Goal: Contribute content: Contribute content

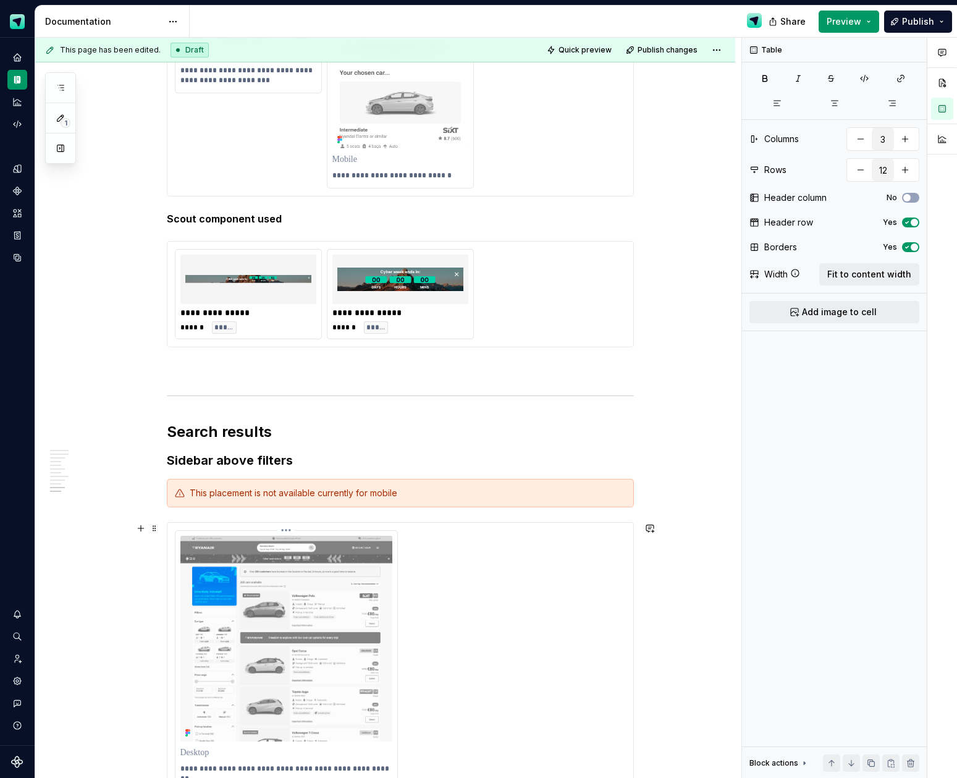
scroll to position [2877, 0]
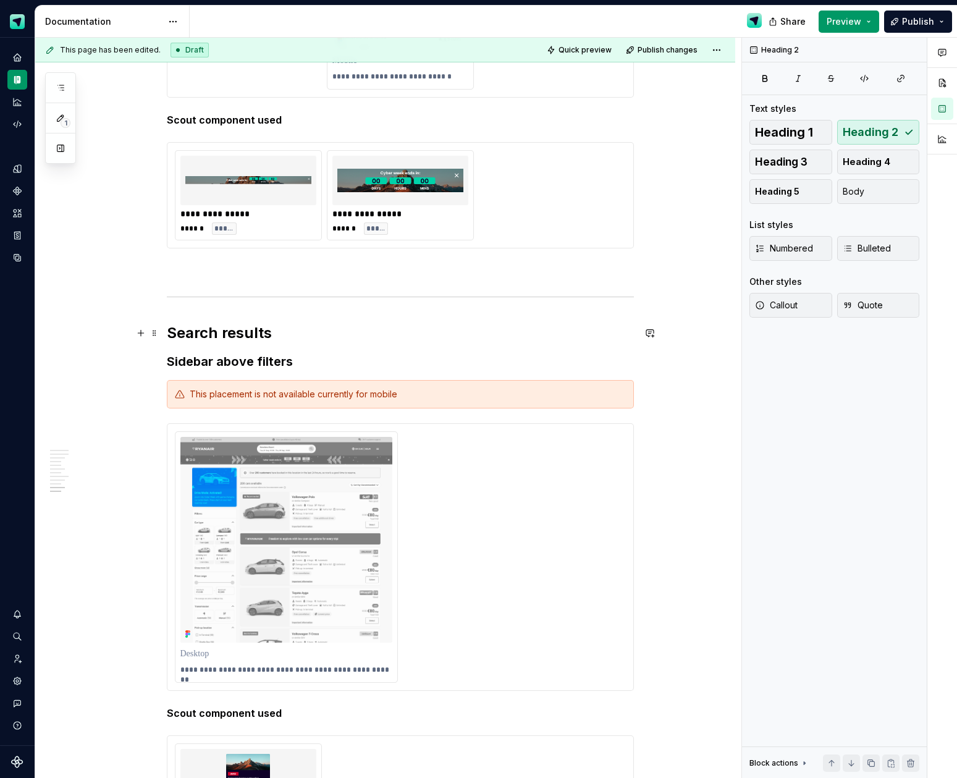
click at [216, 328] on h2 "Search results" at bounding box center [400, 333] width 467 height 20
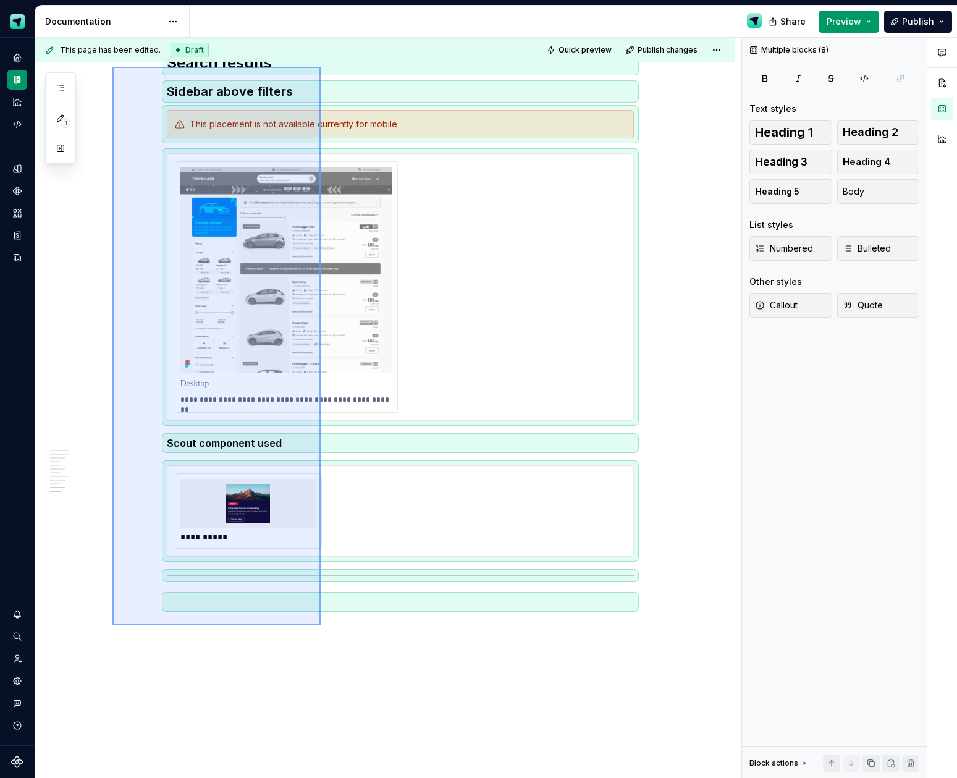
scroll to position [3101, 0]
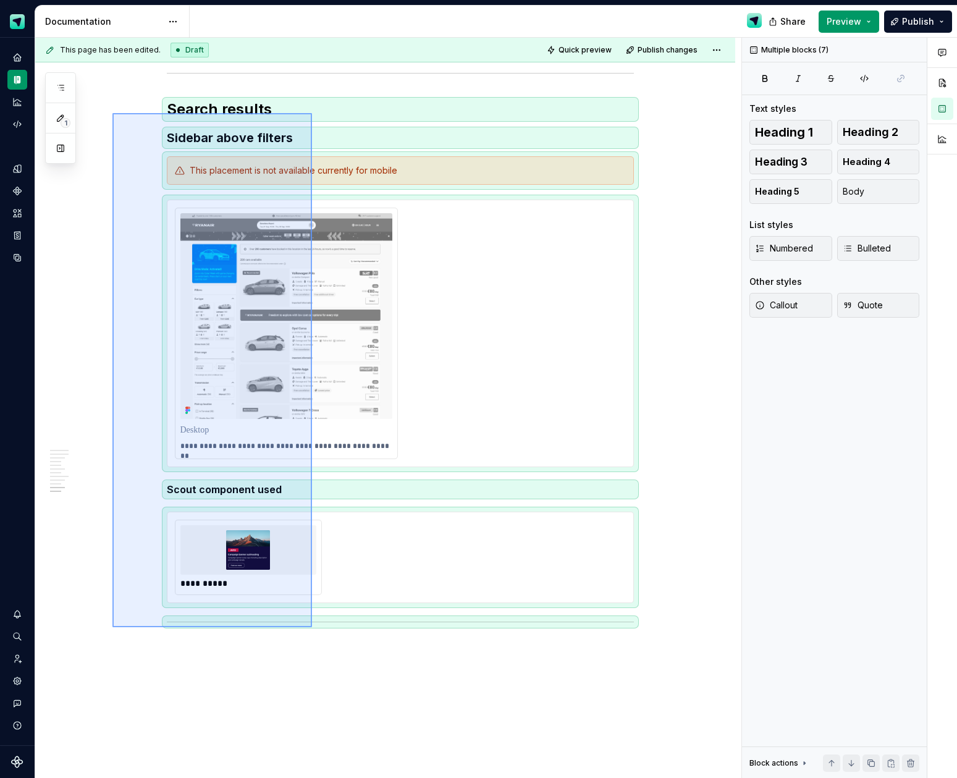
drag, startPoint x: 160, startPoint y: 367, endPoint x: 312, endPoint y: 627, distance: 301.2
click at [312, 627] on div "**********" at bounding box center [388, 408] width 706 height 741
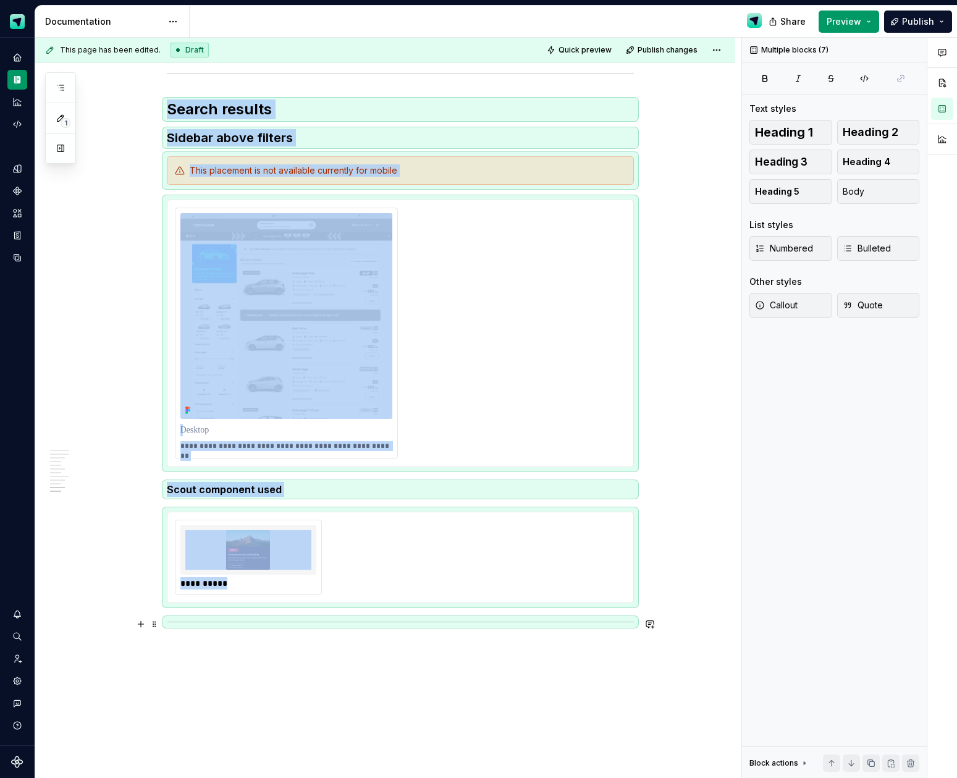
copy div "**********"
click at [253, 643] on p at bounding box center [400, 648] width 467 height 15
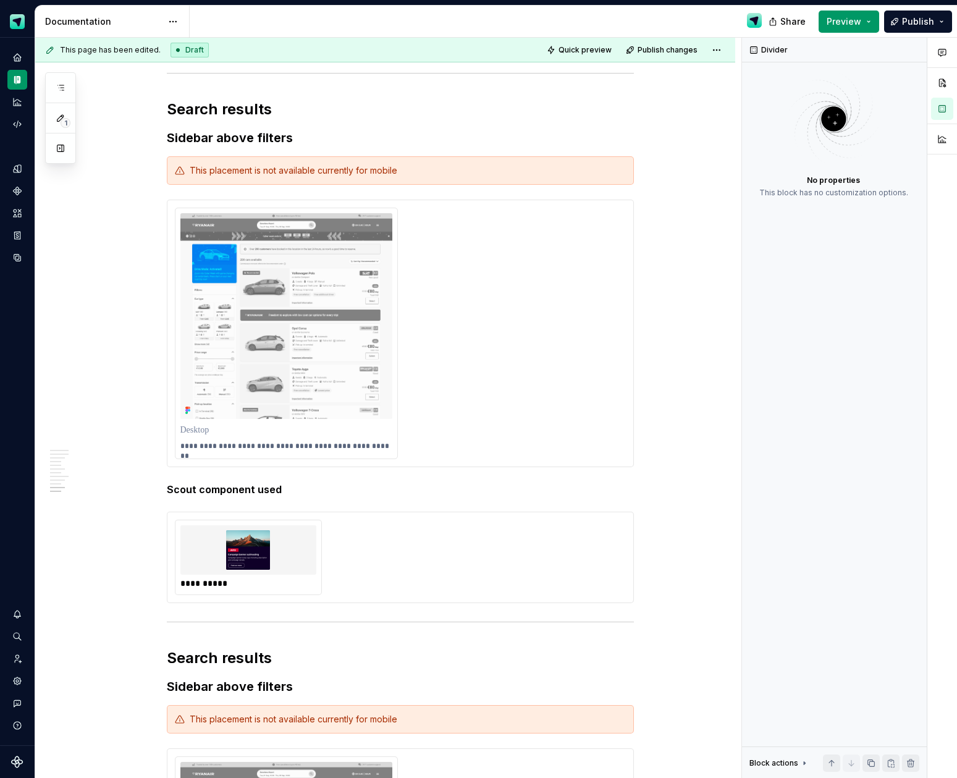
type textarea "*"
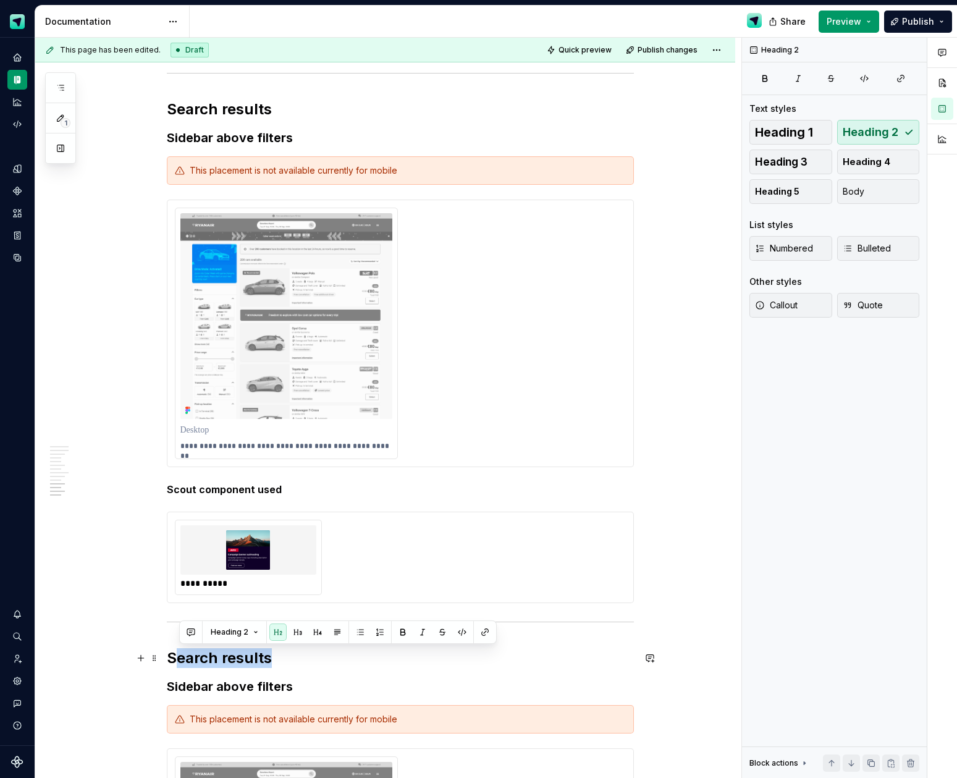
drag, startPoint x: 274, startPoint y: 659, endPoint x: 182, endPoint y: 657, distance: 91.4
click at [182, 657] on h2 "Search results" at bounding box center [400, 658] width 467 height 20
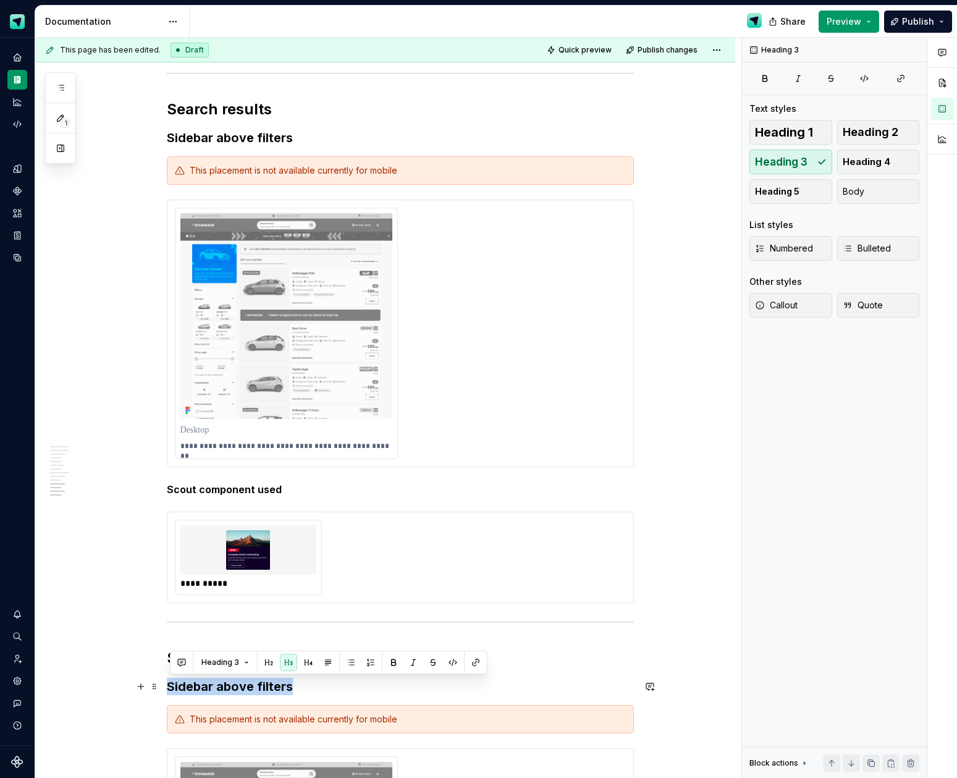
drag, startPoint x: 293, startPoint y: 688, endPoint x: 164, endPoint y: 687, distance: 129.7
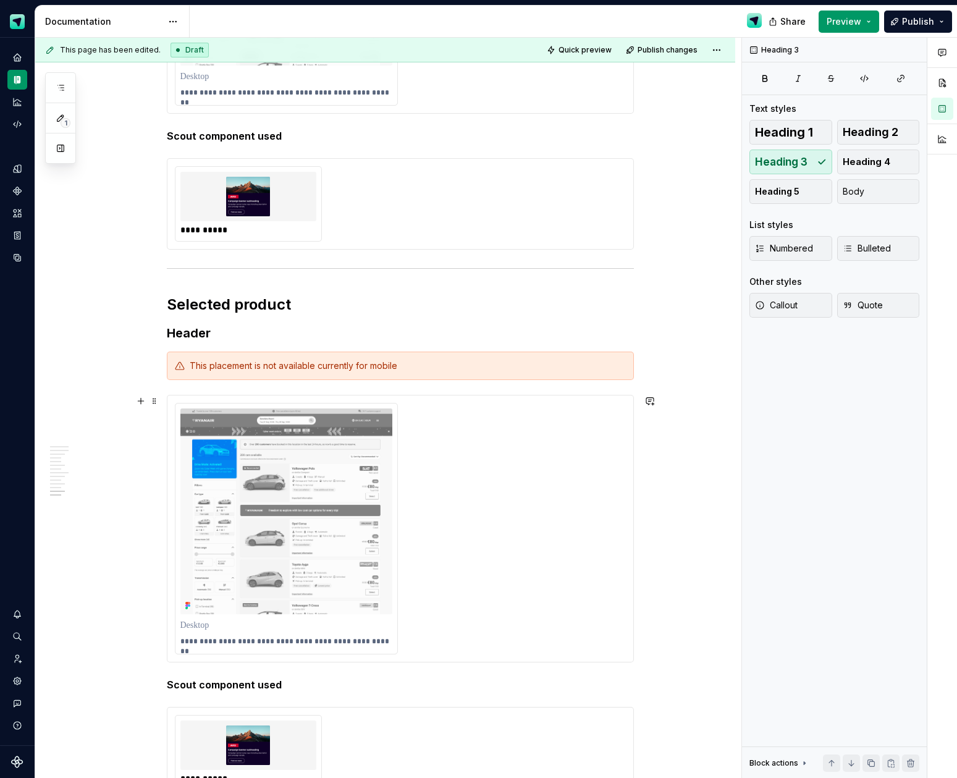
scroll to position [3457, 0]
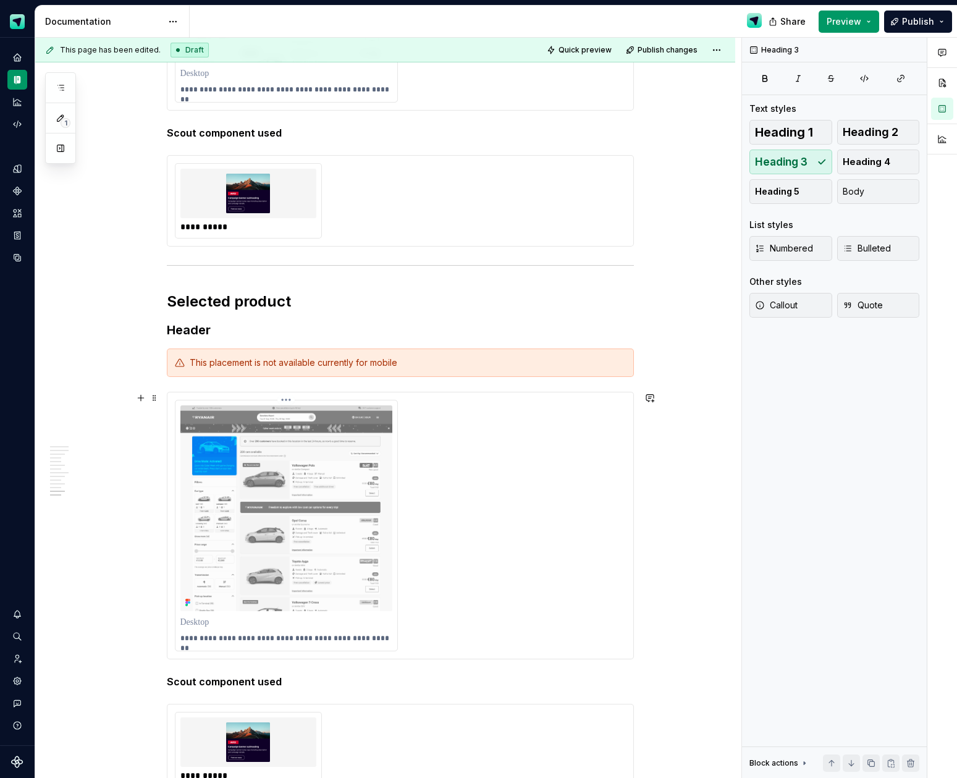
click at [388, 537] on img at bounding box center [286, 508] width 212 height 206
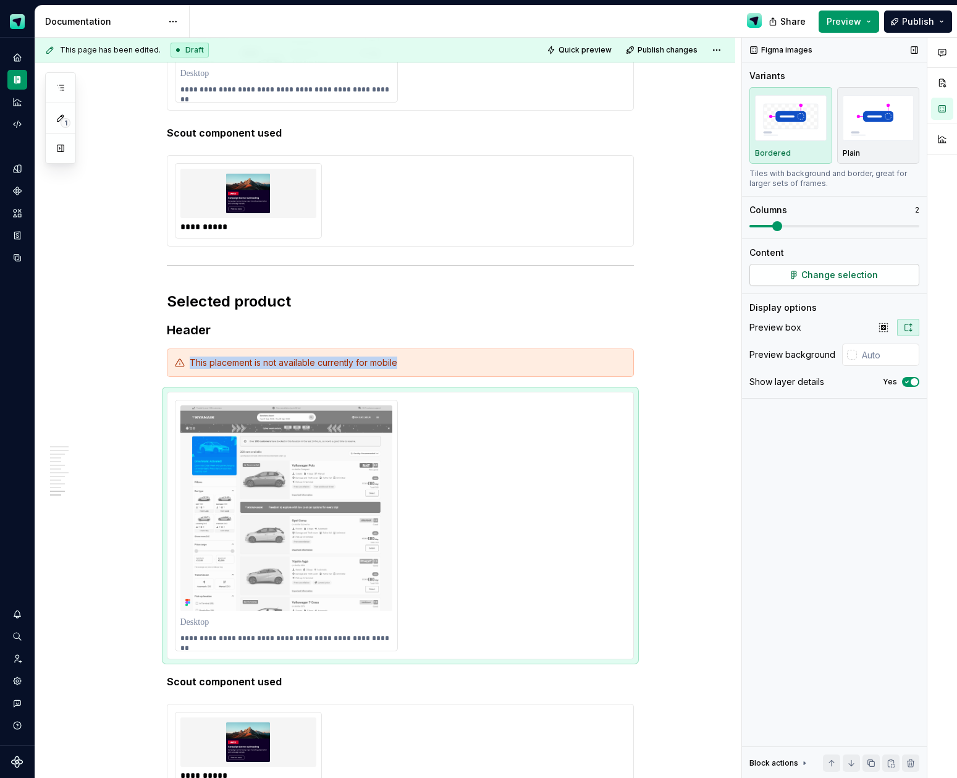
click at [839, 275] on span "Change selection" at bounding box center [839, 275] width 77 height 12
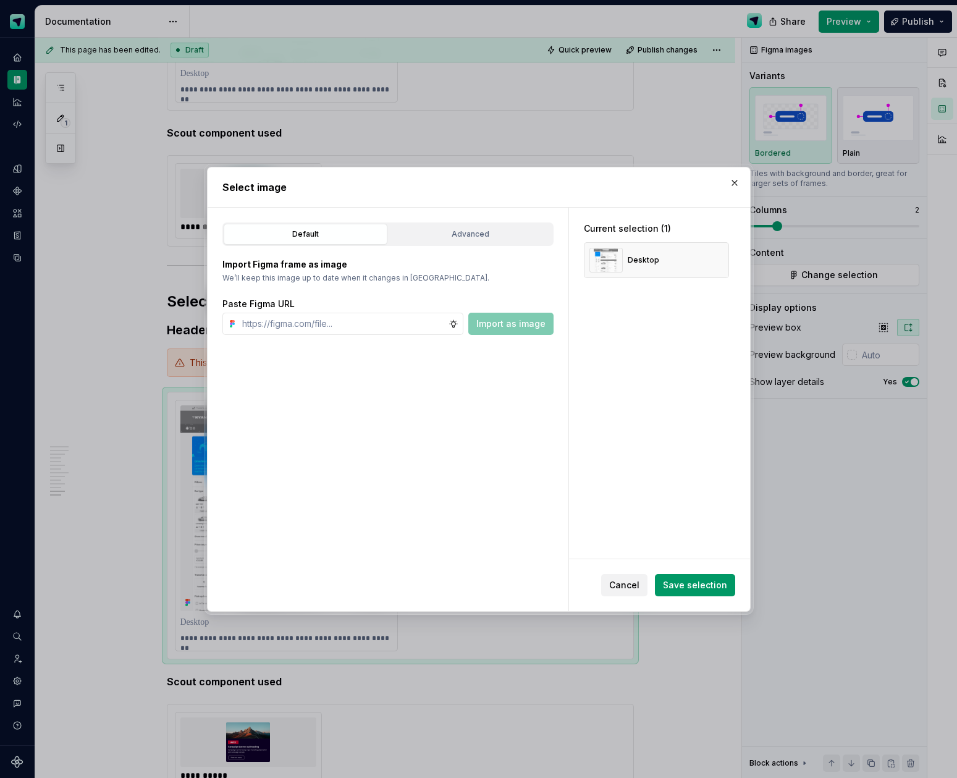
type textarea "*"
drag, startPoint x: 717, startPoint y: 258, endPoint x: 385, endPoint y: 312, distance: 336.8
click at [715, 258] on button "button" at bounding box center [714, 259] width 17 height 17
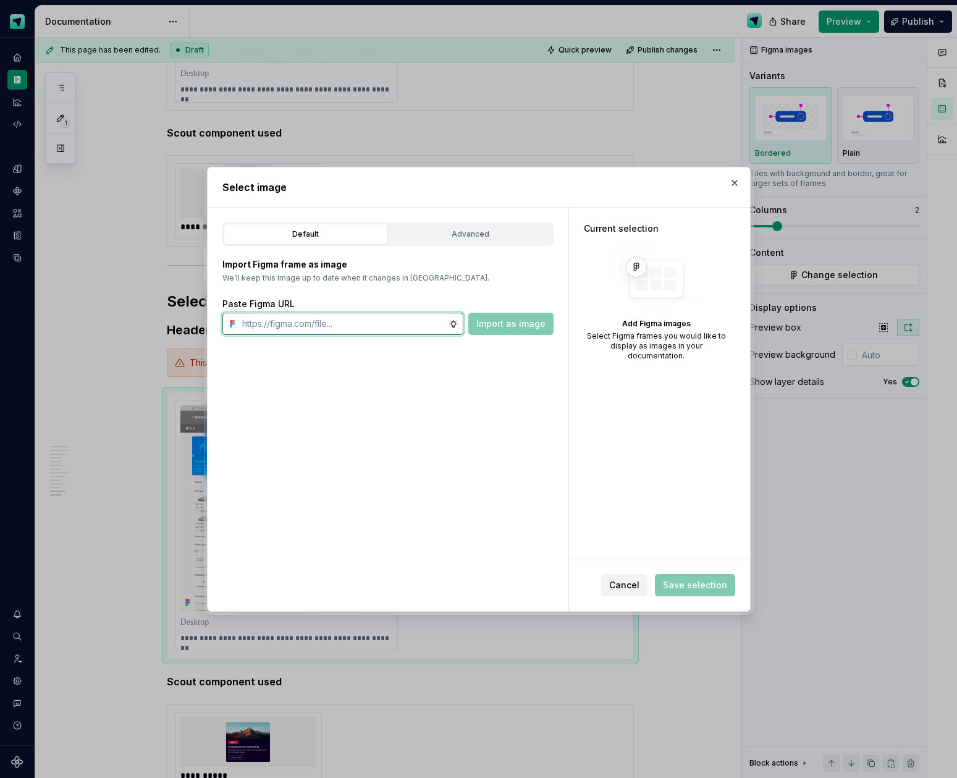
click at [352, 329] on input "text" at bounding box center [342, 324] width 211 height 22
paste input "[URL][DOMAIN_NAME]"
type input "[URL][DOMAIN_NAME]"
click at [513, 327] on span "Import as image" at bounding box center [510, 324] width 69 height 12
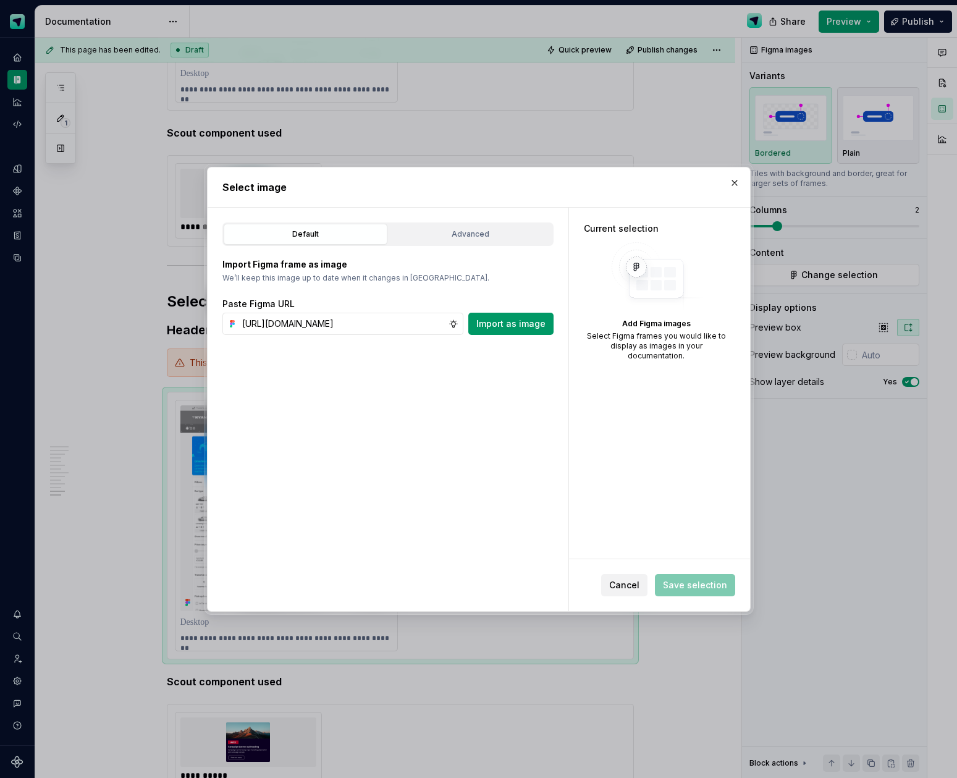
scroll to position [0, 0]
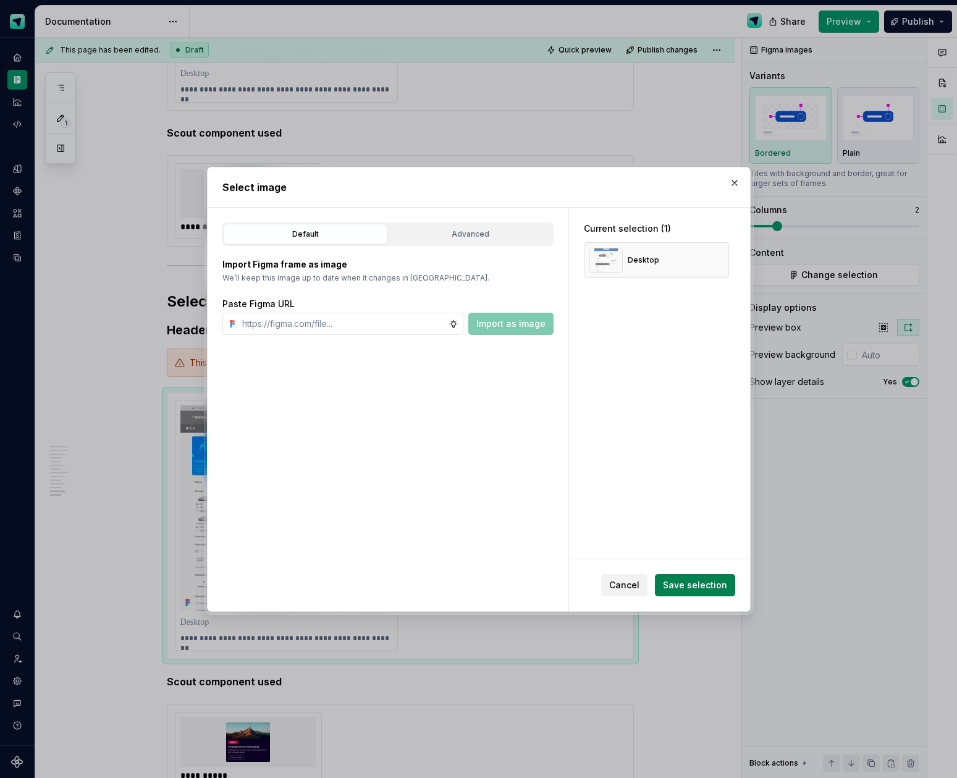
click at [696, 580] on span "Save selection" at bounding box center [695, 585] width 64 height 12
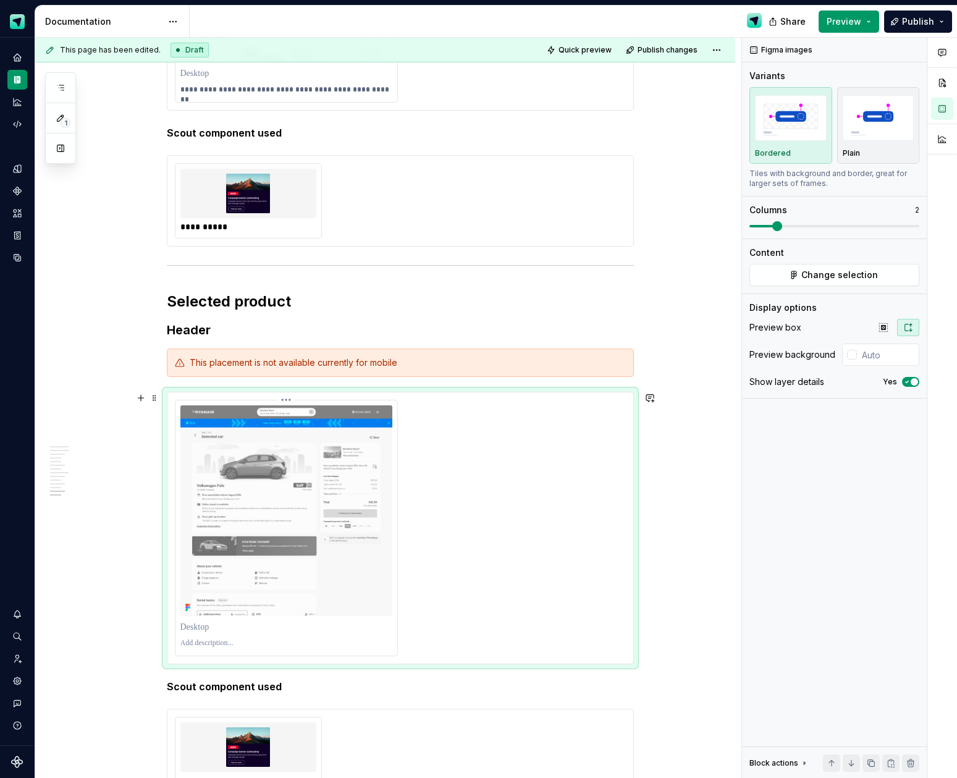
click at [225, 641] on p at bounding box center [286, 643] width 212 height 10
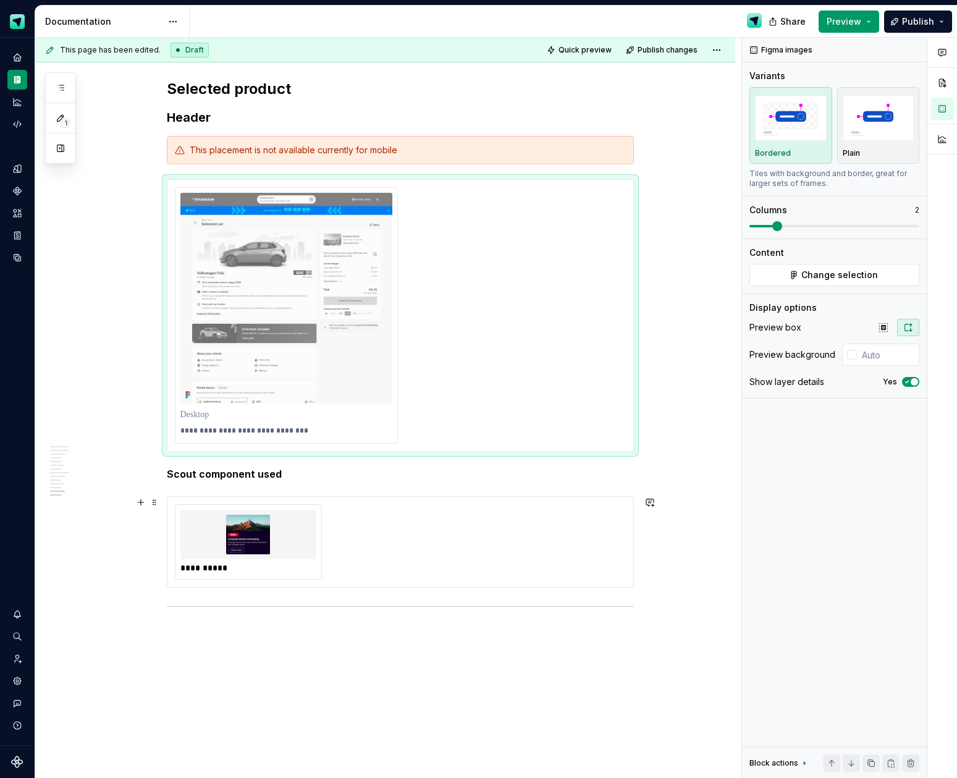
click at [262, 538] on img at bounding box center [248, 535] width 126 height 40
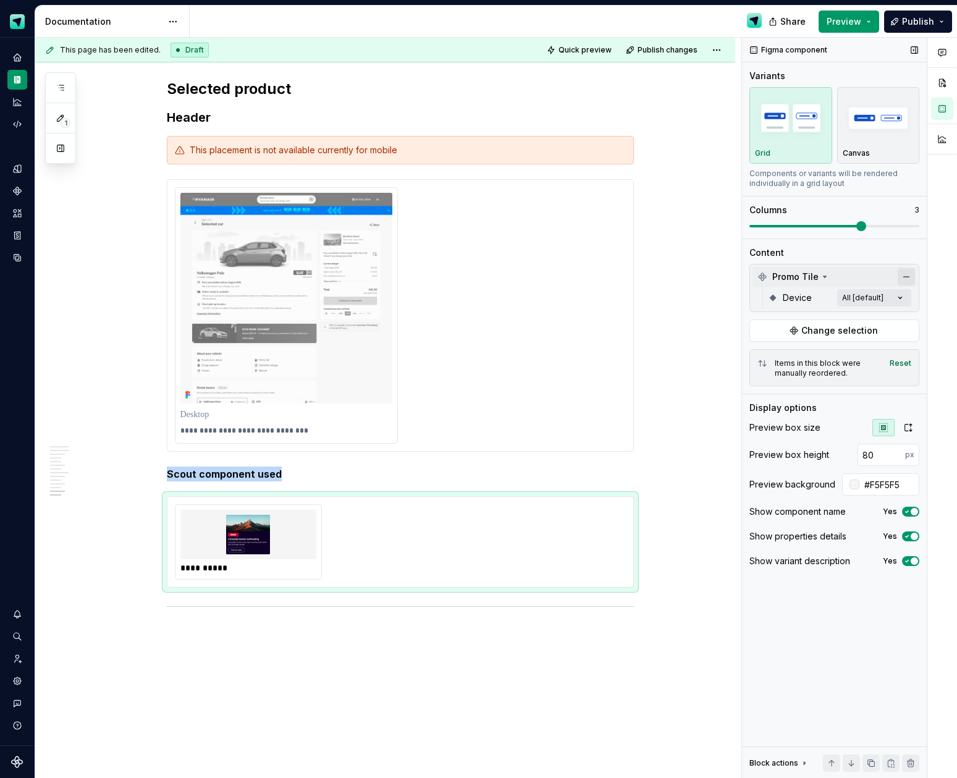
click at [911, 278] on button "button" at bounding box center [906, 276] width 17 height 17
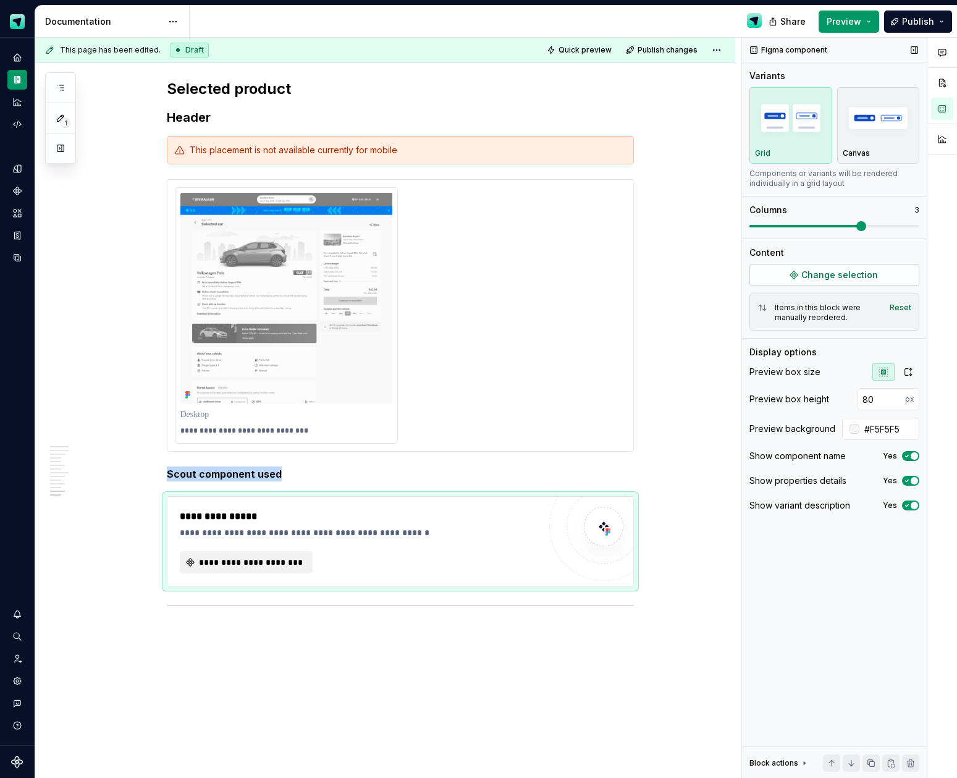
click at [851, 276] on span "Change selection" at bounding box center [839, 275] width 77 height 12
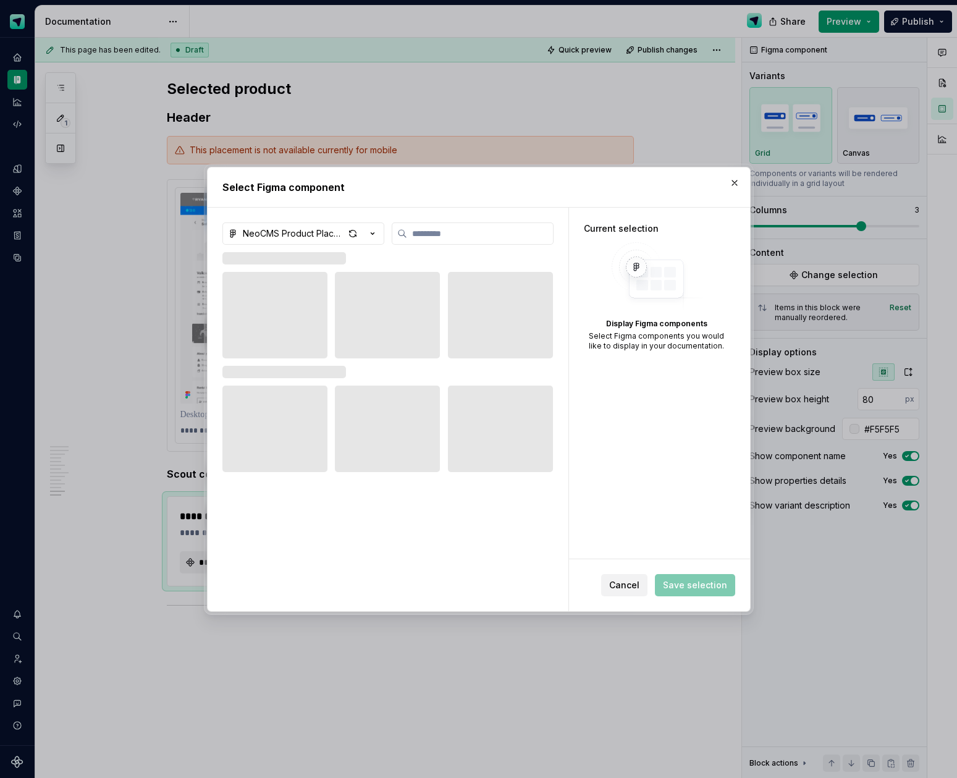
type textarea "*"
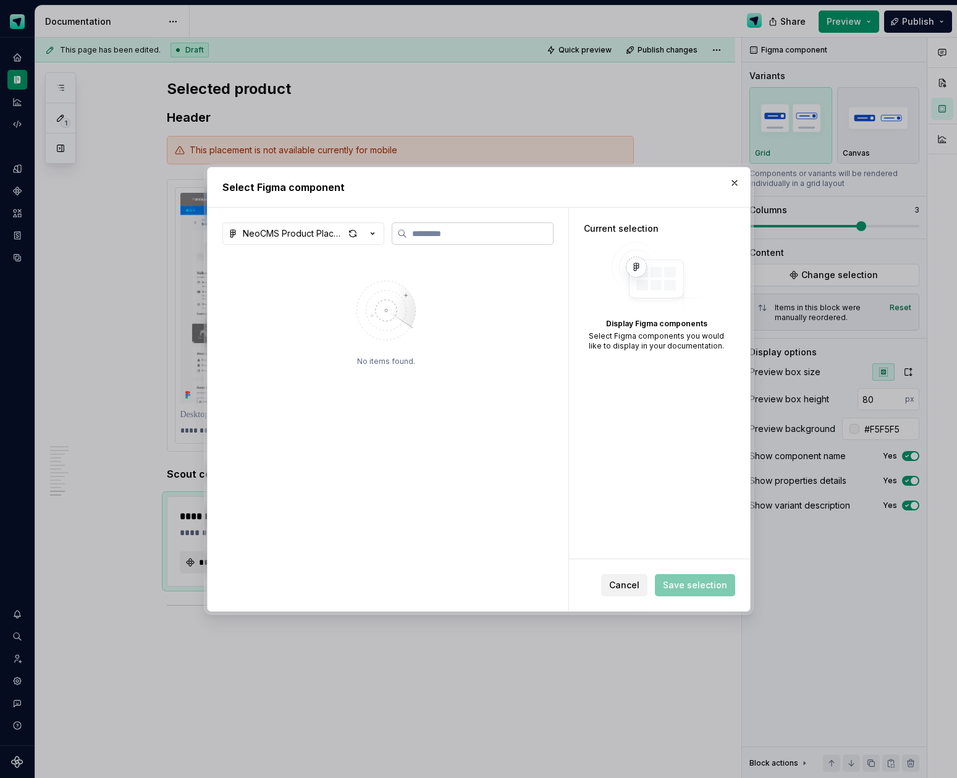
click at [448, 240] on label at bounding box center [473, 233] width 162 height 22
click at [448, 240] on input "search" at bounding box center [480, 233] width 146 height 12
type input "**********"
click at [357, 237] on div "button" at bounding box center [352, 233] width 17 height 17
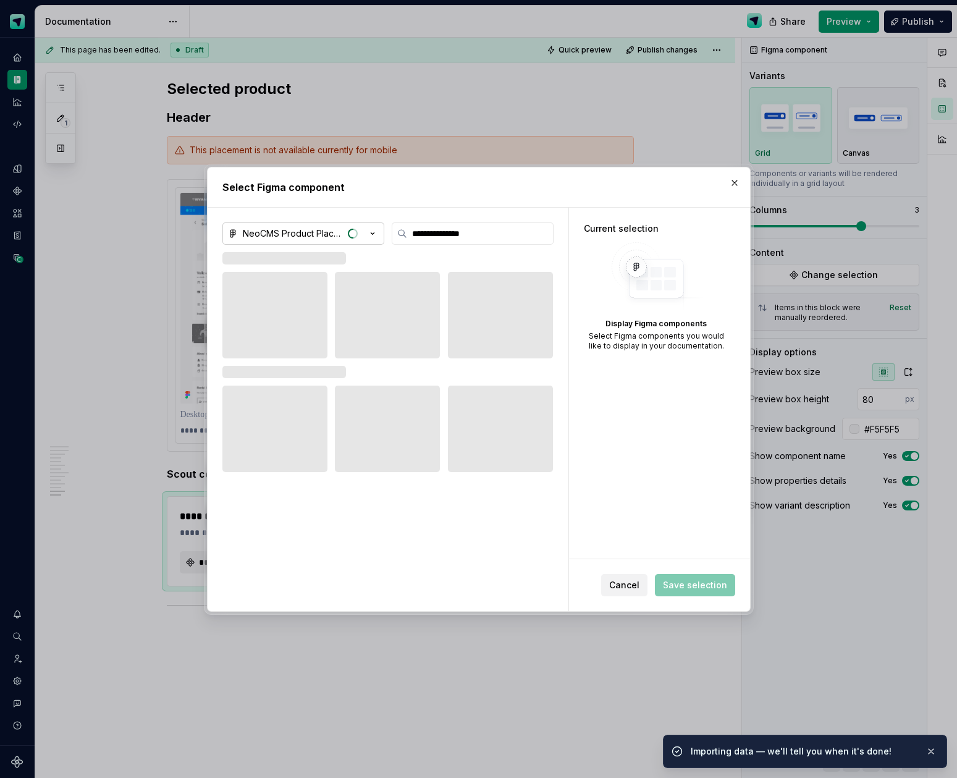
click at [373, 237] on icon "button" at bounding box center [372, 233] width 12 height 12
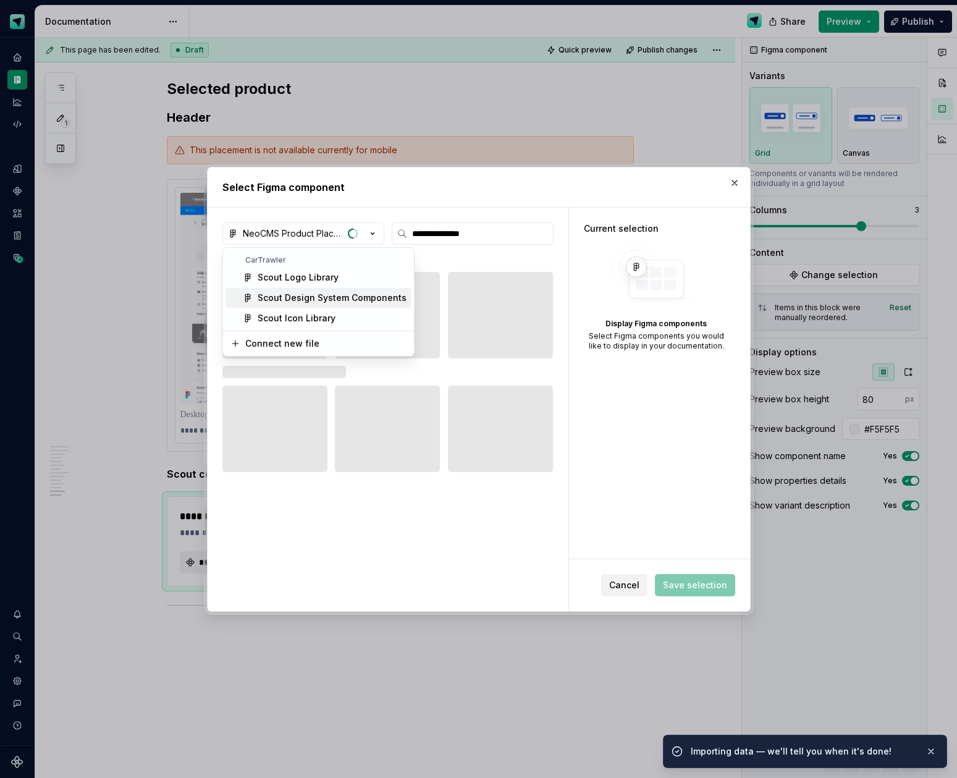
click at [319, 294] on div "Scout Design System Components" at bounding box center [332, 298] width 149 height 12
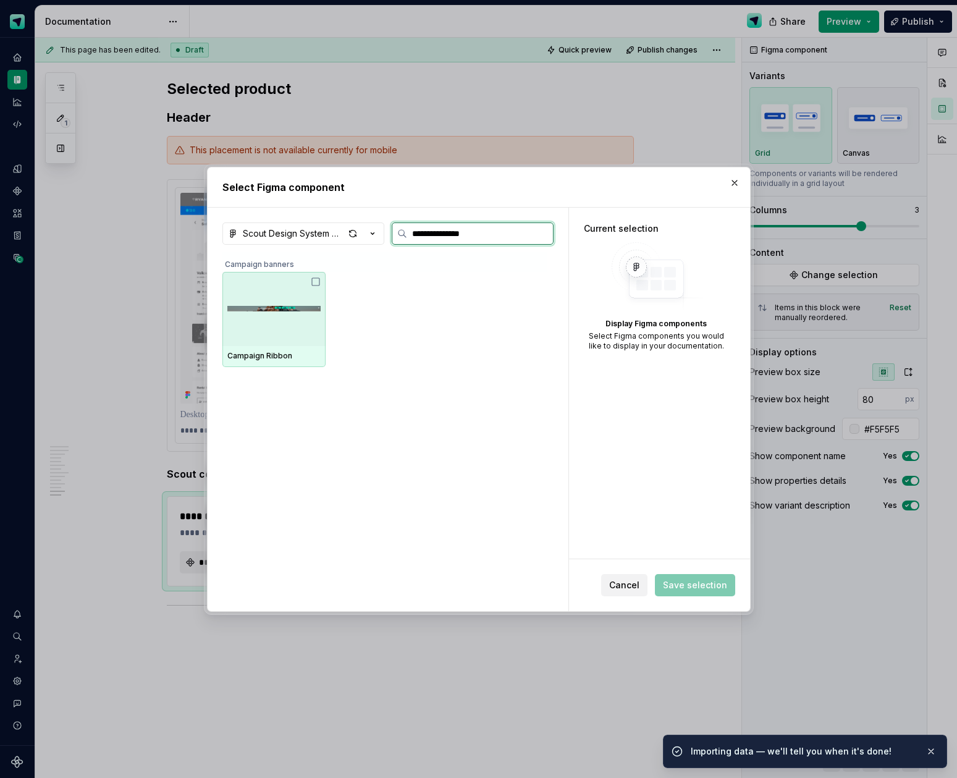
drag, startPoint x: 324, startPoint y: 317, endPoint x: 442, endPoint y: 391, distance: 139.3
click at [324, 317] on div at bounding box center [273, 309] width 103 height 74
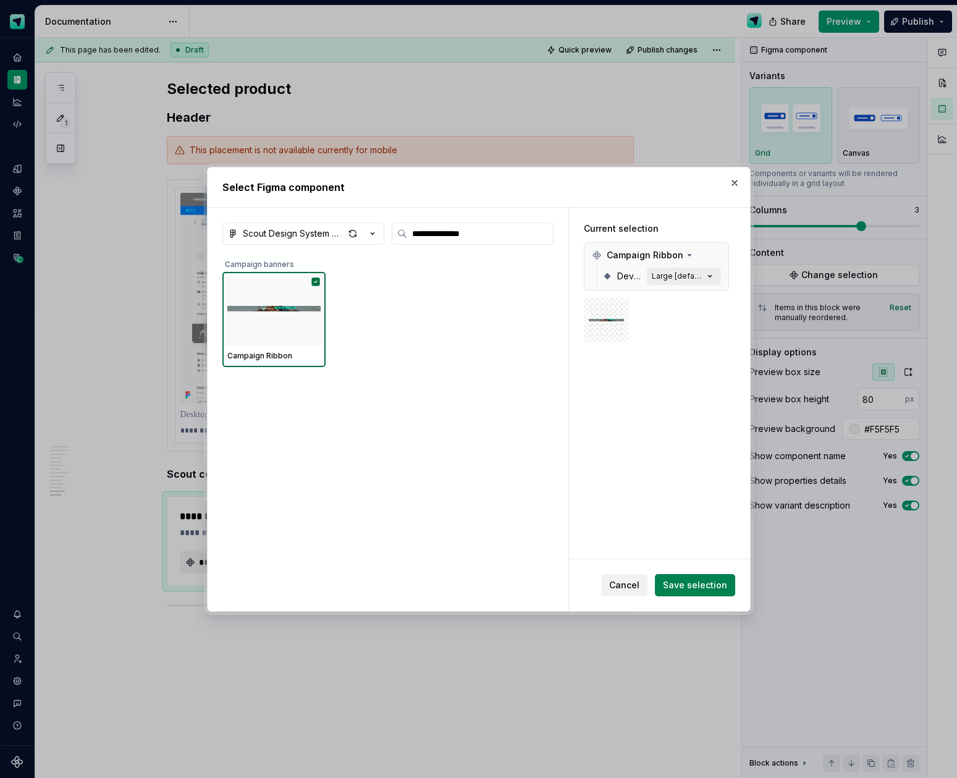
click at [696, 576] on button "Save selection" at bounding box center [695, 585] width 80 height 22
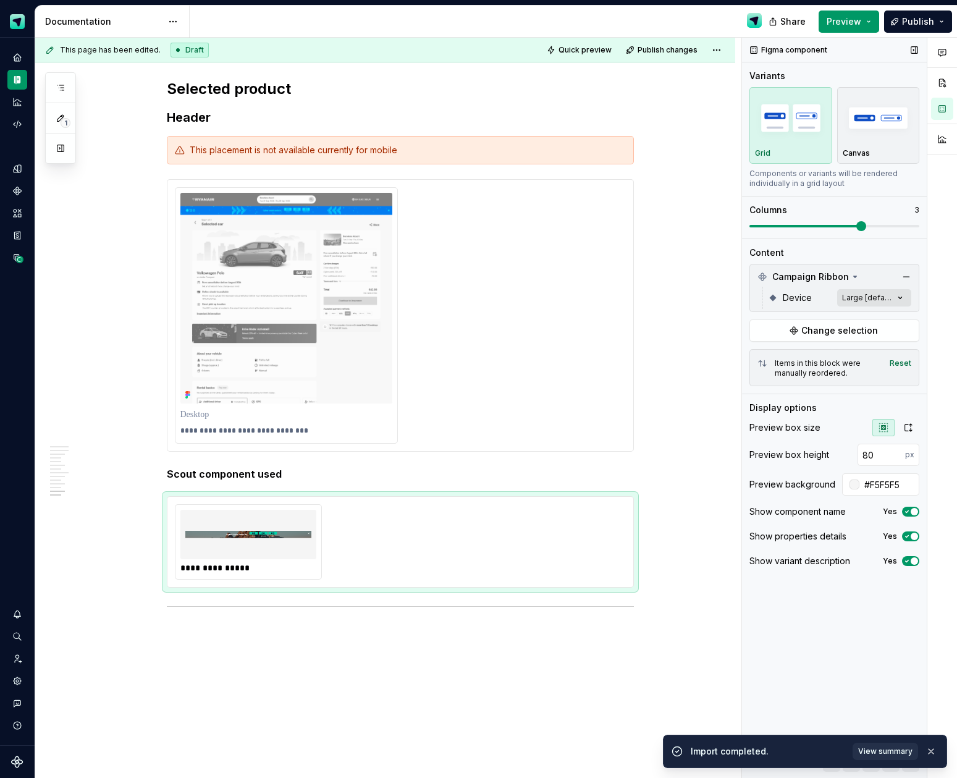
click at [896, 297] on div "Comments Open comments No comments yet Select ‘Comment’ from the block context …" at bounding box center [849, 408] width 215 height 741
click at [757, 355] on div at bounding box center [757, 357] width 10 height 10
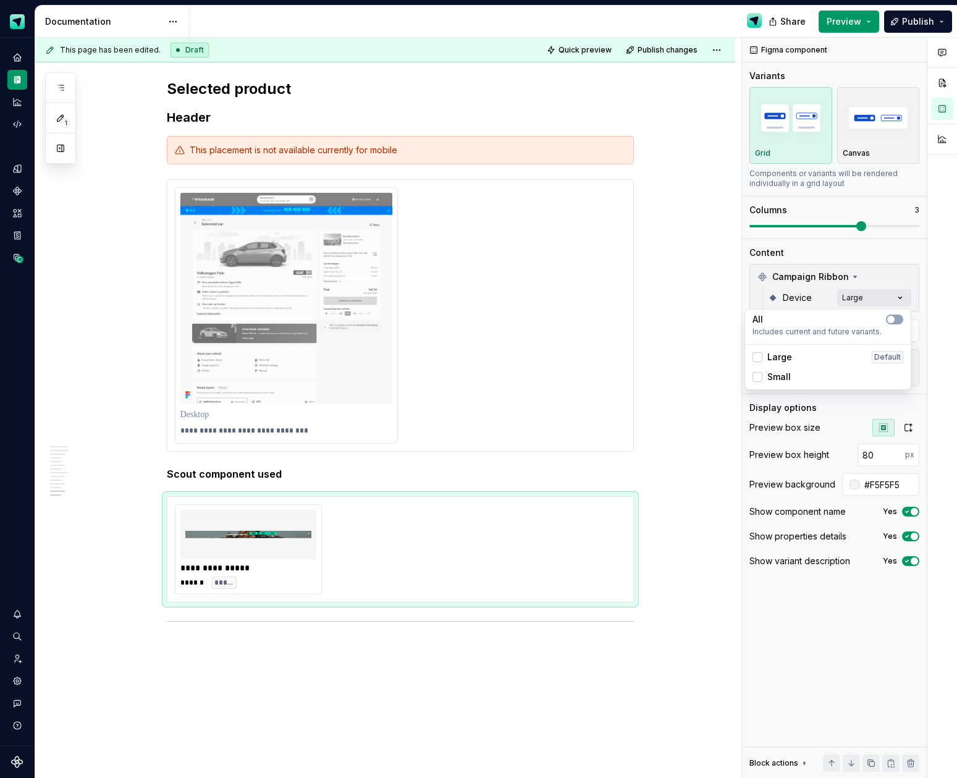
click at [503, 449] on html "Scout Design System Design system data Documentation Share Preview Publish 1 Pa…" at bounding box center [478, 389] width 957 height 778
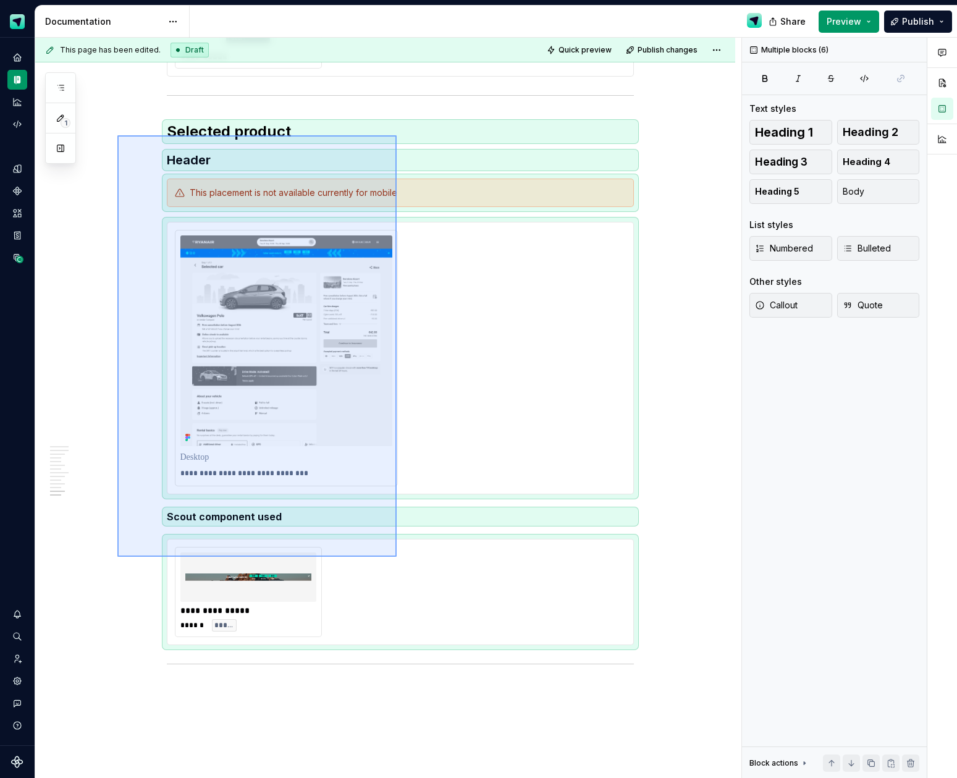
scroll to position [3628, 0]
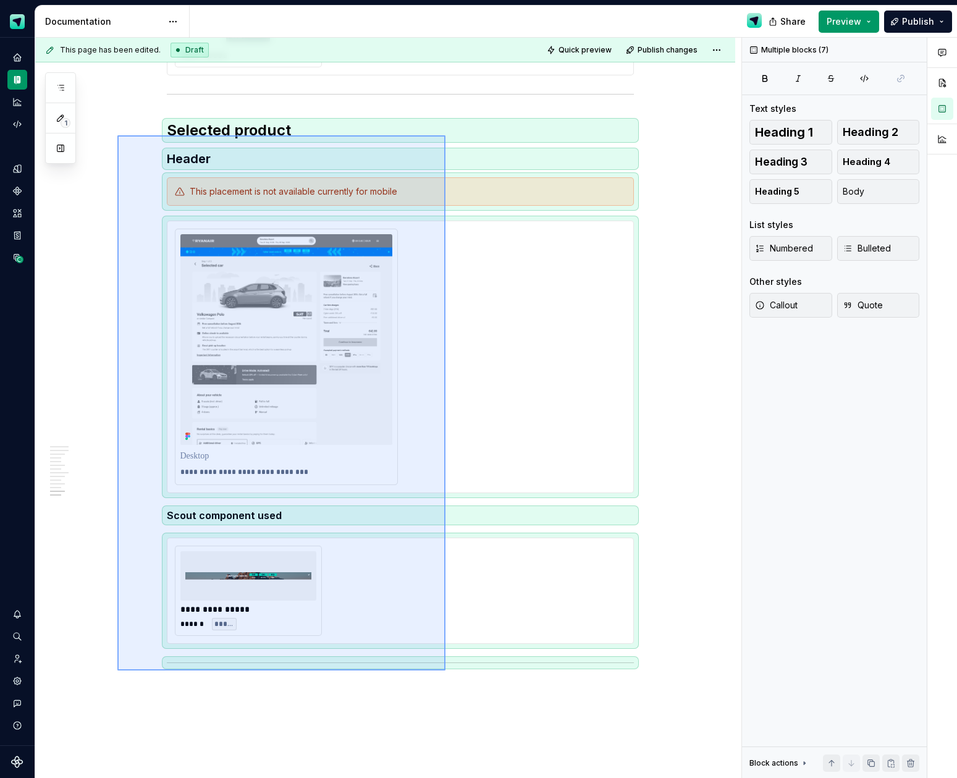
drag, startPoint x: 117, startPoint y: 135, endPoint x: 450, endPoint y: 668, distance: 627.7
click at [448, 668] on div "This page has been edited. Draft Quick preview Publish changes CMS banner place…" at bounding box center [388, 408] width 706 height 741
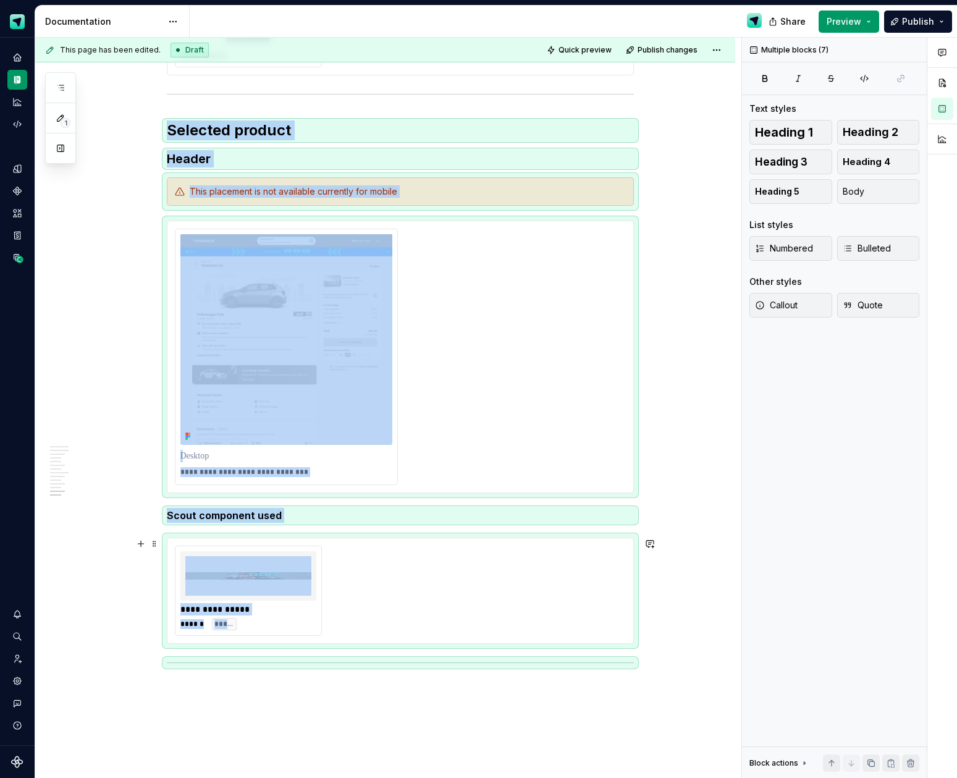
copy div "**********"
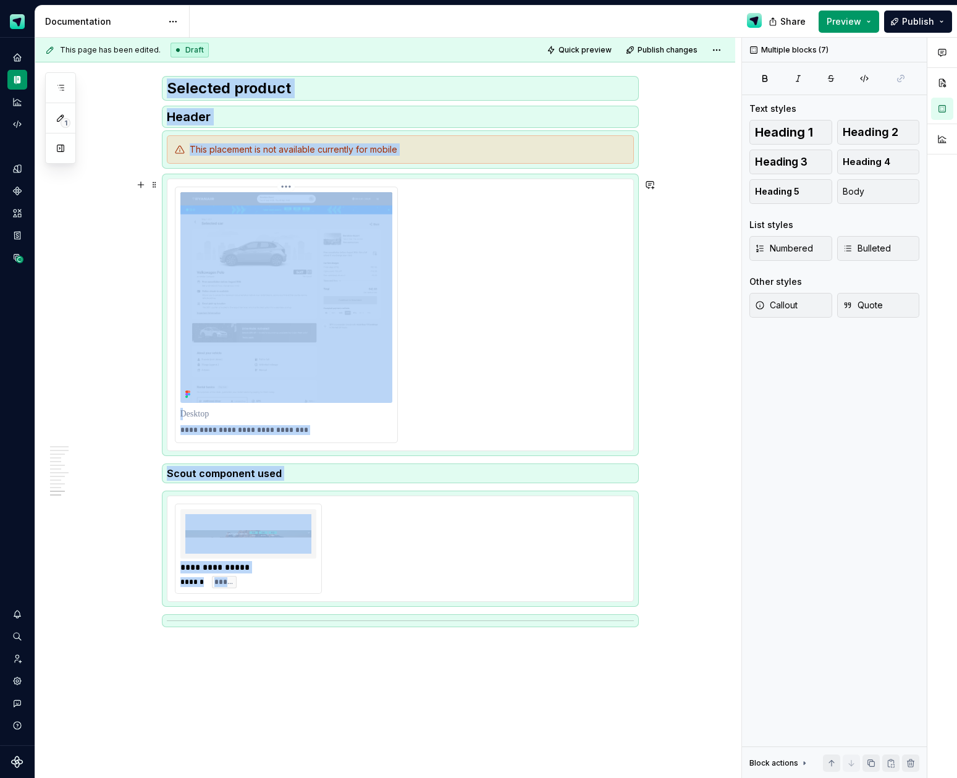
scroll to position [3671, 0]
copy div "**********"
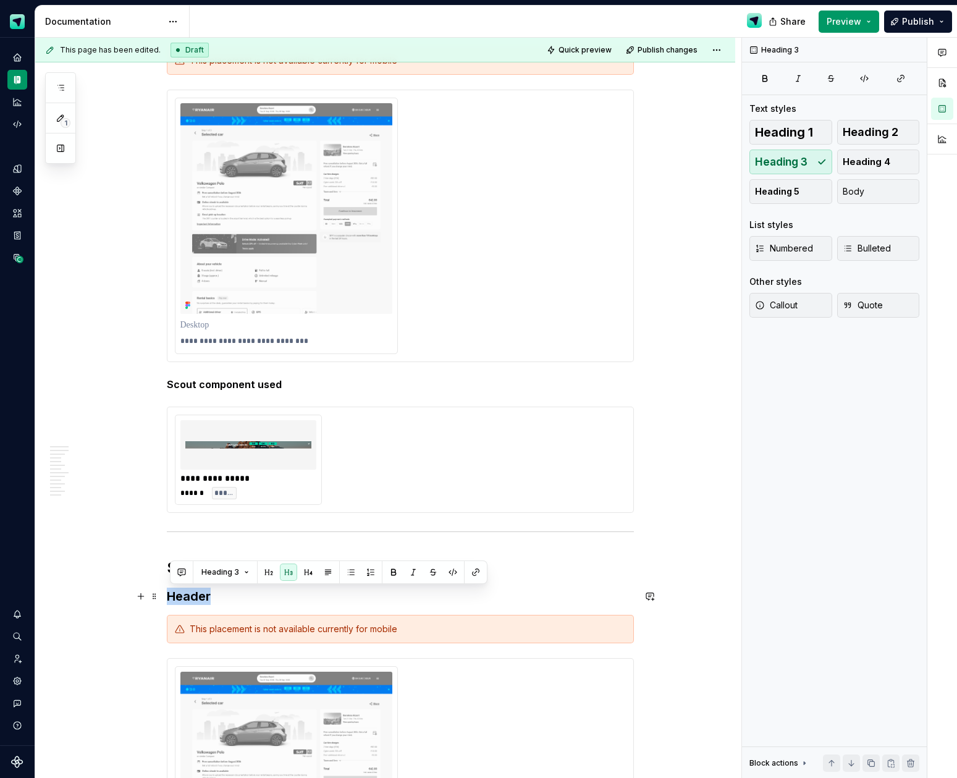
drag, startPoint x: 215, startPoint y: 599, endPoint x: 172, endPoint y: 592, distance: 43.8
click at [172, 592] on h3 "Header" at bounding box center [400, 595] width 467 height 17
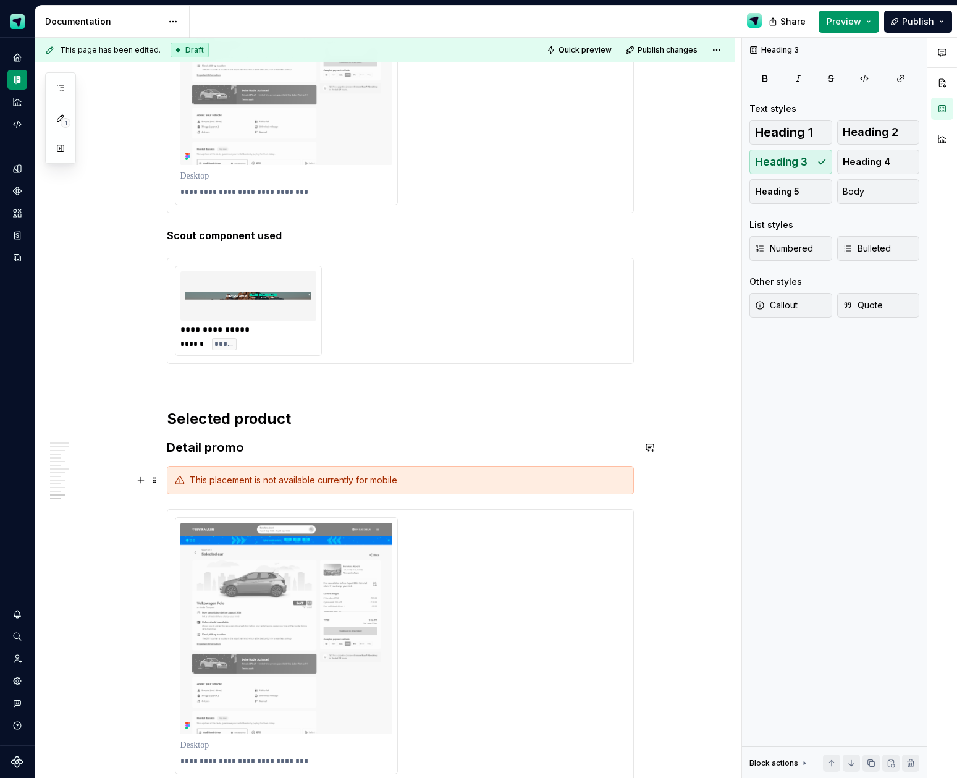
scroll to position [3988, 0]
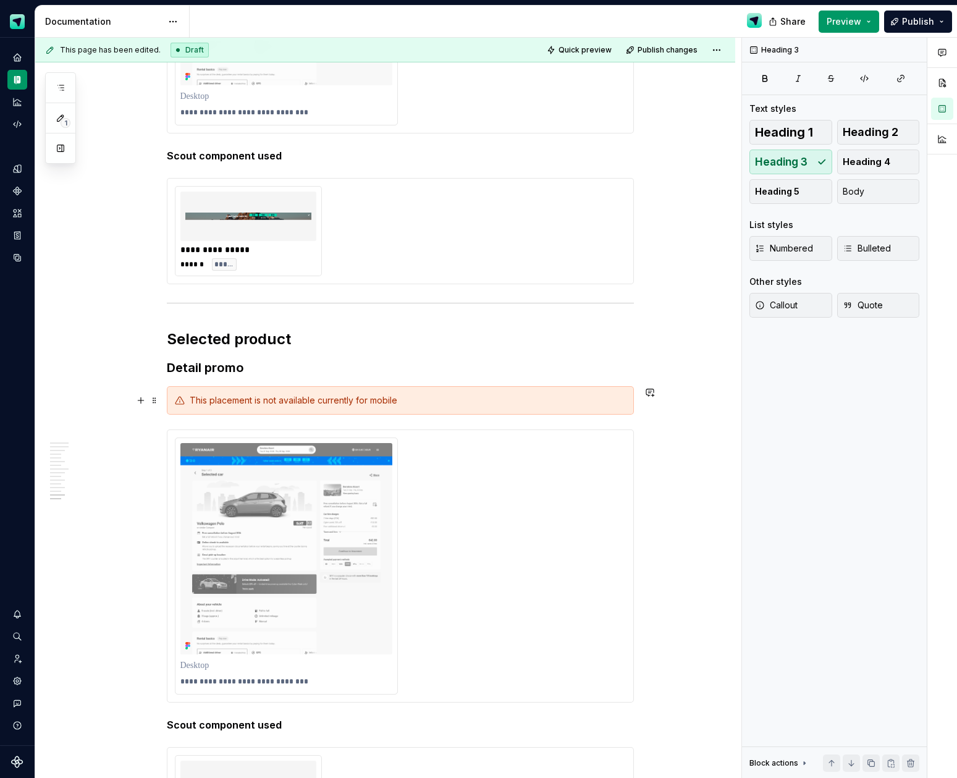
click at [495, 412] on div "This placement is not available currently for mobile" at bounding box center [400, 400] width 467 height 28
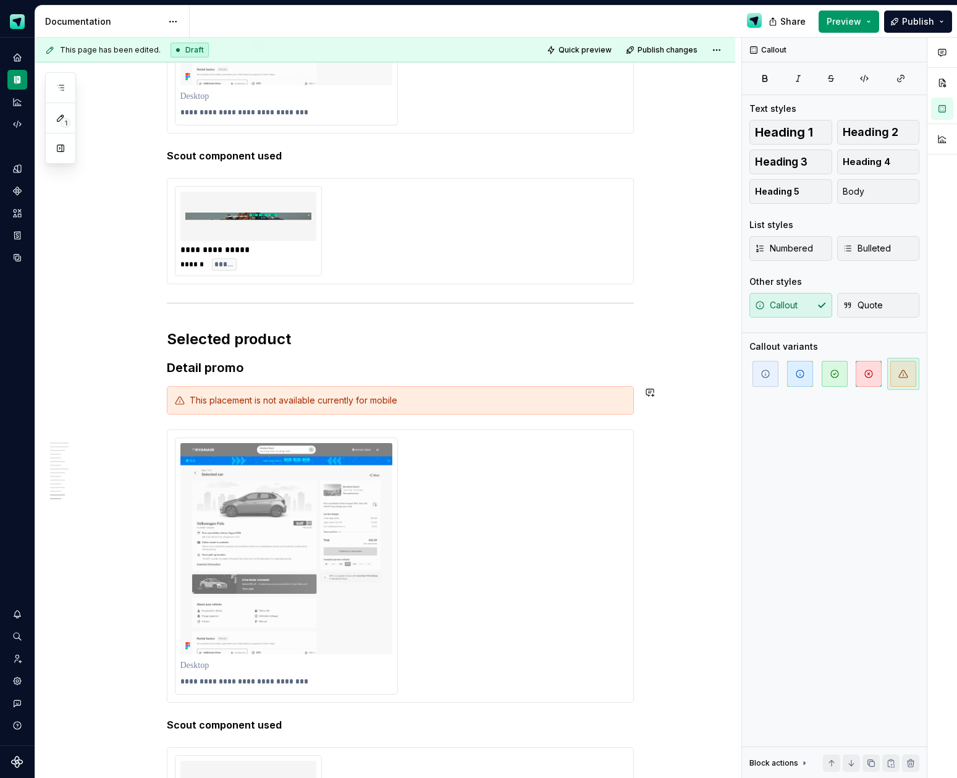
drag, startPoint x: 103, startPoint y: 379, endPoint x: 110, endPoint y: 382, distance: 7.2
click at [103, 379] on div "This page has been edited. Draft Quick preview Publish changes CMS banner place…" at bounding box center [388, 408] width 706 height 741
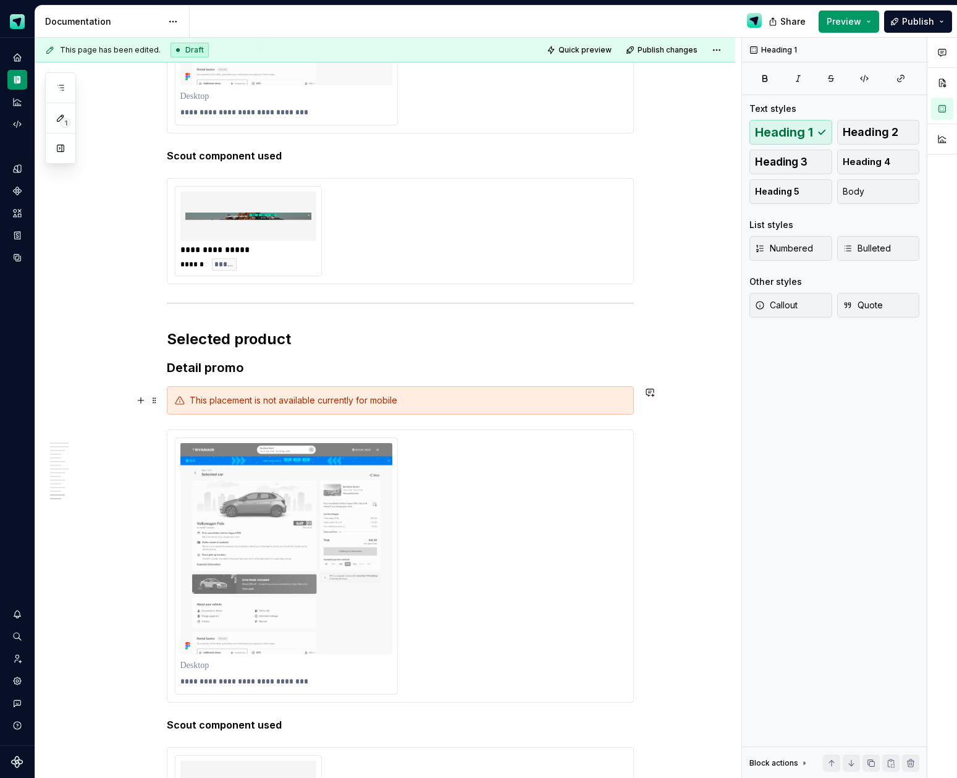
click at [271, 406] on div "This placement is not available currently for mobile" at bounding box center [400, 400] width 467 height 28
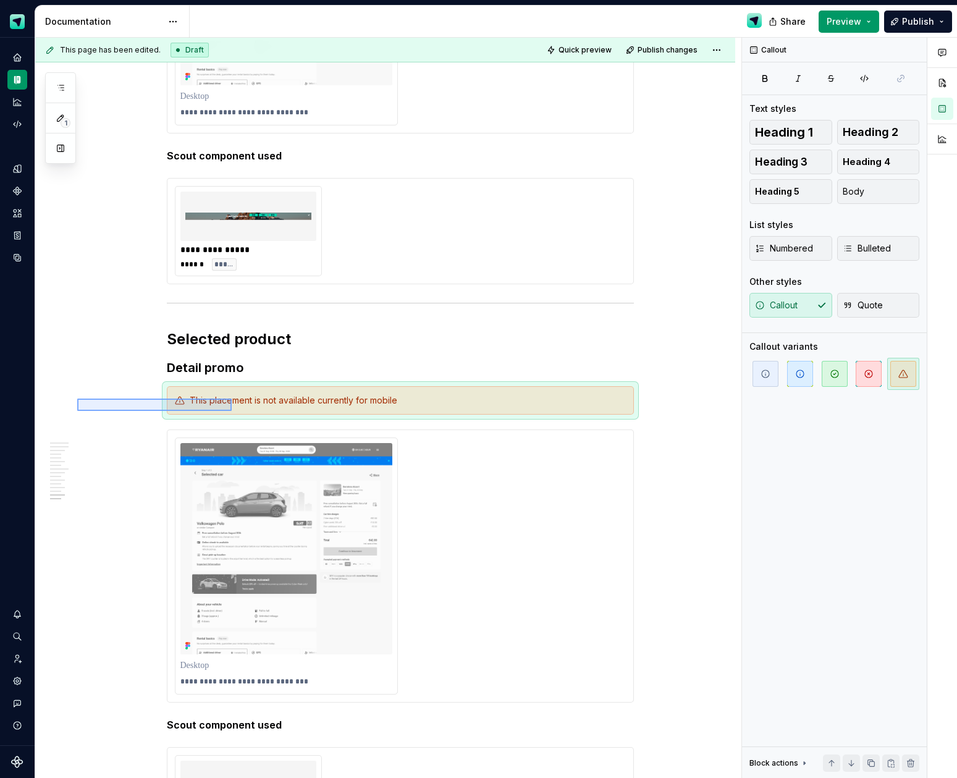
drag, startPoint x: 167, startPoint y: 410, endPoint x: 235, endPoint y: 411, distance: 68.0
click at [235, 411] on div "This page has been edited. Draft Quick preview Publish changes CMS banner place…" at bounding box center [388, 408] width 706 height 741
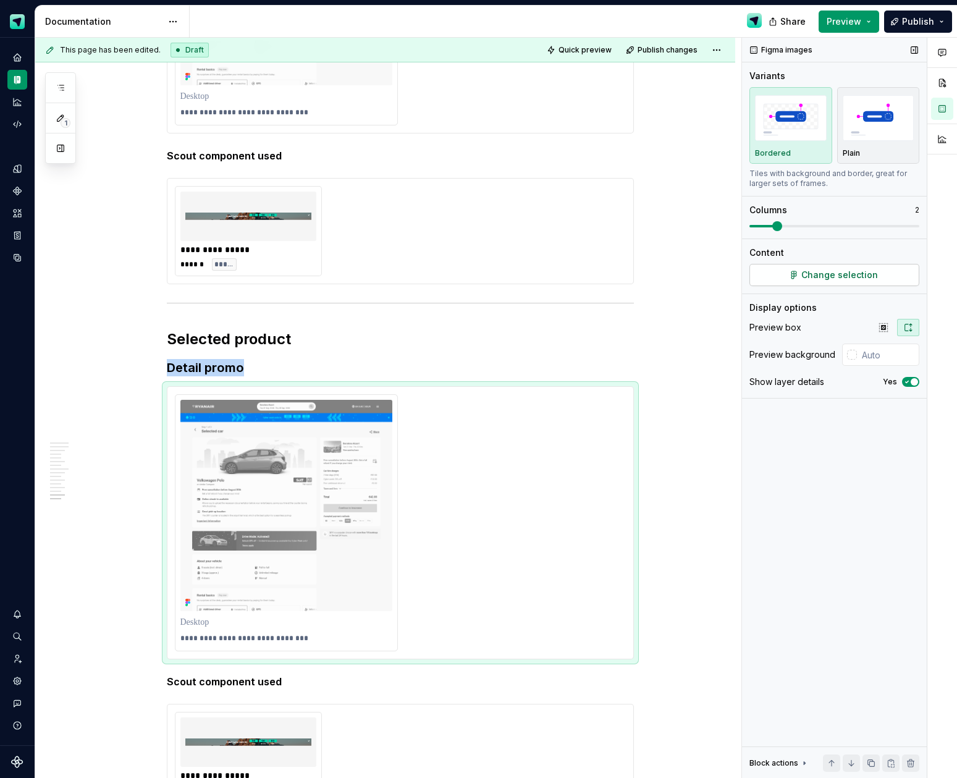
click at [836, 272] on span "Change selection" at bounding box center [839, 275] width 77 height 12
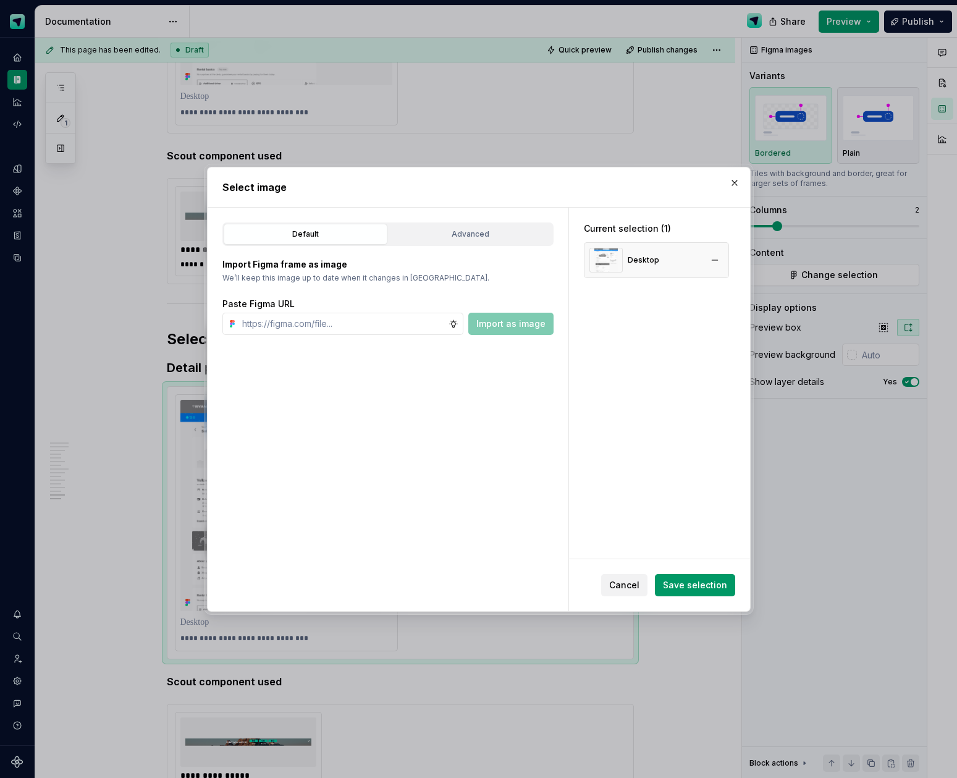
type textarea "*"
click at [723, 261] on button "button" at bounding box center [714, 259] width 17 height 17
click at [392, 330] on input "text" at bounding box center [342, 324] width 211 height 22
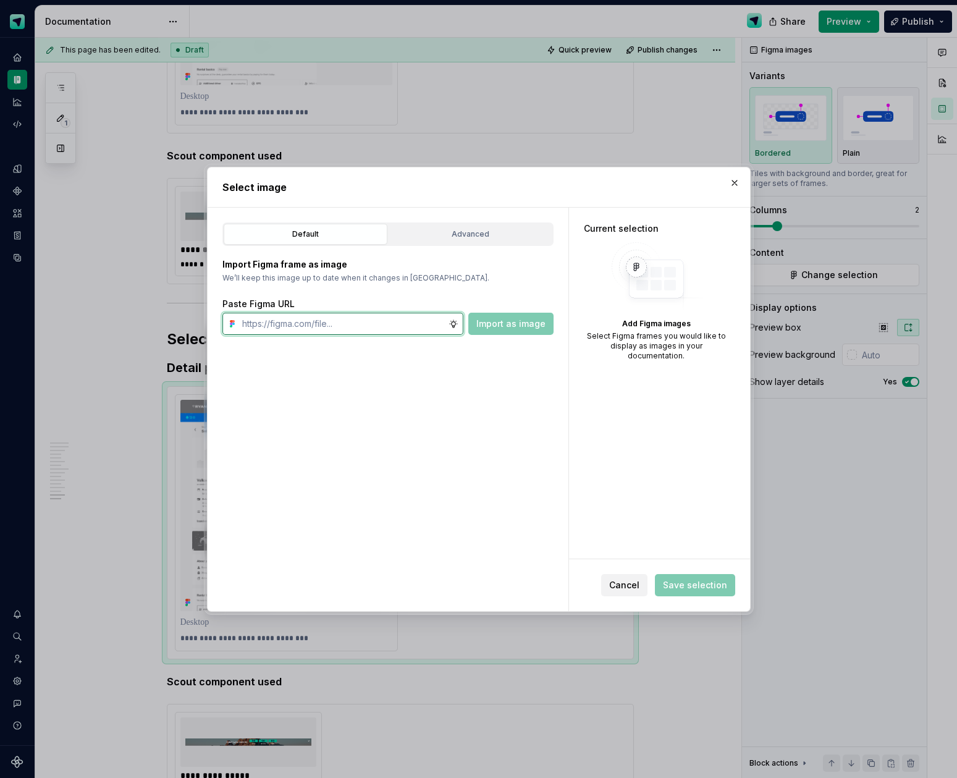
paste input "[URL][DOMAIN_NAME]"
type input "[URL][DOMAIN_NAME]"
click at [521, 333] on button "Import as image" at bounding box center [510, 324] width 85 height 22
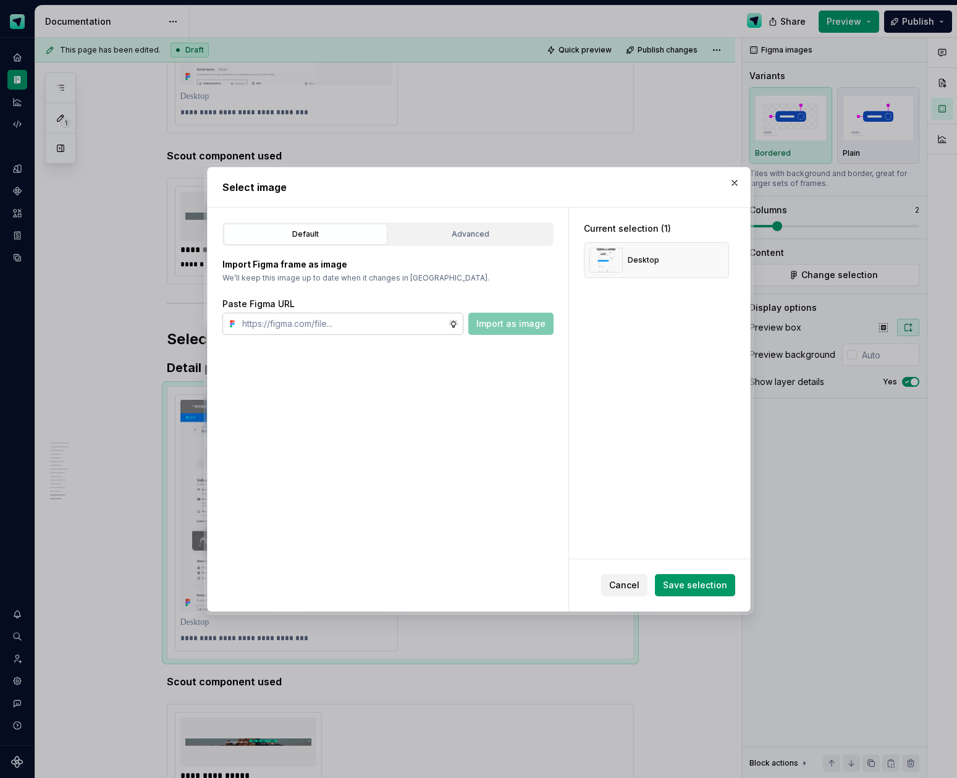
click at [410, 324] on input "text" at bounding box center [342, 324] width 211 height 22
paste input "[URL][DOMAIN_NAME]"
type input "[URL][DOMAIN_NAME]"
click at [514, 324] on span "Import as image" at bounding box center [510, 324] width 69 height 12
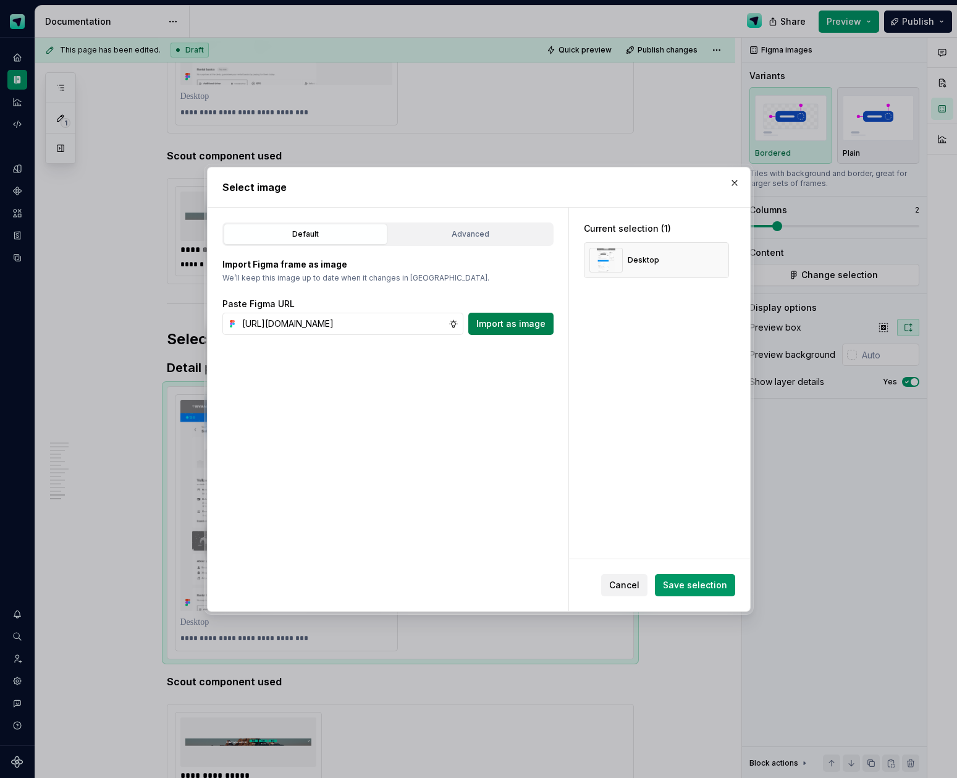
scroll to position [0, 0]
drag, startPoint x: 707, startPoint y: 581, endPoint x: 690, endPoint y: 558, distance: 28.8
click at [707, 581] on span "Save selection" at bounding box center [695, 585] width 64 height 12
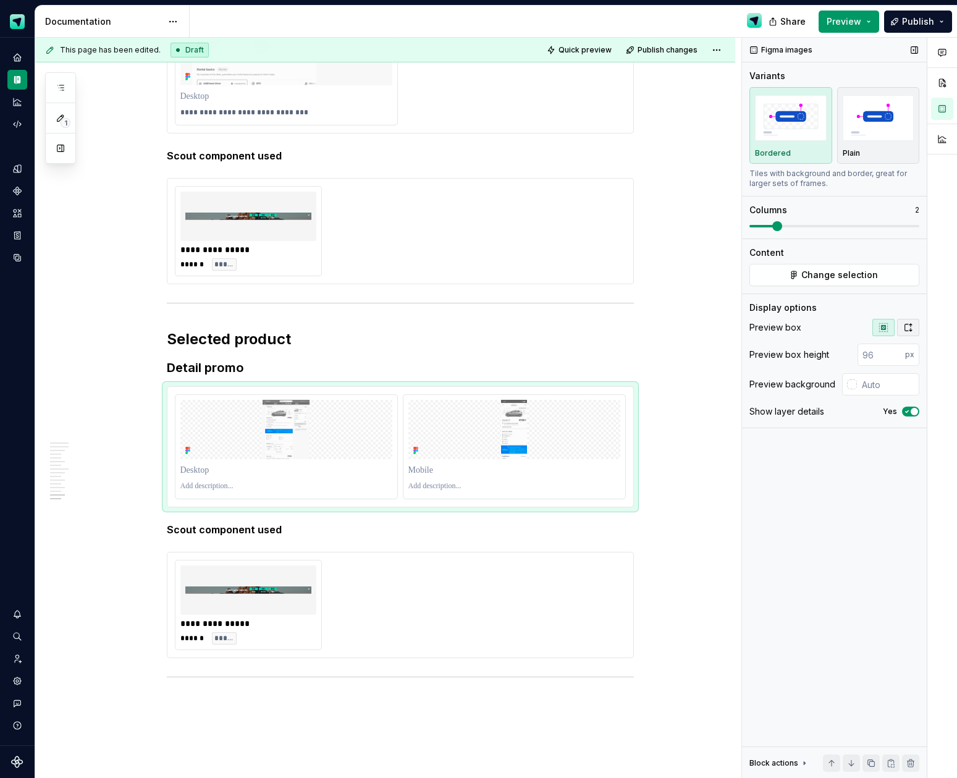
click at [906, 329] on icon "button" at bounding box center [908, 327] width 10 height 10
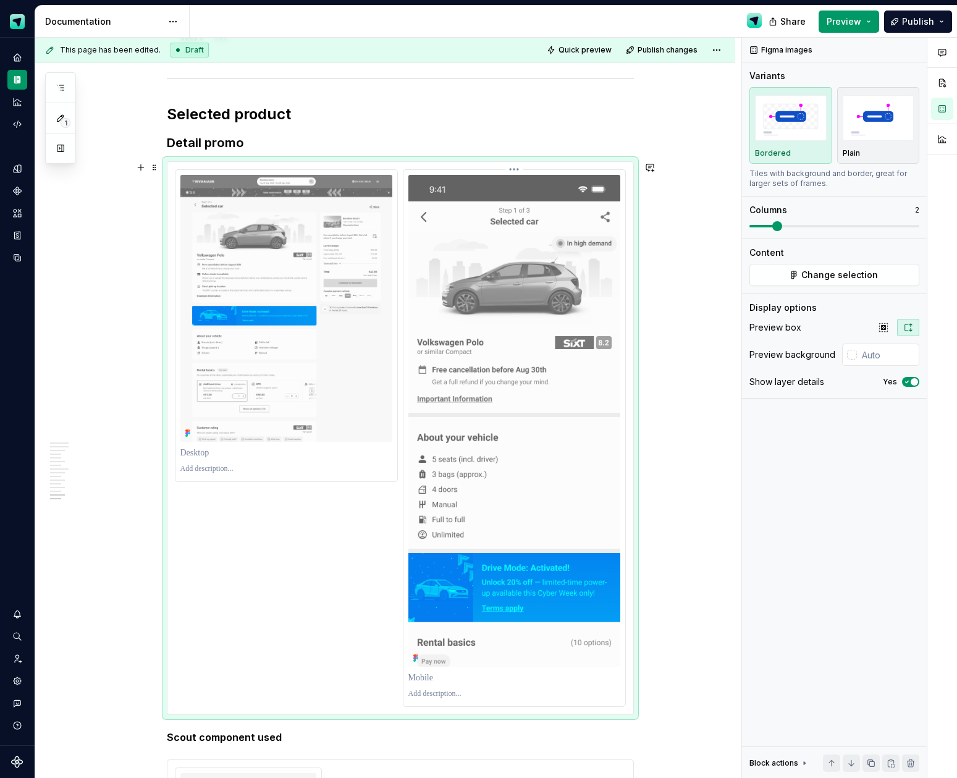
scroll to position [4214, 0]
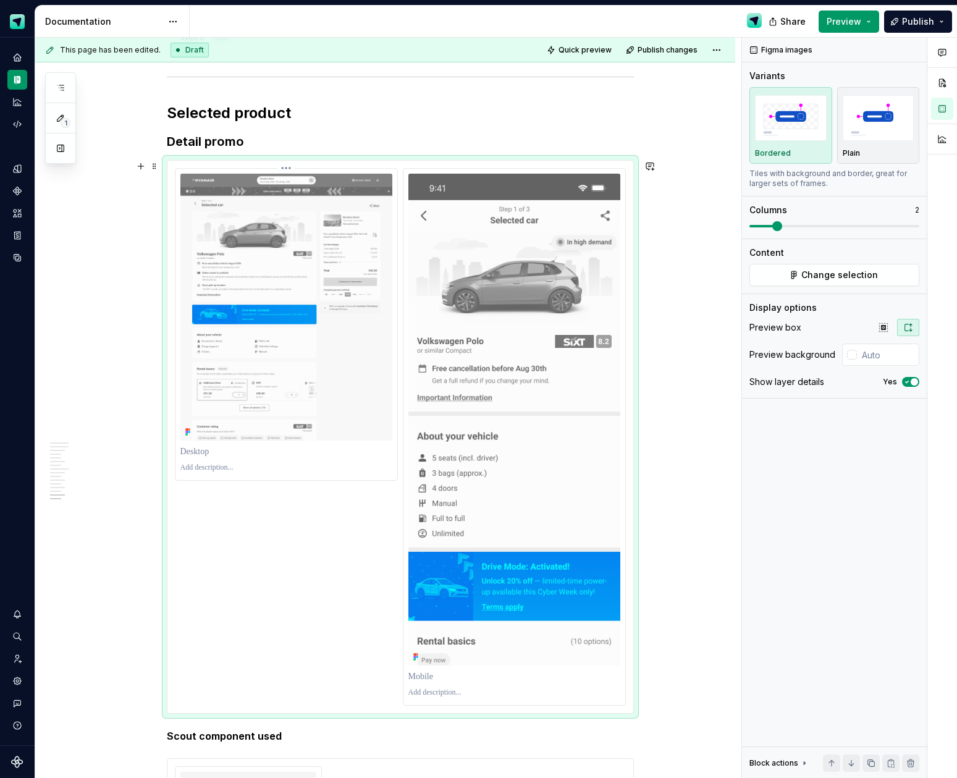
click at [314, 300] on img at bounding box center [286, 307] width 212 height 267
click at [852, 277] on span "Change selection" at bounding box center [839, 275] width 77 height 12
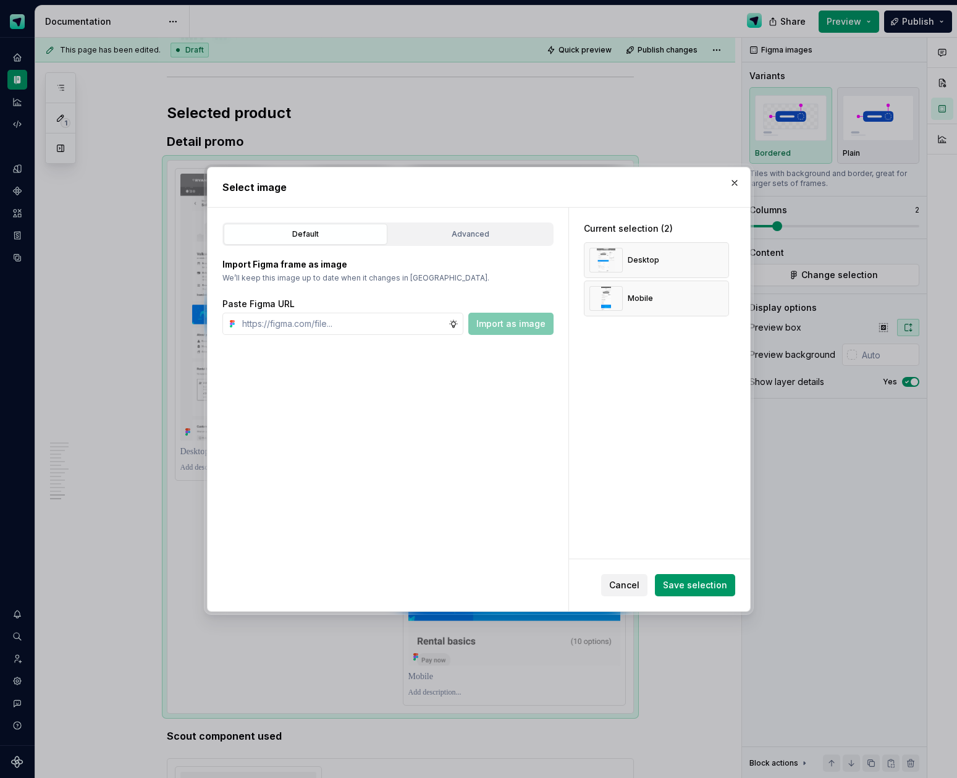
type textarea "*"
drag, startPoint x: 725, startPoint y: 259, endPoint x: 680, endPoint y: 263, distance: 45.2
click at [723, 259] on button "button" at bounding box center [714, 259] width 17 height 17
click at [353, 320] on input "text" at bounding box center [342, 324] width 211 height 22
paste input "[URL][DOMAIN_NAME]"
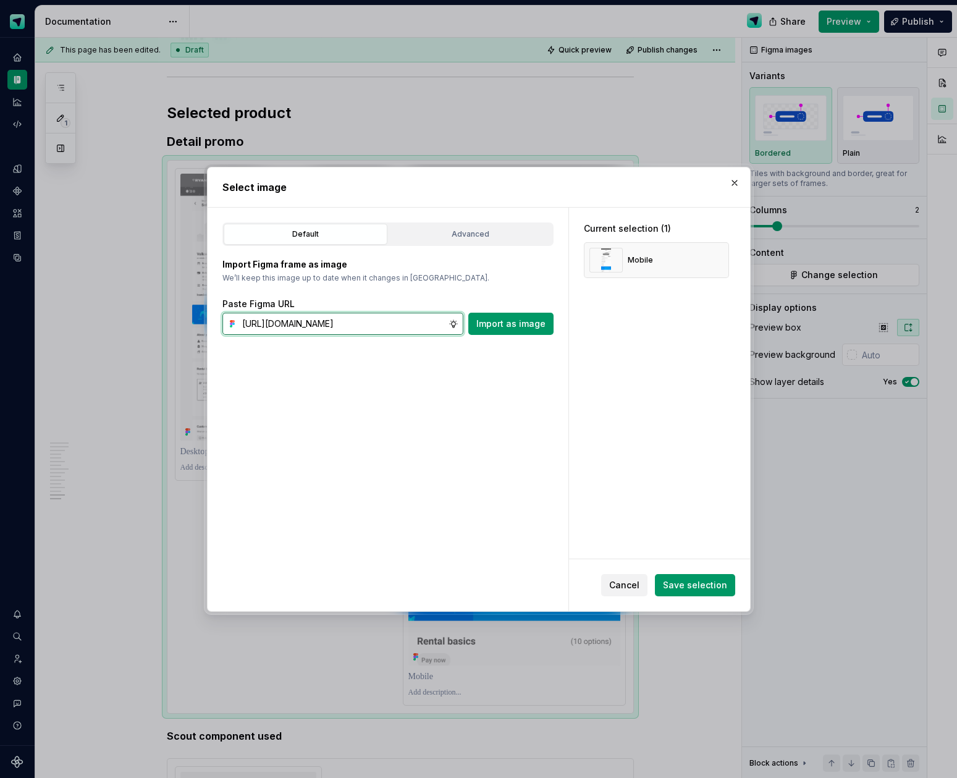
scroll to position [0, 353]
type input "[URL][DOMAIN_NAME]"
click at [514, 324] on span "Import as image" at bounding box center [510, 324] width 69 height 12
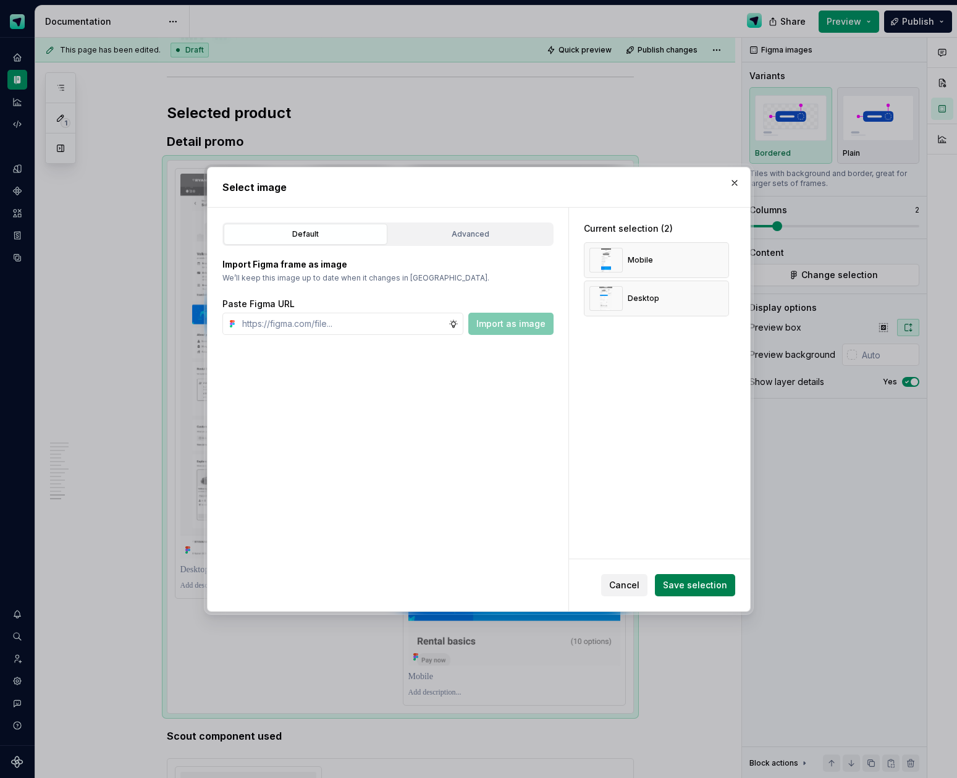
click at [706, 584] on span "Save selection" at bounding box center [695, 585] width 64 height 12
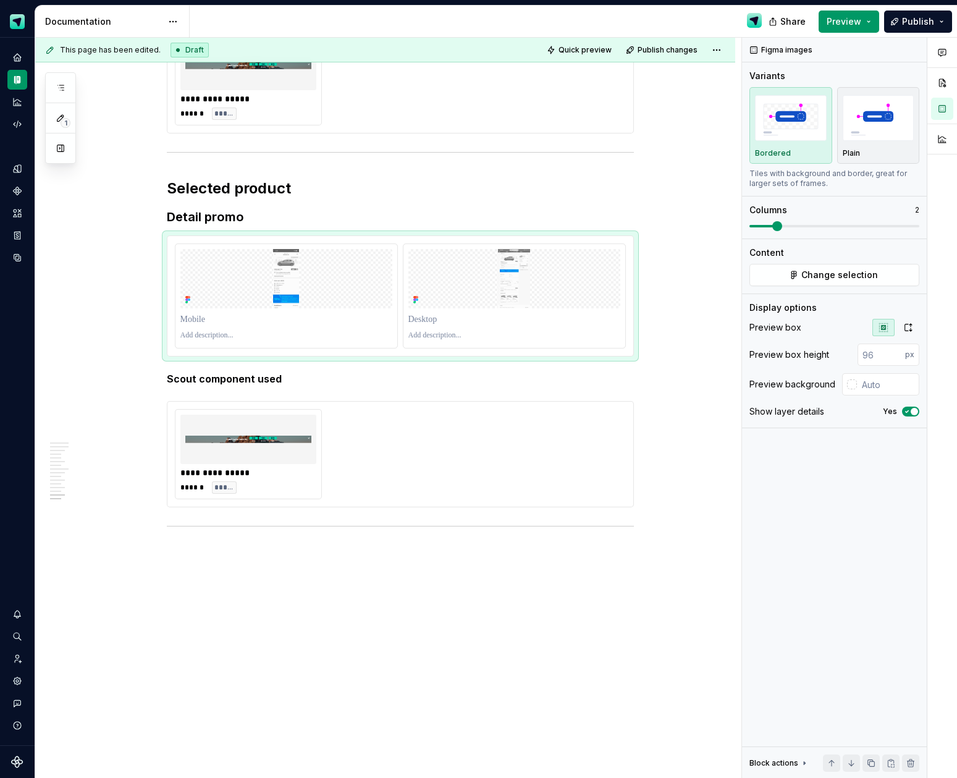
scroll to position [4138, 0]
click at [911, 328] on icon "button" at bounding box center [908, 327] width 10 height 10
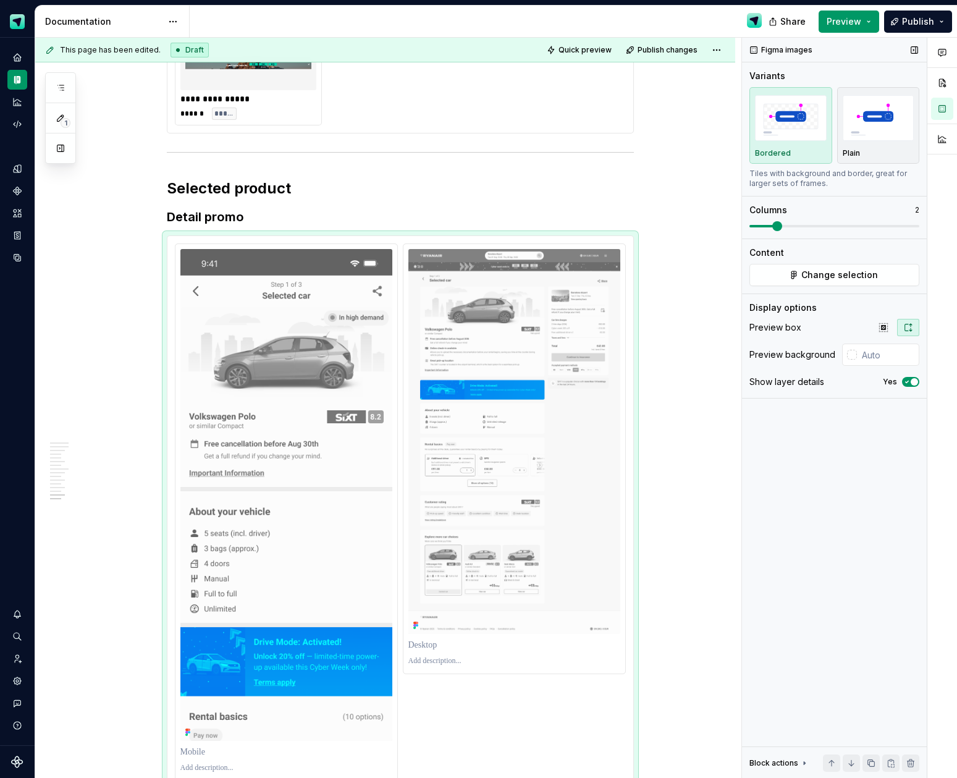
scroll to position [4214, 0]
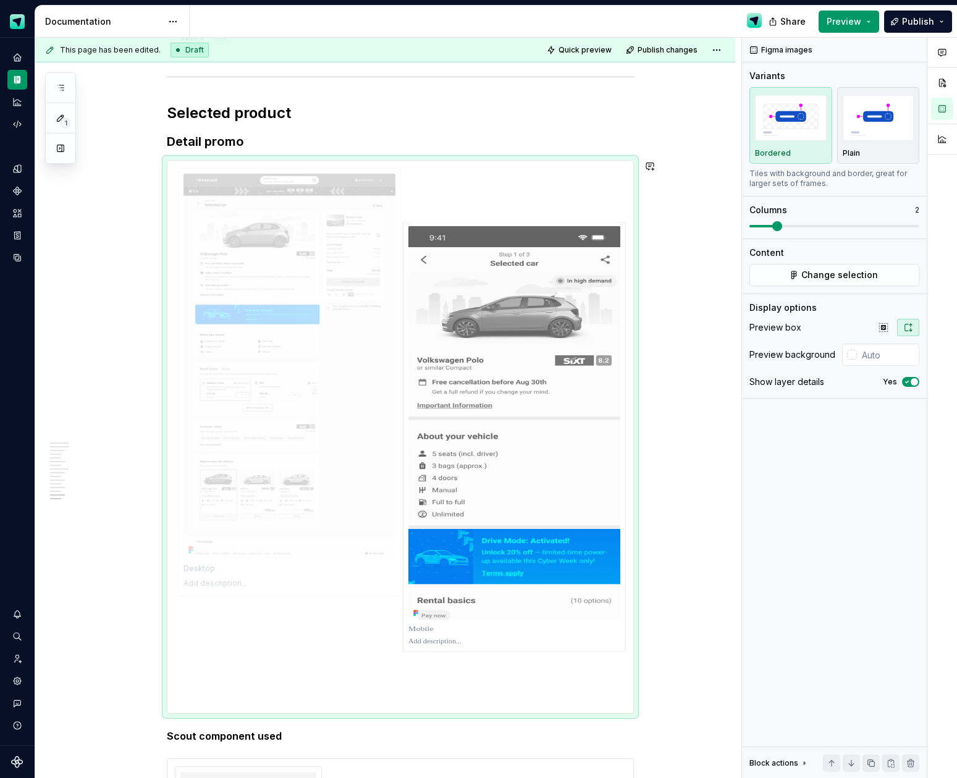
drag, startPoint x: 523, startPoint y: 333, endPoint x: 328, endPoint y: 338, distance: 195.3
click at [324, 339] on body "Scout Design System Design system data Documentation Share Preview Publish 1 Pa…" at bounding box center [478, 389] width 957 height 778
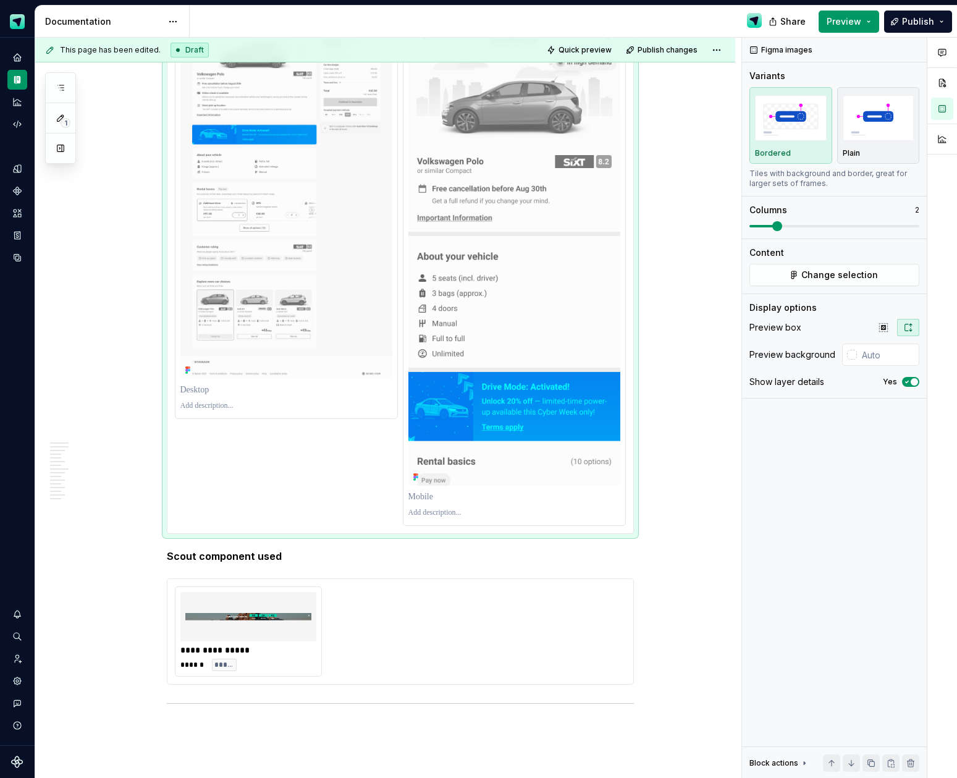
scroll to position [4439, 0]
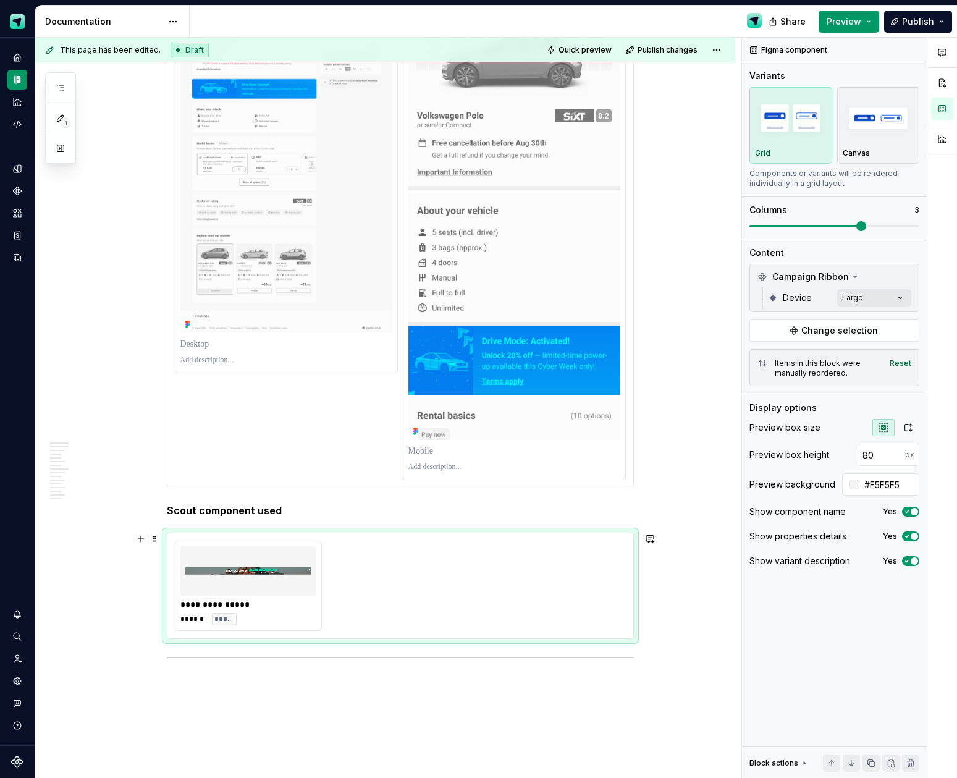
click at [306, 568] on img at bounding box center [248, 571] width 126 height 40
click at [904, 280] on button "button" at bounding box center [906, 276] width 17 height 17
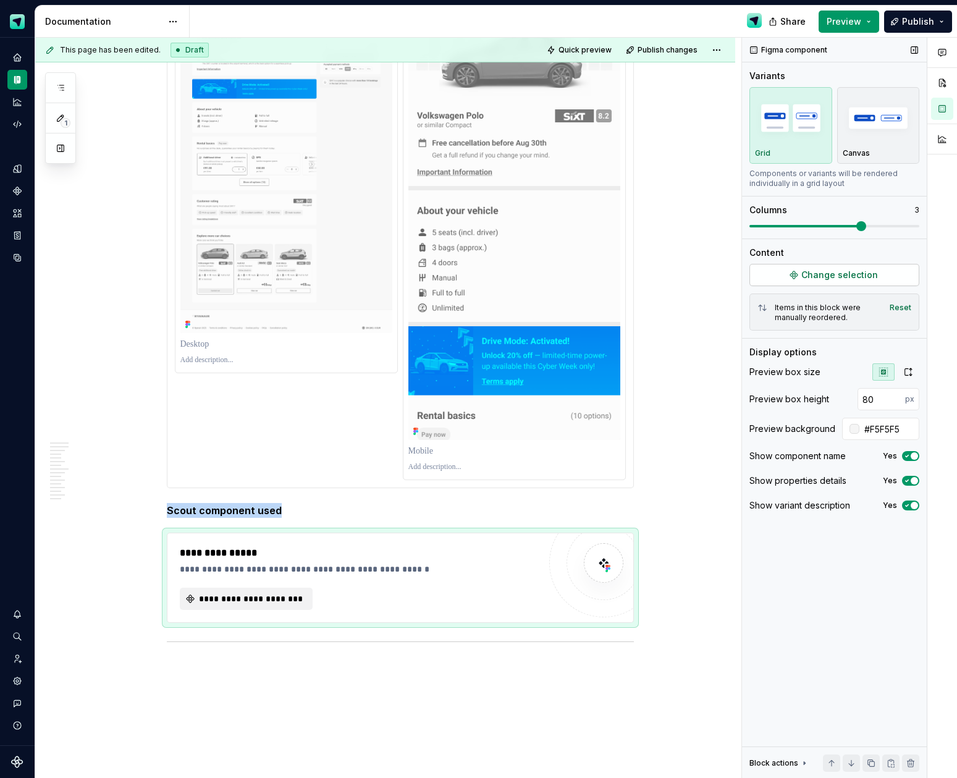
click at [835, 280] on span "Change selection" at bounding box center [839, 275] width 77 height 12
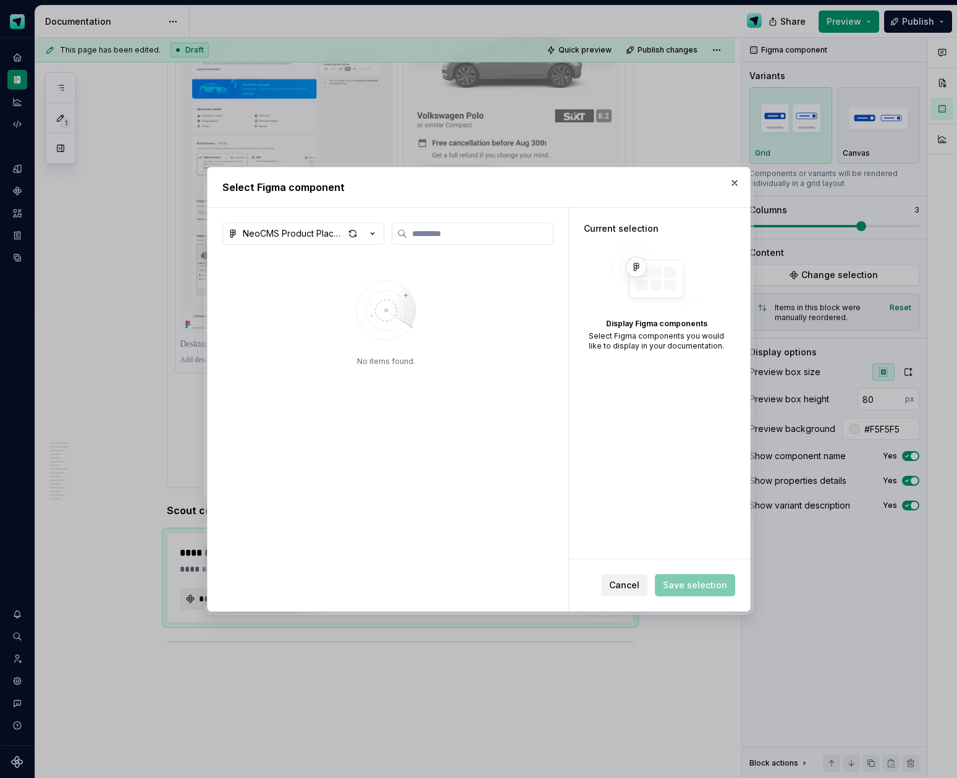
click at [373, 232] on icon "button" at bounding box center [372, 233] width 12 height 12
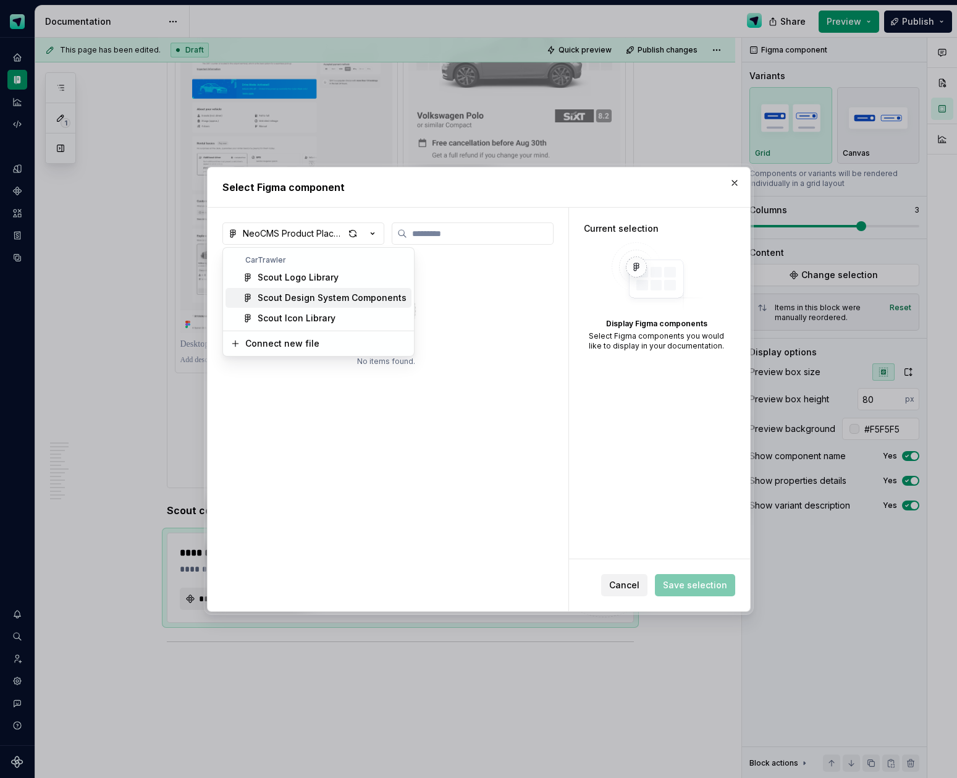
click at [332, 290] on span "Scout Design System Components" at bounding box center [318, 298] width 186 height 20
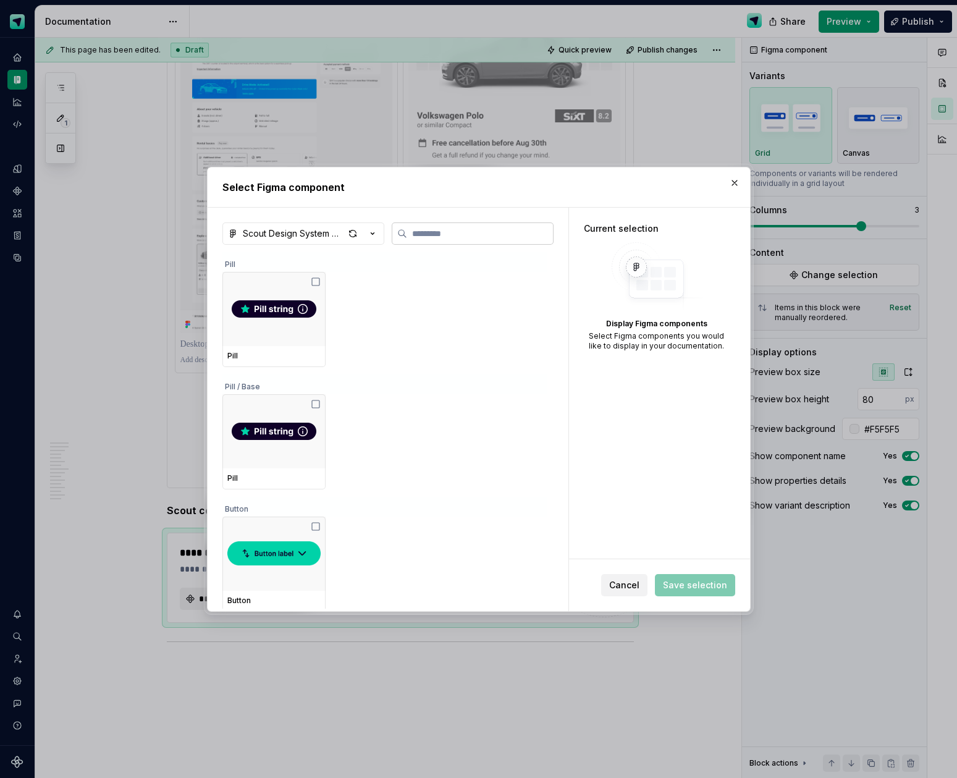
click at [470, 225] on label at bounding box center [473, 233] width 162 height 22
click at [470, 227] on input "search" at bounding box center [480, 233] width 146 height 12
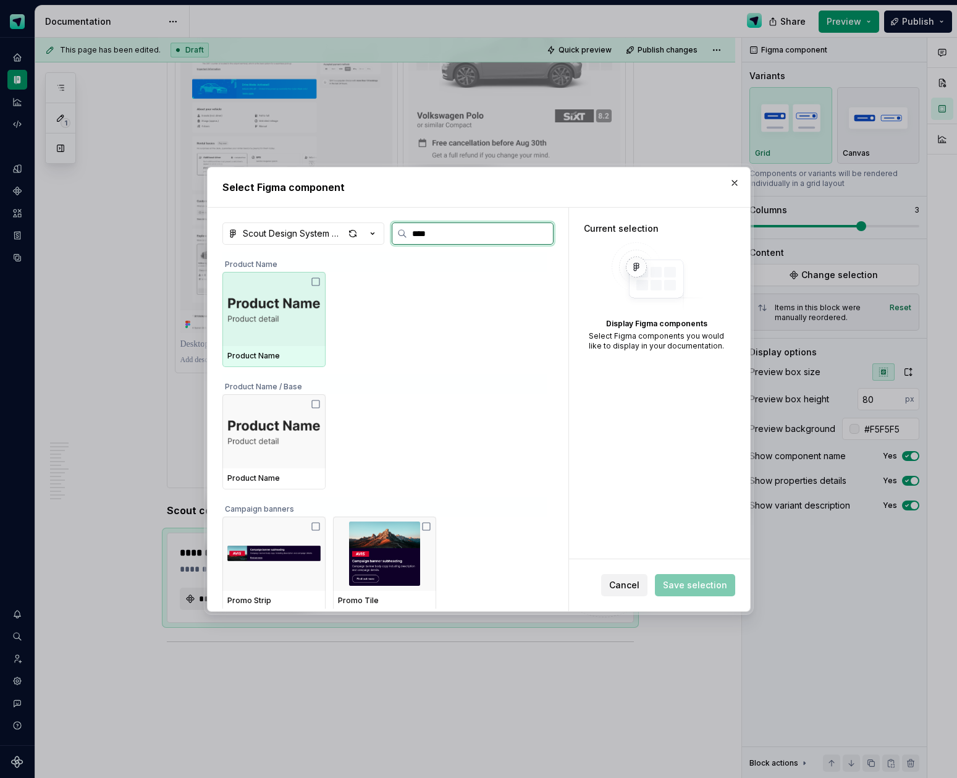
type input "*****"
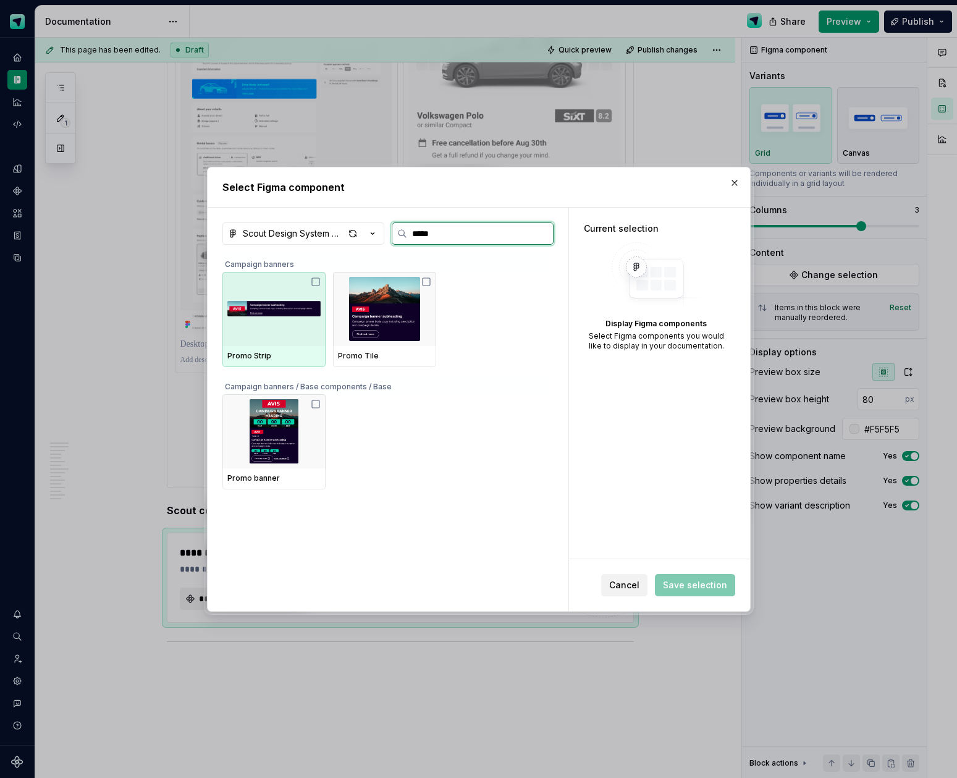
click at [288, 340] on img at bounding box center [273, 309] width 93 height 64
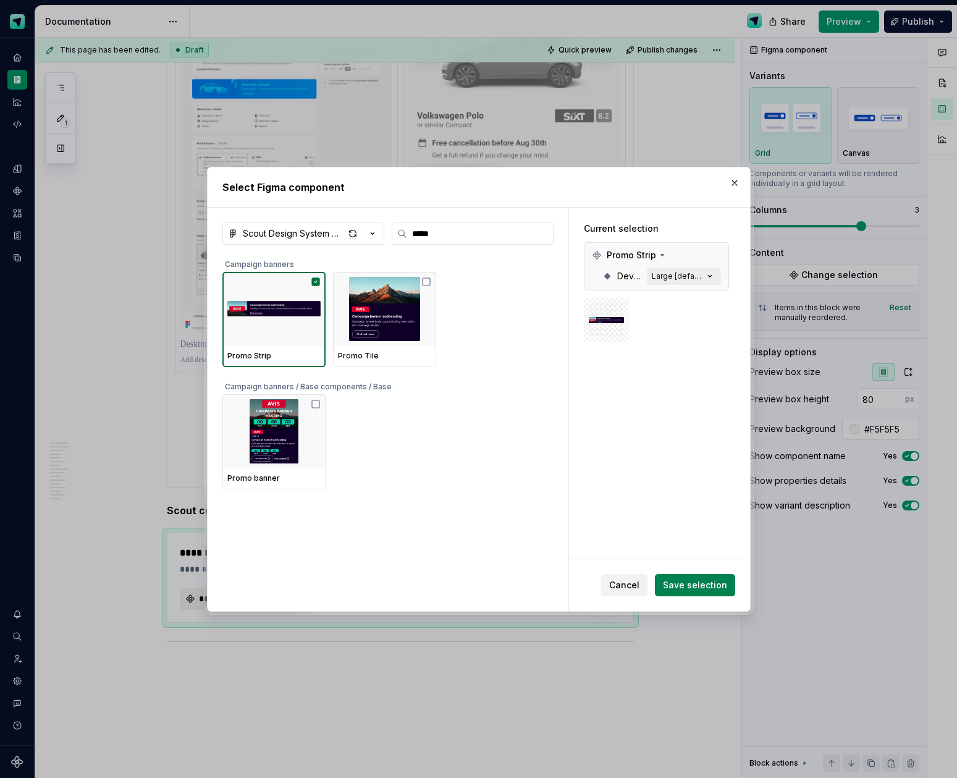
click at [712, 579] on span "Save selection" at bounding box center [695, 585] width 64 height 12
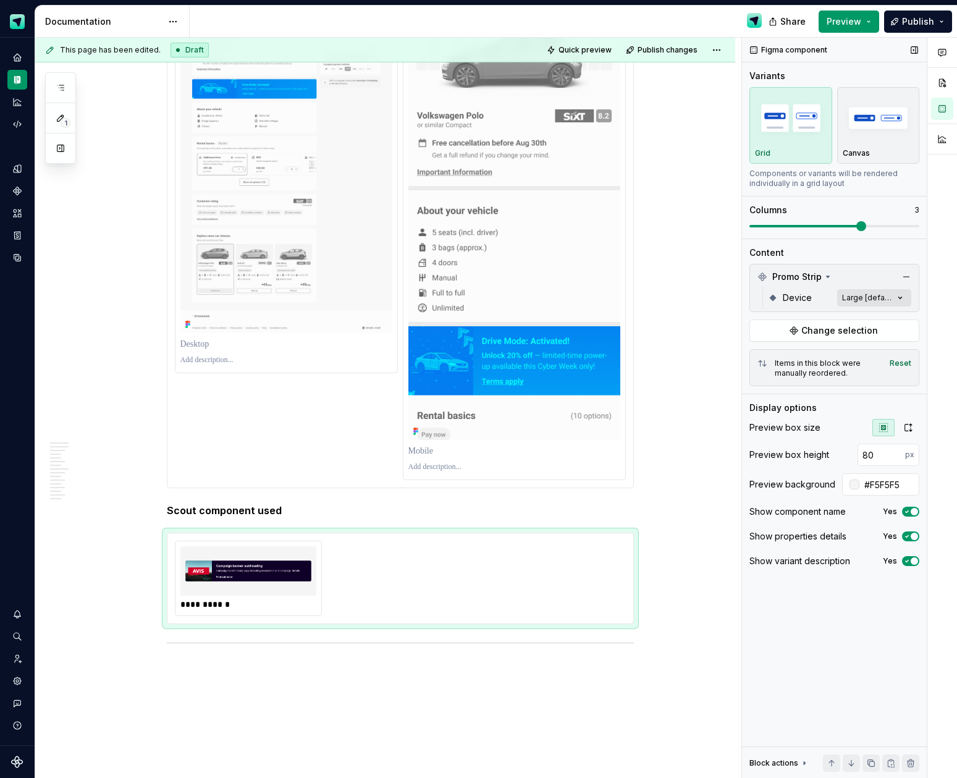
click at [886, 296] on div "Comments Open comments No comments yet Select ‘Comment’ from the block context …" at bounding box center [849, 408] width 215 height 741
click at [890, 319] on span "button" at bounding box center [890, 319] width 7 height 7
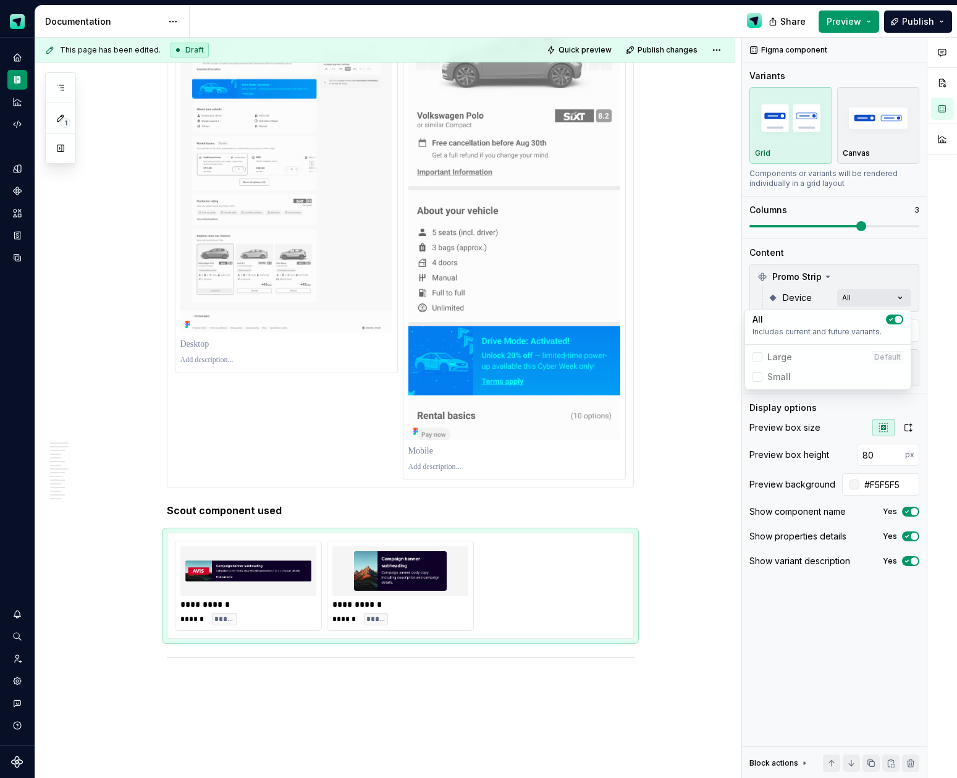
type textarea "*"
click at [659, 493] on html "Scout Design System Design system data Documentation Share Preview Publish 1 Pa…" at bounding box center [478, 389] width 957 height 778
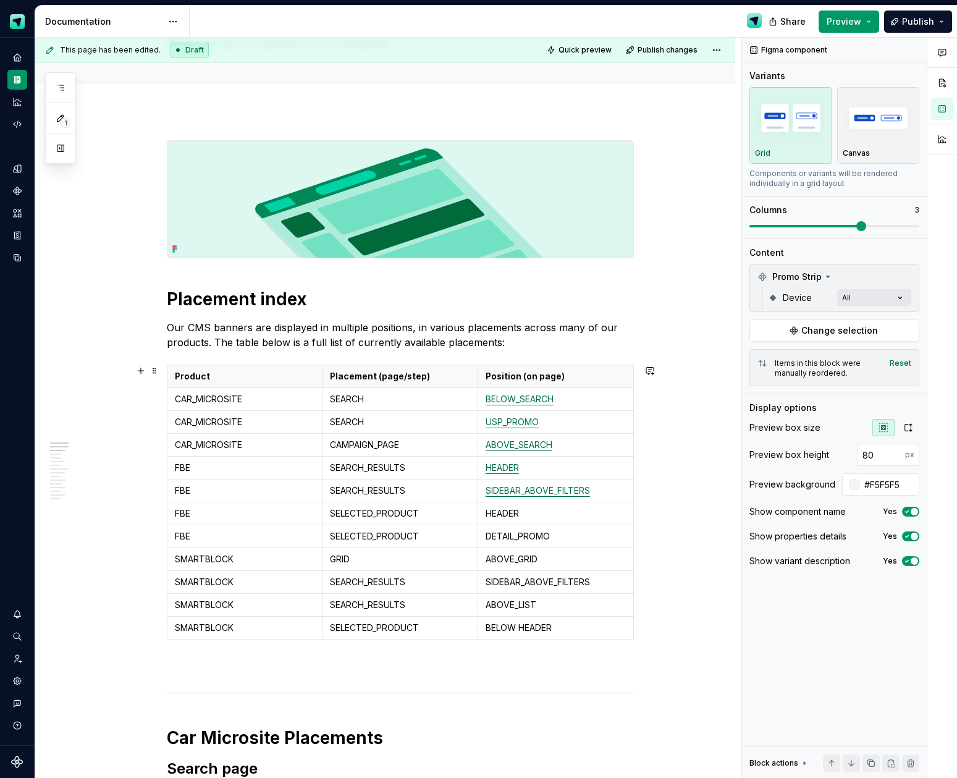
scroll to position [161, 0]
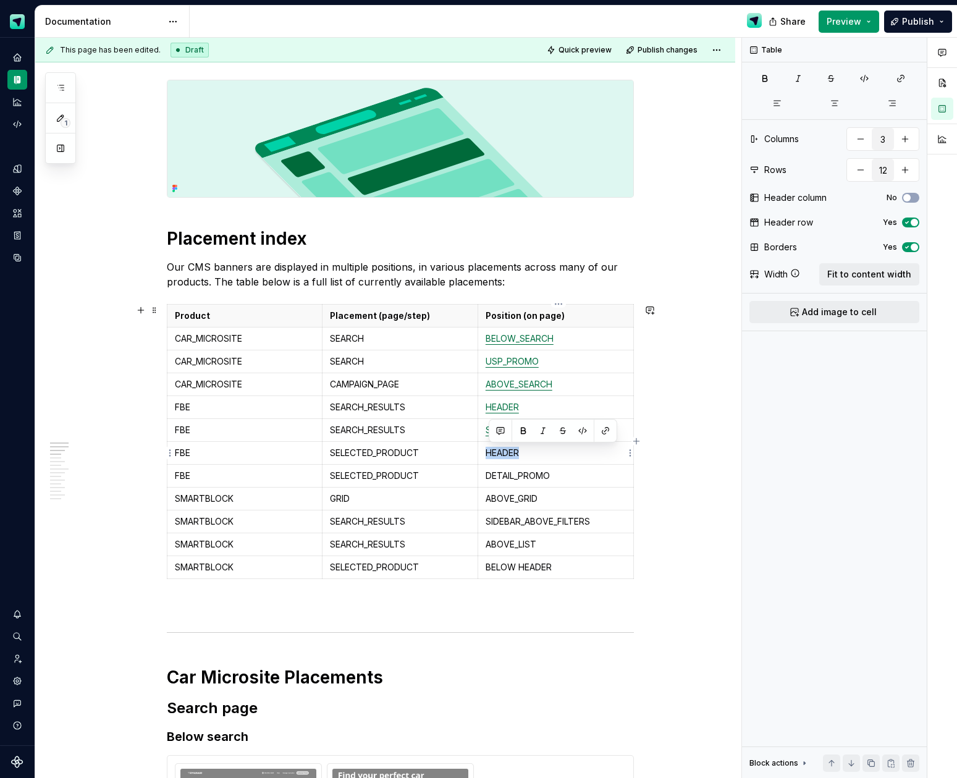
drag, startPoint x: 509, startPoint y: 452, endPoint x: 492, endPoint y: 452, distance: 16.7
click at [487, 452] on td "HEADER" at bounding box center [556, 452] width 156 height 23
click at [598, 428] on button "button" at bounding box center [605, 430] width 17 height 17
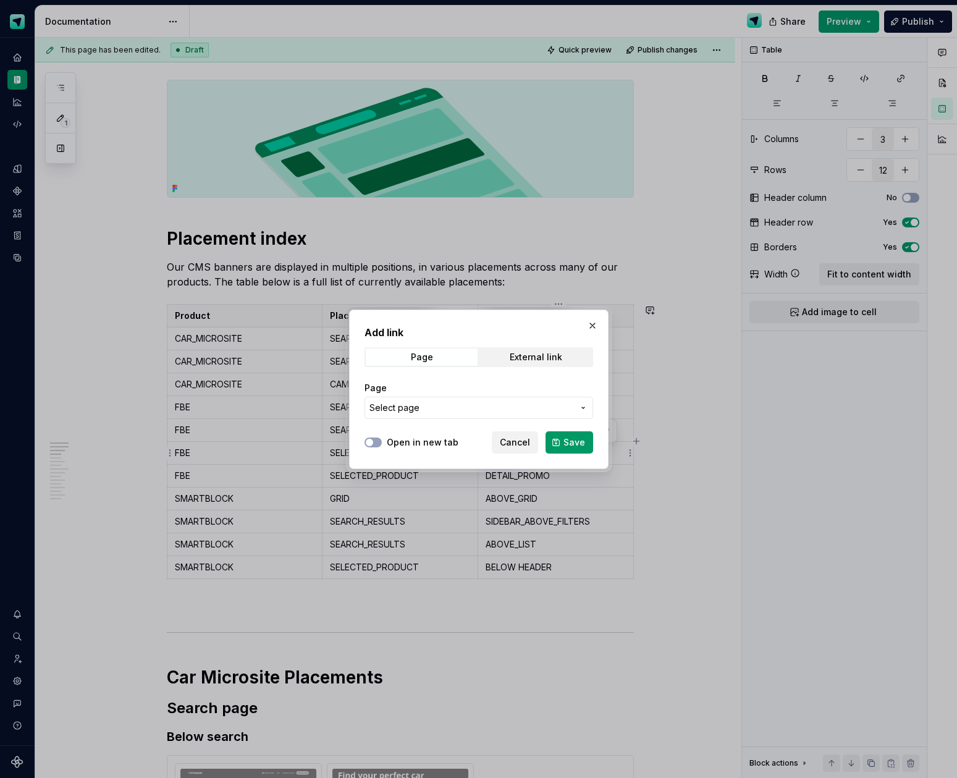
click at [502, 416] on button "Select page" at bounding box center [478, 408] width 229 height 22
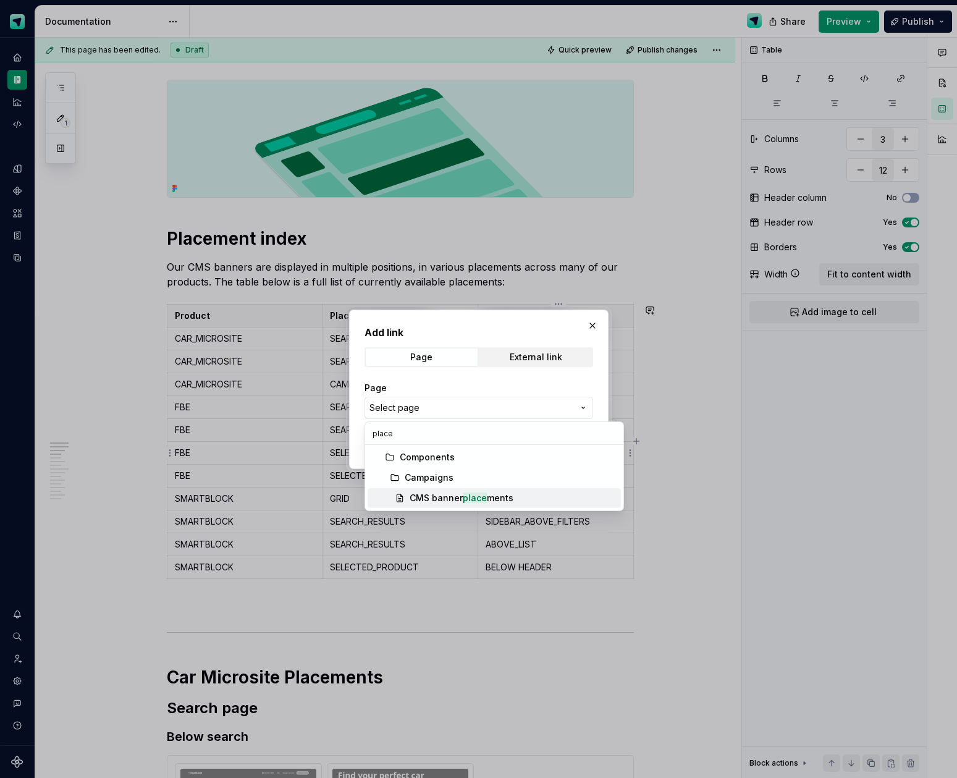
type input "place"
click at [478, 501] on mark "place" at bounding box center [475, 497] width 24 height 11
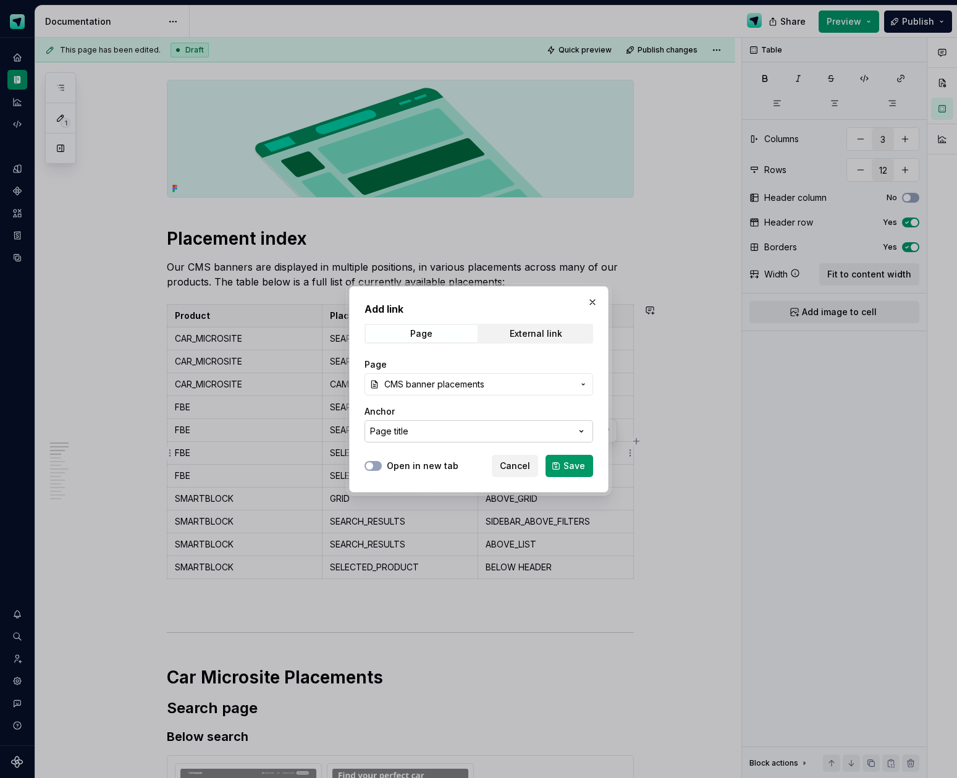
click at [584, 436] on icon "button" at bounding box center [581, 431] width 12 height 12
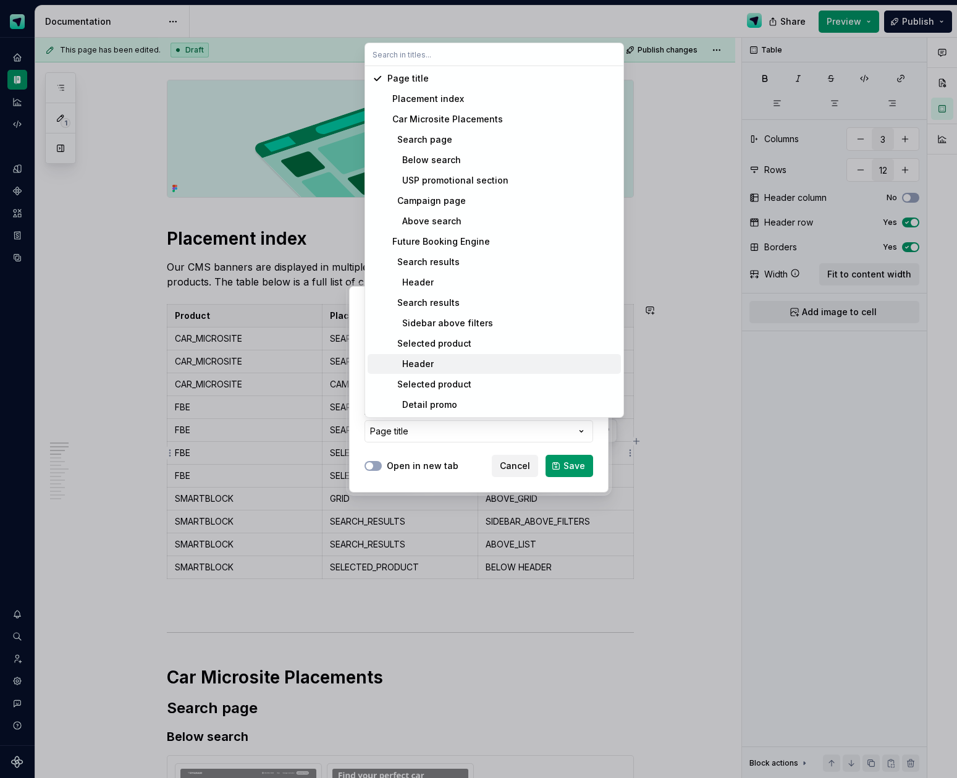
click at [446, 361] on div "Header" at bounding box center [501, 364] width 229 height 12
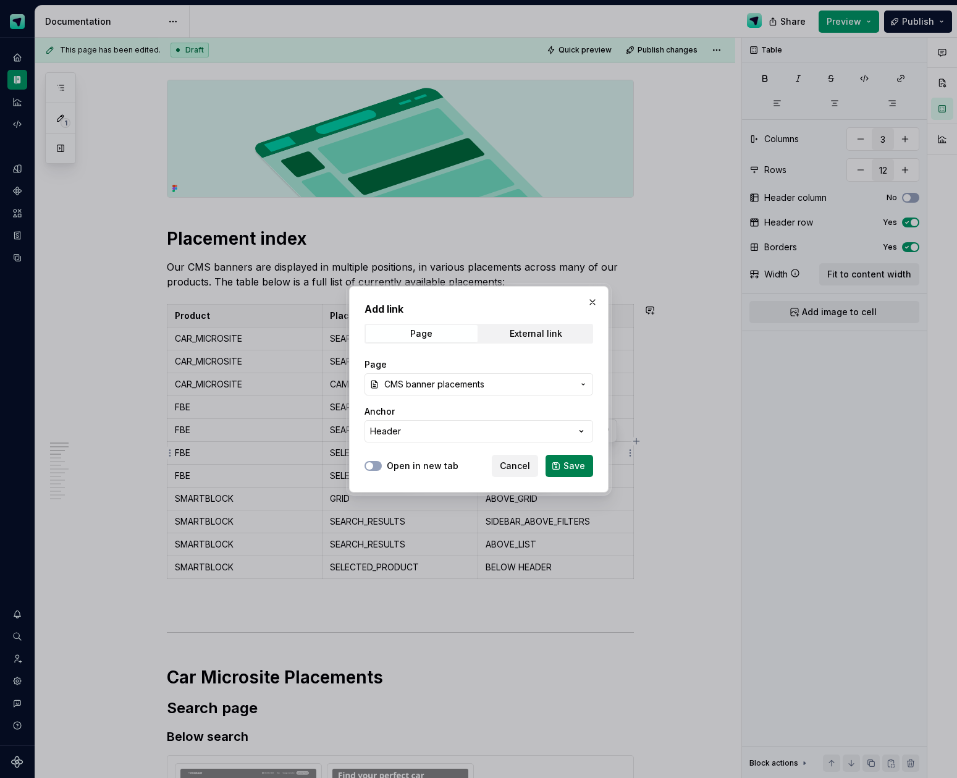
click at [563, 466] on button "Save" at bounding box center [569, 466] width 48 height 22
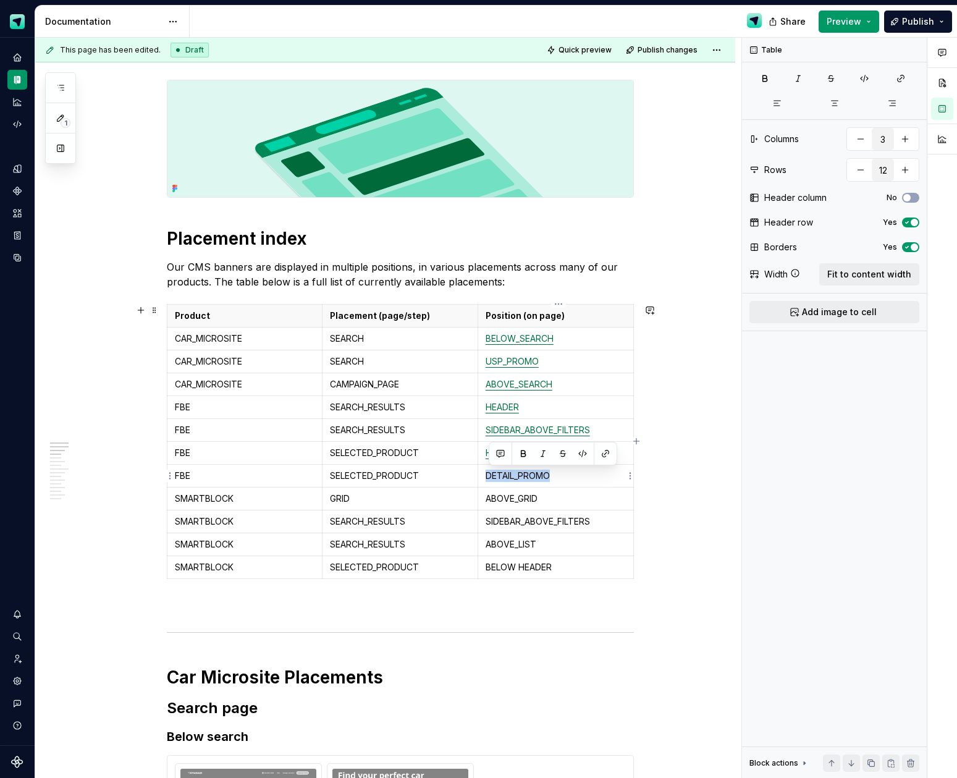
drag, startPoint x: 539, startPoint y: 478, endPoint x: 485, endPoint y: 476, distance: 53.8
click at [485, 476] on td "DETAIL_PROMO" at bounding box center [556, 475] width 156 height 23
click at [606, 457] on button "button" at bounding box center [605, 453] width 17 height 17
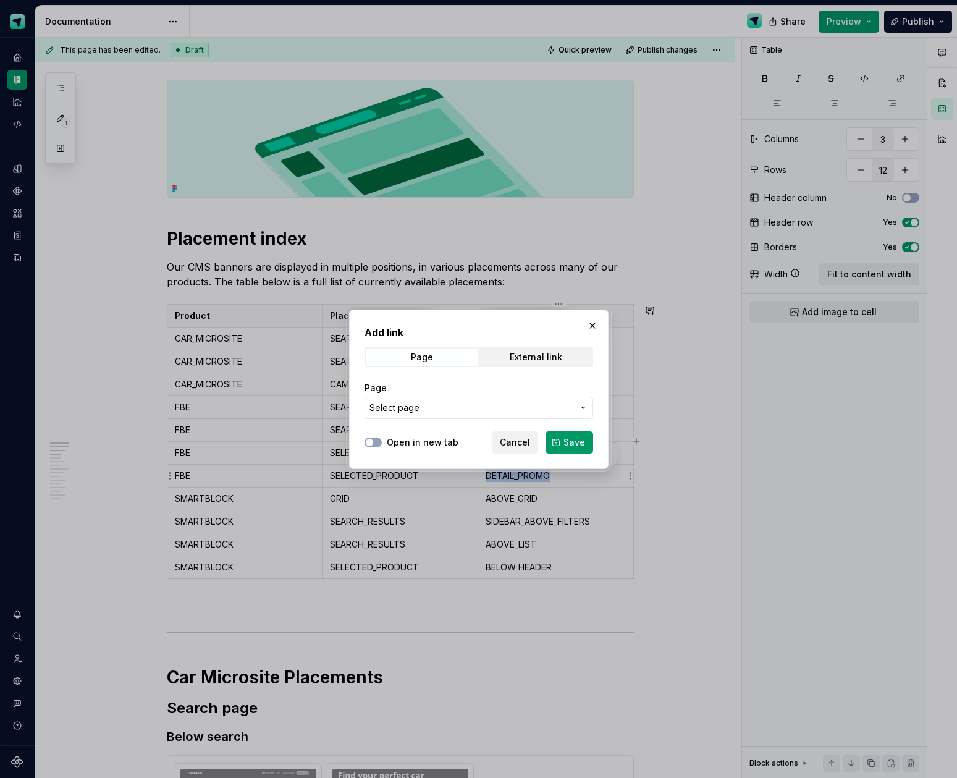
click at [555, 402] on span "Select page" at bounding box center [471, 408] width 204 height 12
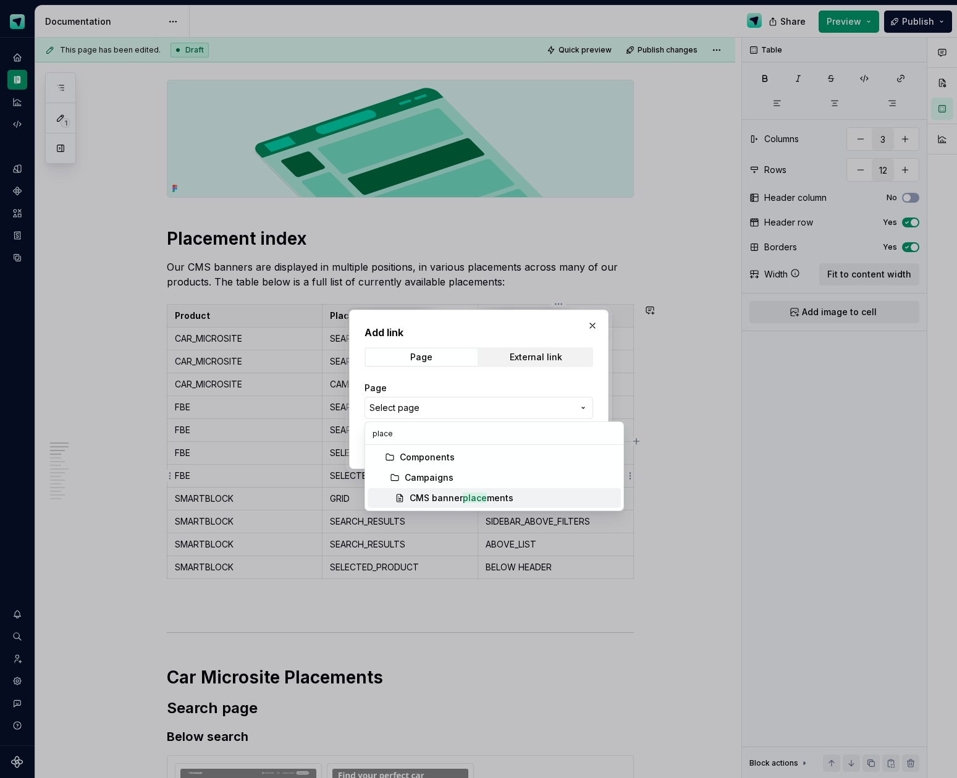
type input "place"
click at [510, 492] on div "CMS banner place ments" at bounding box center [462, 498] width 104 height 12
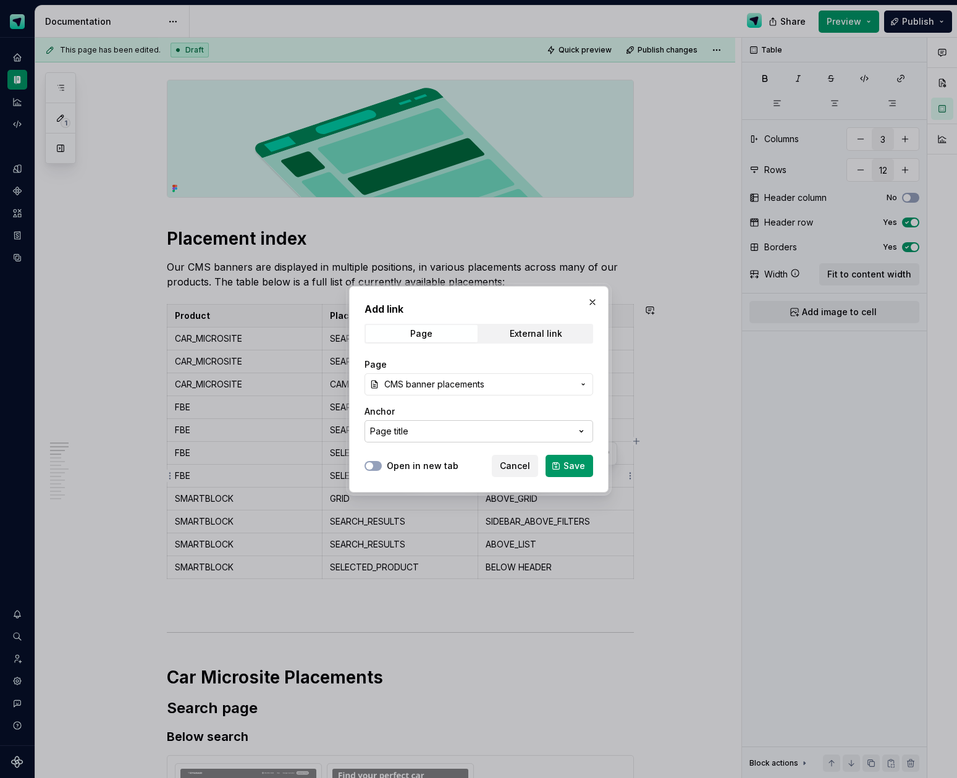
click at [529, 427] on button "Page title" at bounding box center [478, 431] width 229 height 22
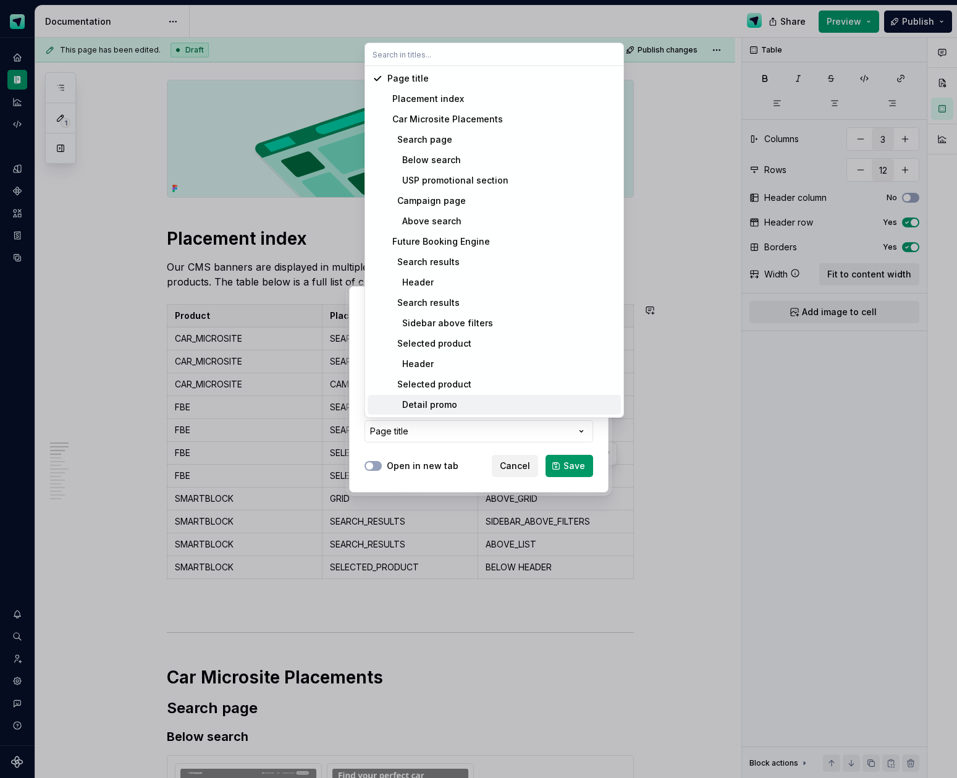
click at [460, 401] on div "Detail promo" at bounding box center [501, 404] width 229 height 12
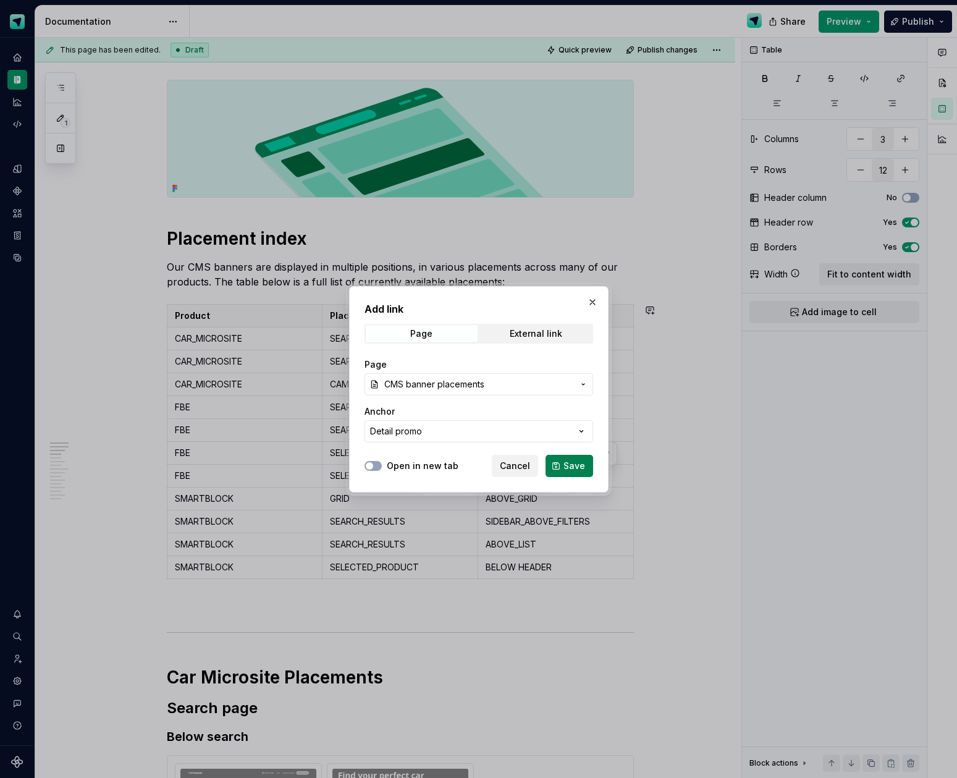
click at [578, 468] on span "Save" at bounding box center [574, 466] width 22 height 12
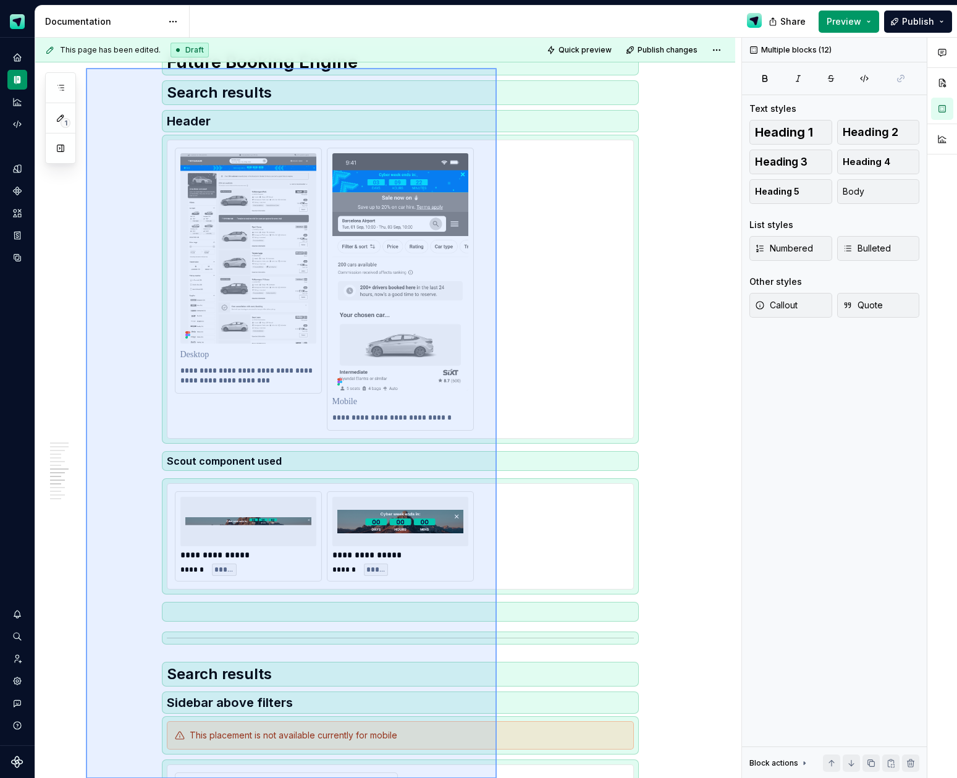
scroll to position [2569, 0]
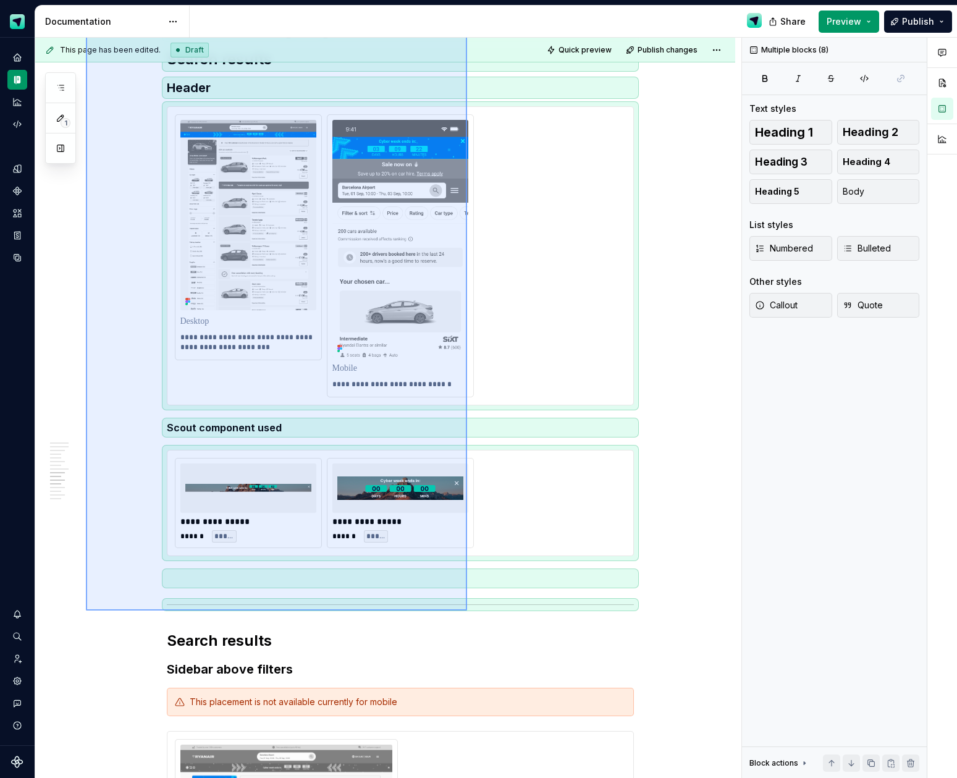
drag, startPoint x: 86, startPoint y: 264, endPoint x: 467, endPoint y: 610, distance: 514.7
click at [467, 610] on div "This page has been edited. Draft Quick preview Publish changes CMS banner place…" at bounding box center [388, 408] width 706 height 741
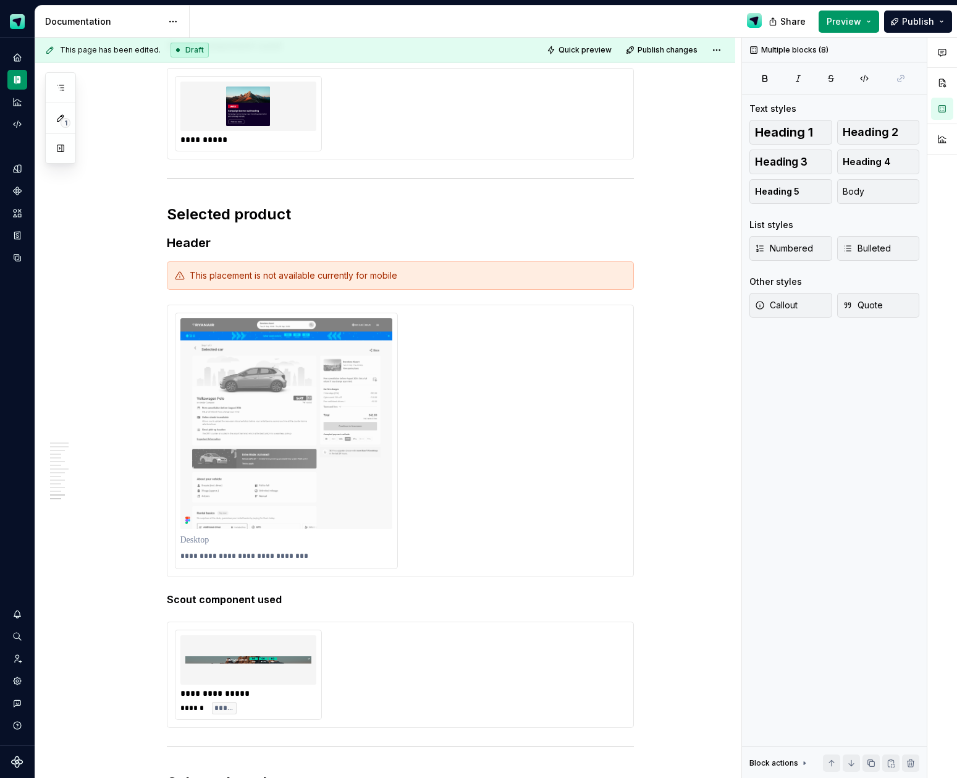
scroll to position [4571, 0]
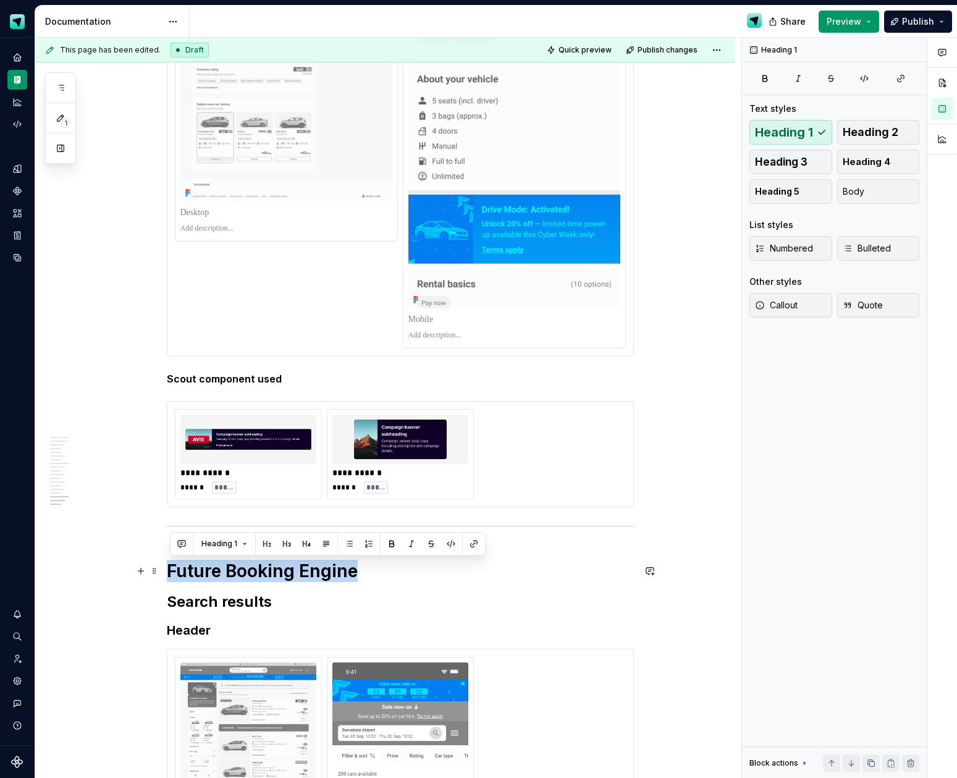
drag, startPoint x: 356, startPoint y: 573, endPoint x: 174, endPoint y: 568, distance: 181.7
click at [174, 568] on h1 "Future Booking Engine" at bounding box center [400, 571] width 467 height 22
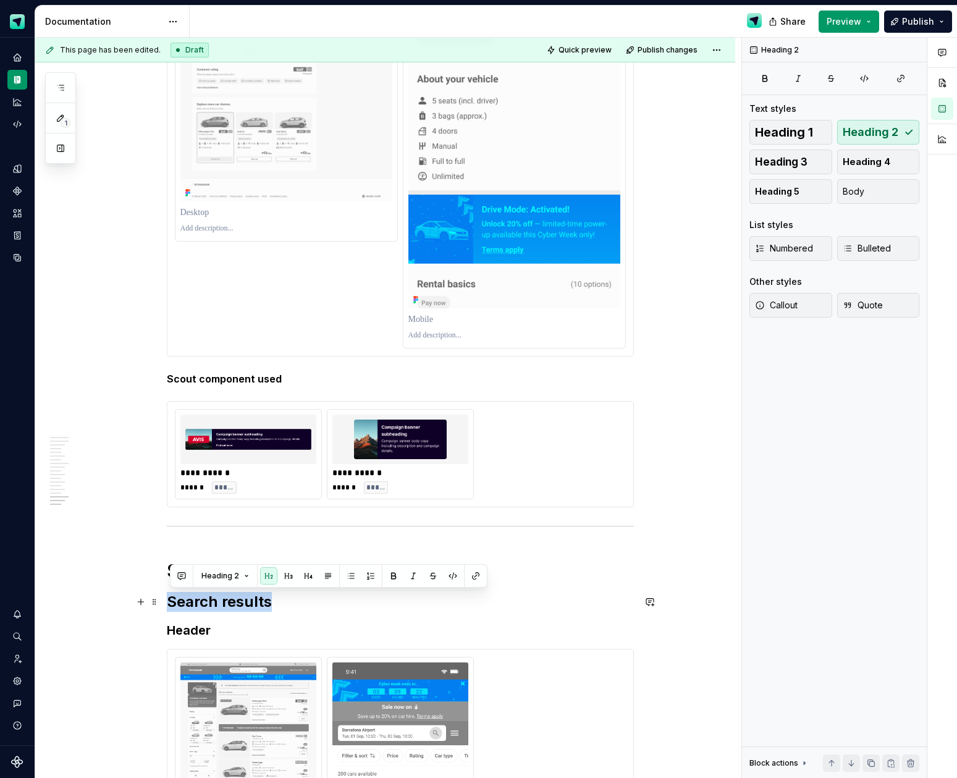
drag, startPoint x: 263, startPoint y: 600, endPoint x: 164, endPoint y: 599, distance: 98.2
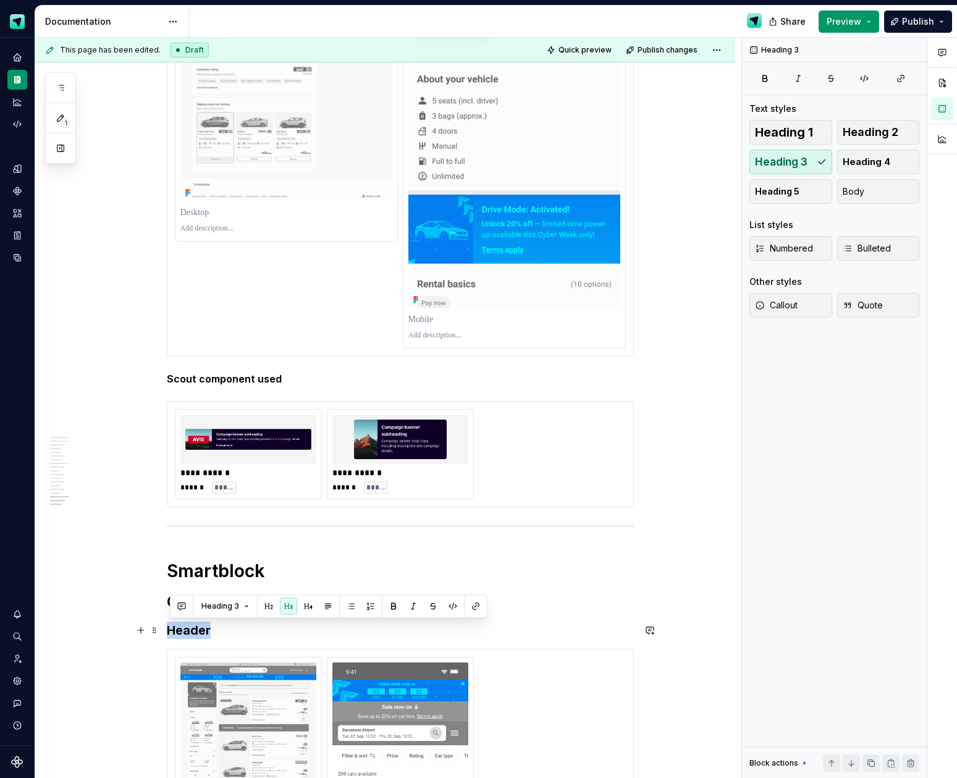
drag, startPoint x: 213, startPoint y: 630, endPoint x: 164, endPoint y: 628, distance: 49.5
click at [213, 632] on h3 "Above grid" at bounding box center [400, 629] width 467 height 17
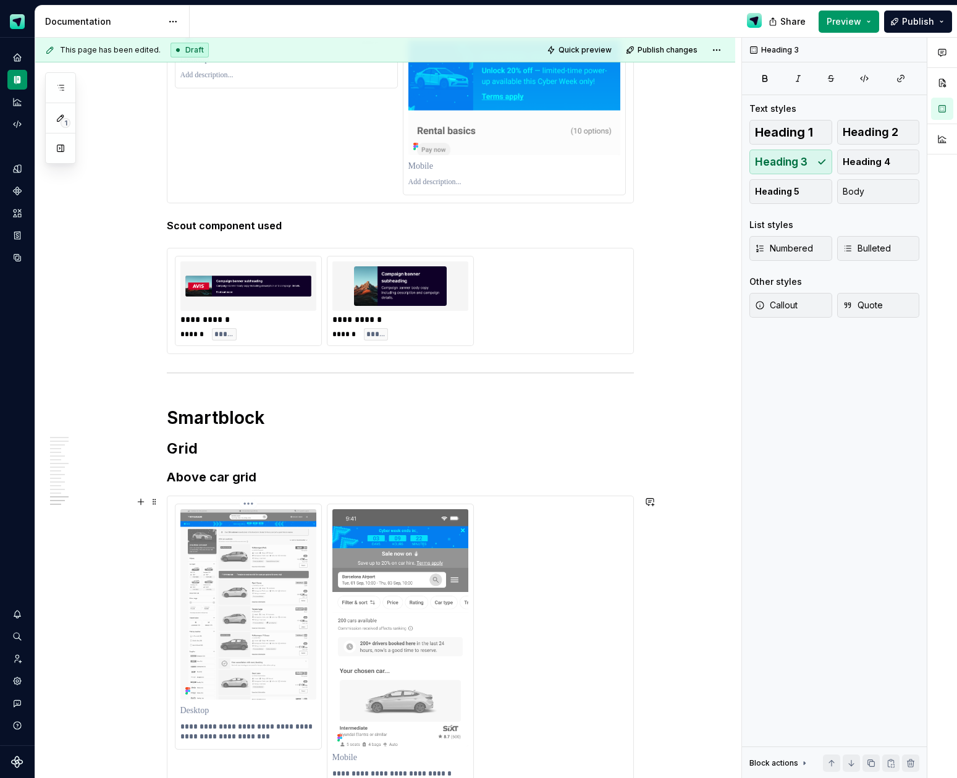
scroll to position [4873, 0]
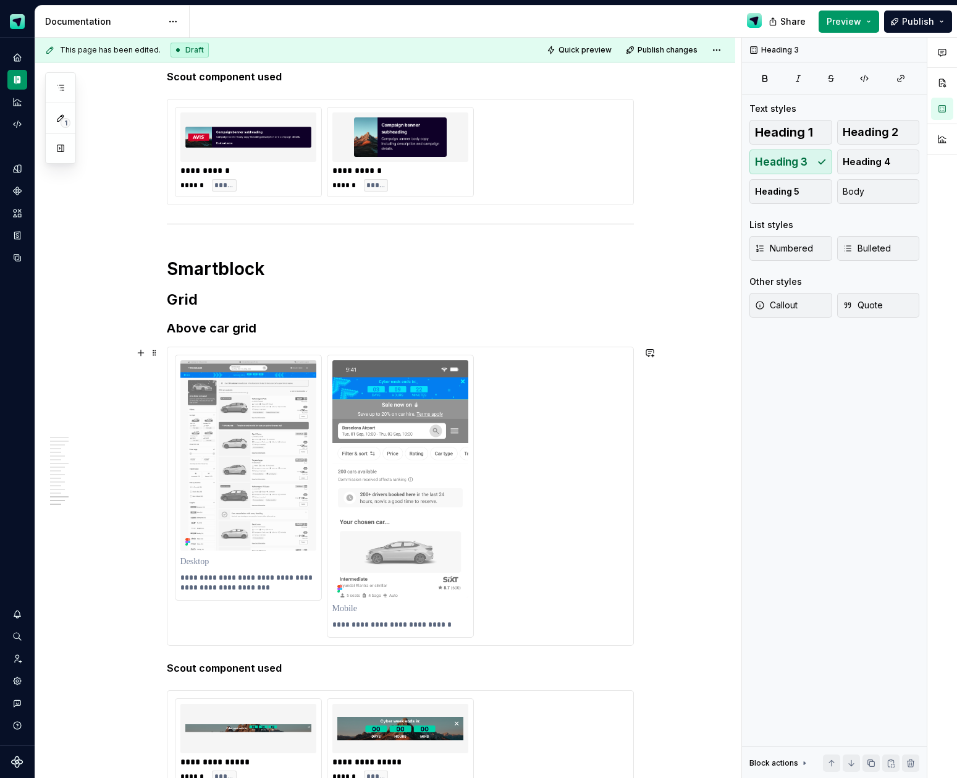
click at [542, 480] on div "**********" at bounding box center [400, 496] width 451 height 282
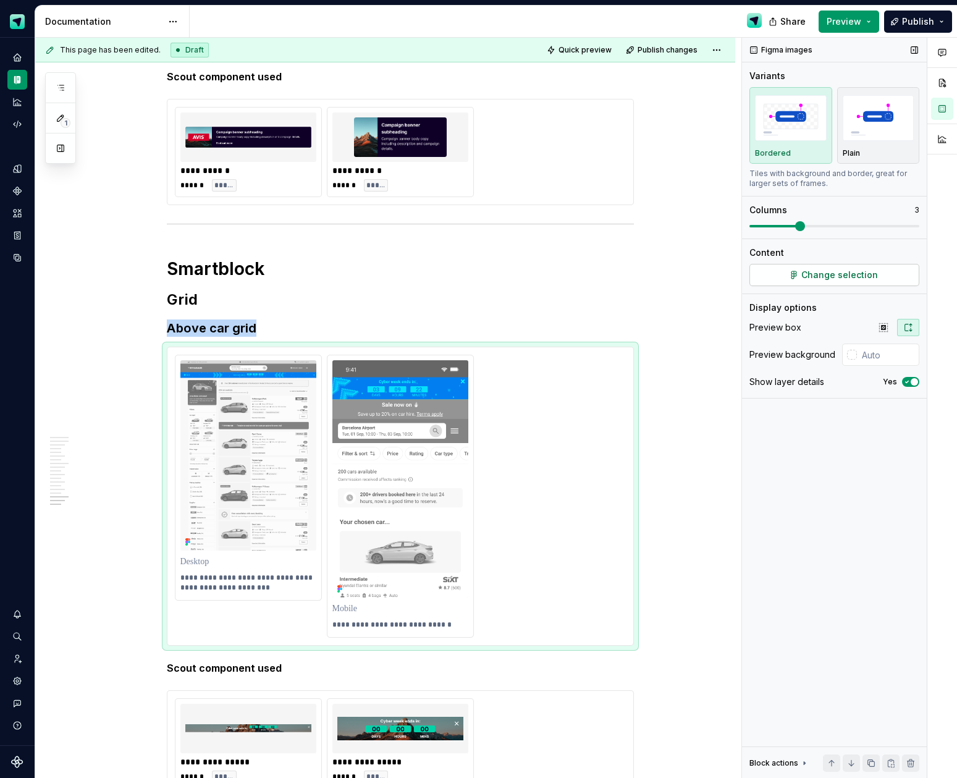
click at [872, 276] on span "Change selection" at bounding box center [839, 275] width 77 height 12
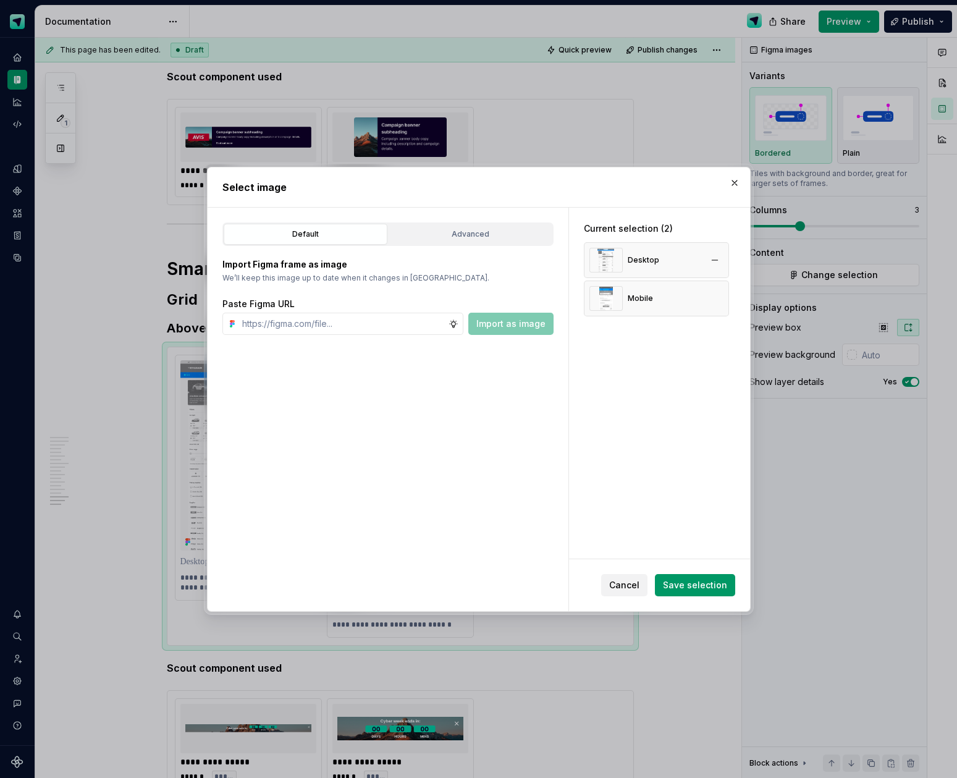
click at [720, 294] on button "button" at bounding box center [714, 298] width 17 height 17
click at [716, 261] on button "button" at bounding box center [714, 259] width 17 height 17
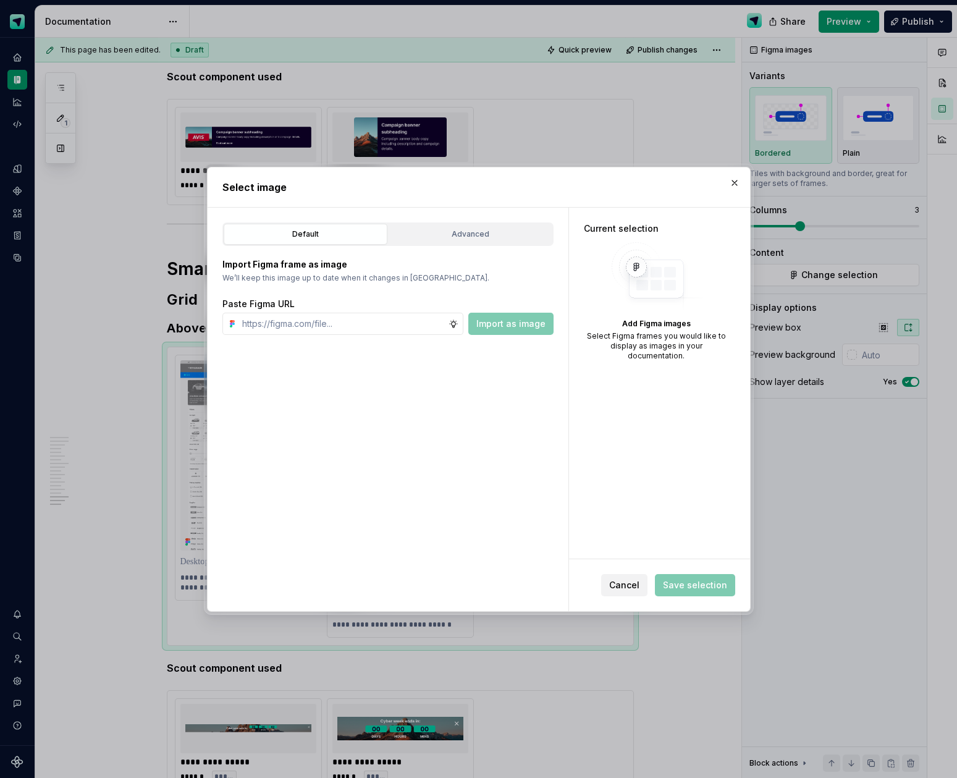
type textarea "*"
click at [385, 322] on input "text" at bounding box center [342, 324] width 211 height 22
paste input "[URL][DOMAIN_NAME]"
type input "[URL][DOMAIN_NAME]"
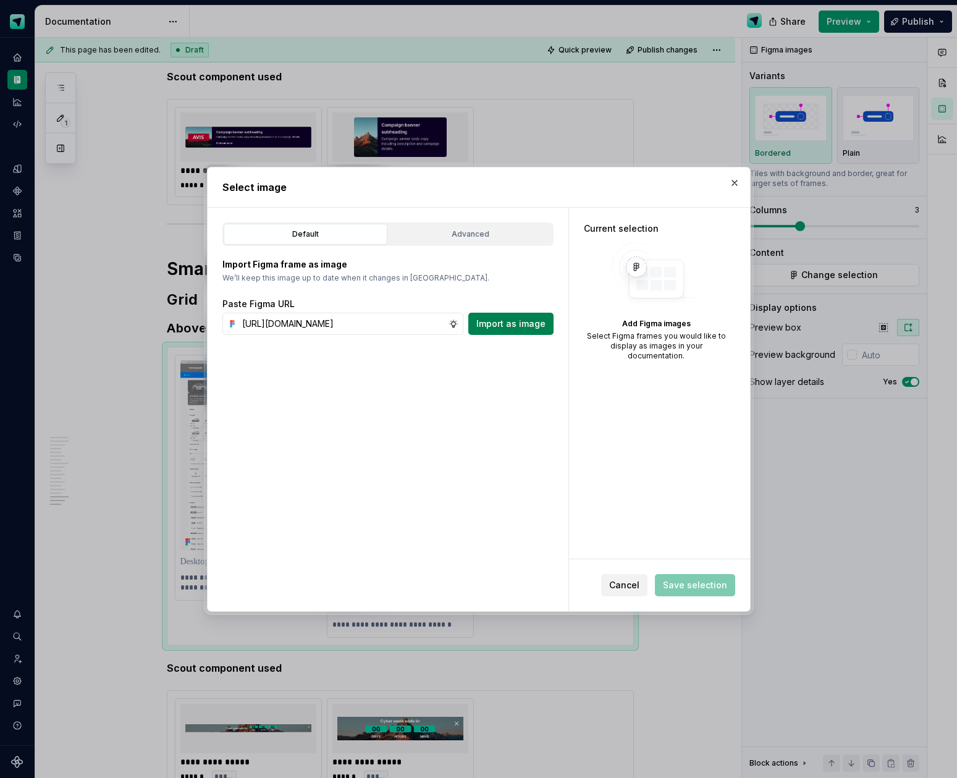
scroll to position [0, 0]
click at [511, 325] on span "Import as image" at bounding box center [510, 324] width 69 height 12
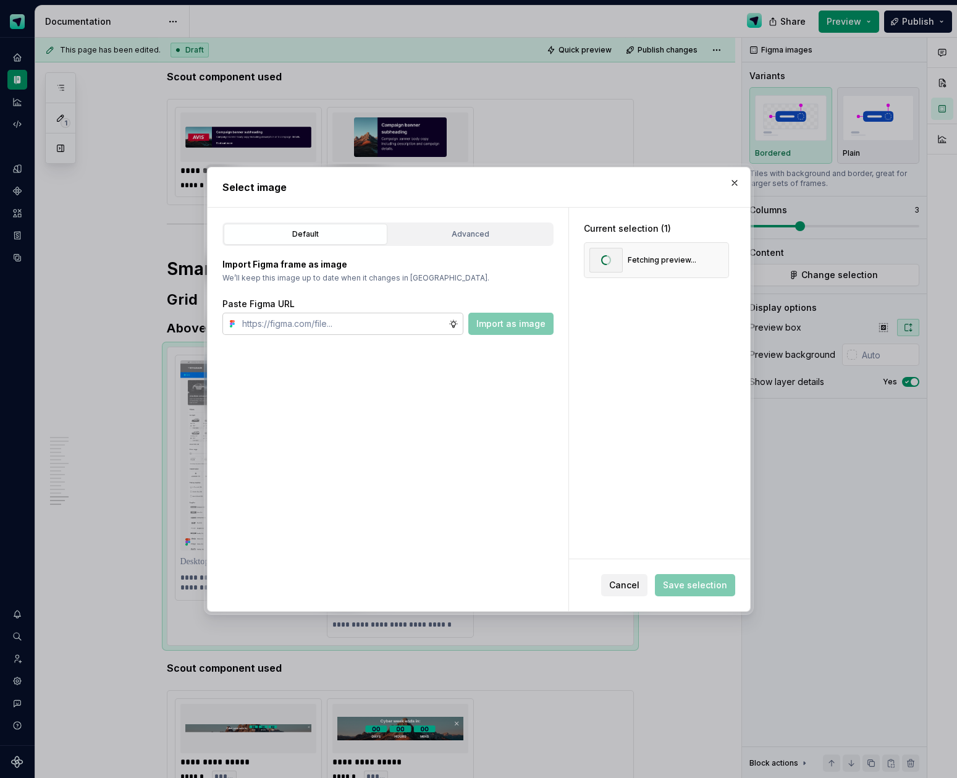
click at [423, 321] on input "text" at bounding box center [342, 324] width 211 height 22
paste input "[URL][DOMAIN_NAME]"
type input "[URL][DOMAIN_NAME]"
click at [500, 326] on span "Import as image" at bounding box center [510, 324] width 69 height 12
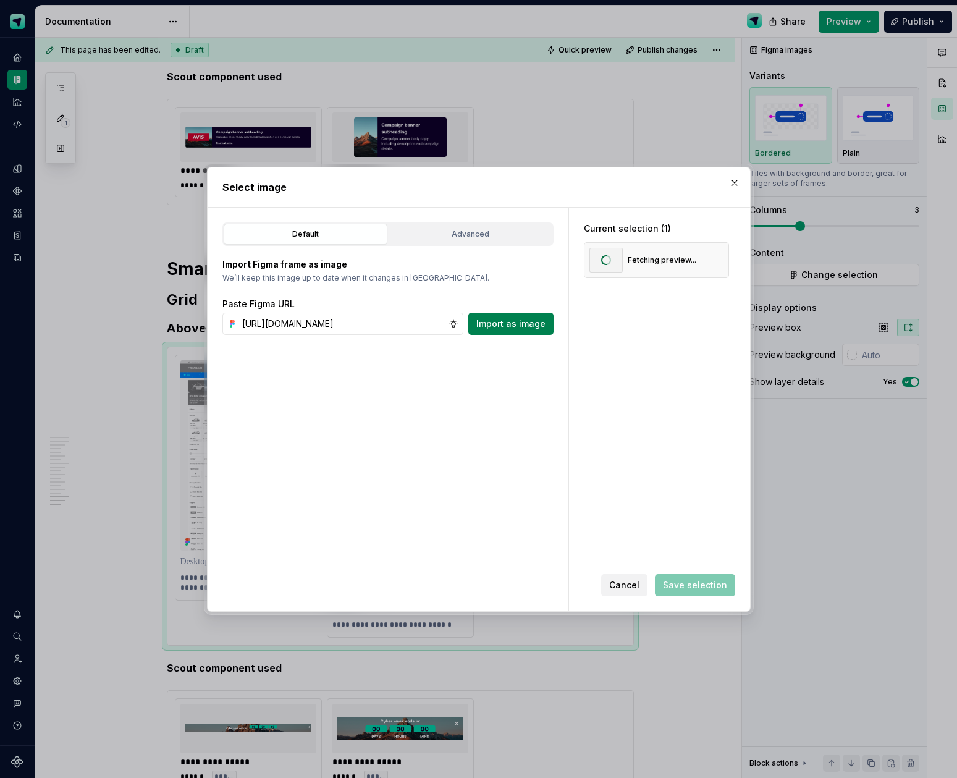
scroll to position [0, 0]
click at [693, 592] on button "Save selection" at bounding box center [695, 585] width 80 height 22
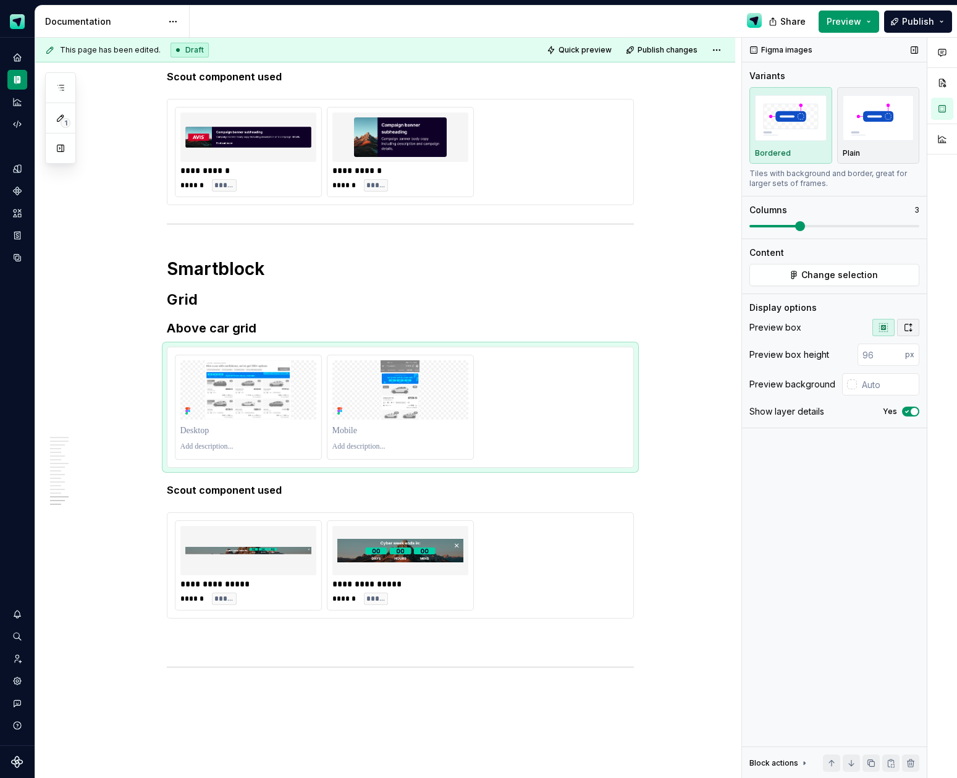
click at [909, 328] on icon "button" at bounding box center [908, 327] width 10 height 10
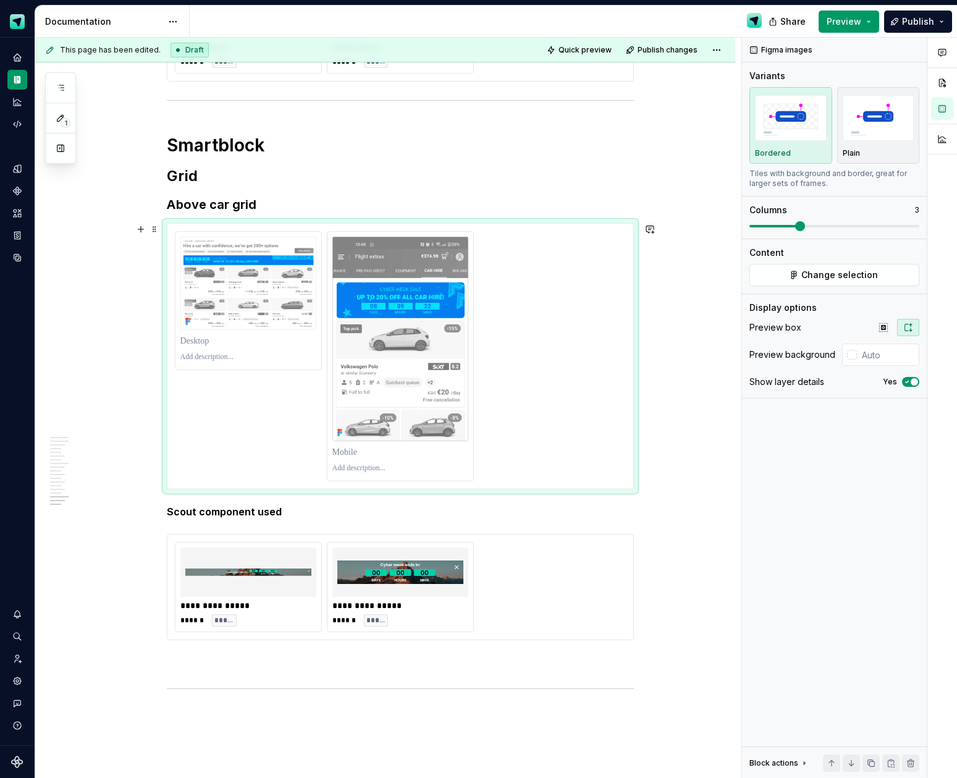
scroll to position [5000, 0]
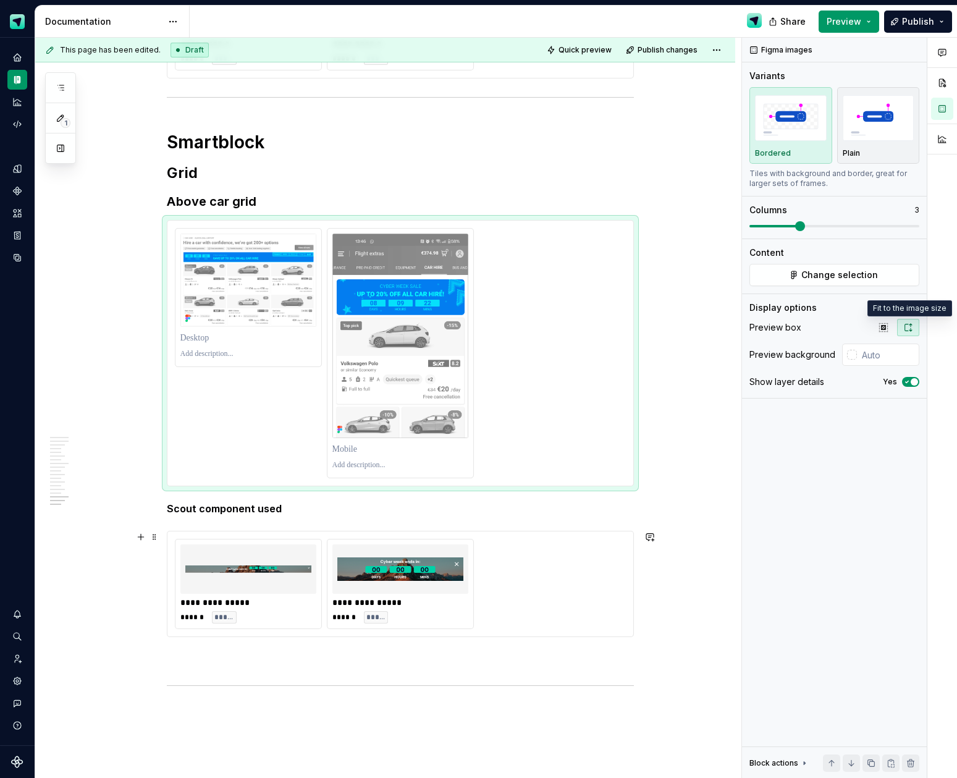
click at [364, 572] on img at bounding box center [400, 569] width 126 height 40
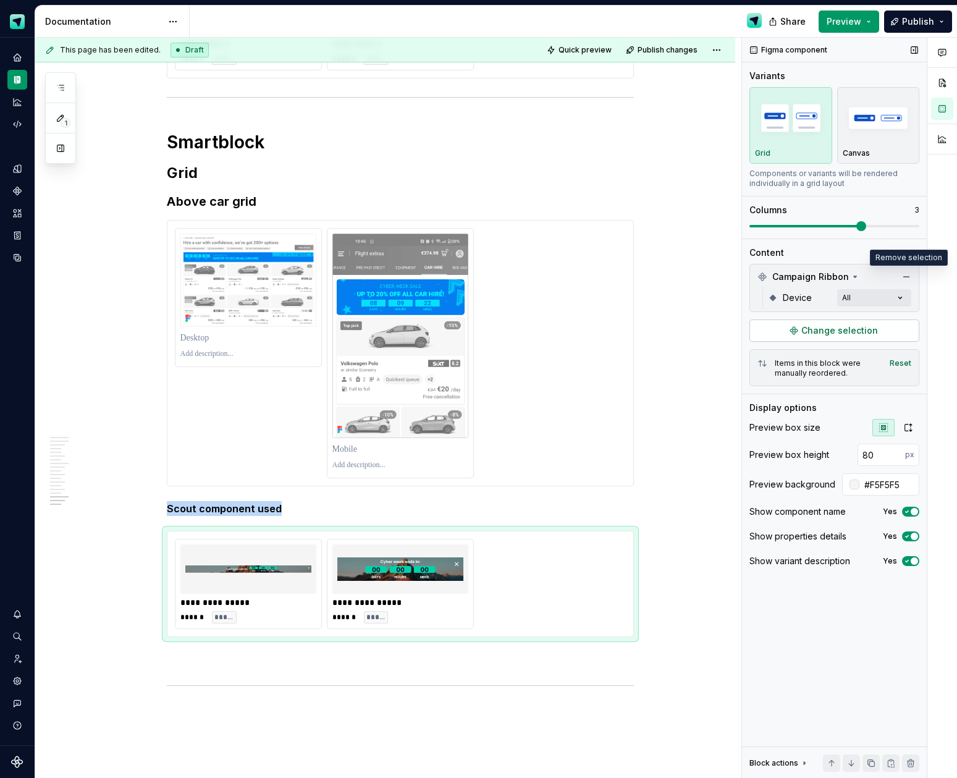
click at [906, 276] on button "button" at bounding box center [906, 276] width 17 height 17
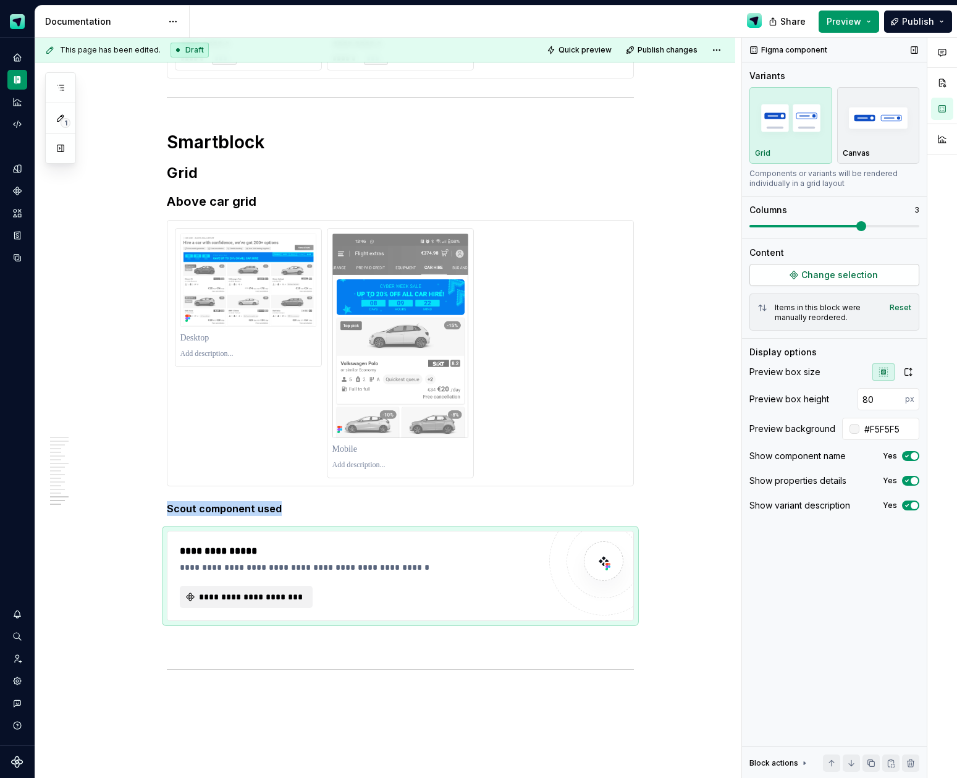
click at [874, 283] on button "Change selection" at bounding box center [834, 275] width 170 height 22
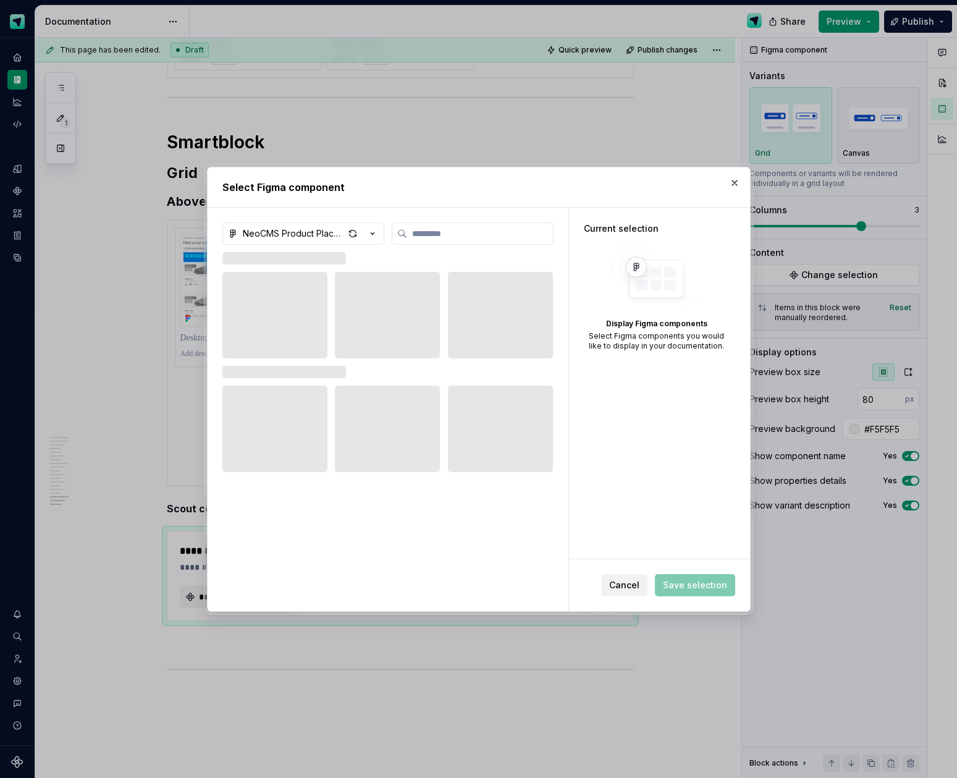
type textarea "*"
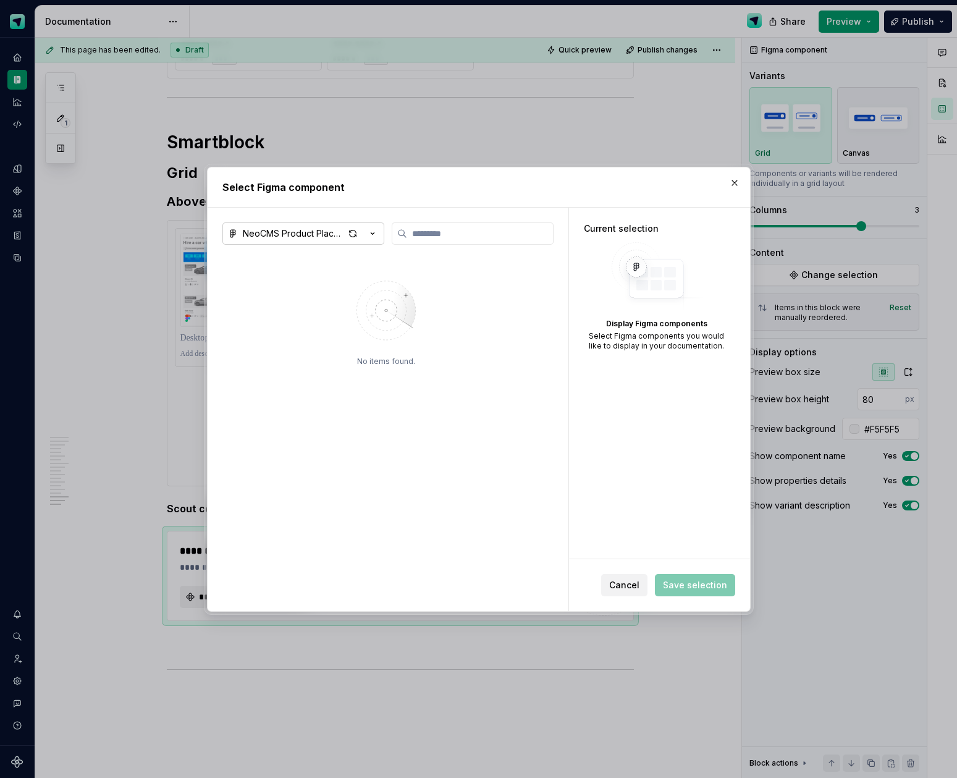
click at [368, 234] on icon "button" at bounding box center [372, 233] width 12 height 12
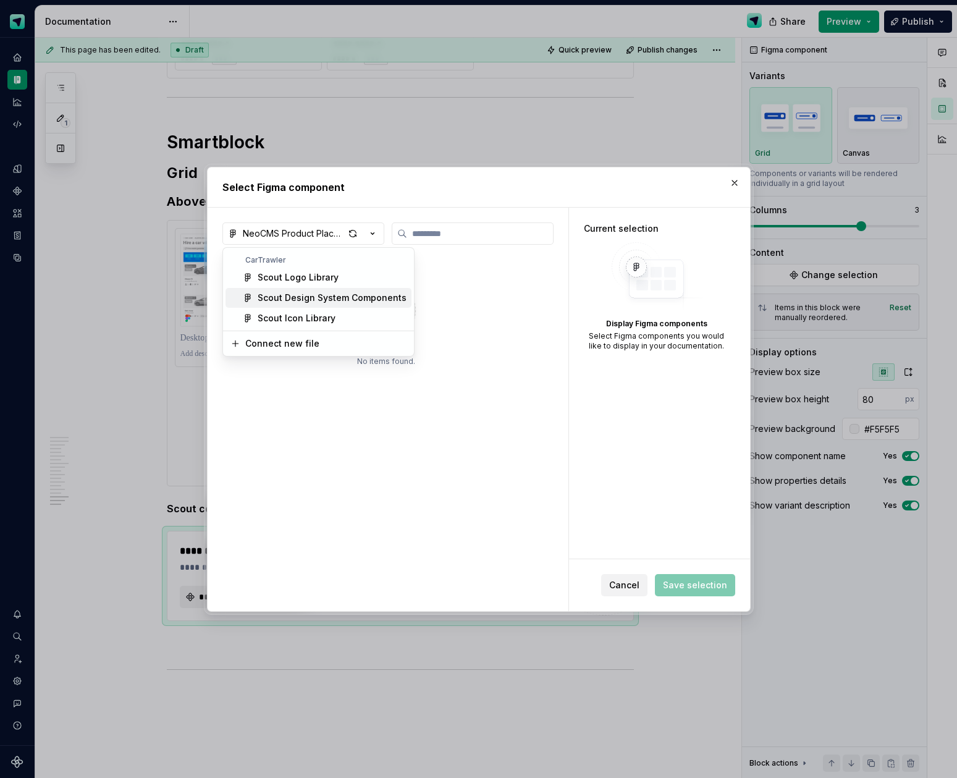
click at [309, 294] on div "Scout Design System Components" at bounding box center [332, 298] width 149 height 12
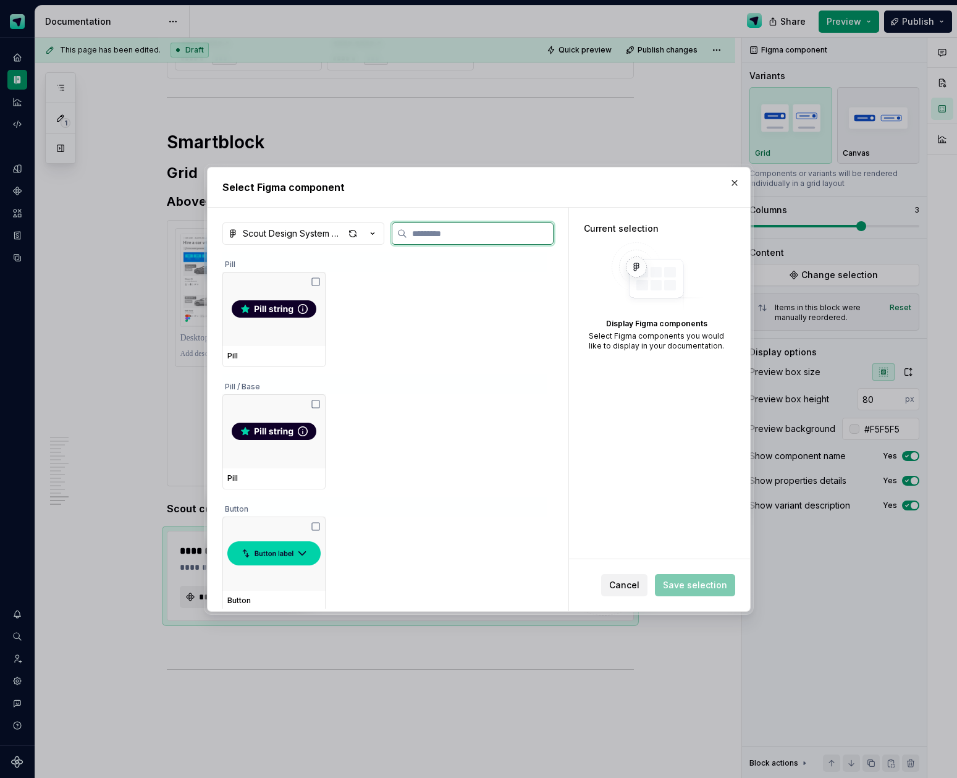
click at [446, 237] on input "search" at bounding box center [480, 233] width 146 height 12
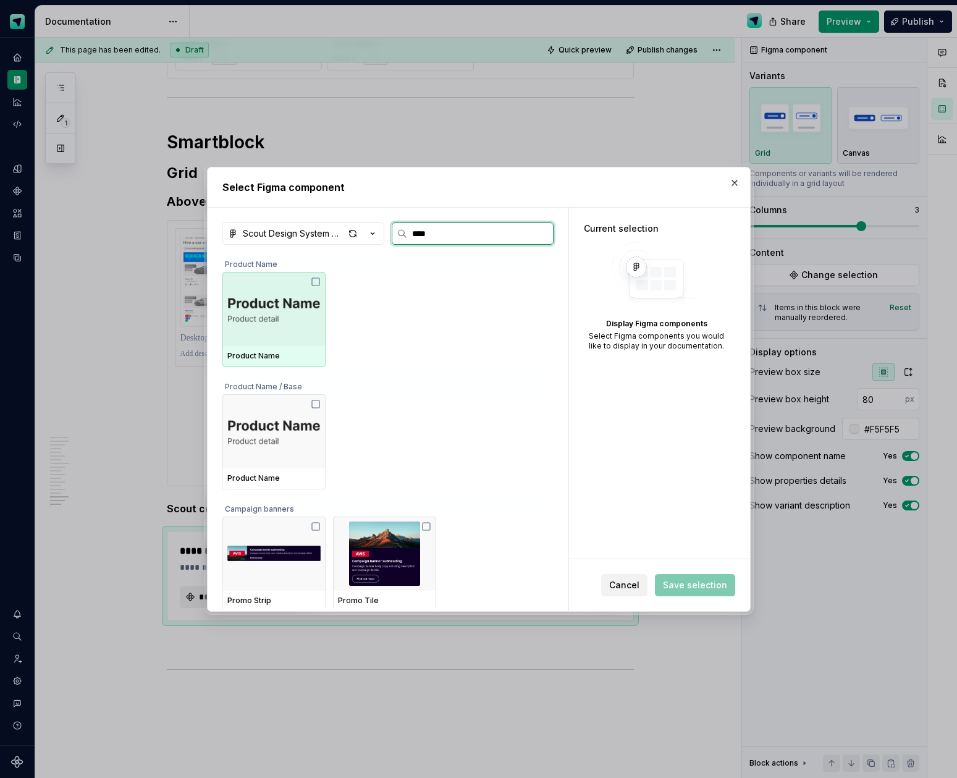
type input "*****"
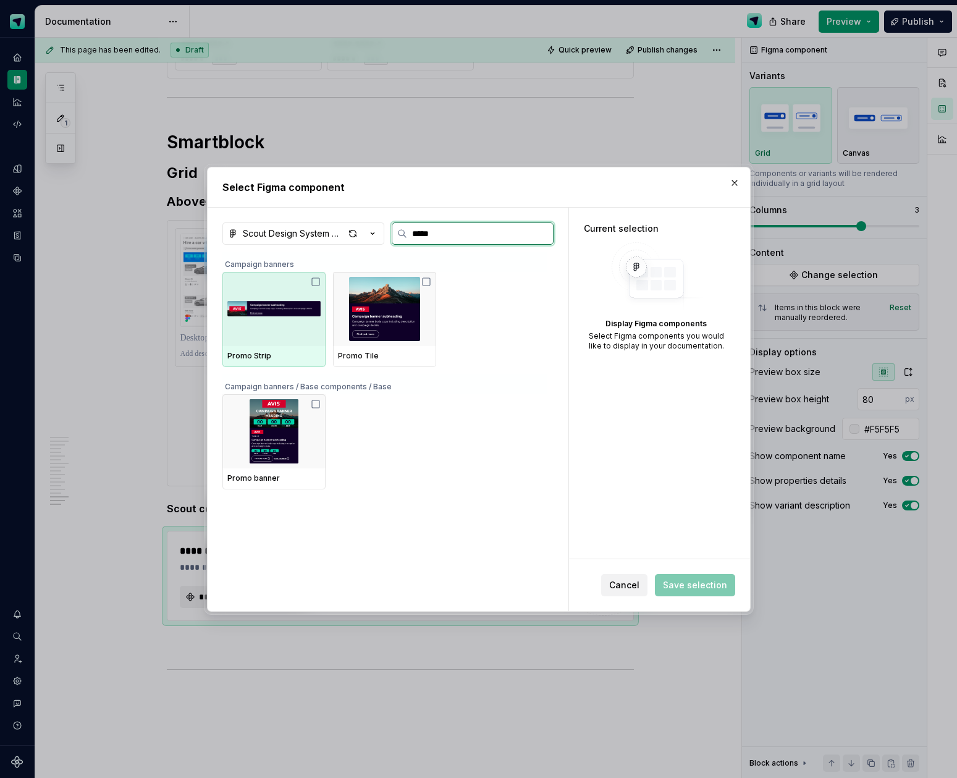
click at [287, 306] on img at bounding box center [273, 309] width 93 height 64
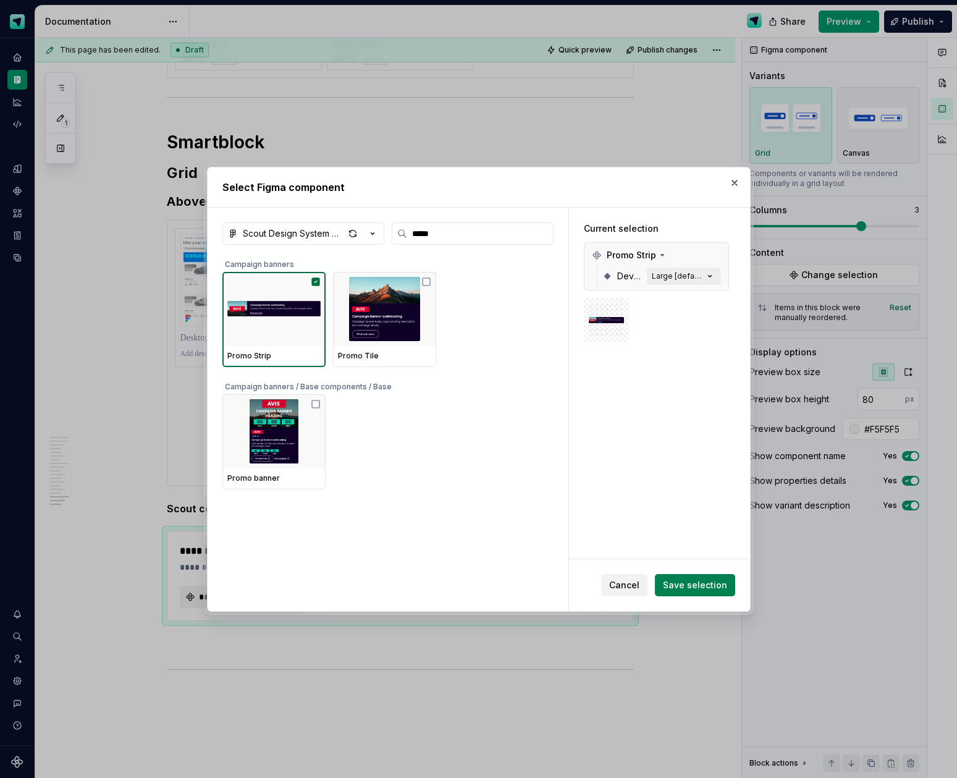
click at [681, 581] on span "Save selection" at bounding box center [695, 585] width 64 height 12
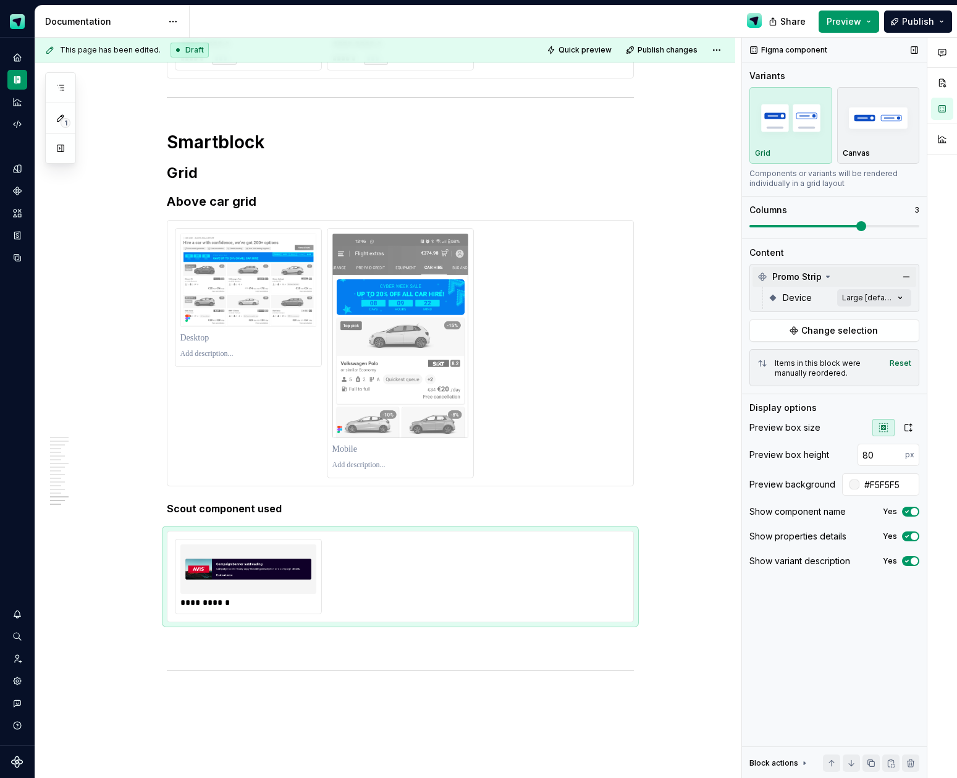
click at [863, 279] on div "Promo Strip" at bounding box center [834, 277] width 164 height 20
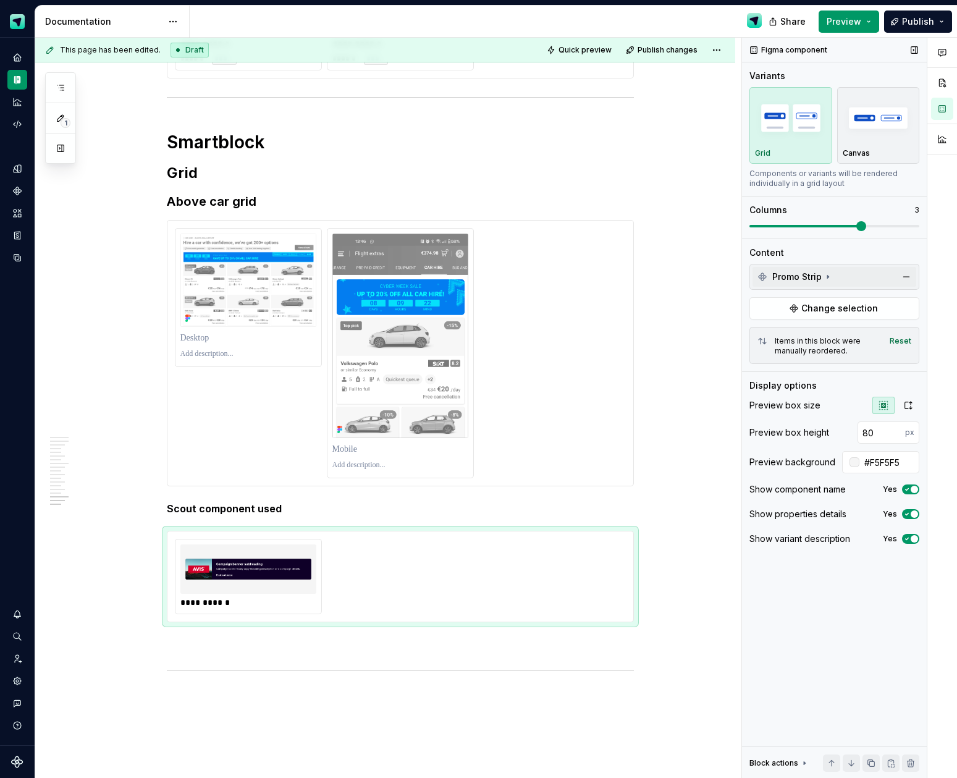
click at [863, 279] on div "Promo Strip" at bounding box center [834, 277] width 164 height 20
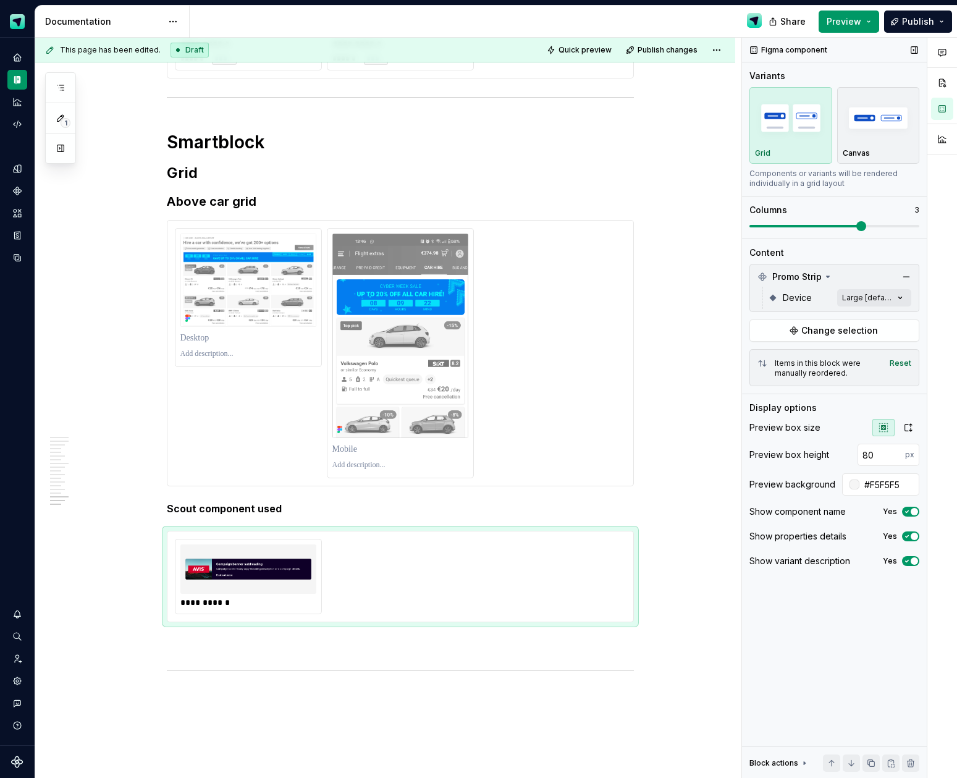
click at [821, 299] on div "Device" at bounding box center [807, 298] width 49 height 12
click at [862, 300] on div "Comments Open comments No comments yet Select ‘Comment’ from the block context …" at bounding box center [849, 408] width 215 height 741
click at [892, 317] on span "button" at bounding box center [890, 319] width 7 height 7
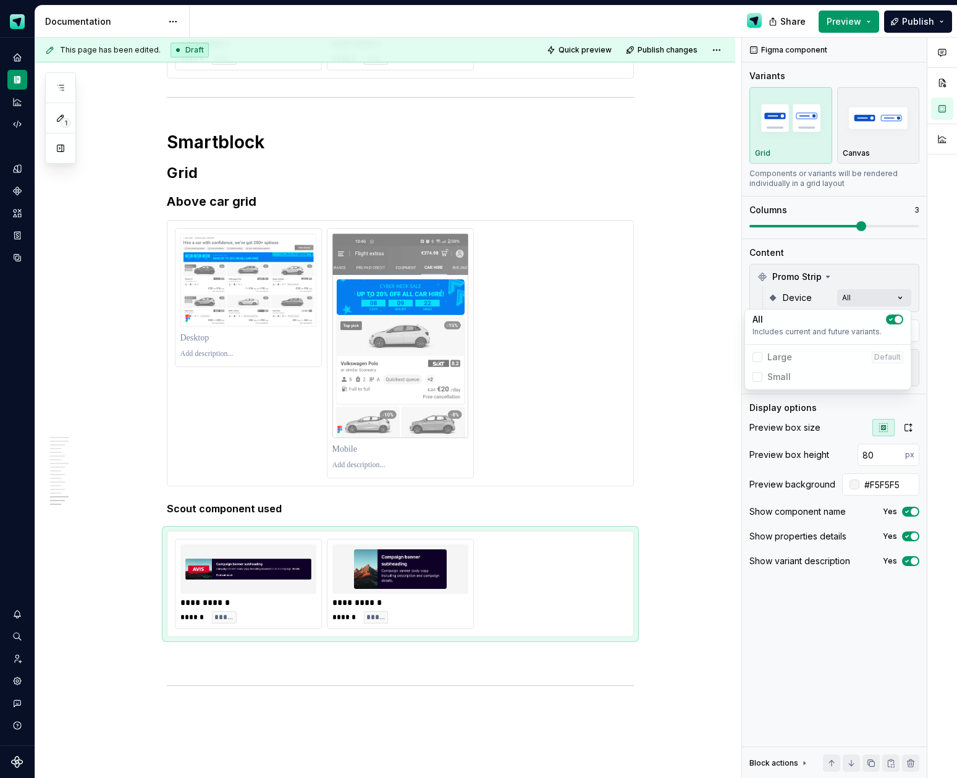
click at [665, 527] on html "Scout Design System Design system data Documentation Share Preview Publish 1 Pa…" at bounding box center [478, 389] width 957 height 778
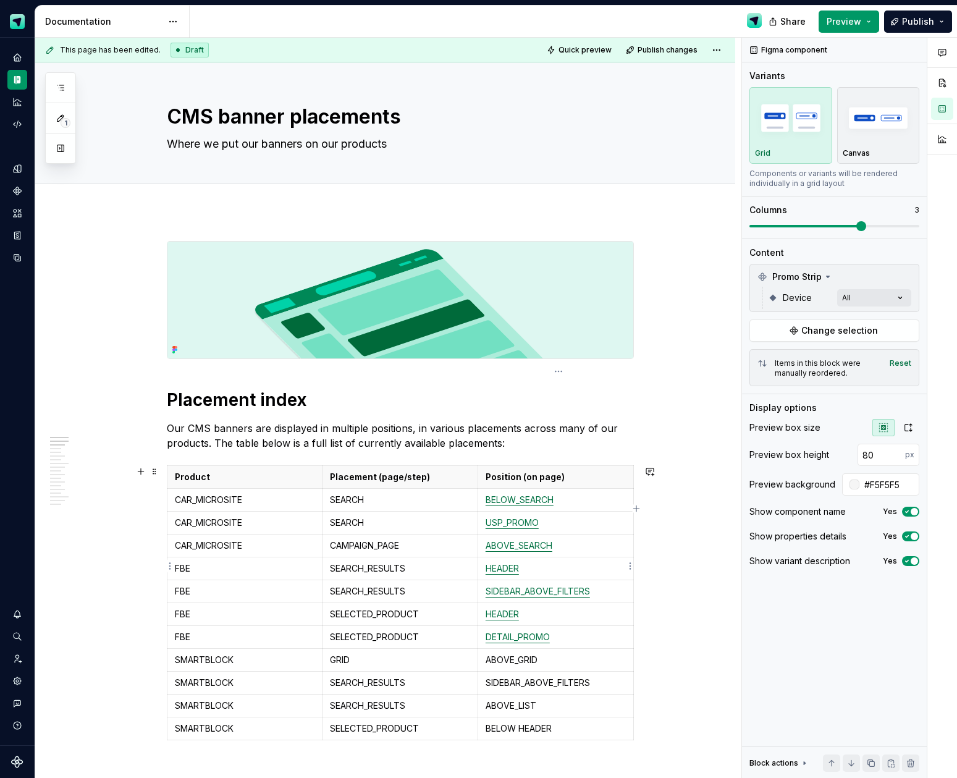
scroll to position [94, 0]
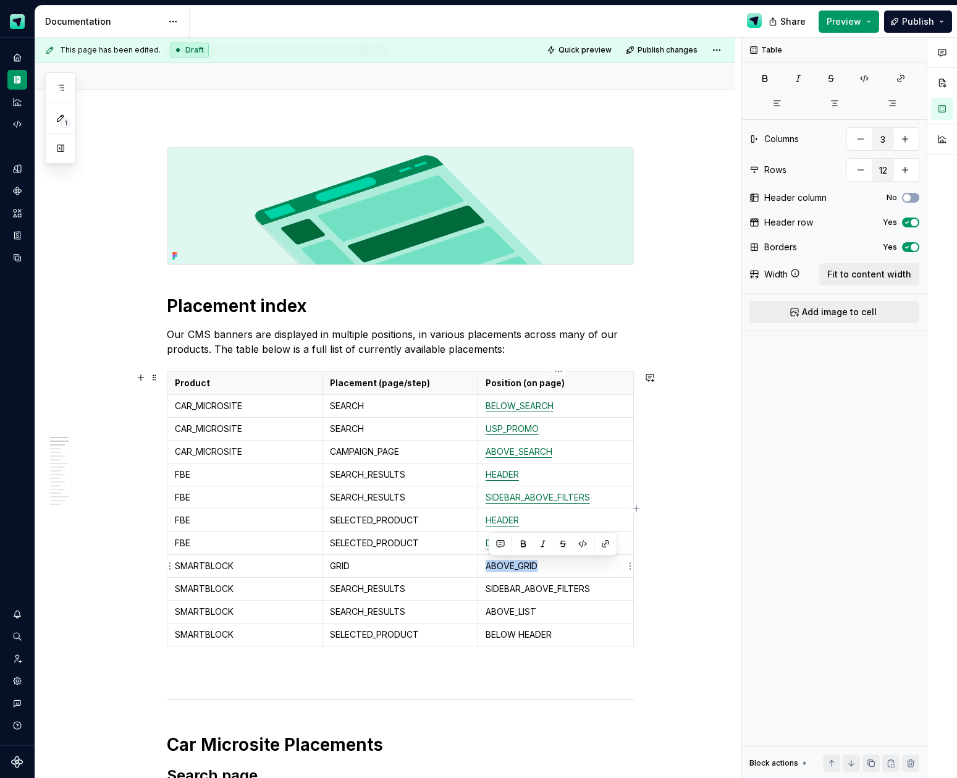
drag, startPoint x: 513, startPoint y: 566, endPoint x: 492, endPoint y: 566, distance: 21.0
click at [489, 566] on p "ABOVE_GRID" at bounding box center [556, 566] width 140 height 12
click at [608, 544] on button "button" at bounding box center [605, 543] width 17 height 17
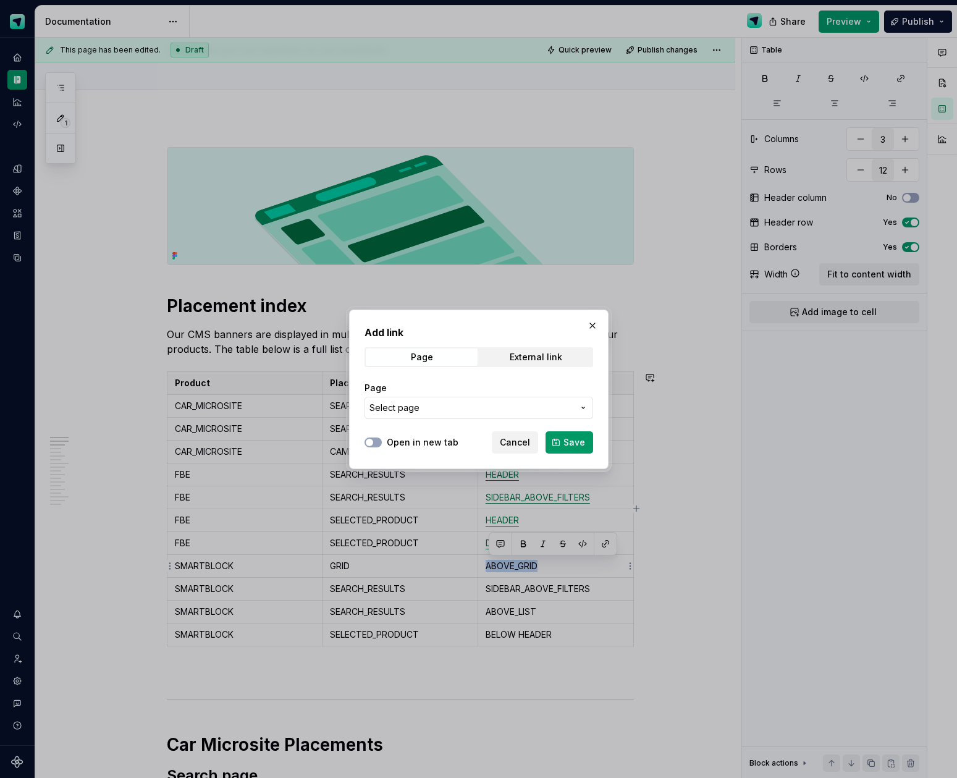
click at [517, 406] on span "Select page" at bounding box center [471, 408] width 204 height 12
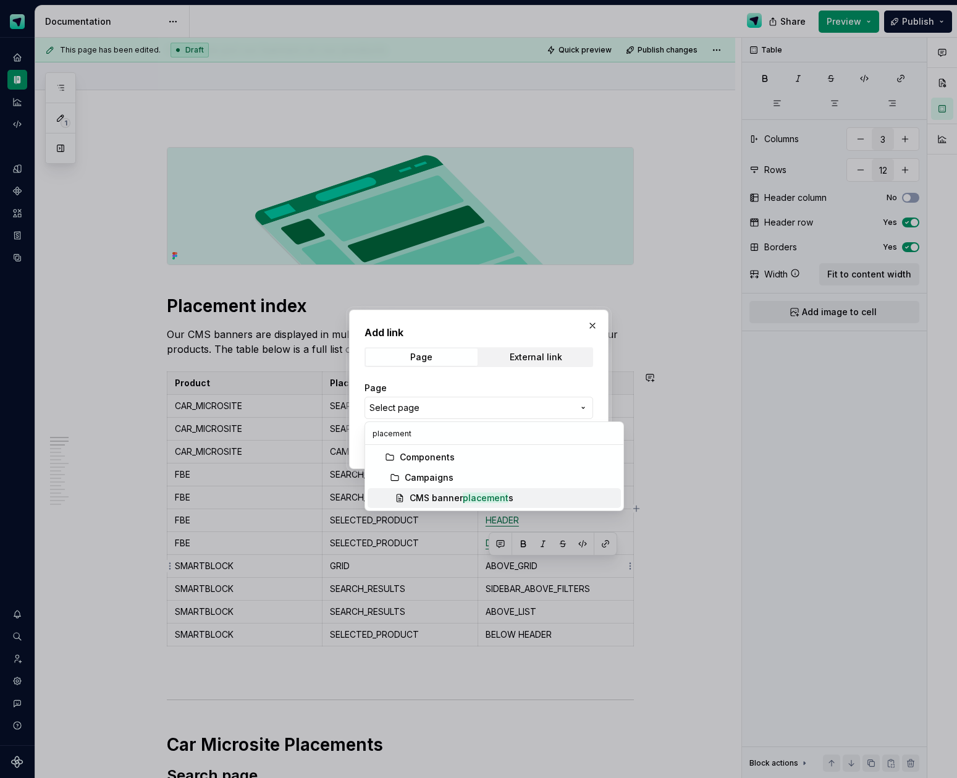
type input "placement"
click at [485, 491] on span "CMS banner placement s" at bounding box center [494, 498] width 253 height 20
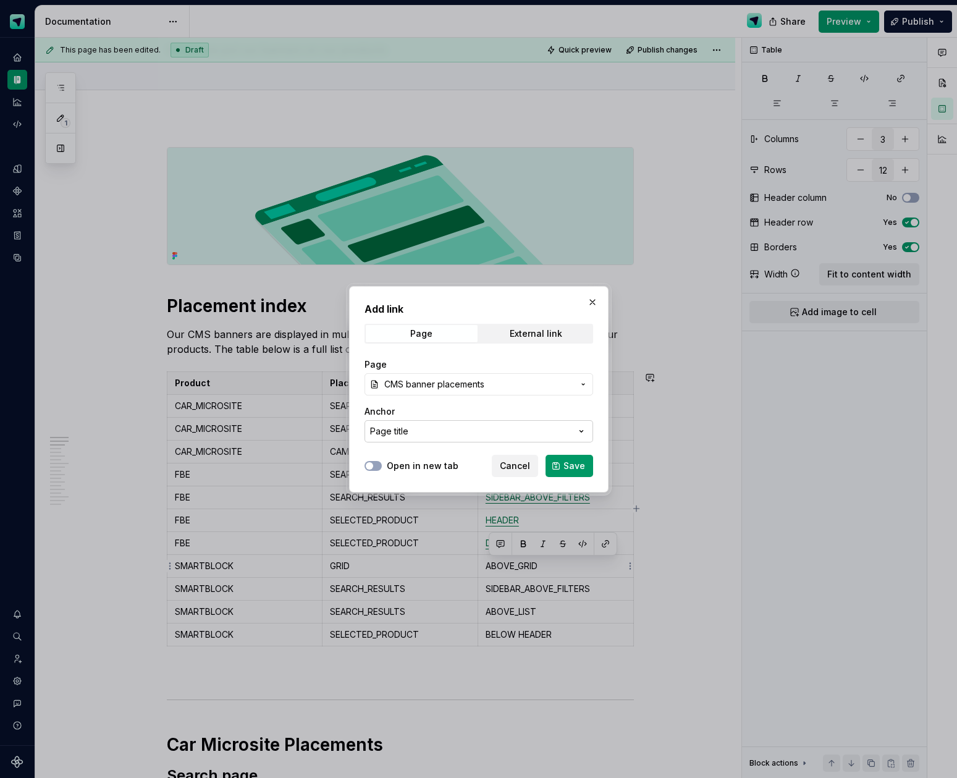
click at [585, 432] on icon "button" at bounding box center [581, 431] width 12 height 12
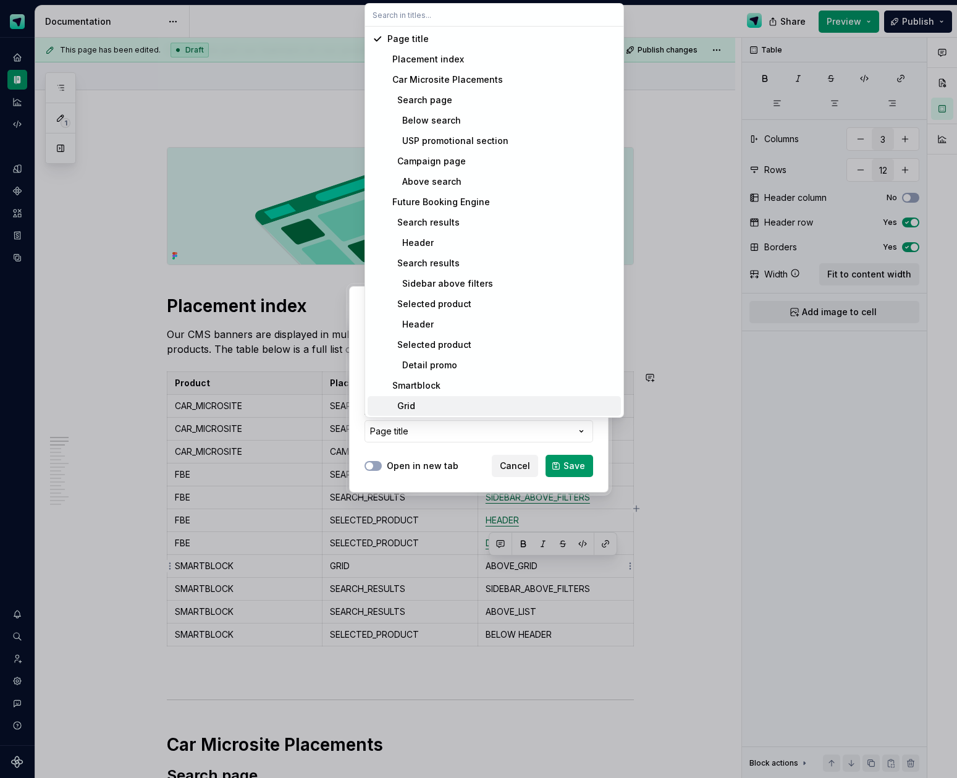
click at [431, 406] on div "Grid" at bounding box center [501, 406] width 229 height 12
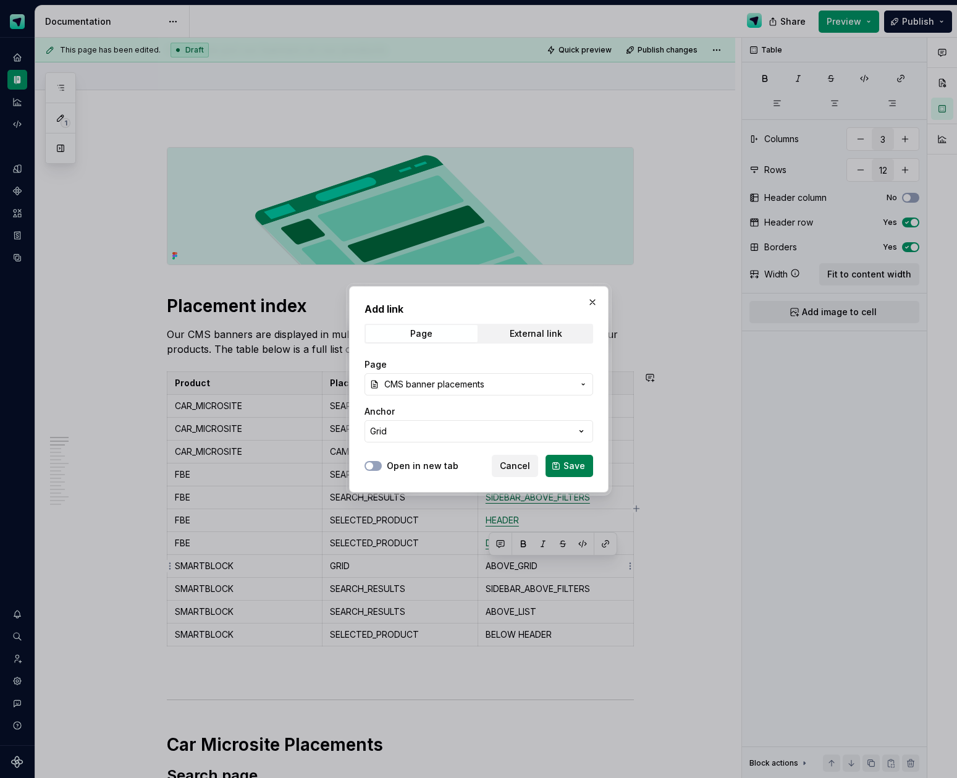
click at [558, 462] on button "Save" at bounding box center [569, 466] width 48 height 22
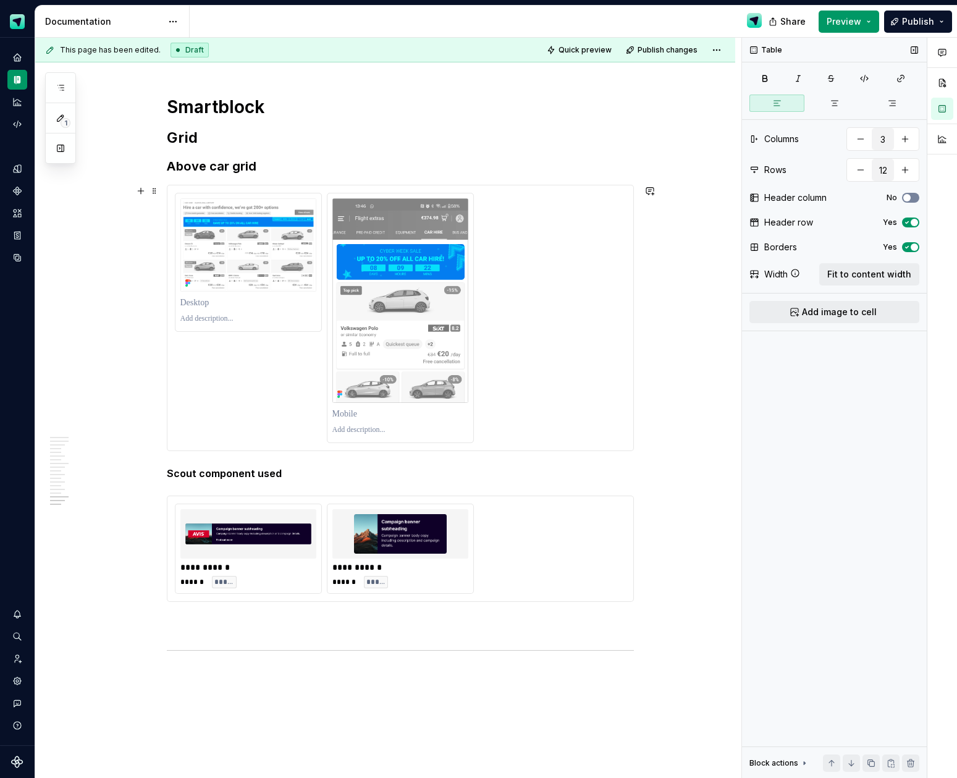
scroll to position [5040, 0]
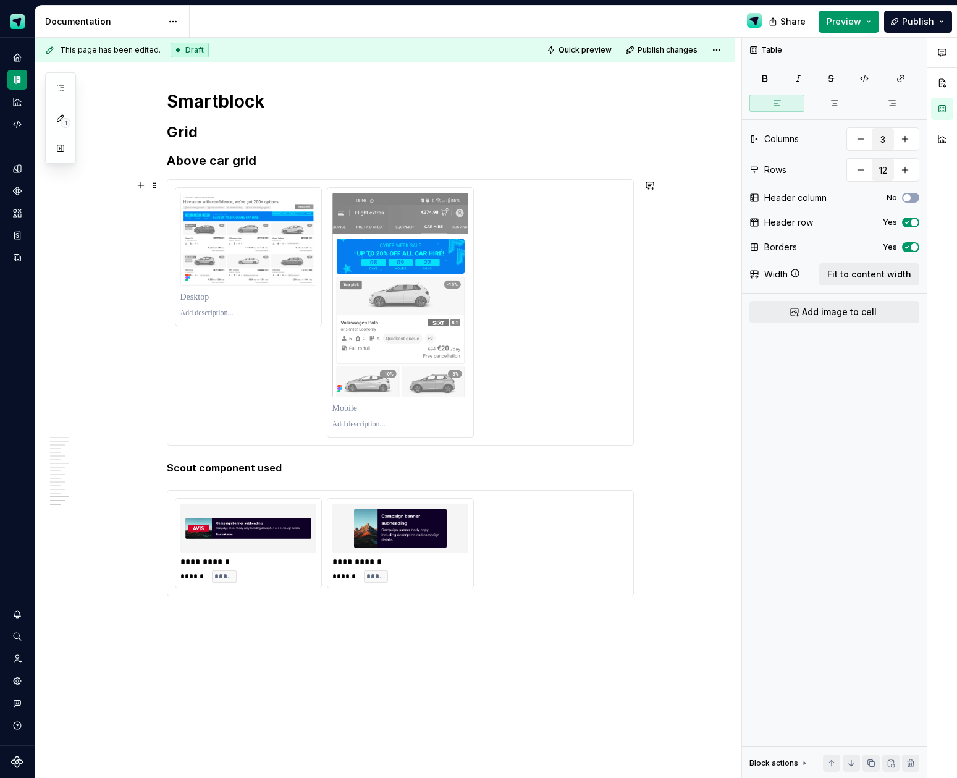
type textarea "*"
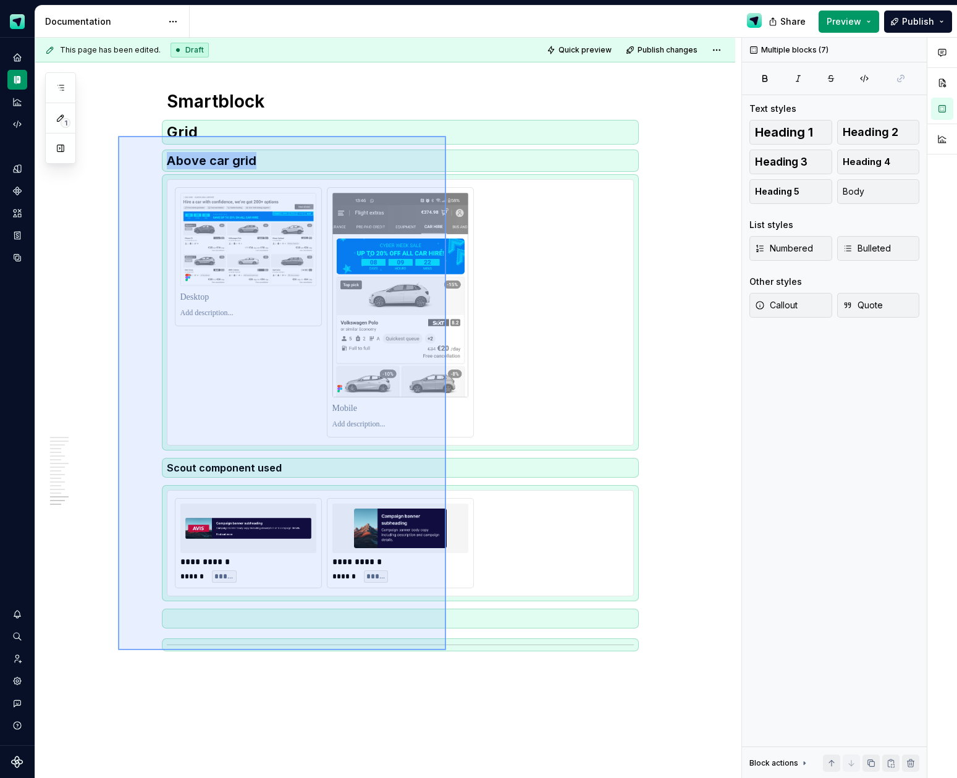
drag, startPoint x: 118, startPoint y: 136, endPoint x: 449, endPoint y: 647, distance: 608.8
click at [447, 649] on div "This page has been edited. Draft Quick preview Publish changes CMS banner place…" at bounding box center [388, 408] width 706 height 741
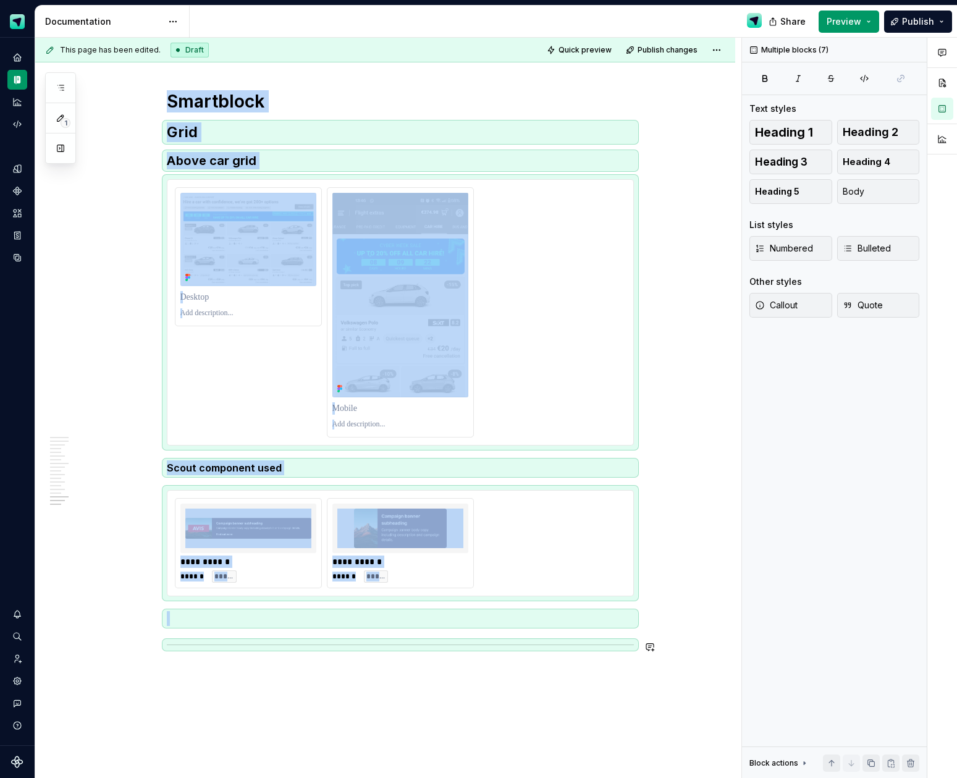
copy div "**********"
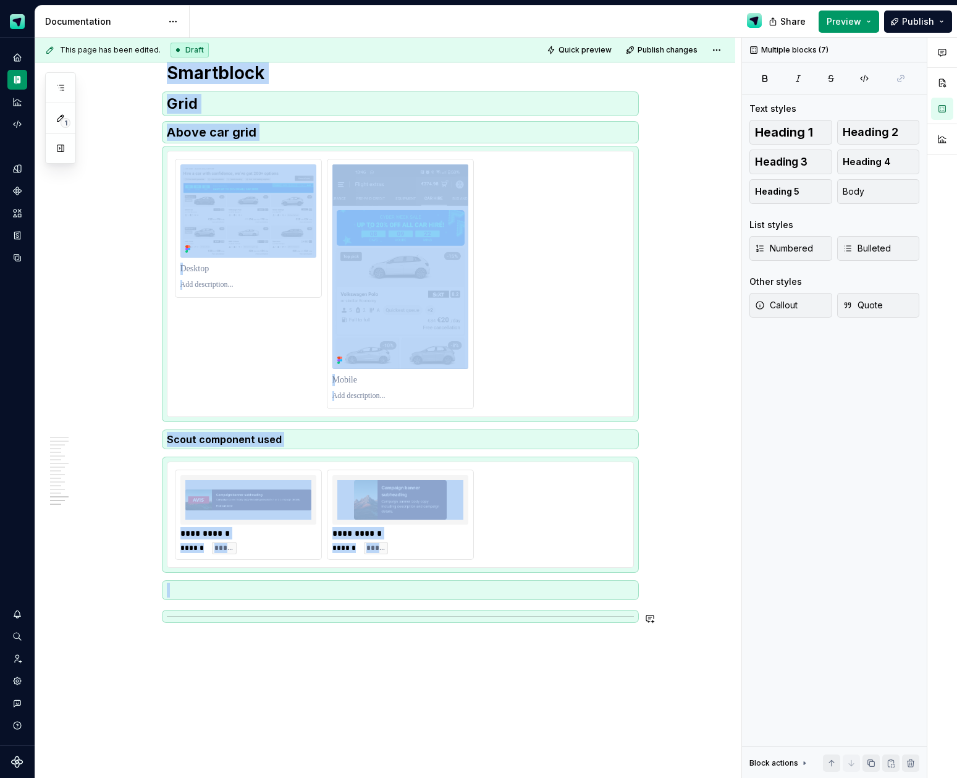
scroll to position [5071, 0]
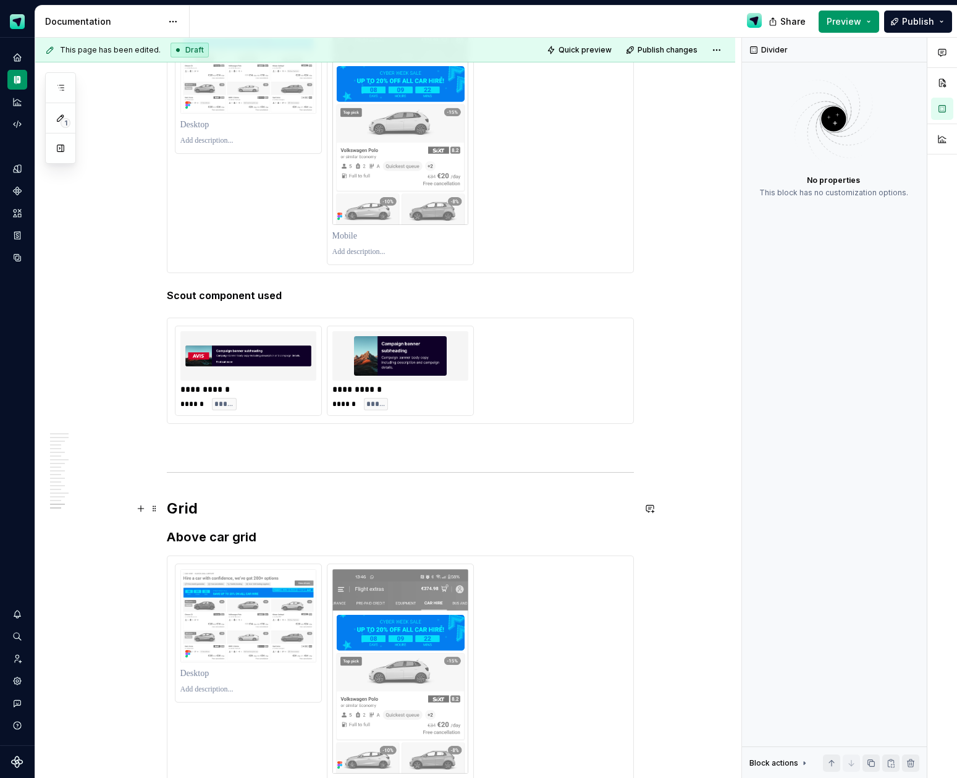
scroll to position [5249, 0]
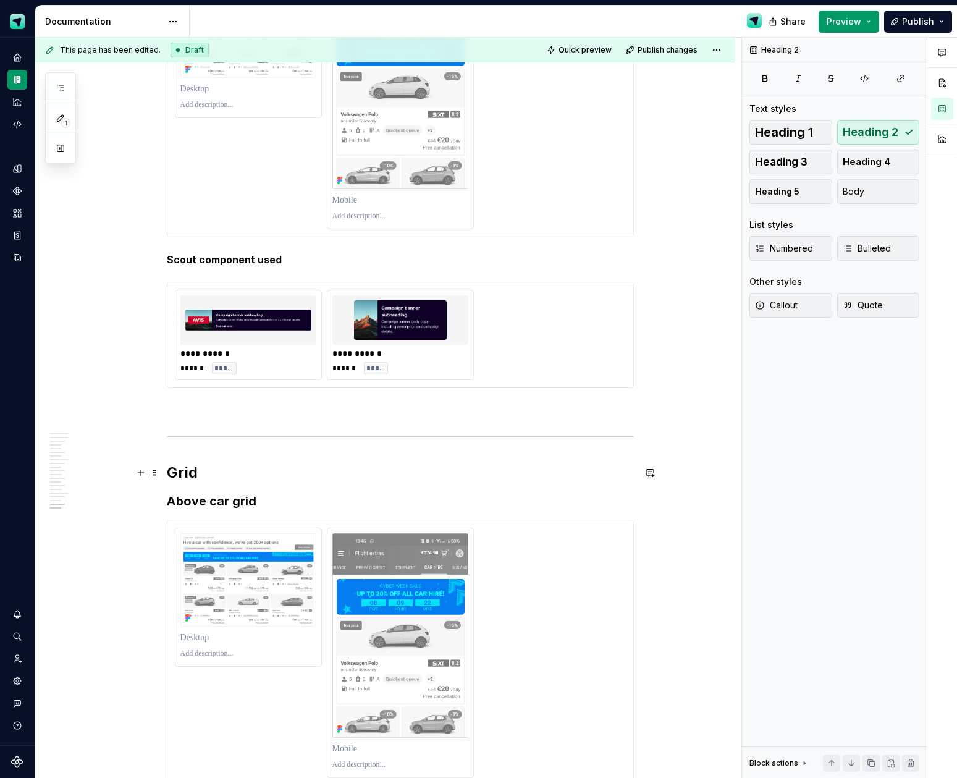
click at [194, 467] on h2 "Grid" at bounding box center [400, 473] width 467 height 20
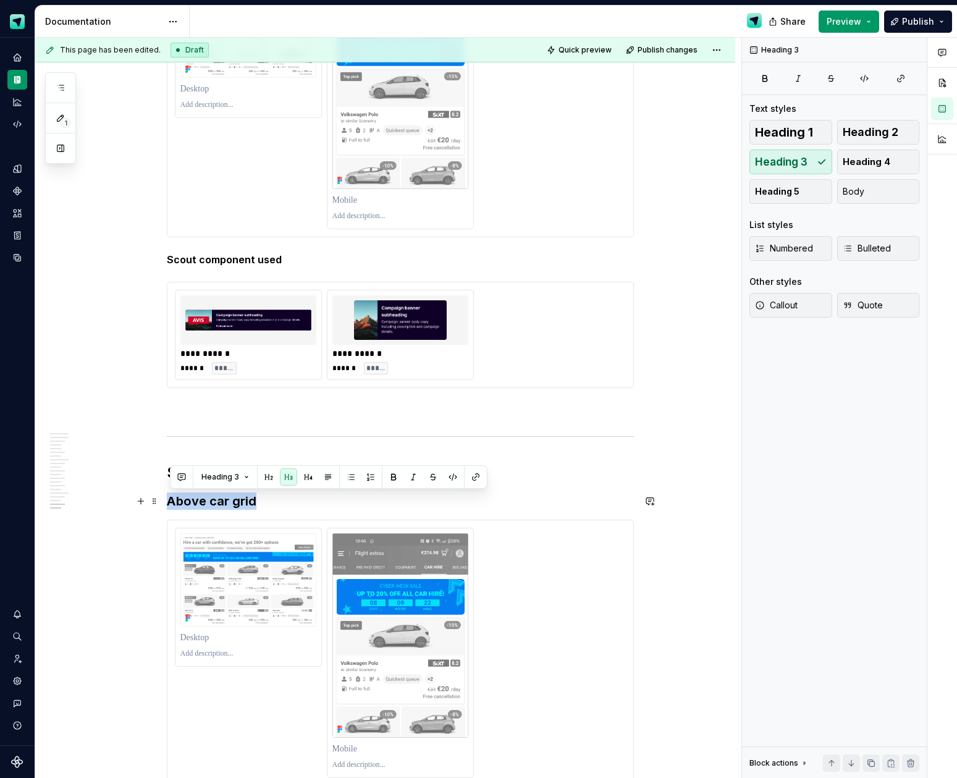
drag, startPoint x: 173, startPoint y: 503, endPoint x: 166, endPoint y: 503, distance: 6.8
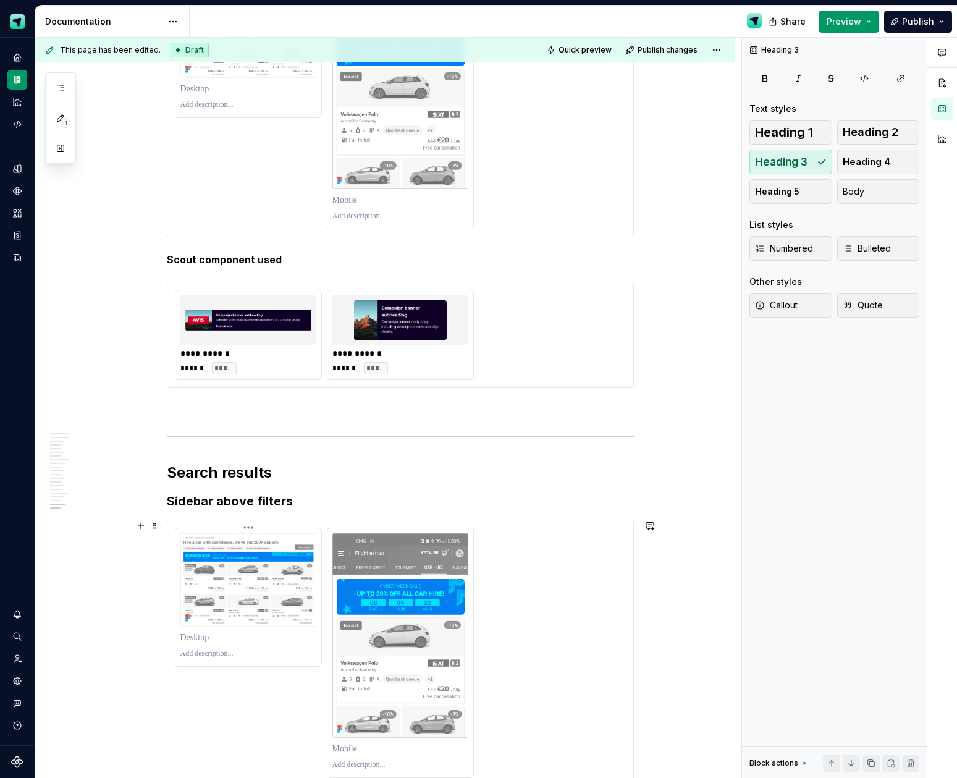
scroll to position [5355, 0]
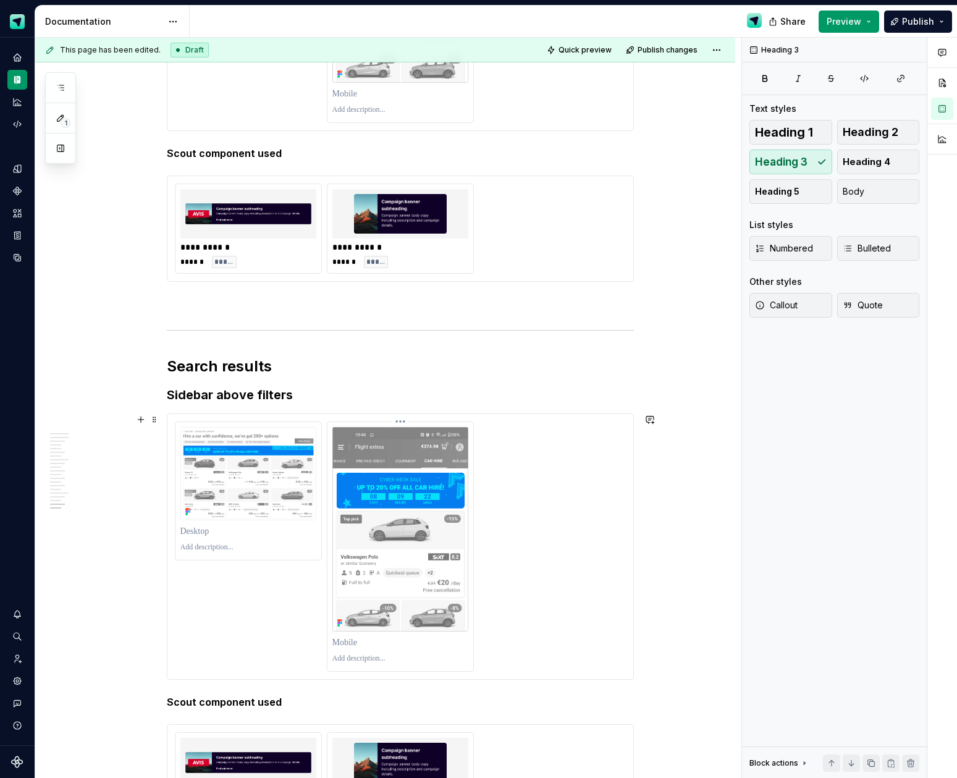
click at [428, 556] on img at bounding box center [400, 529] width 136 height 204
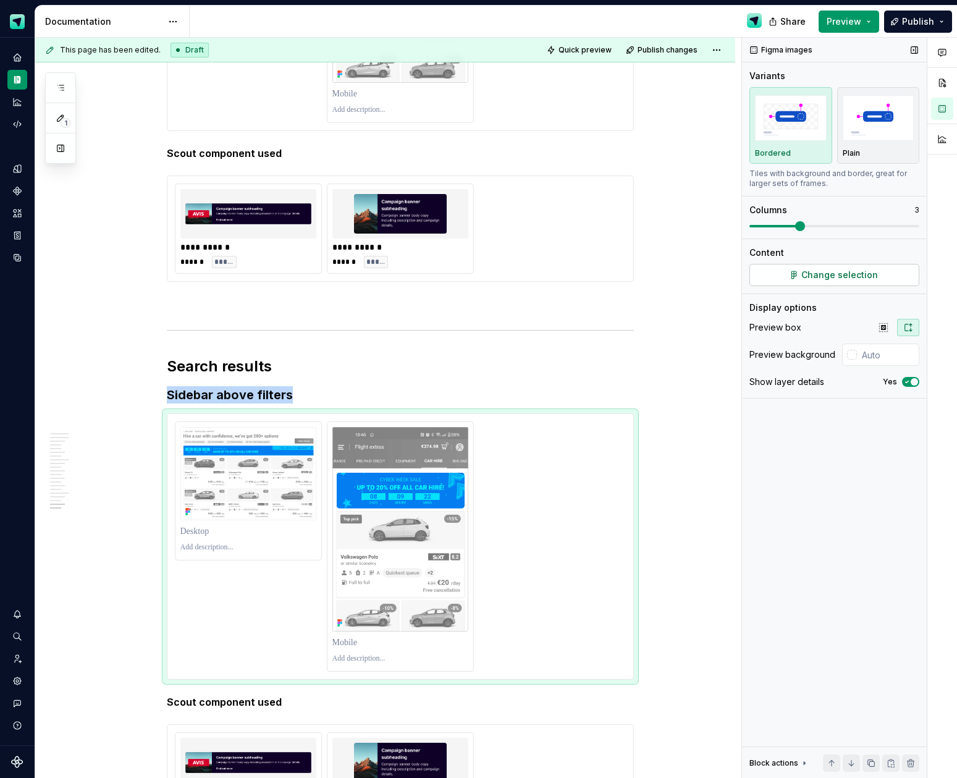
click at [808, 280] on span "Change selection" at bounding box center [839, 275] width 77 height 12
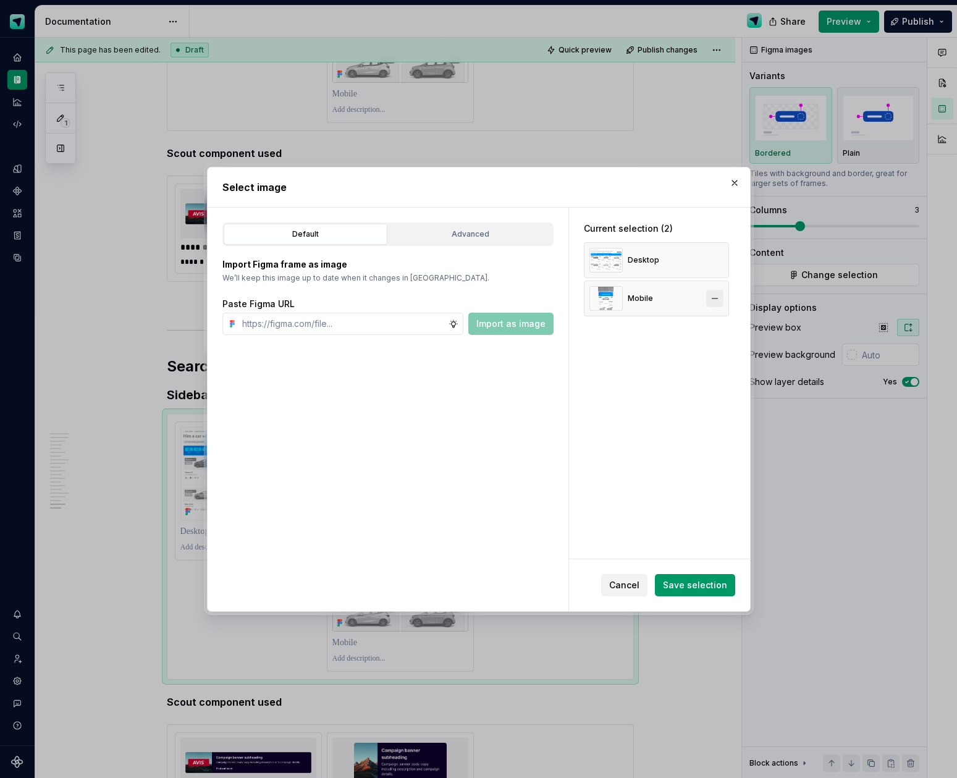
click at [723, 298] on button "button" at bounding box center [714, 298] width 17 height 17
drag, startPoint x: 722, startPoint y: 263, endPoint x: 536, endPoint y: 292, distance: 188.2
click at [721, 263] on button "button" at bounding box center [714, 259] width 17 height 17
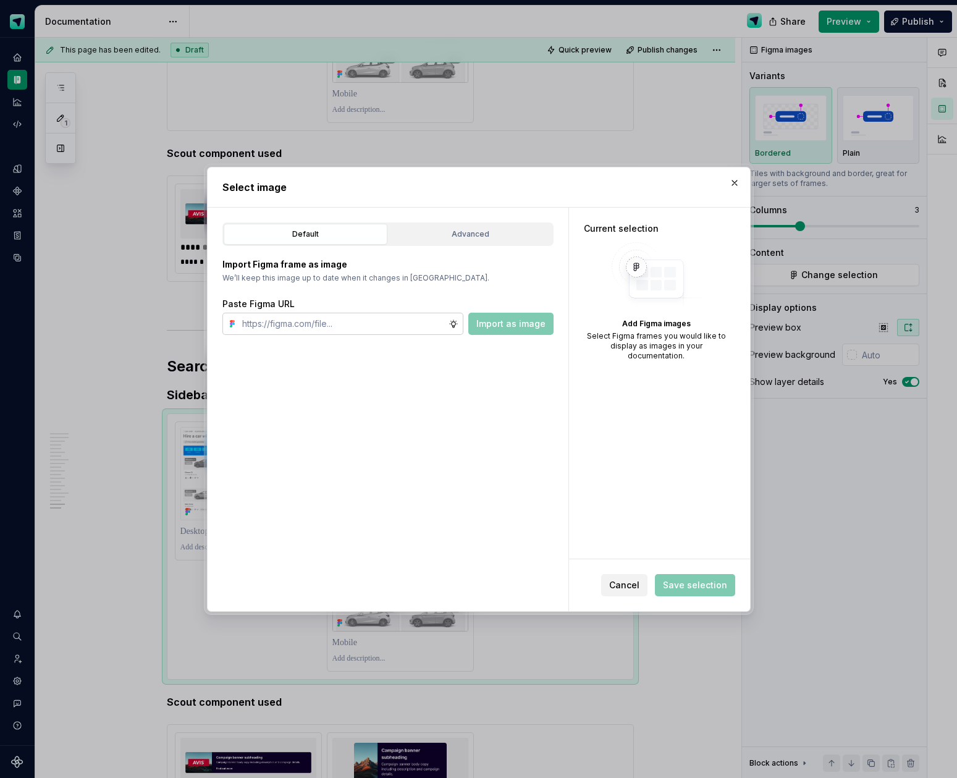
click at [330, 320] on input "text" at bounding box center [342, 324] width 211 height 22
paste input "[URL][DOMAIN_NAME]"
type input "[URL][DOMAIN_NAME]"
drag, startPoint x: 520, startPoint y: 323, endPoint x: 556, endPoint y: 410, distance: 93.6
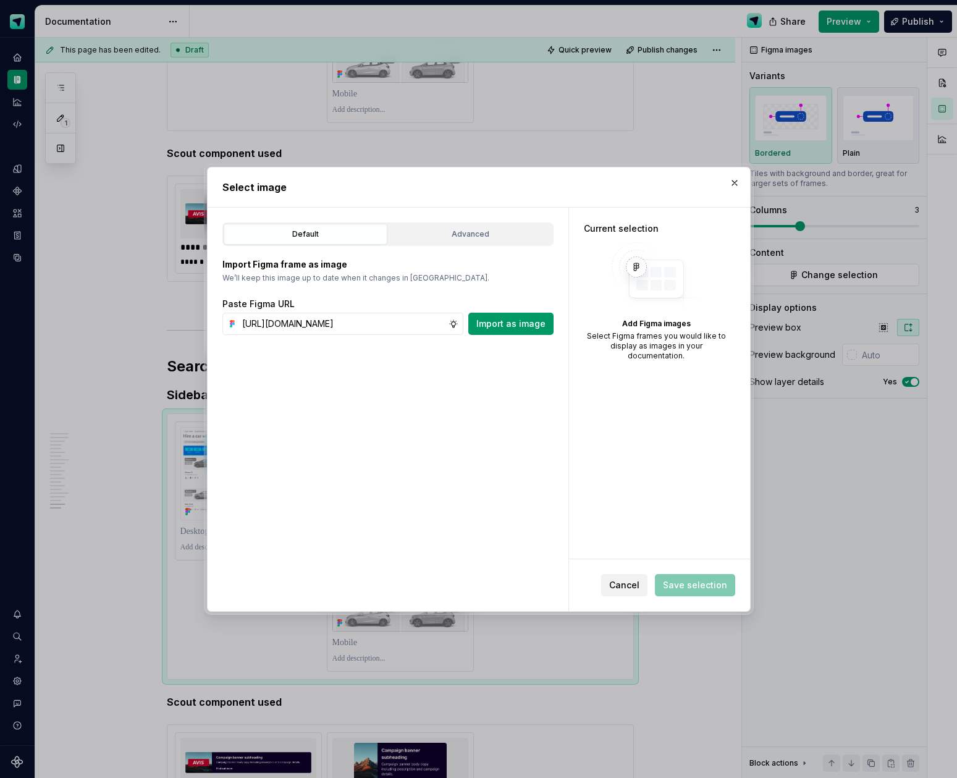
click at [520, 323] on span "Import as image" at bounding box center [510, 324] width 69 height 12
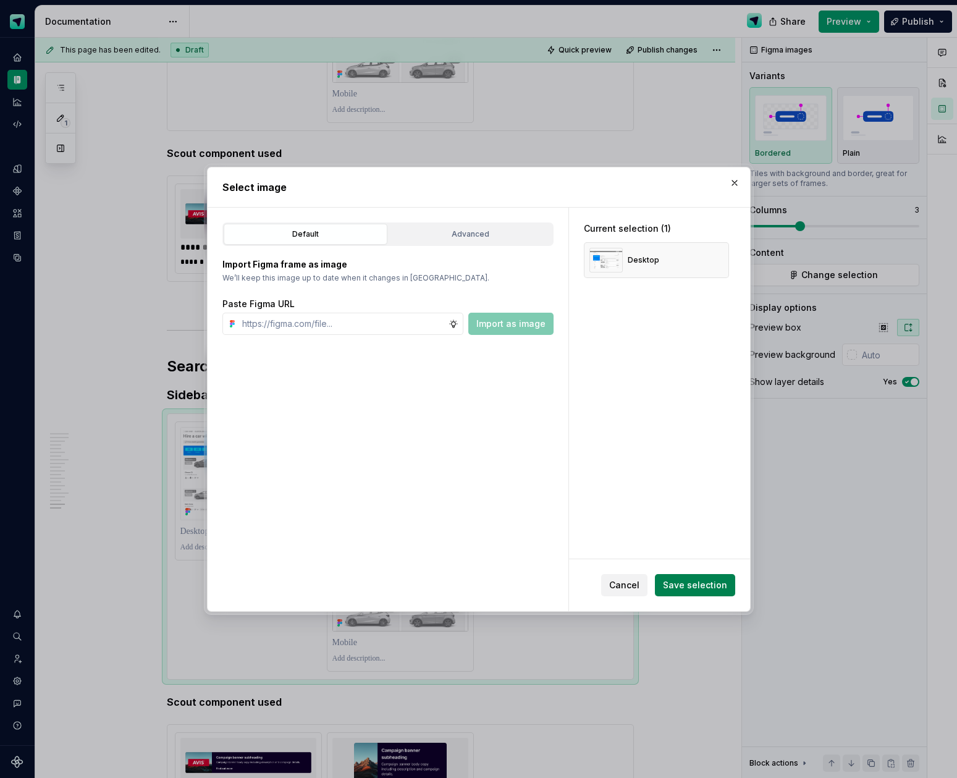
click at [691, 587] on span "Save selection" at bounding box center [695, 585] width 64 height 12
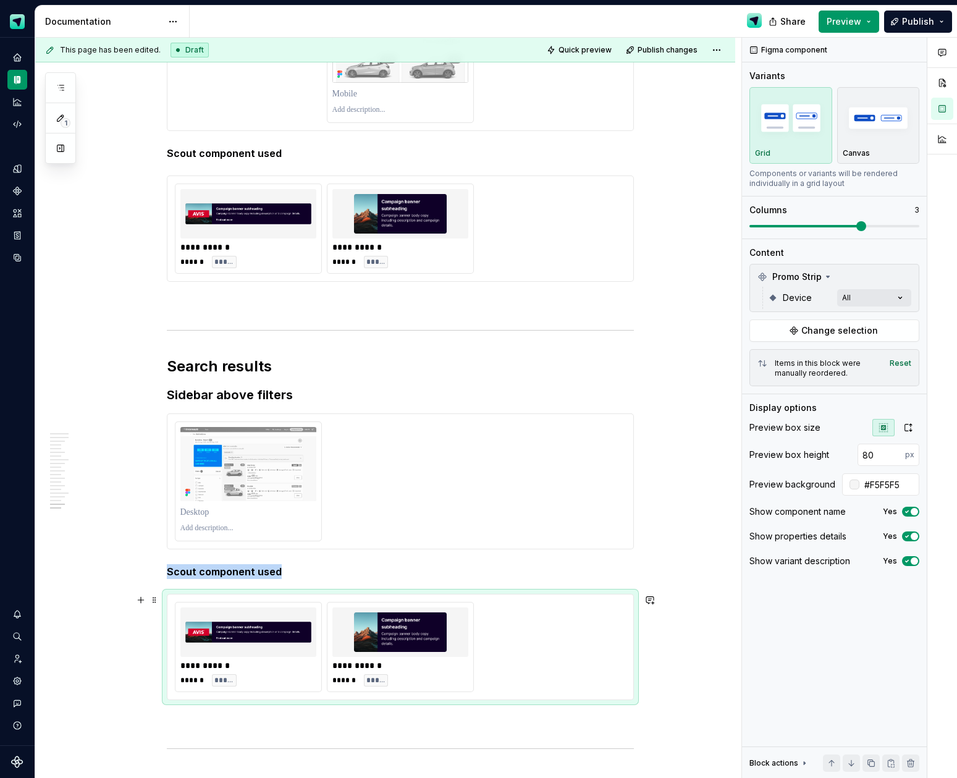
click at [447, 650] on img at bounding box center [400, 632] width 126 height 40
click at [867, 331] on span "Change selection" at bounding box center [839, 330] width 77 height 12
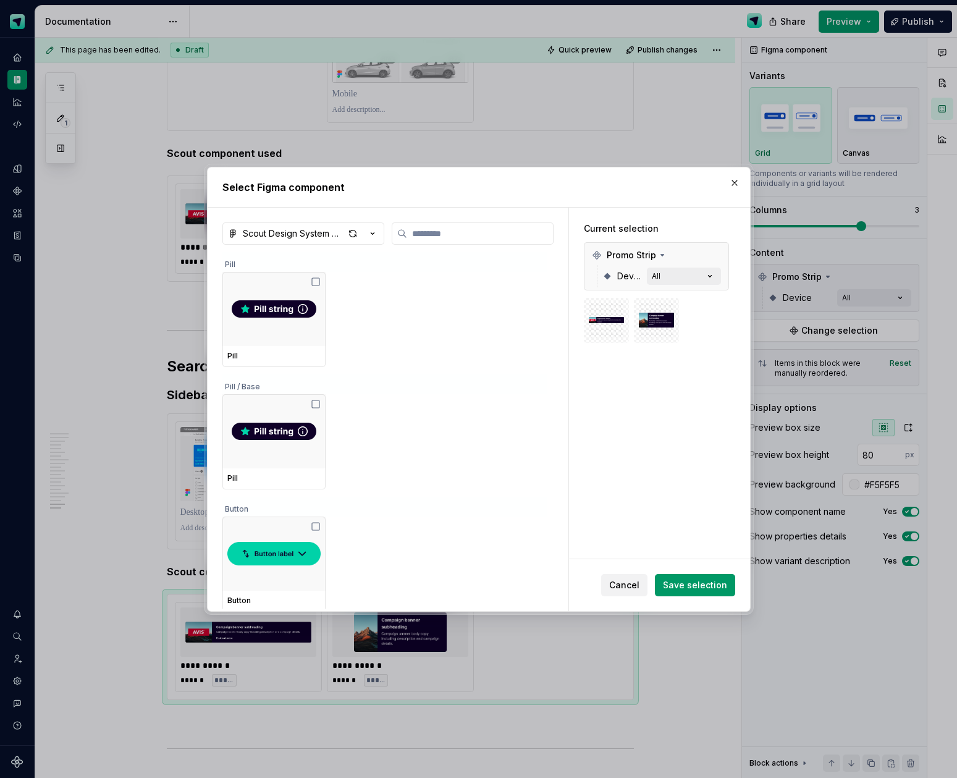
type textarea "*"
drag, startPoint x: 639, startPoint y: 581, endPoint x: 659, endPoint y: 561, distance: 28.4
click at [641, 578] on button "Cancel" at bounding box center [624, 585] width 46 height 22
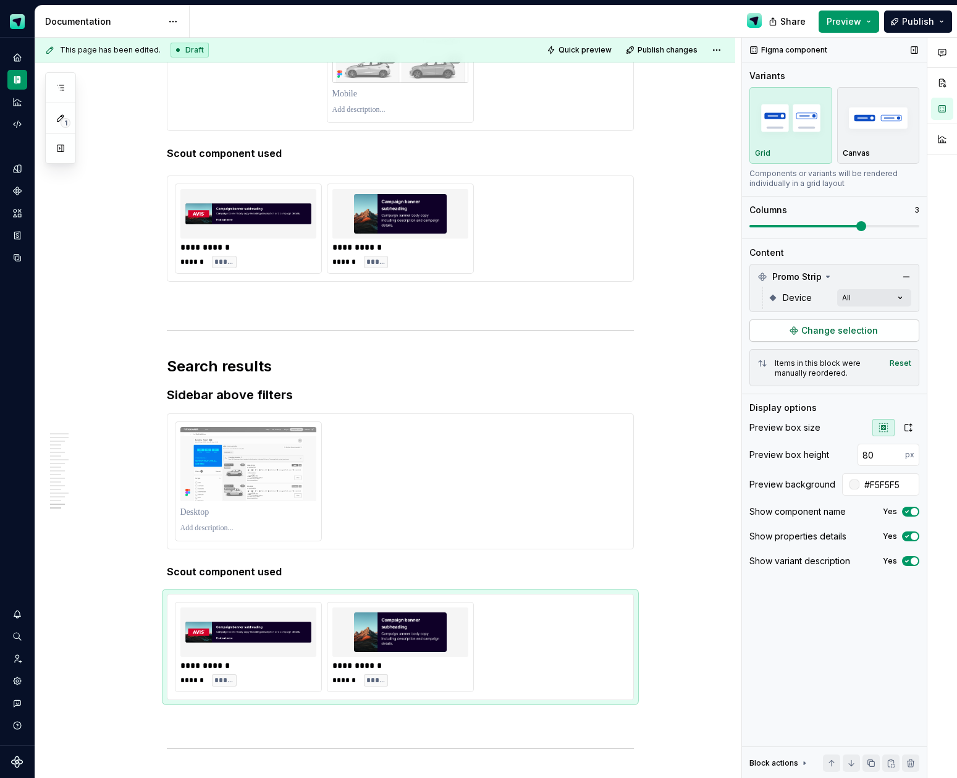
click at [901, 273] on button "button" at bounding box center [906, 276] width 17 height 17
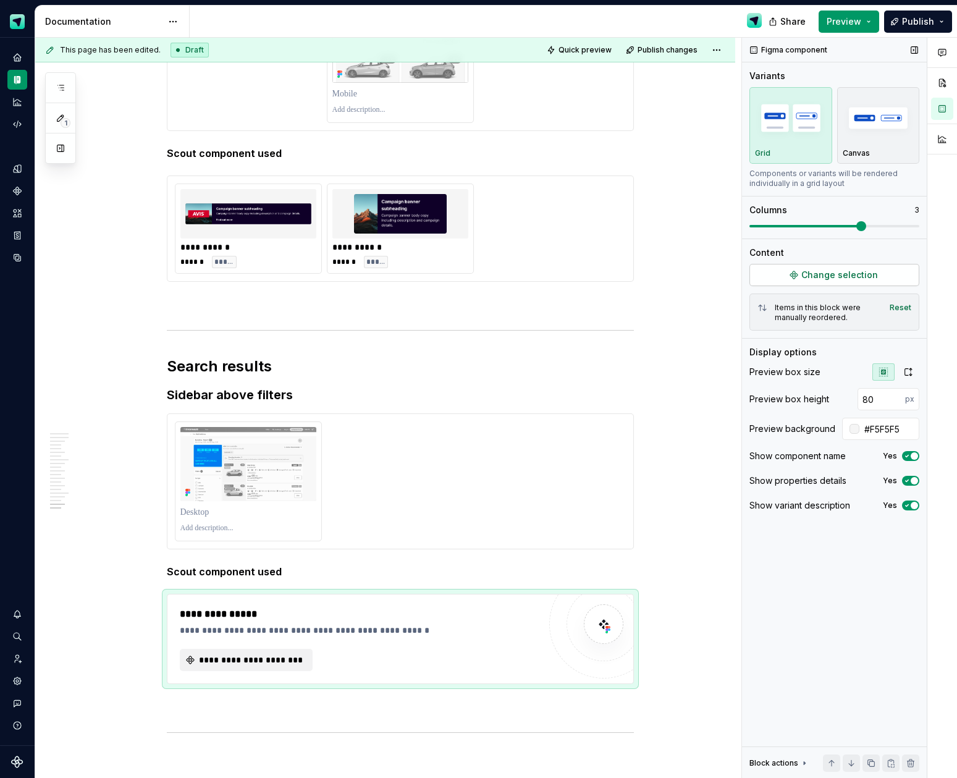
click at [857, 276] on span "Change selection" at bounding box center [839, 275] width 77 height 12
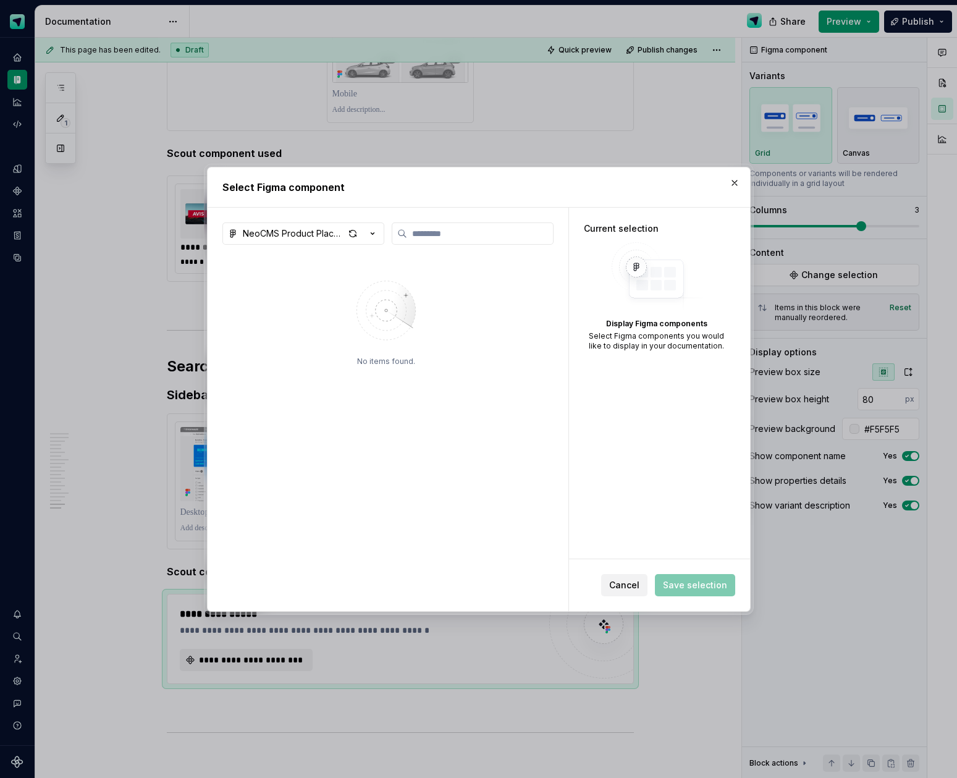
click at [376, 234] on icon "button" at bounding box center [372, 233] width 12 height 12
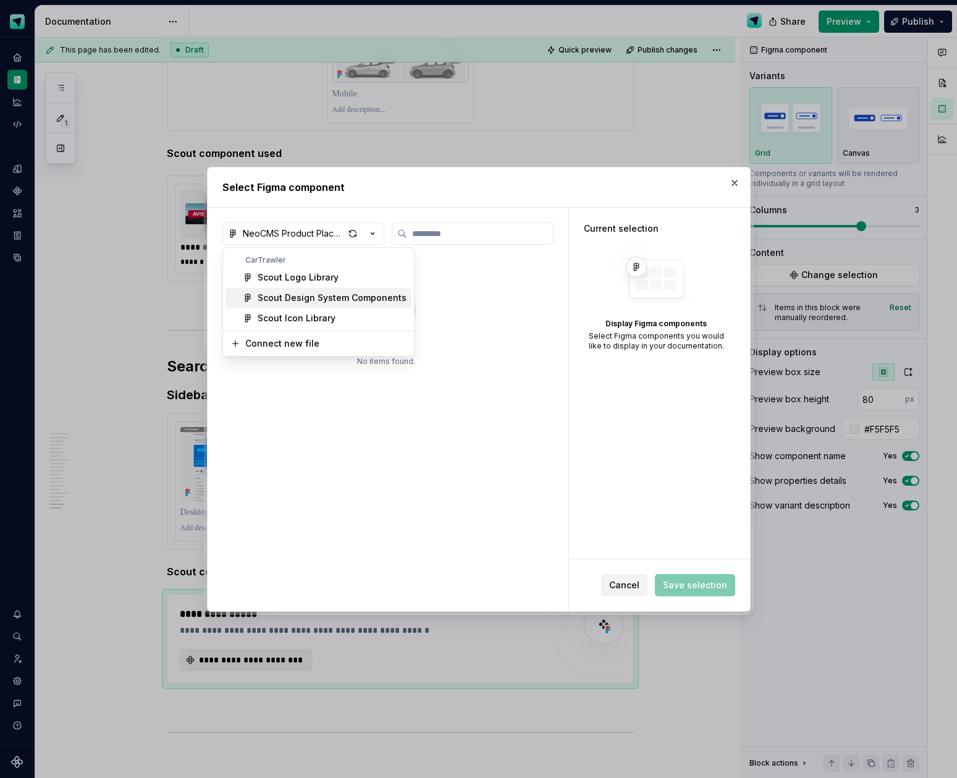
click at [290, 294] on div "Scout Design System Components" at bounding box center [332, 298] width 149 height 12
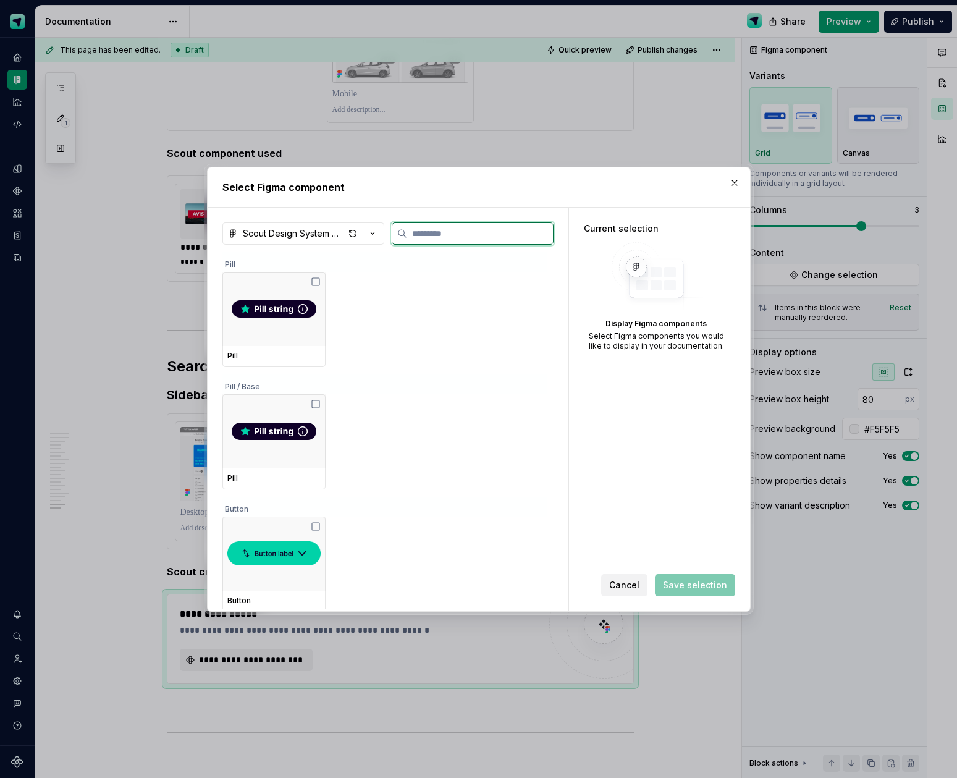
click at [457, 232] on input "search" at bounding box center [480, 233] width 146 height 12
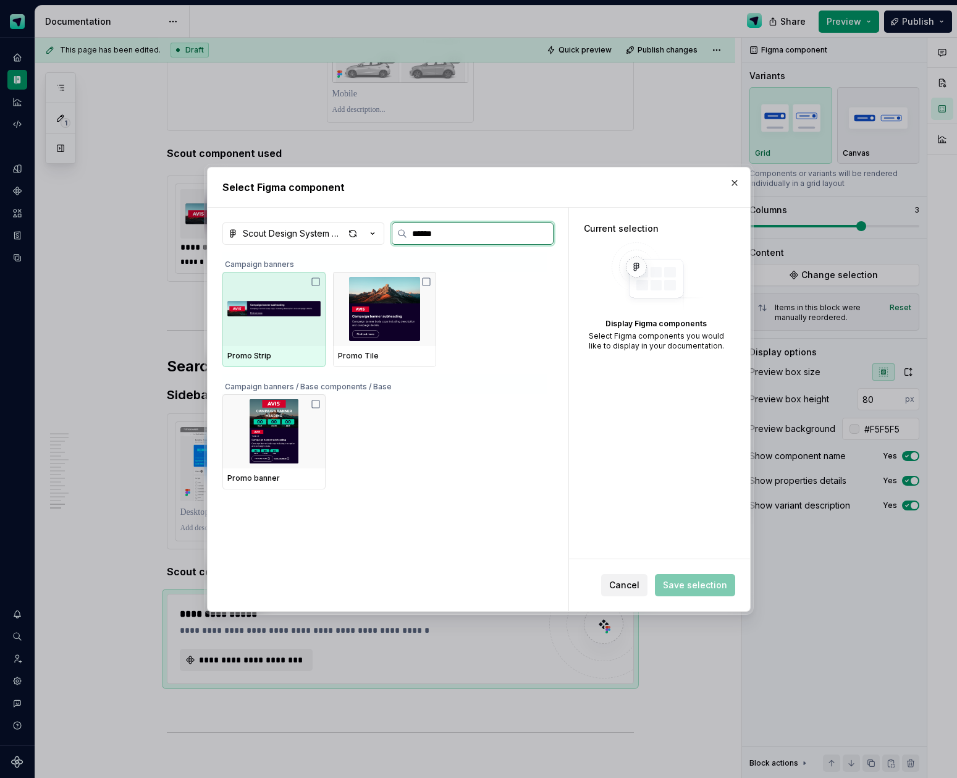
type input "*******"
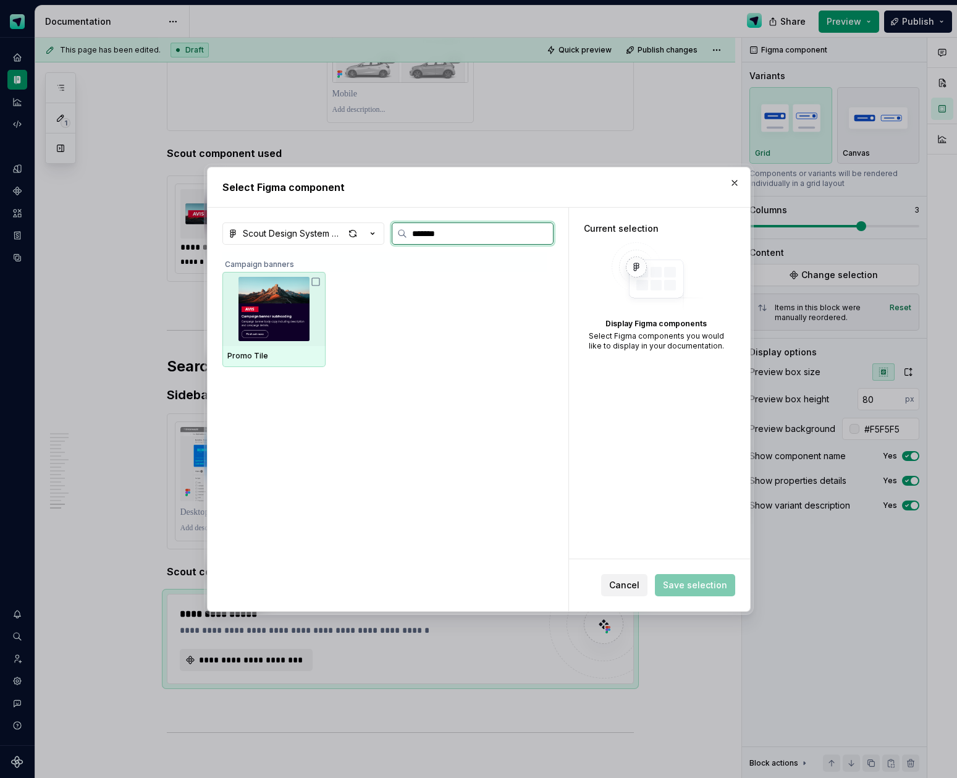
click at [298, 325] on img at bounding box center [273, 309] width 93 height 64
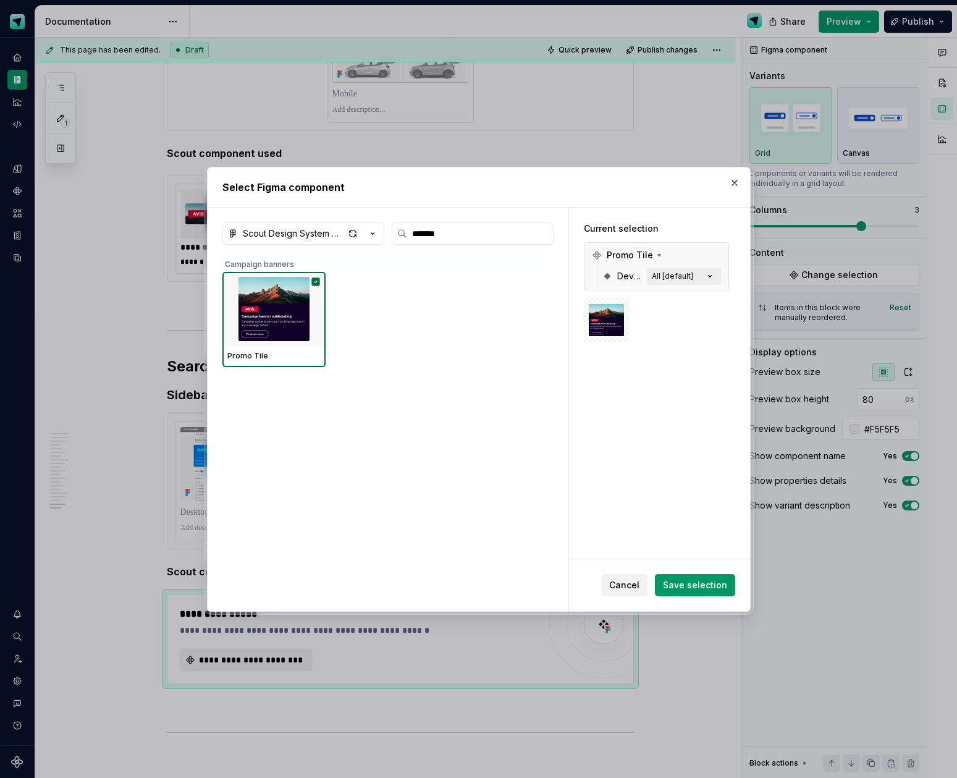
click at [677, 591] on button "Save selection" at bounding box center [695, 585] width 80 height 22
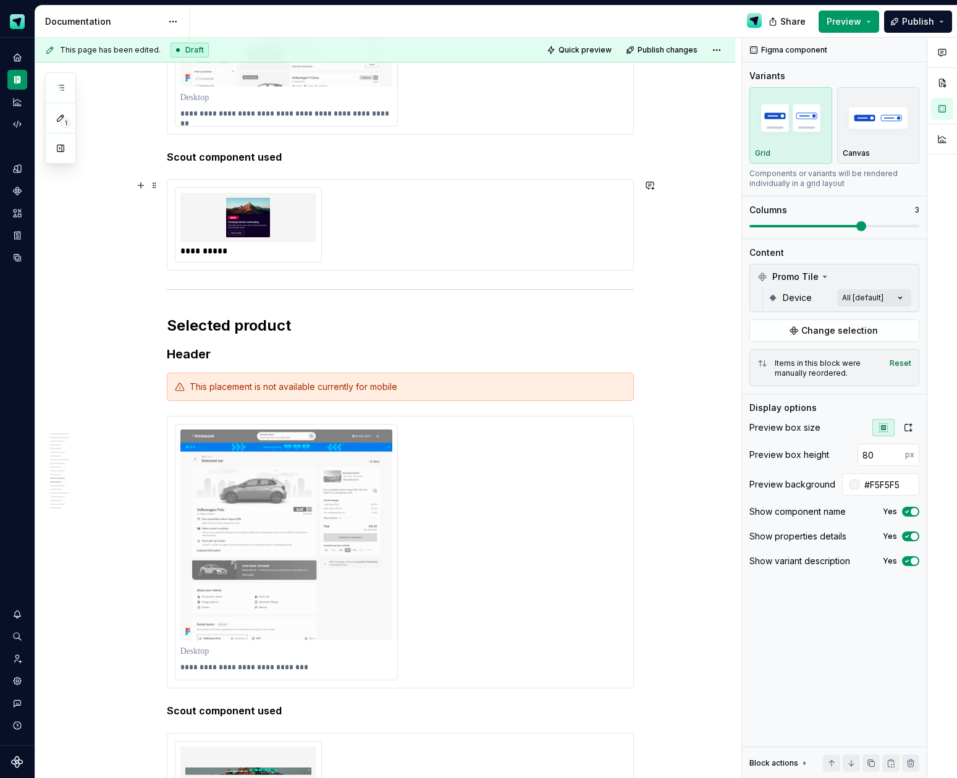
scroll to position [3404, 0]
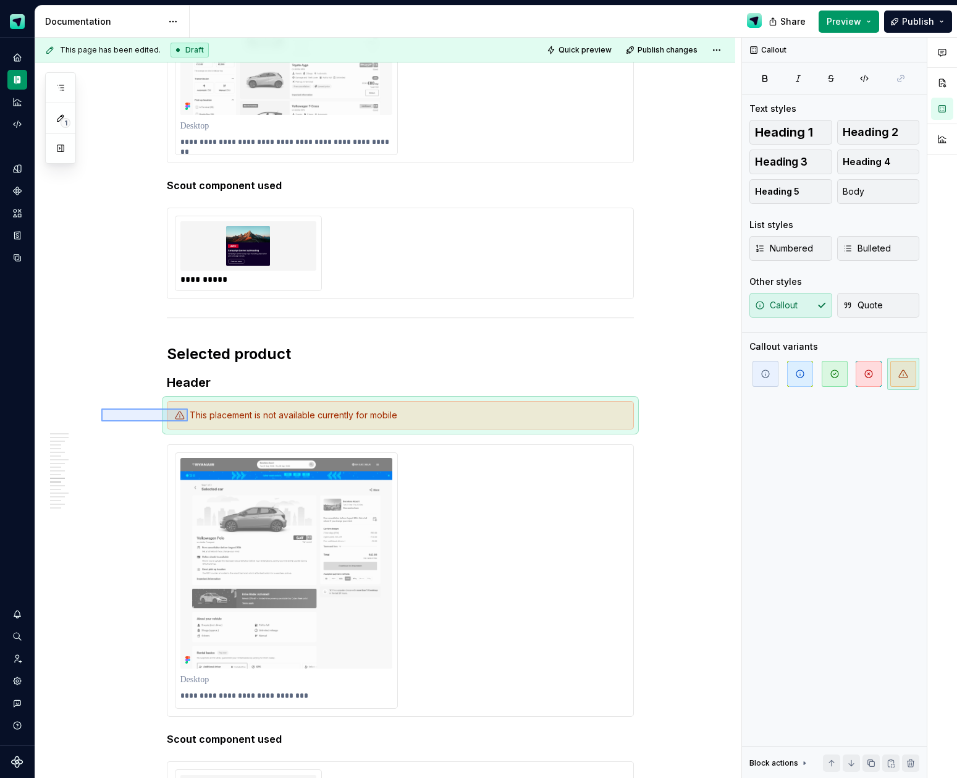
drag, startPoint x: 133, startPoint y: 416, endPoint x: 188, endPoint y: 421, distance: 55.3
click at [188, 421] on div "This page has been edited. Draft Quick preview Publish changes CMS banner place…" at bounding box center [388, 408] width 706 height 741
copy h3 "Header"
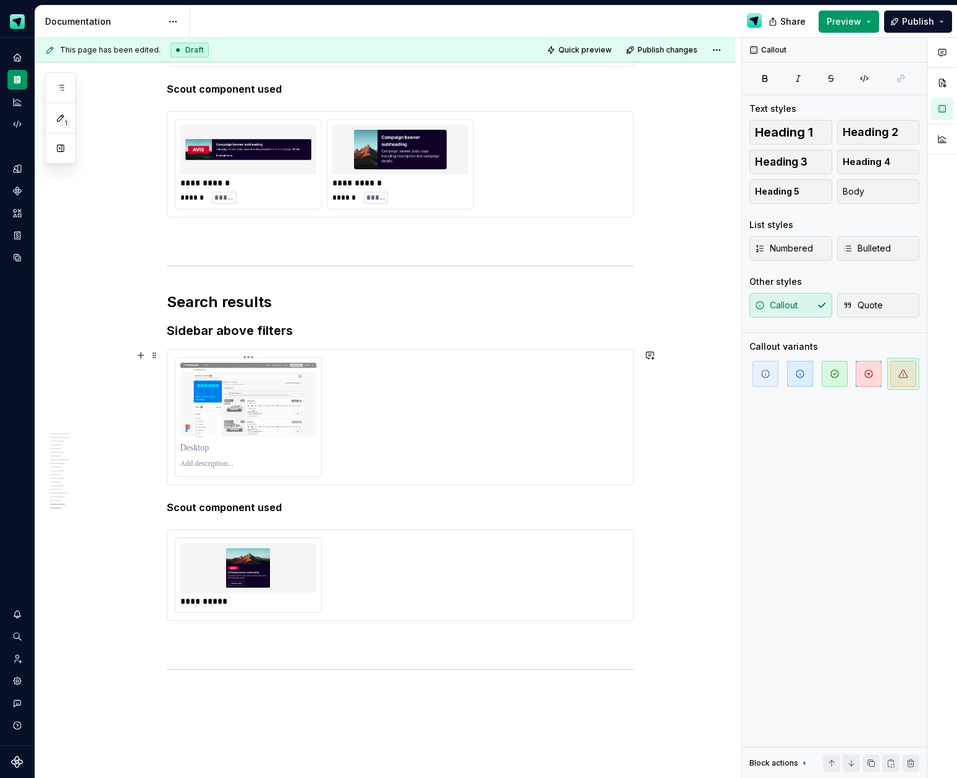
scroll to position [5421, 0]
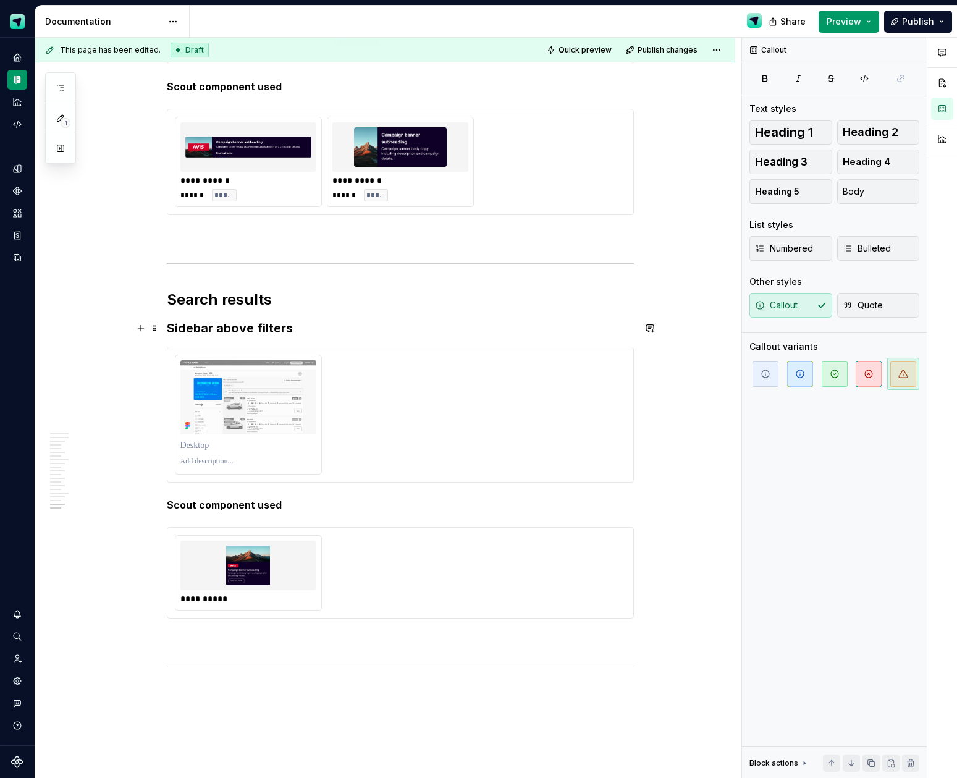
click at [319, 325] on h3 "Sidebar above filters" at bounding box center [400, 327] width 467 height 17
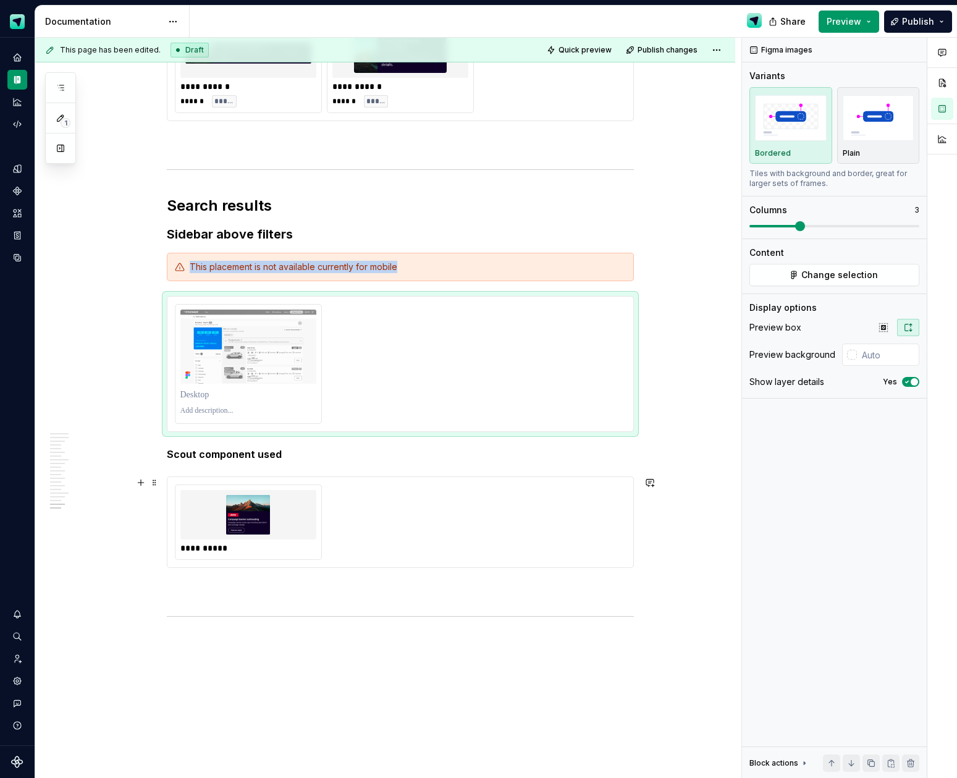
scroll to position [5519, 0]
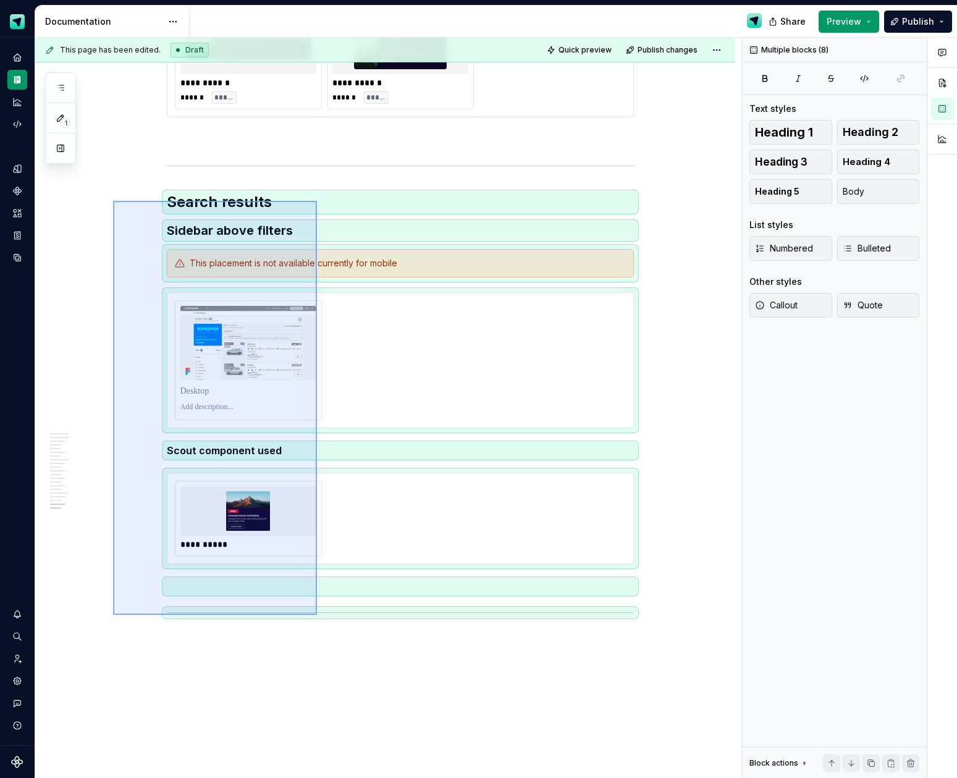
drag, startPoint x: 113, startPoint y: 201, endPoint x: 316, endPoint y: 615, distance: 460.8
click at [316, 615] on div "This page has been edited. Draft Quick preview Publish changes CMS banner place…" at bounding box center [388, 408] width 706 height 741
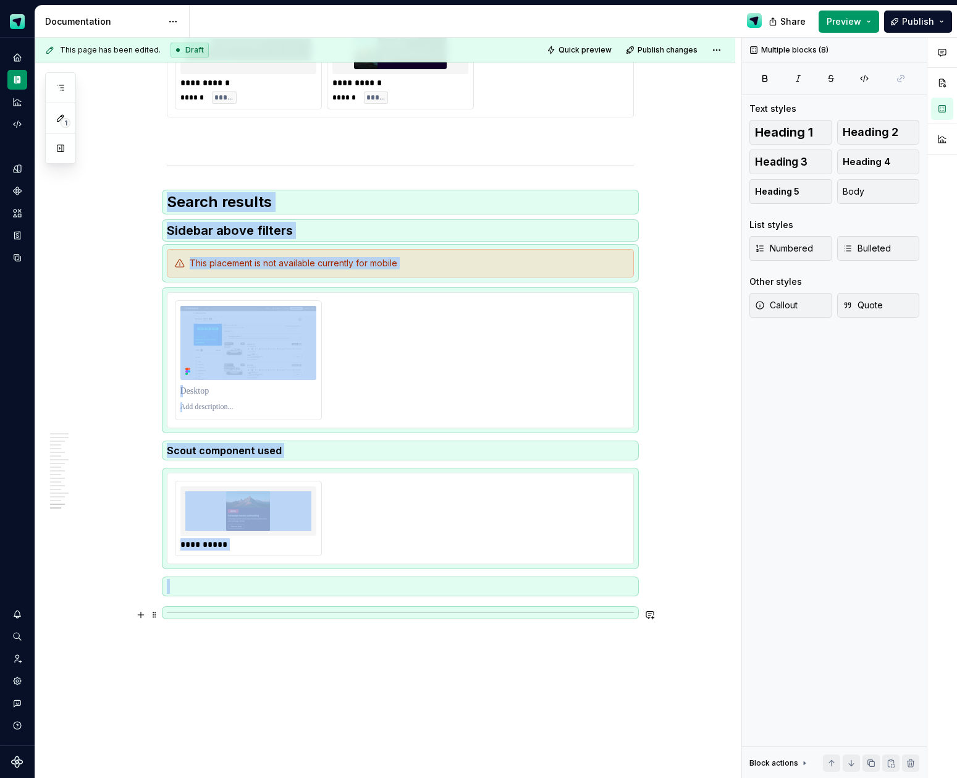
copy div "**********"
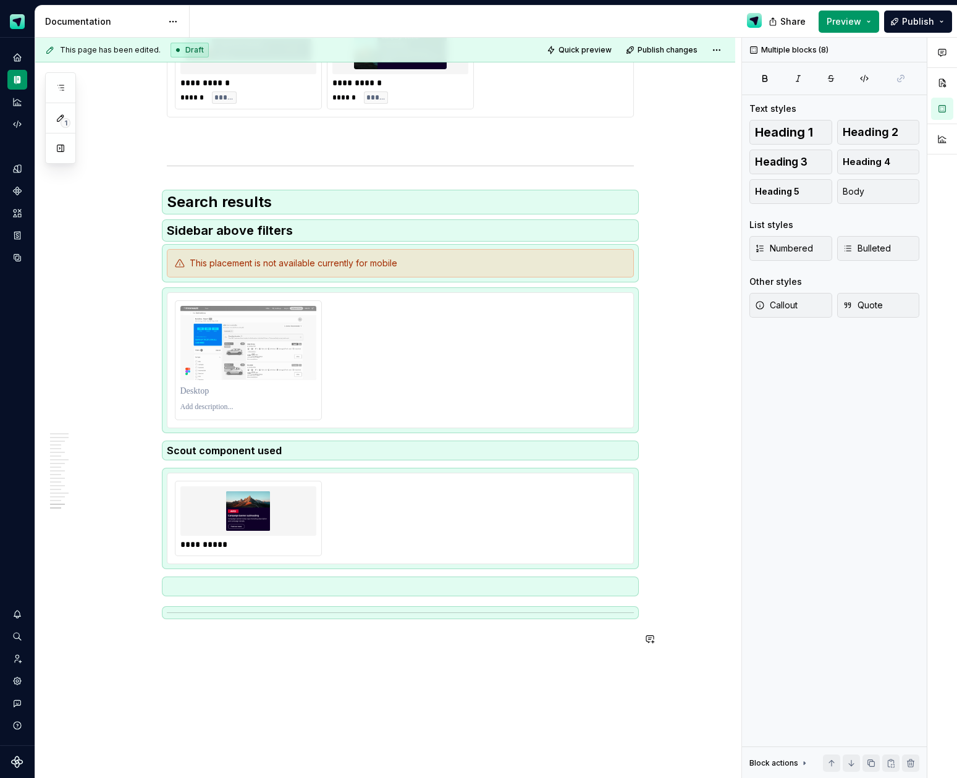
click at [224, 642] on p at bounding box center [400, 638] width 467 height 15
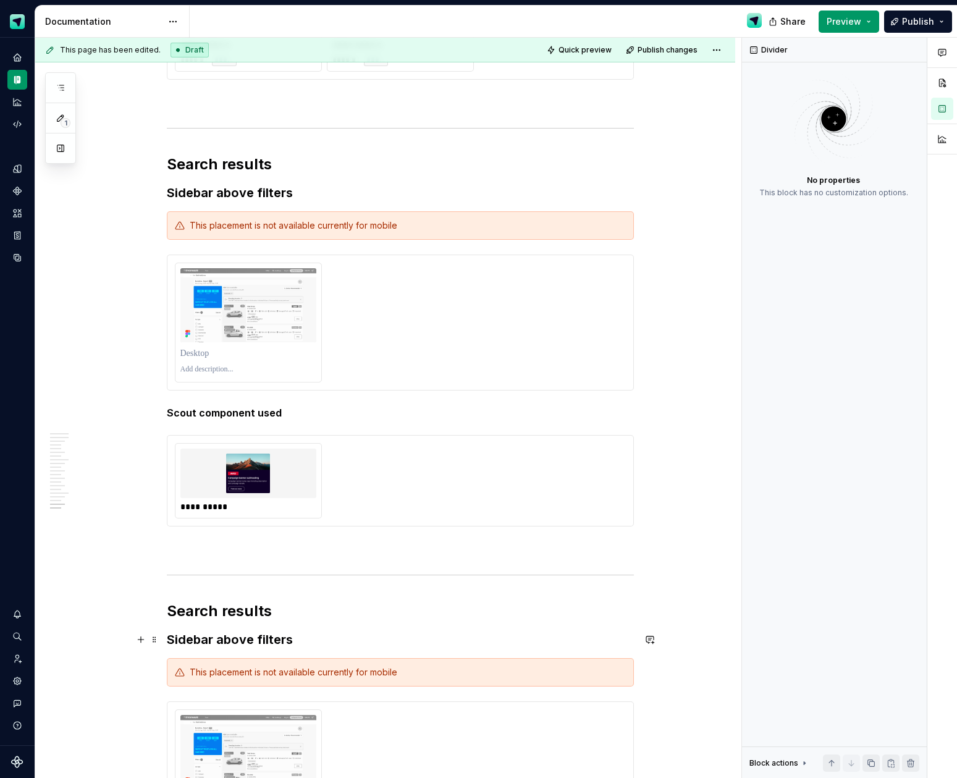
scroll to position [5567, 0]
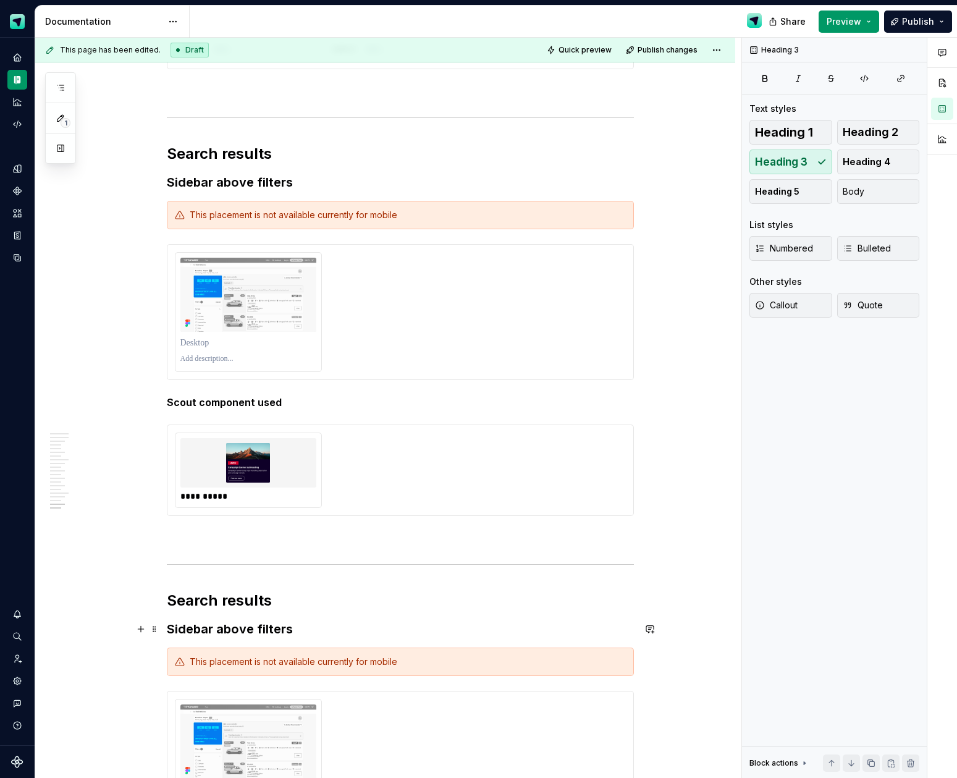
click at [272, 628] on h3 "Sidebar above filters" at bounding box center [400, 628] width 467 height 17
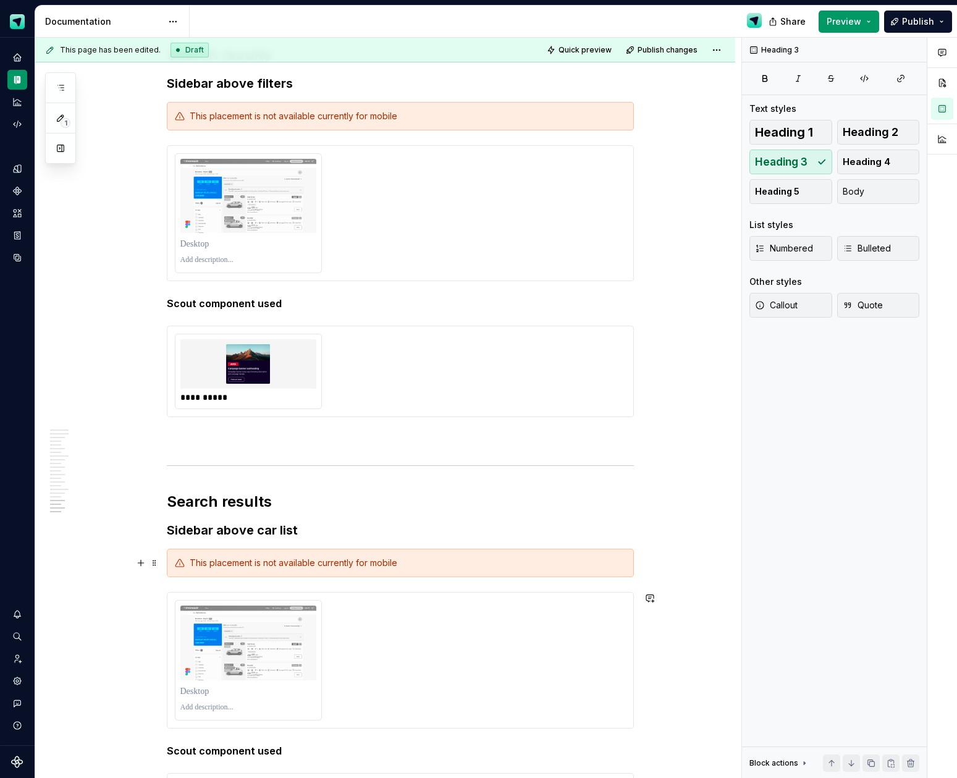
click at [308, 563] on div "This placement is not available currently for mobile" at bounding box center [408, 563] width 436 height 12
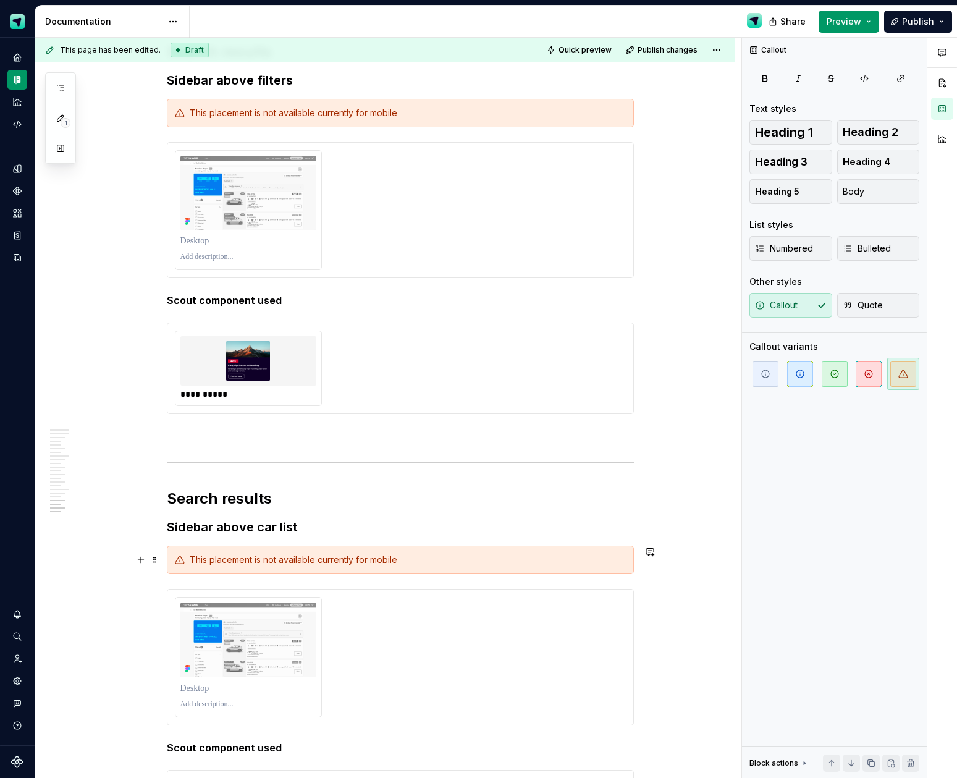
click at [385, 561] on div "This placement is not available currently for mobile" at bounding box center [408, 560] width 436 height 12
click at [385, 560] on div "This placement is not available currently for mobile" at bounding box center [408, 560] width 436 height 12
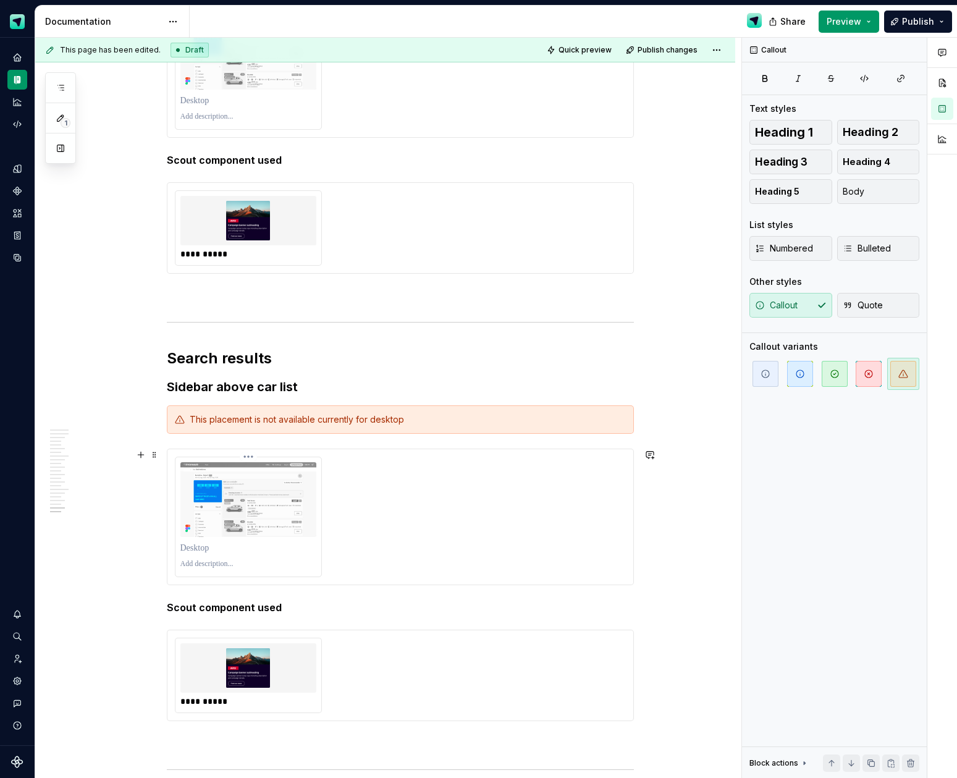
click at [280, 505] on img at bounding box center [248, 499] width 136 height 74
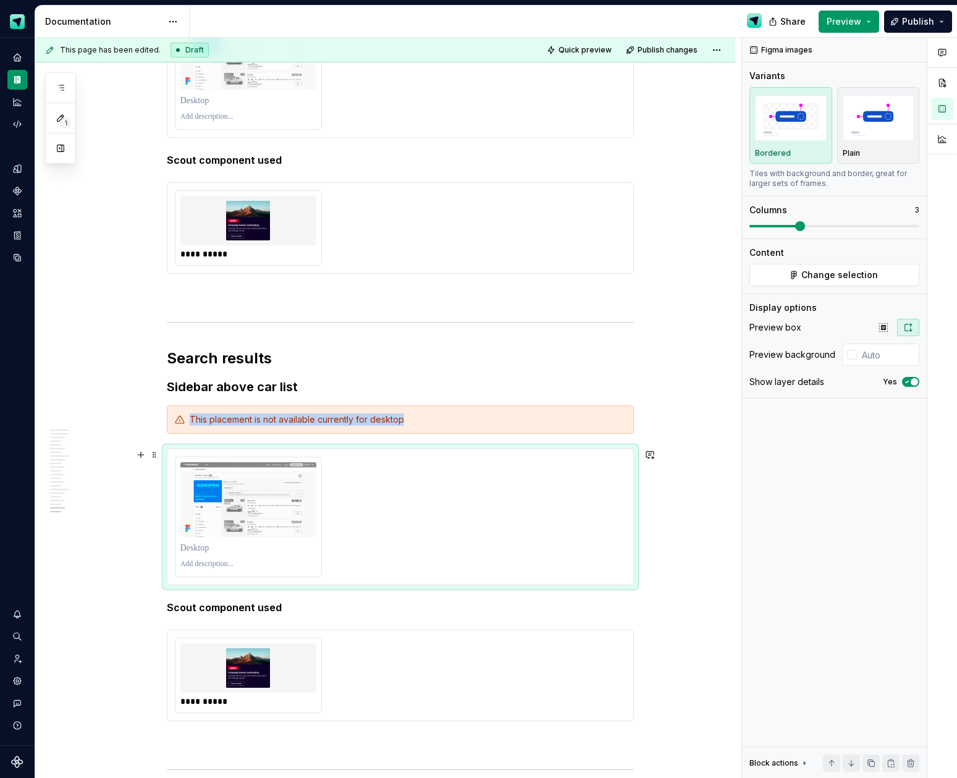
click at [361, 513] on div at bounding box center [400, 517] width 451 height 120
click at [810, 274] on span "Change selection" at bounding box center [839, 275] width 77 height 12
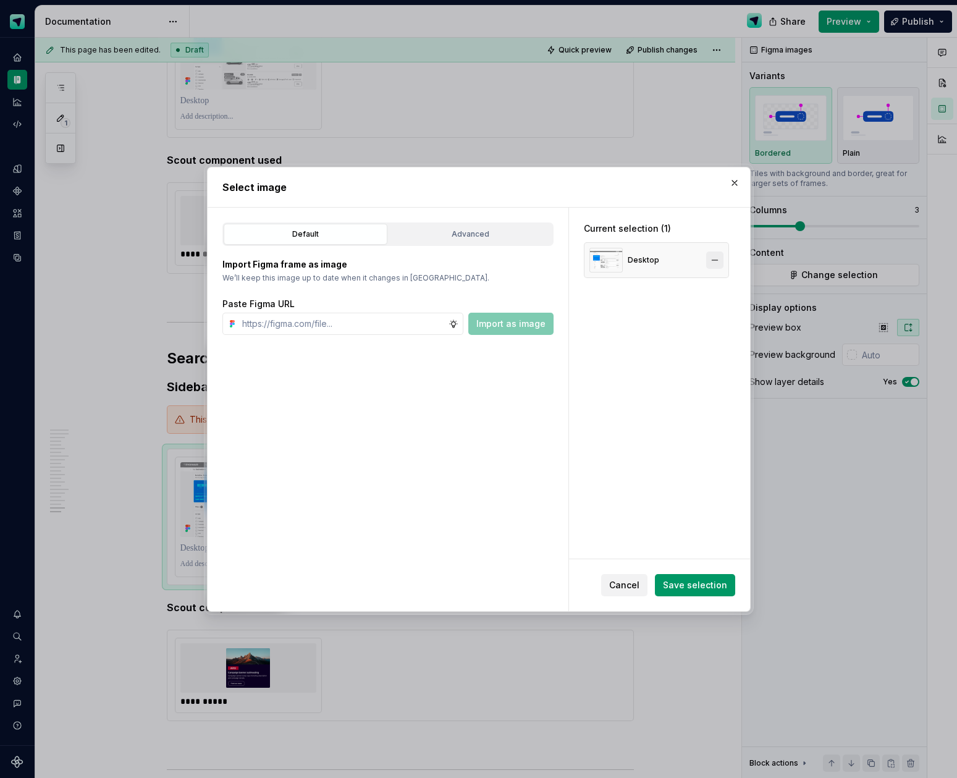
type textarea "*"
click at [723, 260] on button "button" at bounding box center [714, 259] width 17 height 17
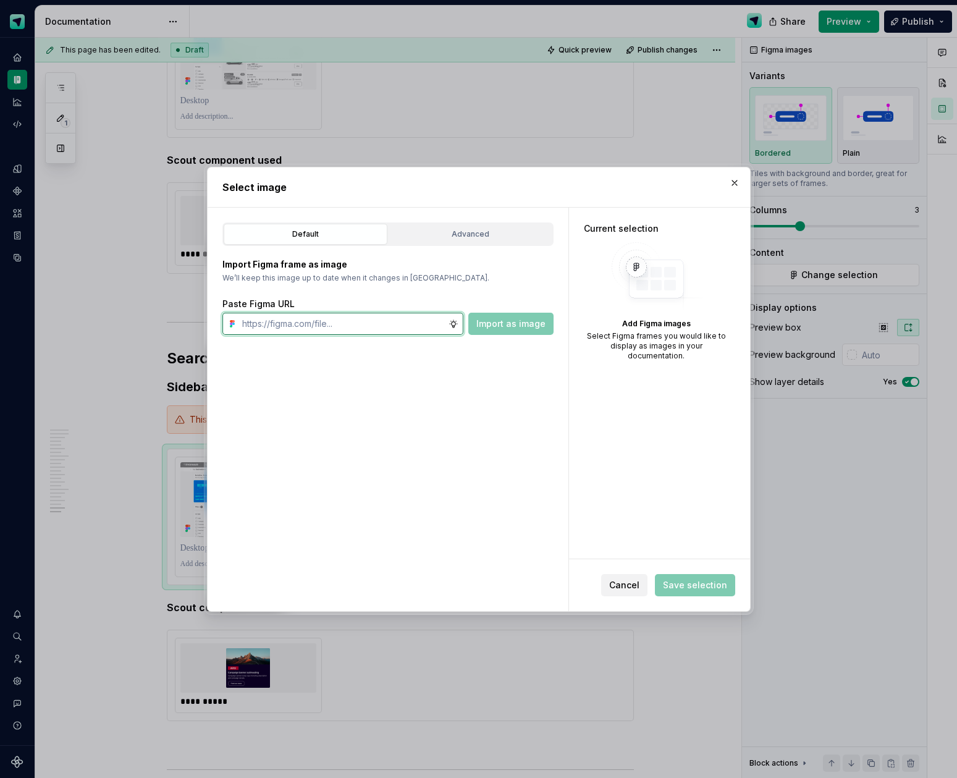
click at [360, 325] on input "text" at bounding box center [342, 324] width 211 height 22
paste input "[URL][DOMAIN_NAME]"
type input "[URL][DOMAIN_NAME]"
click at [488, 326] on span "Import as image" at bounding box center [510, 324] width 69 height 12
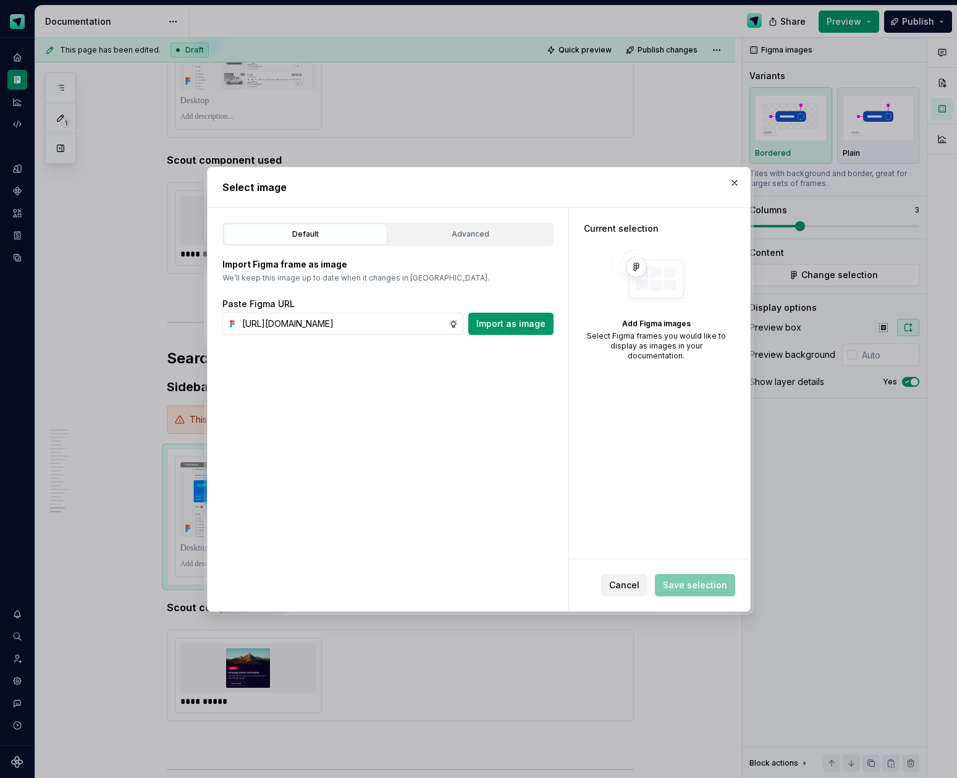
scroll to position [0, 0]
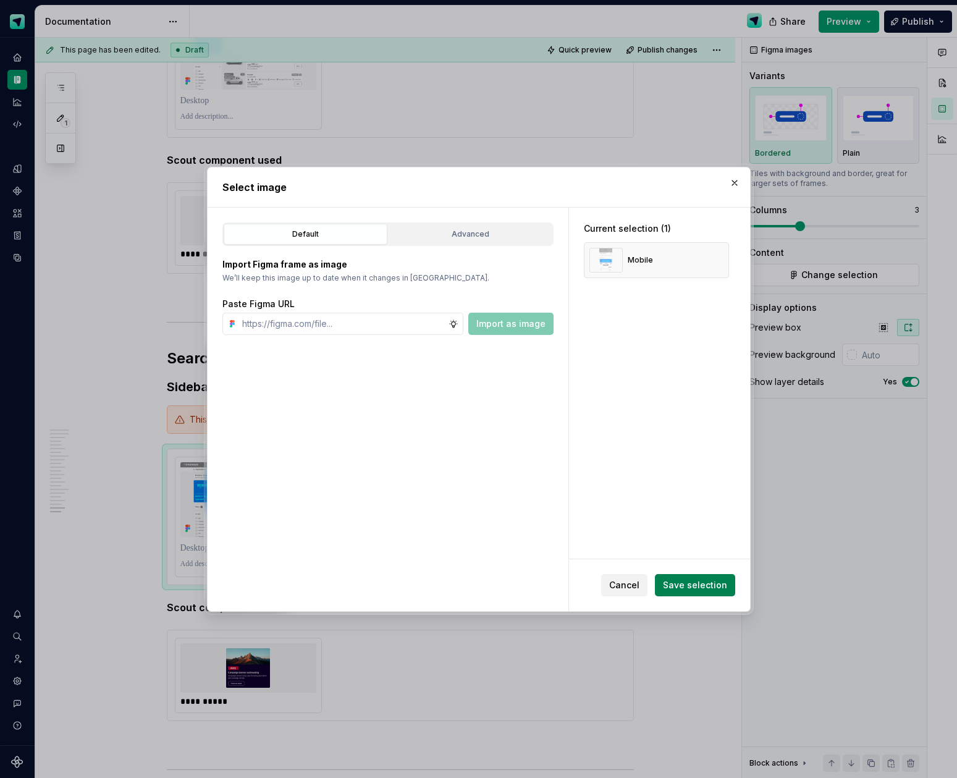
click at [693, 589] on span "Save selection" at bounding box center [695, 585] width 64 height 12
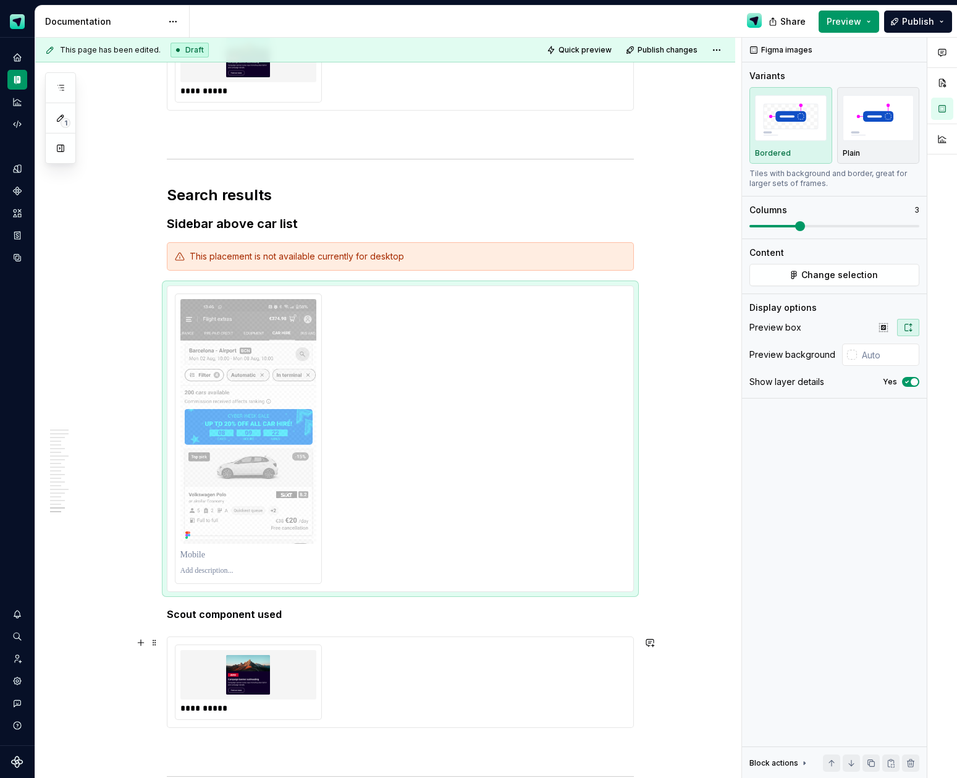
scroll to position [6039, 0]
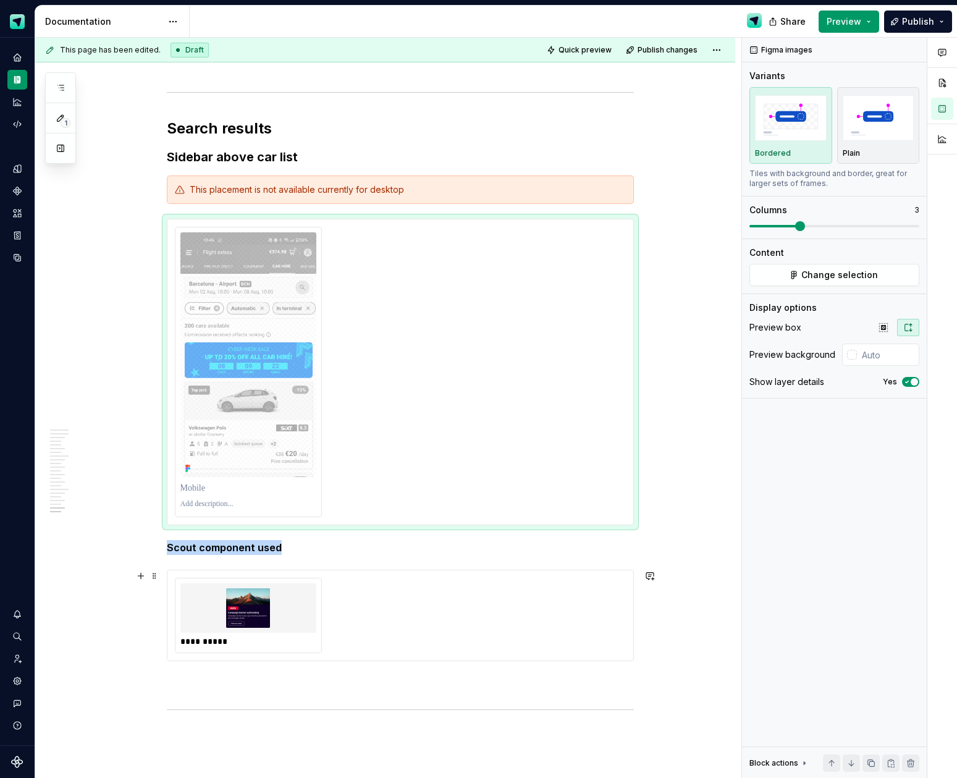
click at [316, 604] on div at bounding box center [248, 607] width 136 height 49
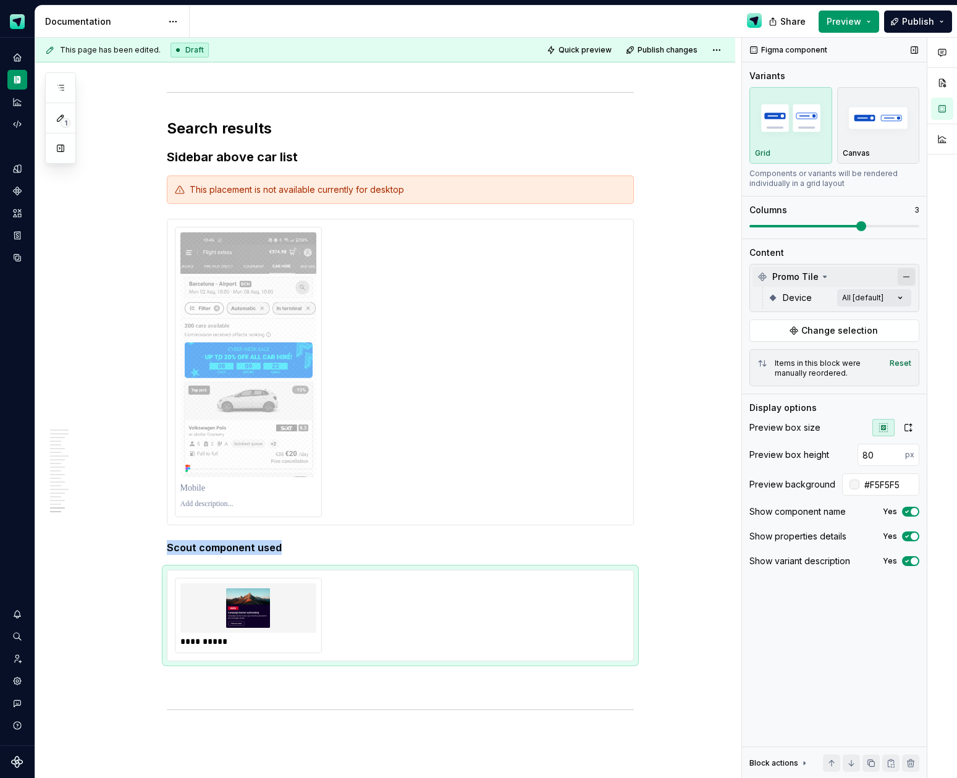
click at [909, 273] on button "button" at bounding box center [906, 276] width 17 height 17
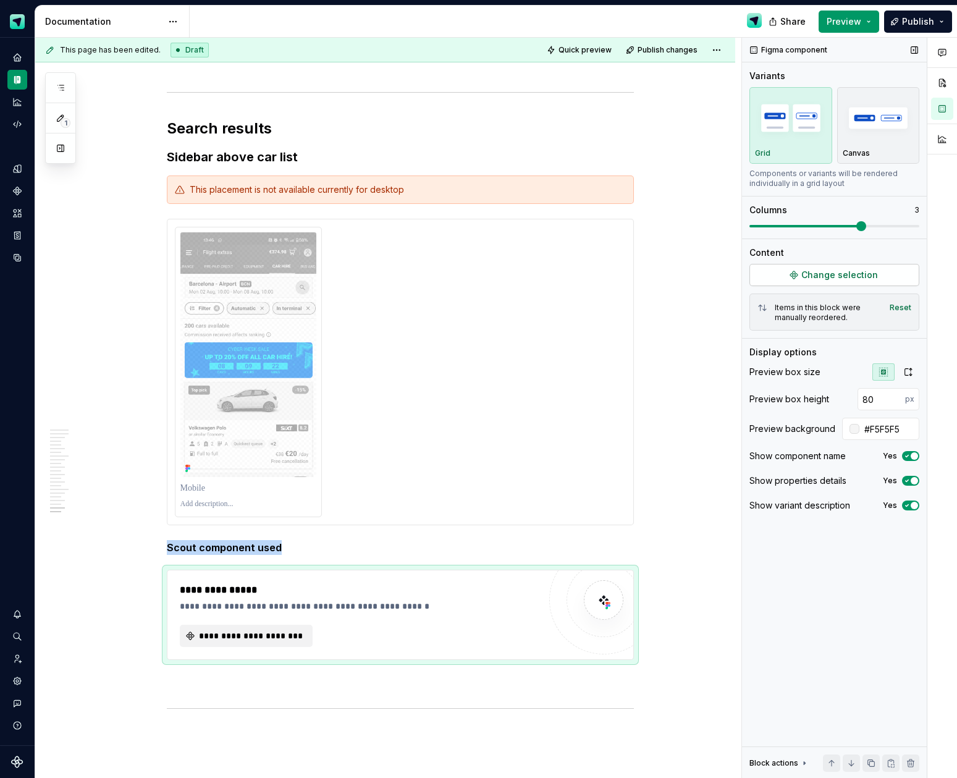
click at [852, 280] on span "Change selection" at bounding box center [839, 275] width 77 height 12
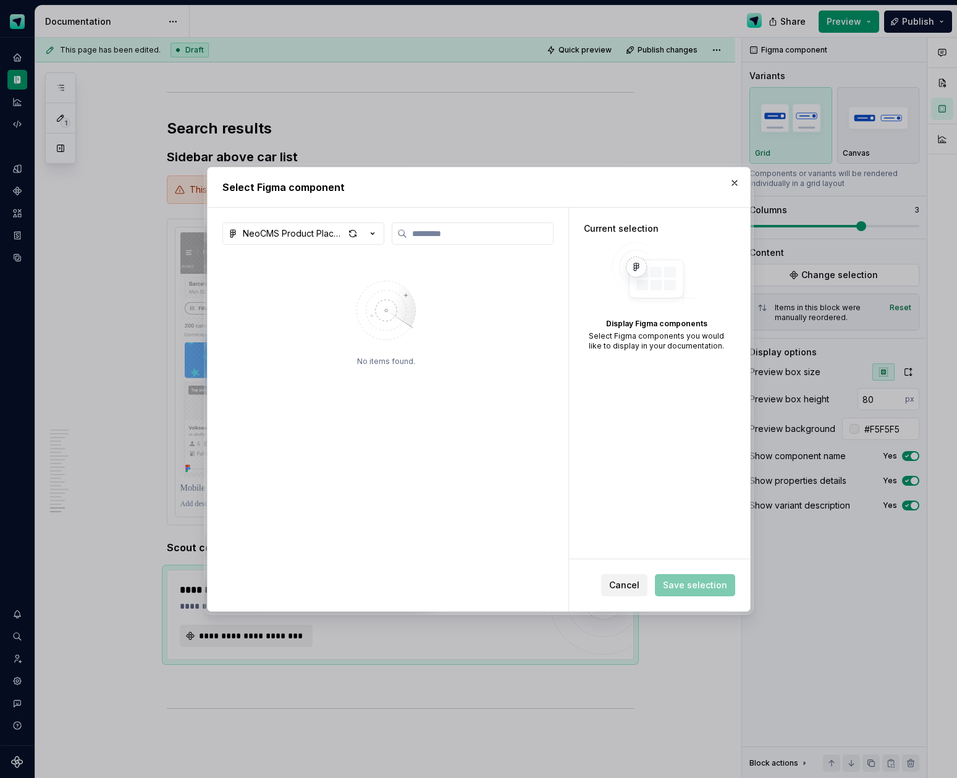
type textarea "*"
click at [369, 237] on icon "button" at bounding box center [372, 233] width 12 height 12
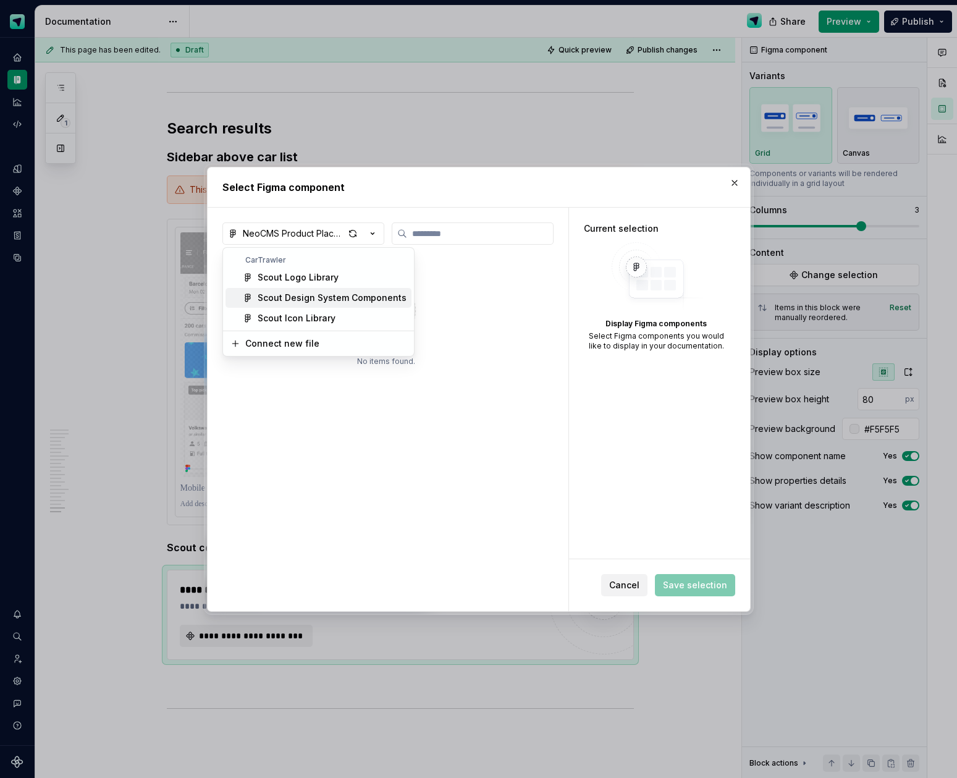
click at [344, 292] on div "Scout Design System Components" at bounding box center [332, 298] width 149 height 12
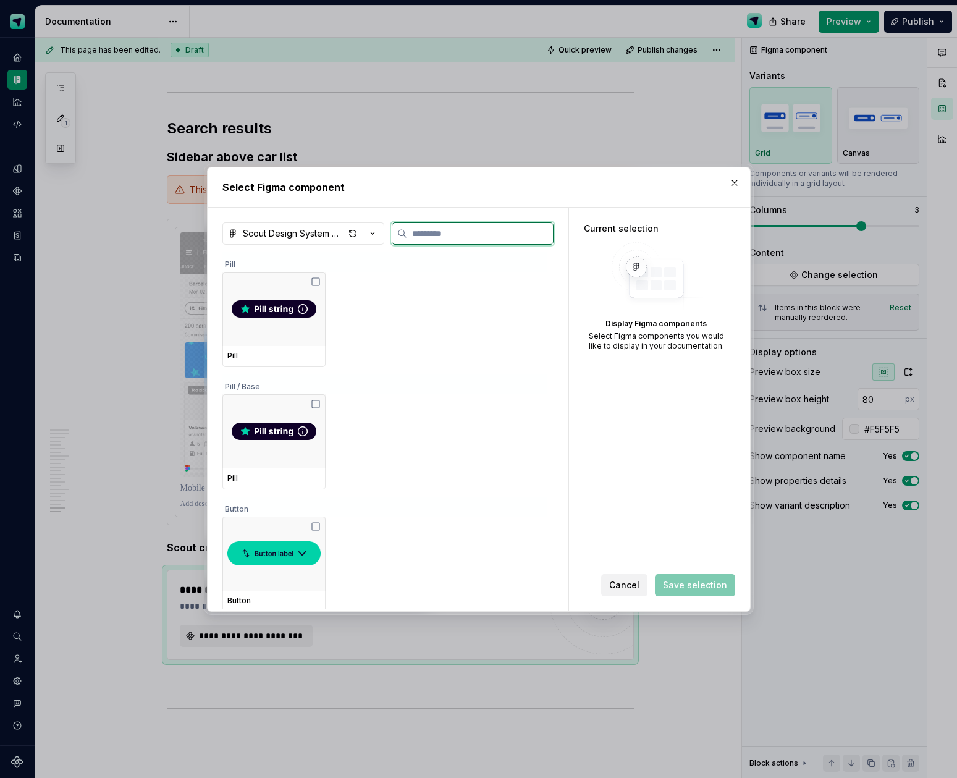
click at [432, 239] on label at bounding box center [473, 233] width 162 height 22
click at [432, 239] on input "search" at bounding box center [480, 233] width 146 height 12
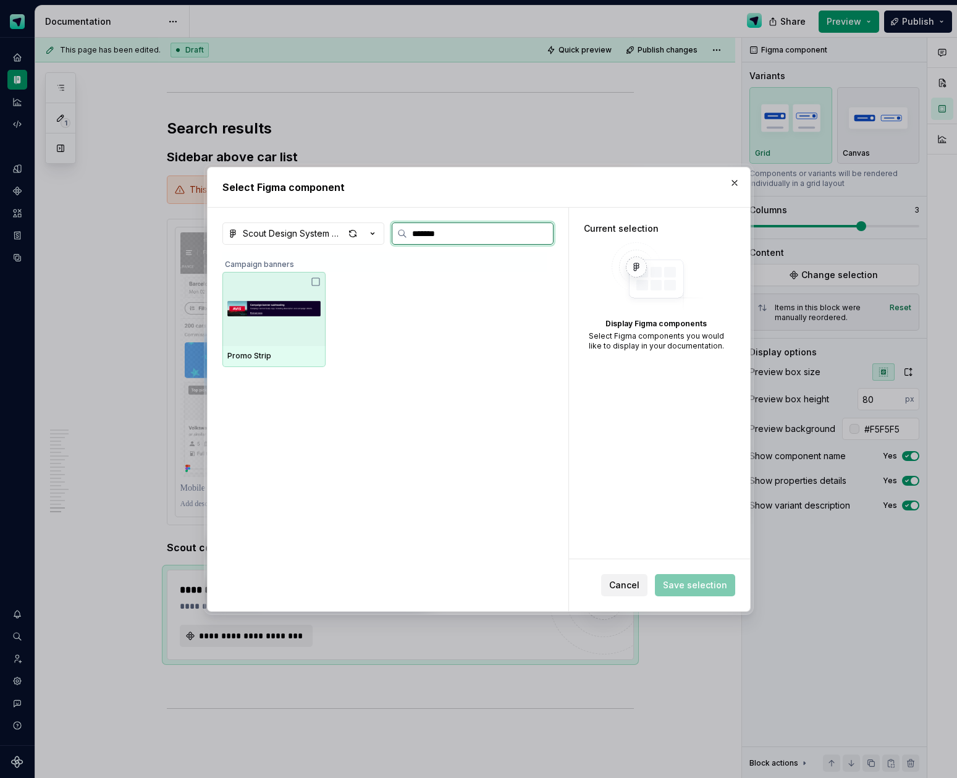
type input "********"
drag, startPoint x: 312, startPoint y: 291, endPoint x: 522, endPoint y: 474, distance: 278.9
click at [313, 291] on img at bounding box center [273, 309] width 93 height 64
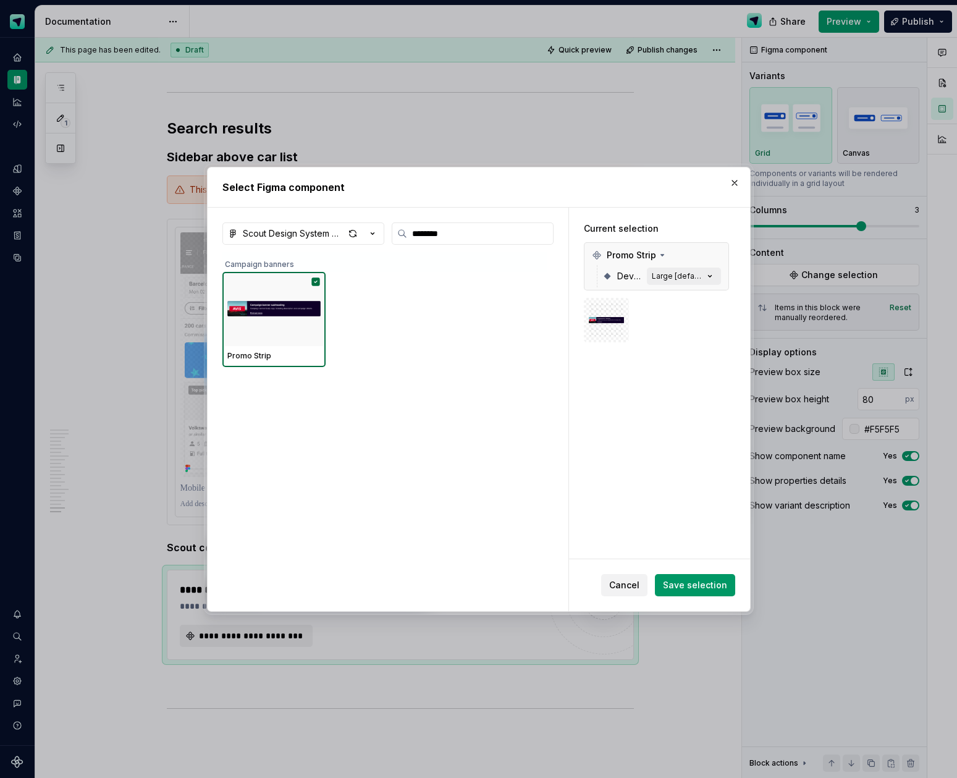
click at [693, 592] on button "Save selection" at bounding box center [695, 585] width 80 height 22
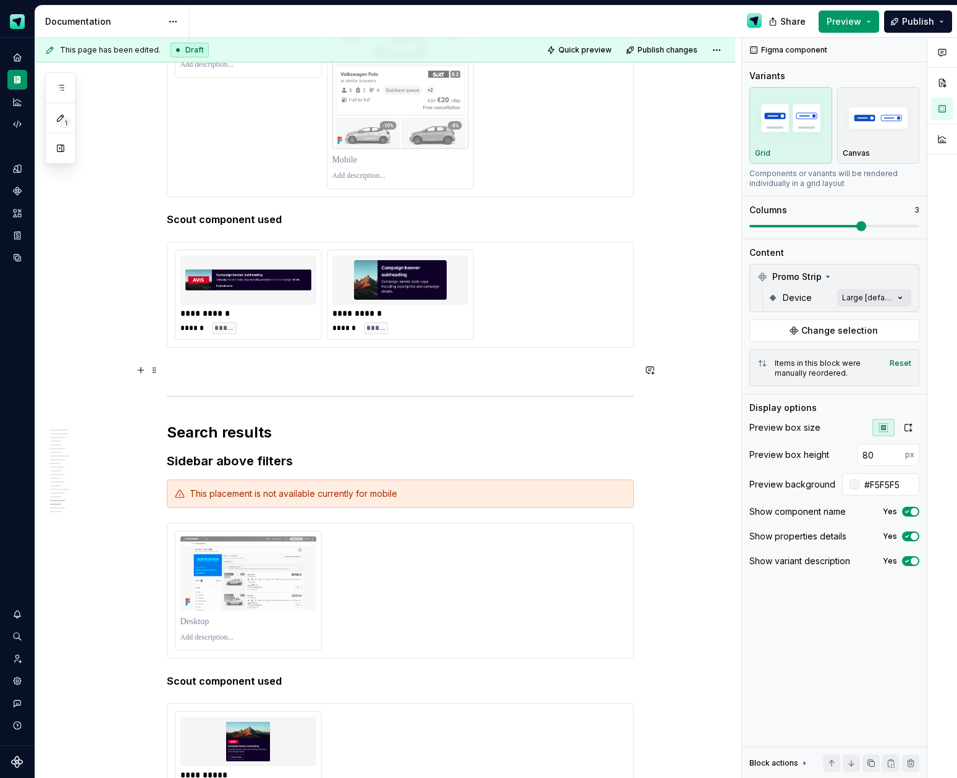
scroll to position [5003, 0]
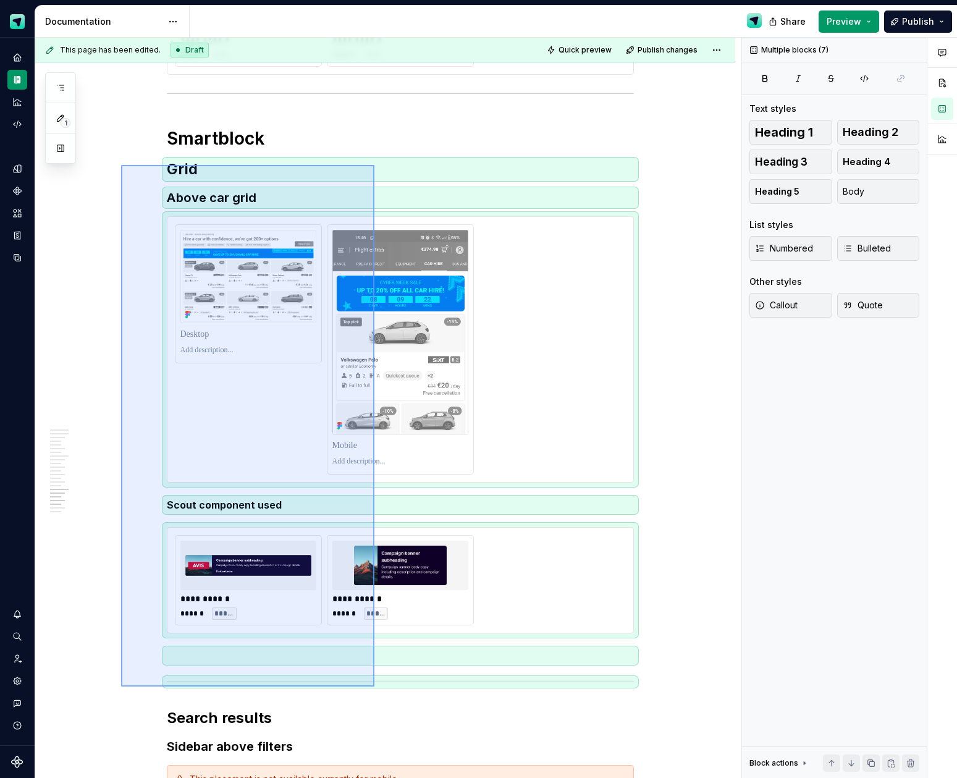
drag, startPoint x: 121, startPoint y: 165, endPoint x: 381, endPoint y: 681, distance: 578.2
click at [377, 683] on div "This page has been edited. Draft Quick preview Publish changes CMS banner place…" at bounding box center [388, 408] width 706 height 741
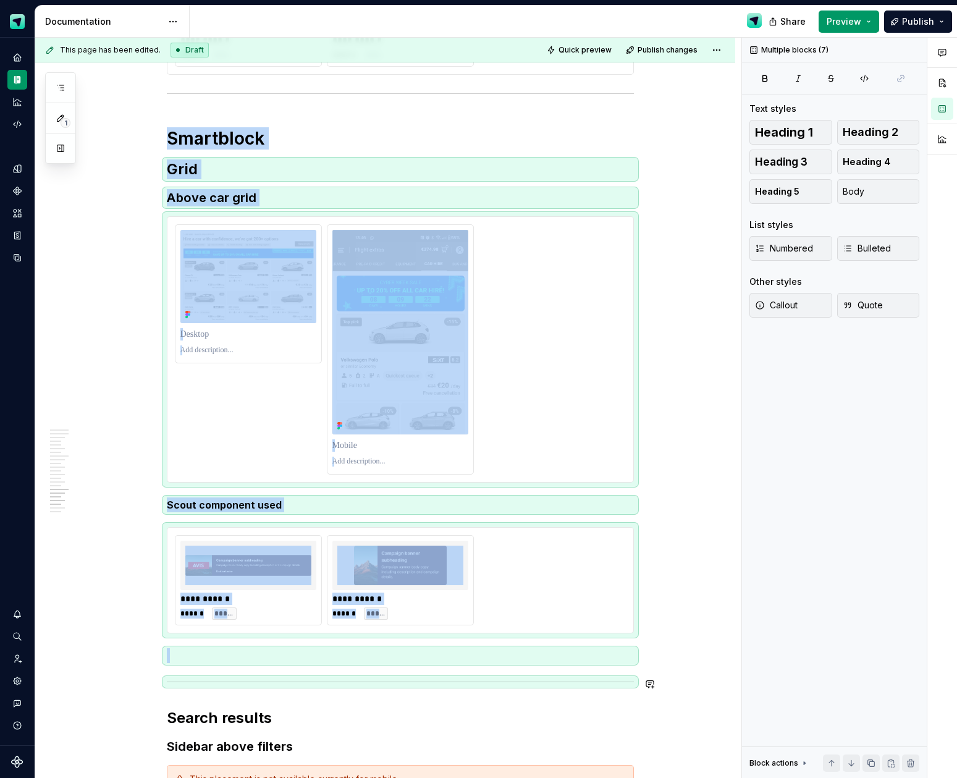
copy div "**********"
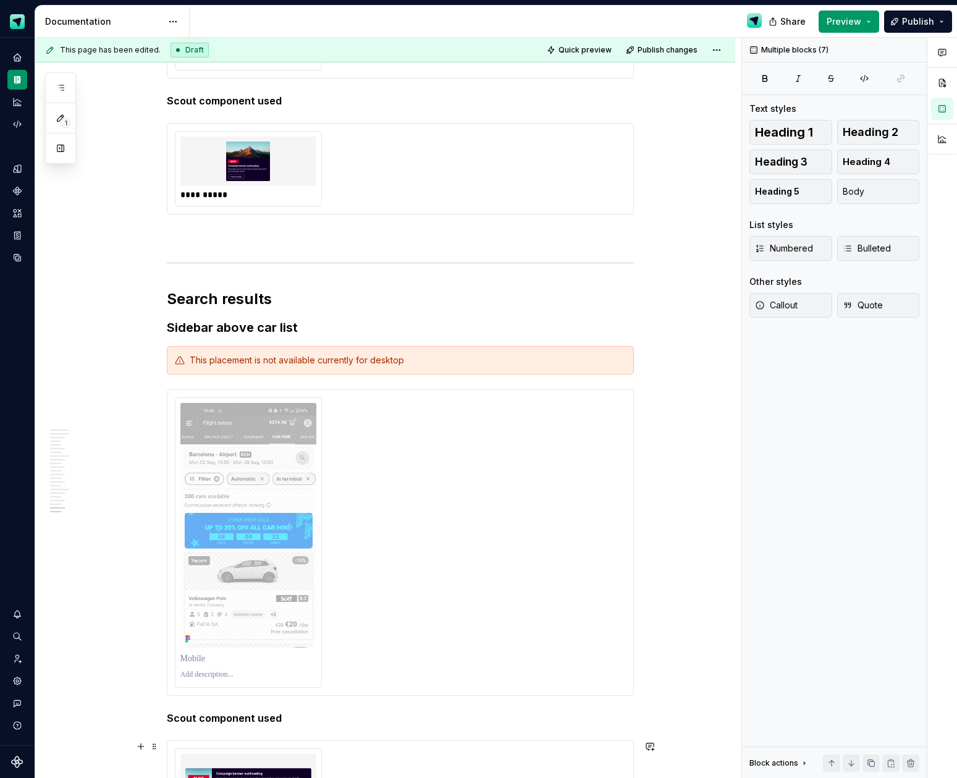
scroll to position [6222, 0]
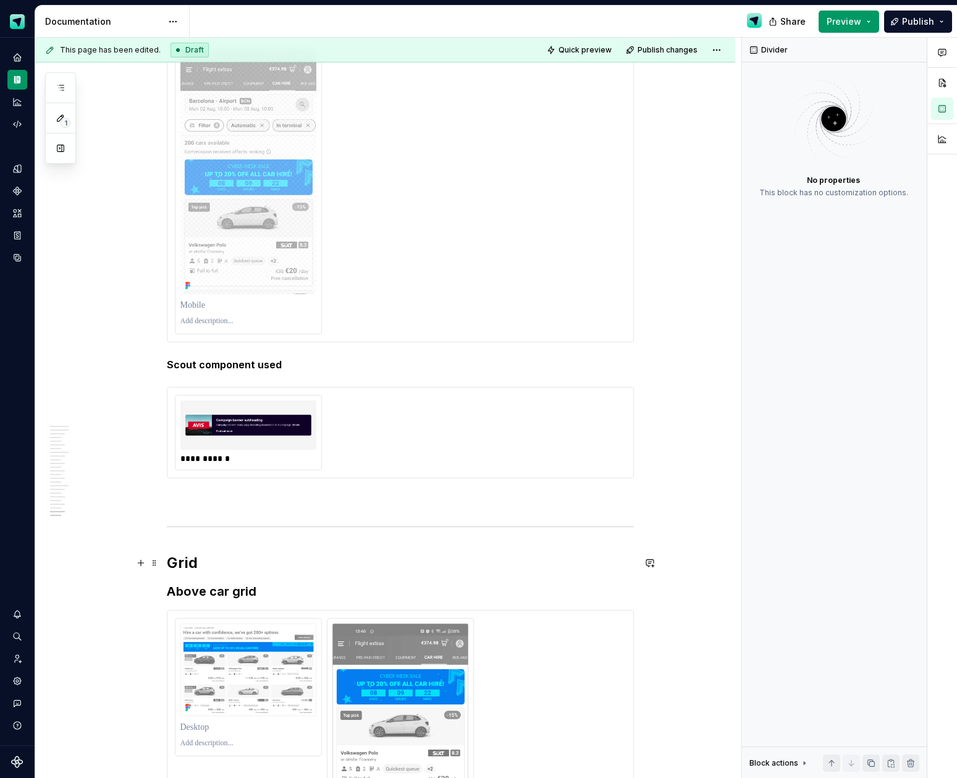
click at [192, 563] on h2 "Grid" at bounding box center [400, 563] width 467 height 20
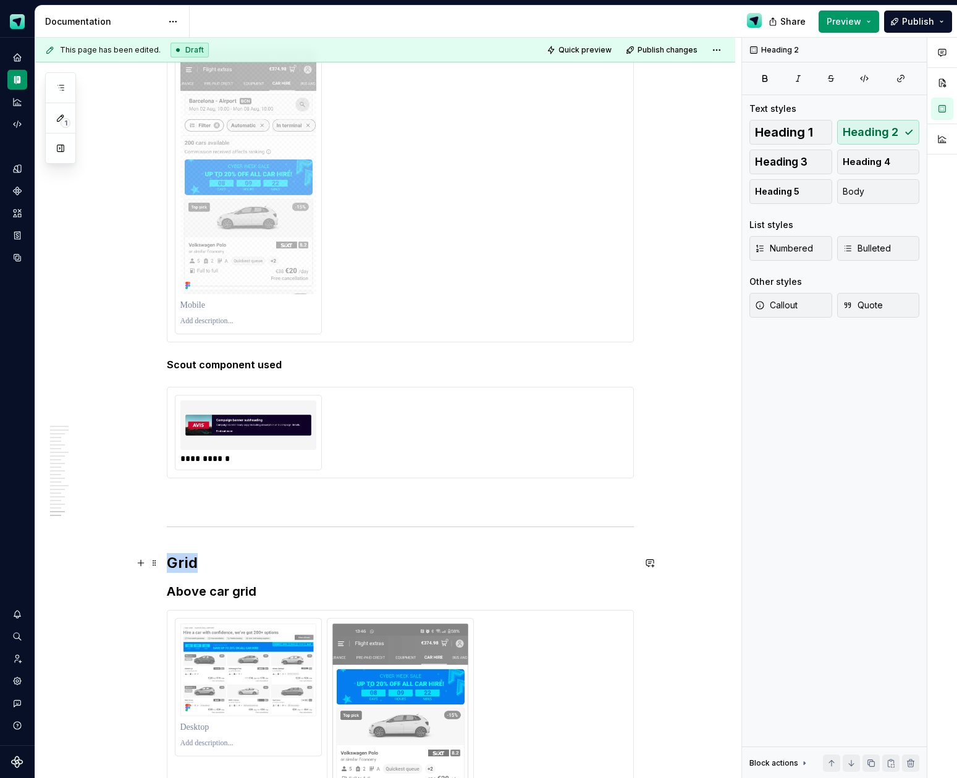
click at [192, 563] on h2 "Grid" at bounding box center [400, 563] width 467 height 20
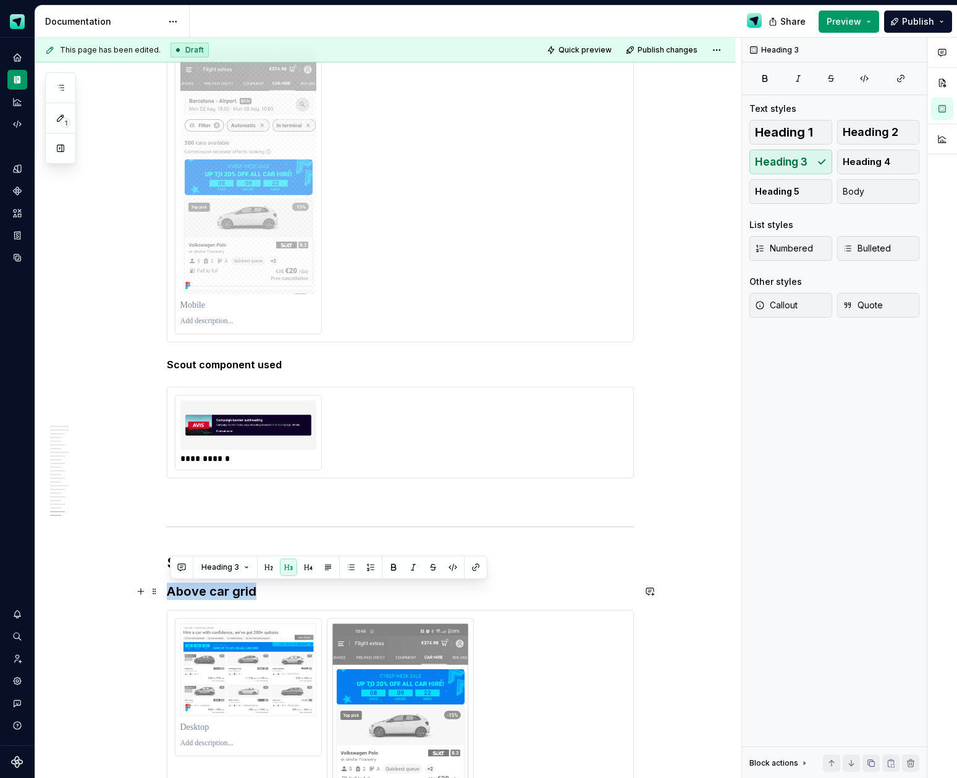
drag, startPoint x: 221, startPoint y: 594, endPoint x: 165, endPoint y: 594, distance: 55.6
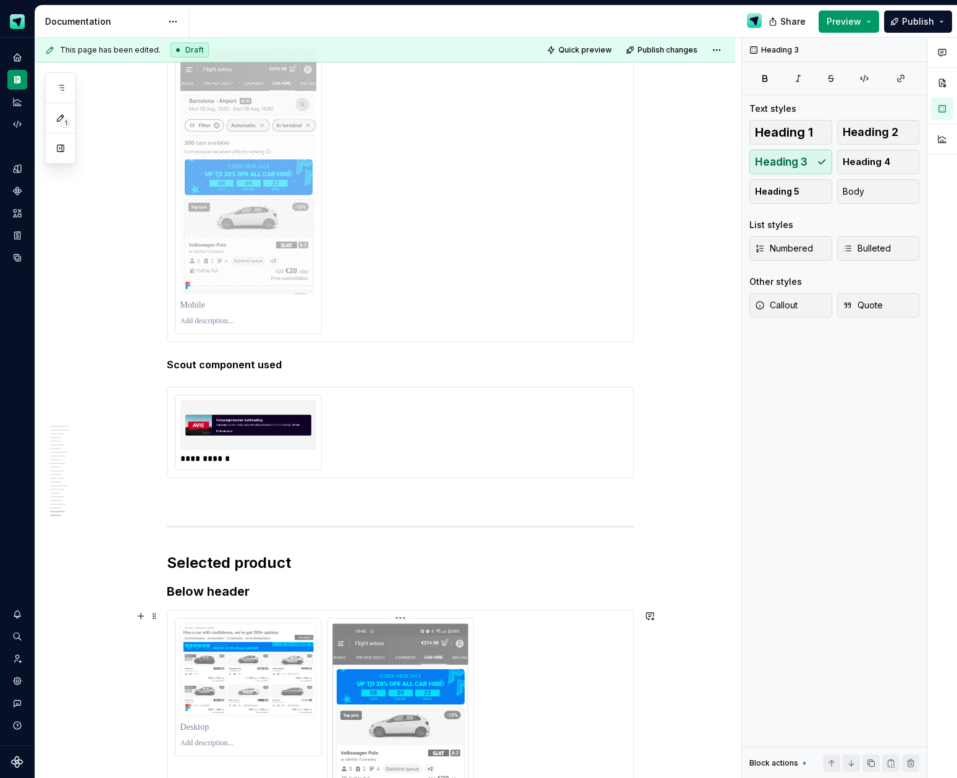
scroll to position [6419, 0]
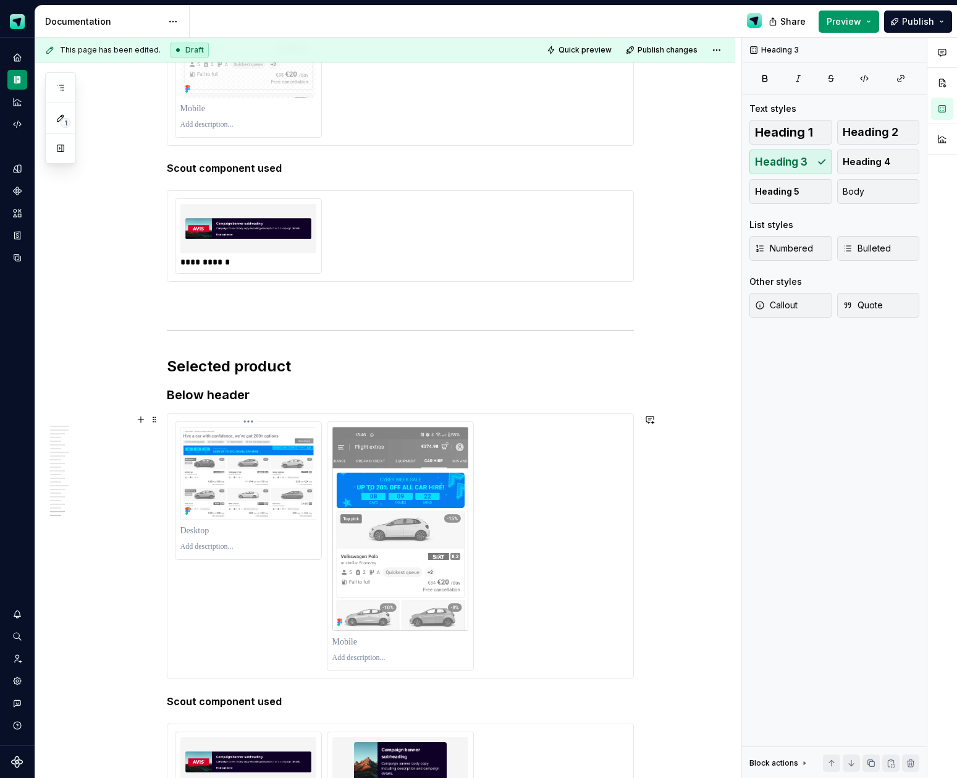
click at [261, 542] on p at bounding box center [248, 547] width 136 height 10
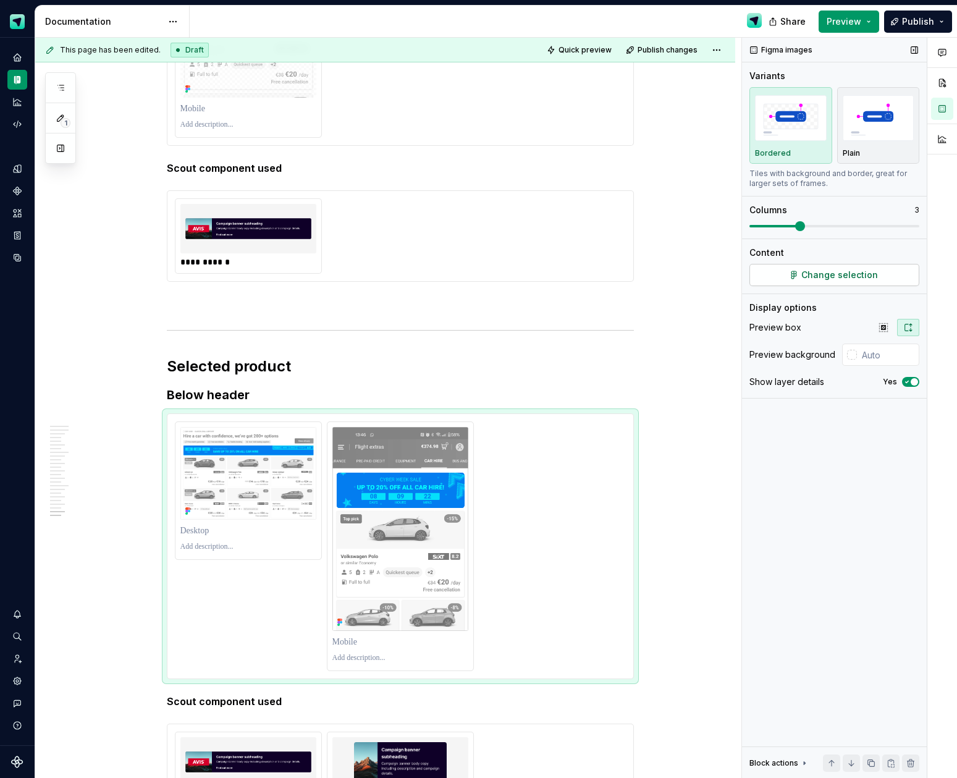
click at [791, 274] on button "Change selection" at bounding box center [834, 275] width 170 height 22
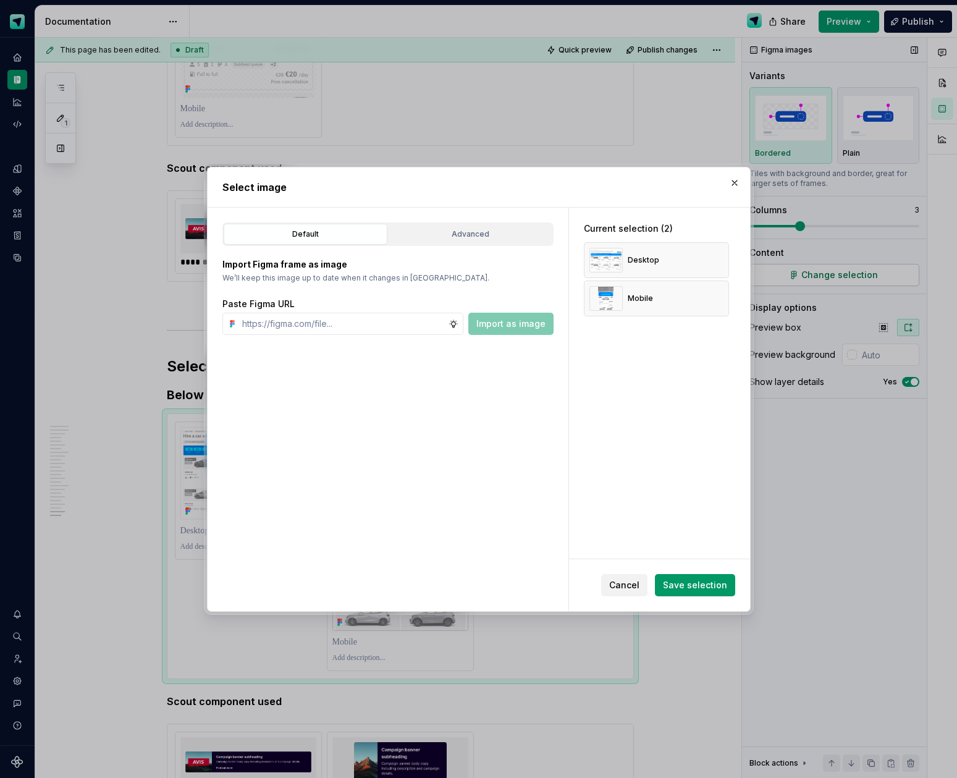
type textarea "*"
drag, startPoint x: 719, startPoint y: 295, endPoint x: 720, endPoint y: 266, distance: 29.0
click at [719, 295] on button "button" at bounding box center [714, 298] width 17 height 17
drag, startPoint x: 720, startPoint y: 260, endPoint x: 419, endPoint y: 311, distance: 305.1
click at [717, 261] on button "button" at bounding box center [714, 259] width 17 height 17
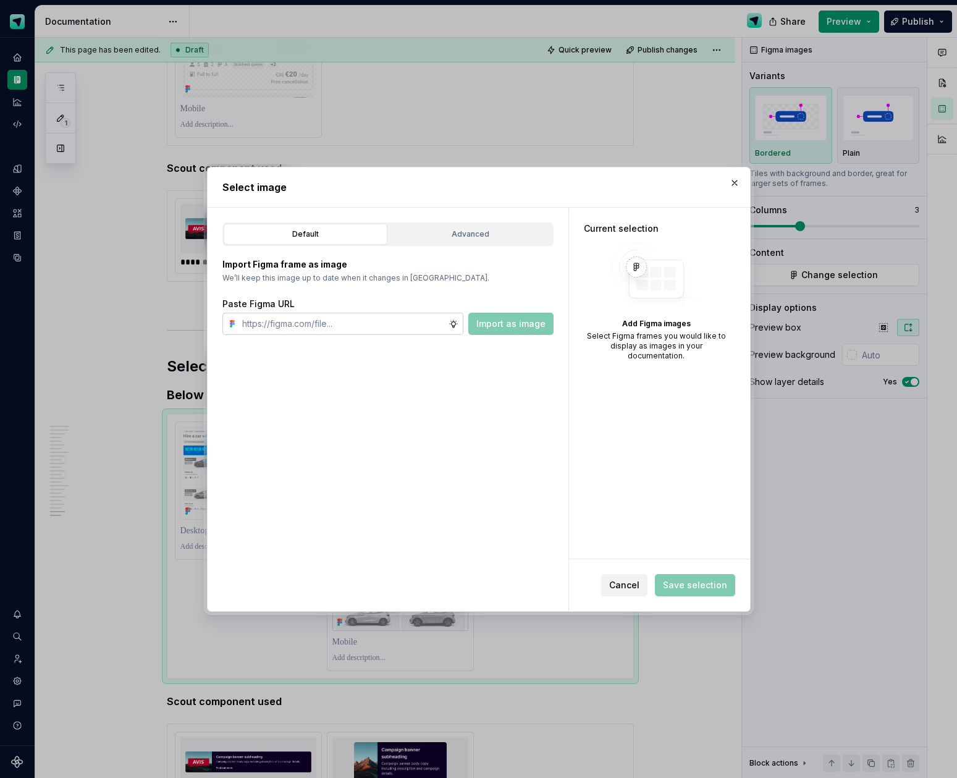
click at [301, 328] on input "text" at bounding box center [342, 324] width 211 height 22
paste input "[URL][DOMAIN_NAME]"
type input "[URL][DOMAIN_NAME]"
click at [500, 326] on span "Import as image" at bounding box center [510, 324] width 69 height 12
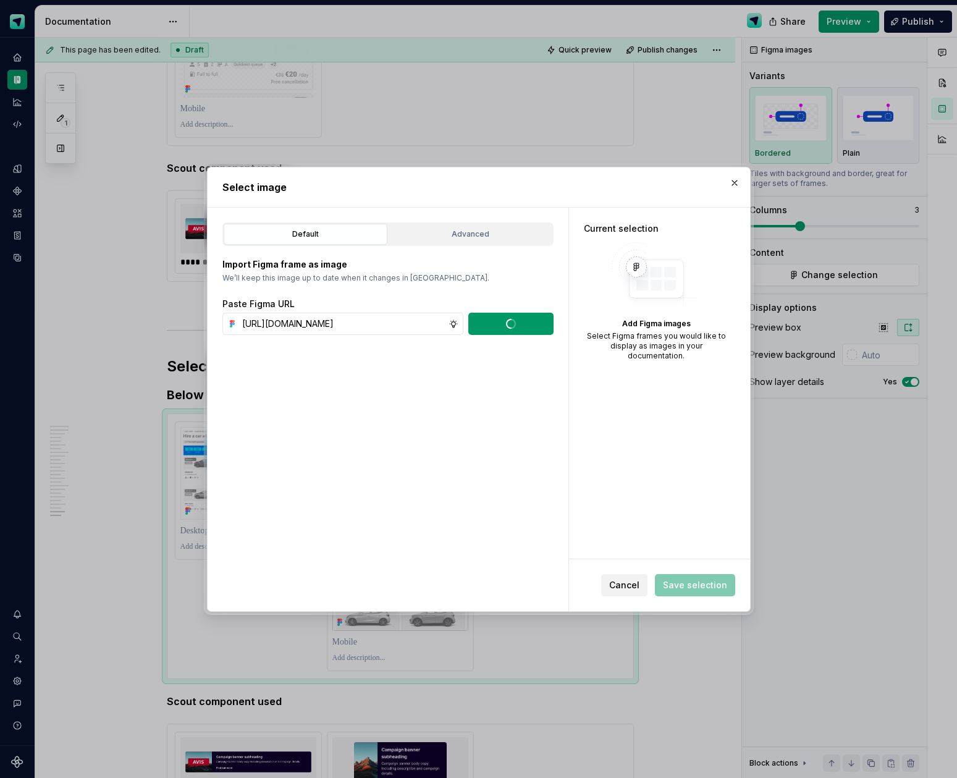
scroll to position [0, 0]
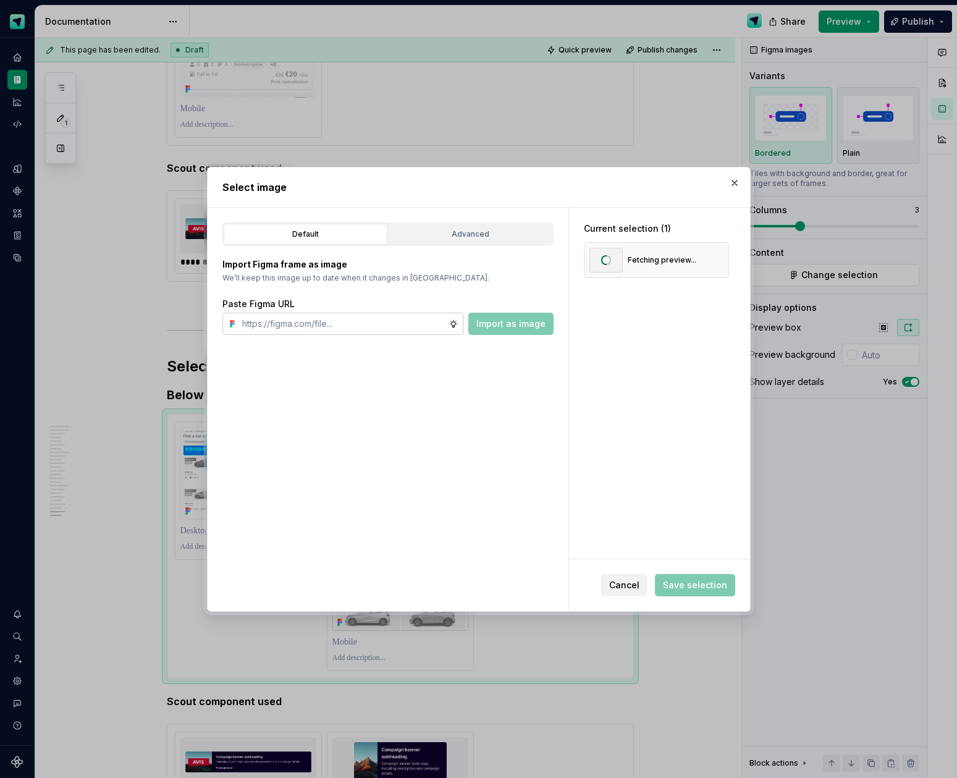
click at [342, 328] on input "text" at bounding box center [342, 324] width 211 height 22
paste input "[URL][DOMAIN_NAME]"
type input "[URL][DOMAIN_NAME]"
click at [491, 324] on span "Import as image" at bounding box center [510, 324] width 69 height 12
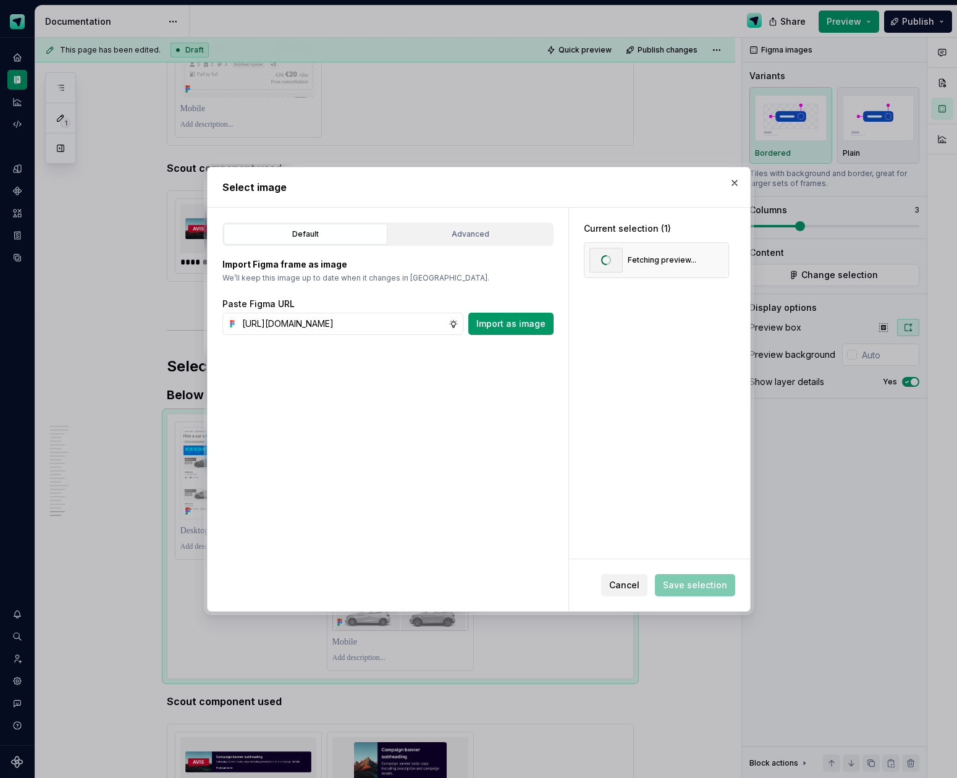
scroll to position [0, 0]
click at [696, 587] on span "Save selection" at bounding box center [695, 585] width 64 height 12
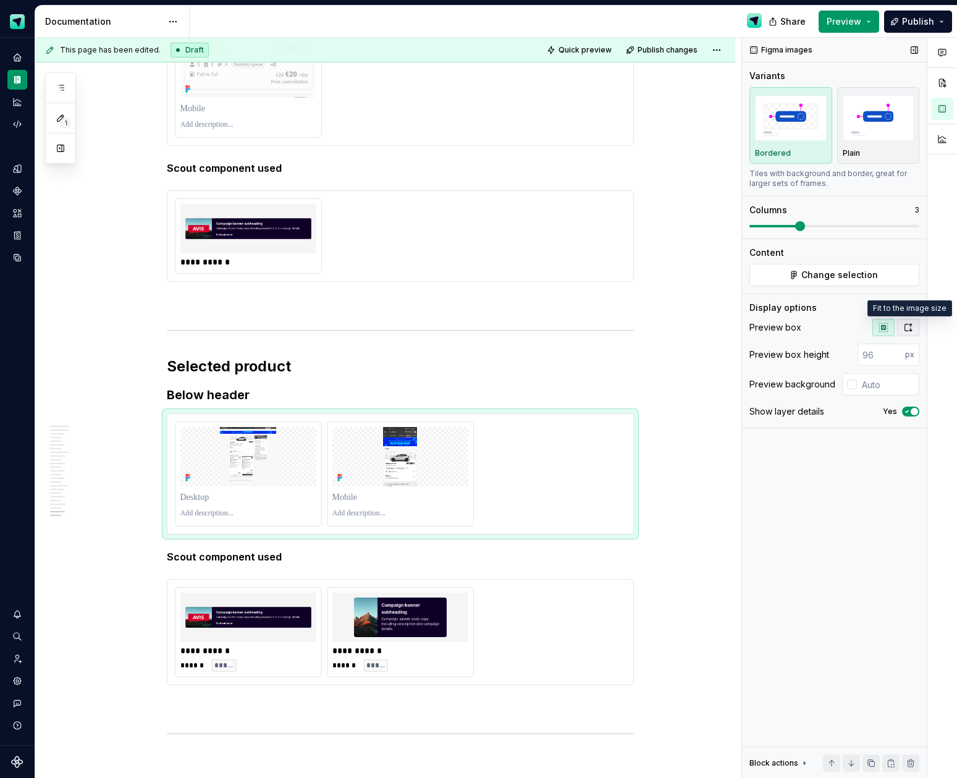
click at [906, 330] on icon "button" at bounding box center [908, 327] width 10 height 10
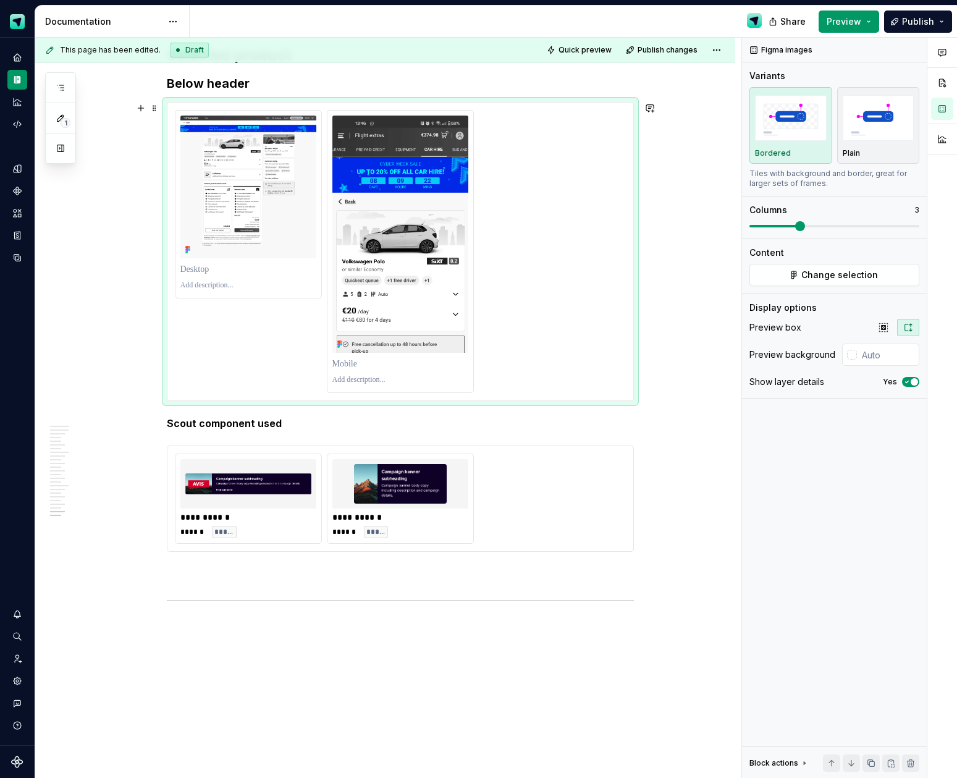
scroll to position [6804, 0]
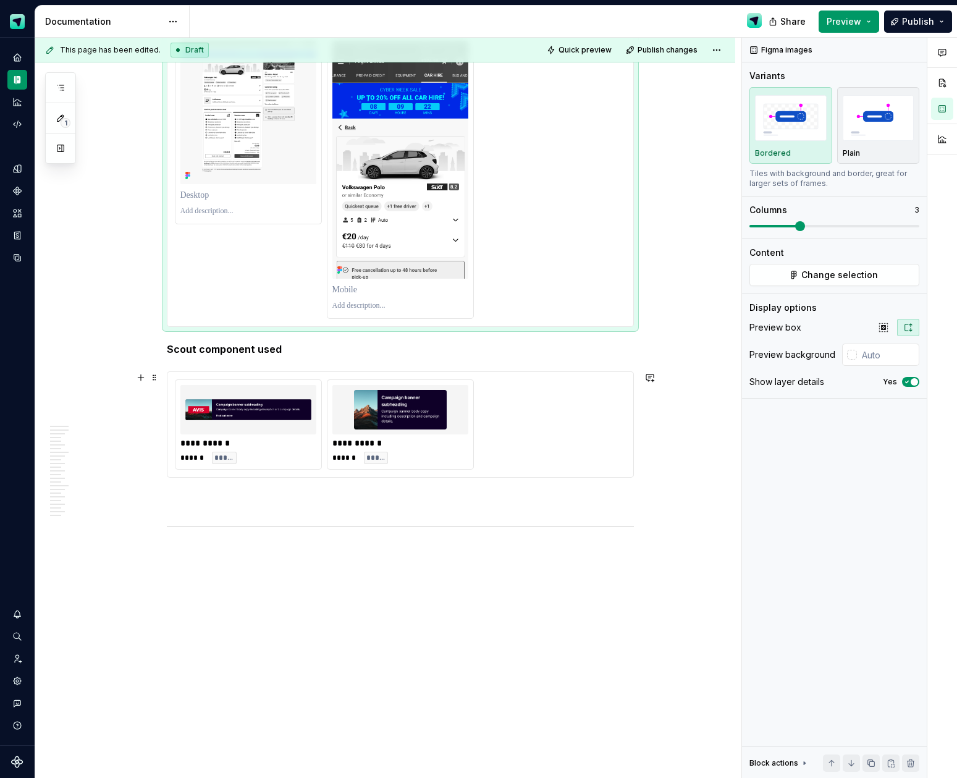
click at [394, 438] on div "**********" at bounding box center [400, 443] width 136 height 12
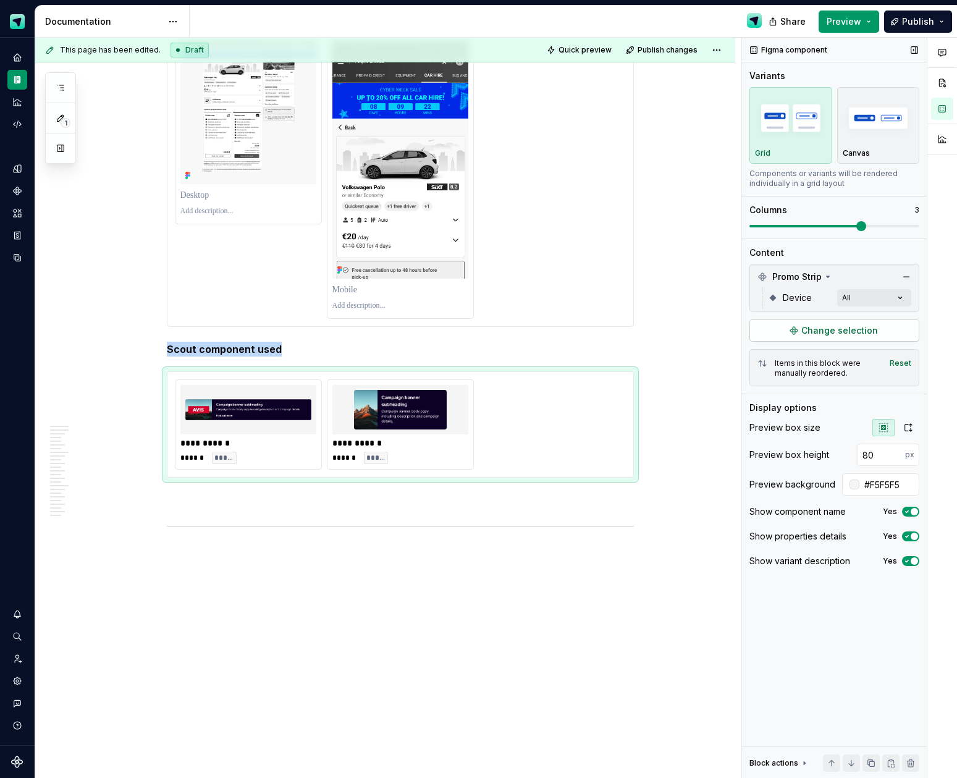
click at [839, 326] on span "Change selection" at bounding box center [839, 330] width 77 height 12
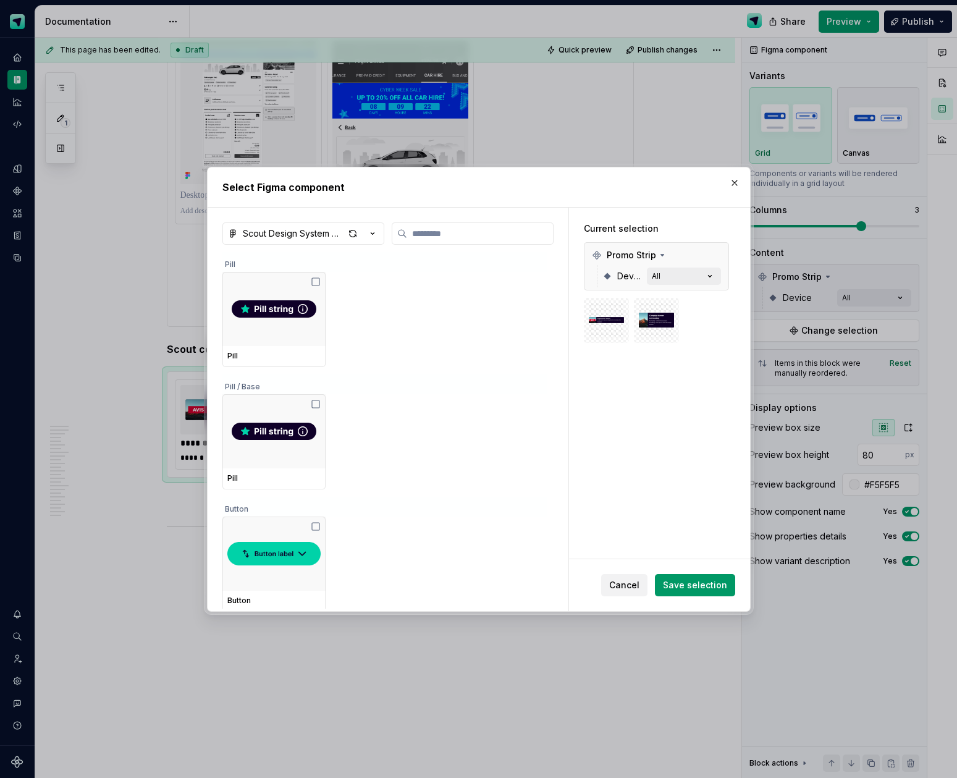
type textarea "*"
drag, startPoint x: 642, startPoint y: 578, endPoint x: 680, endPoint y: 552, distance: 46.6
click at [642, 578] on button "Cancel" at bounding box center [624, 585] width 46 height 22
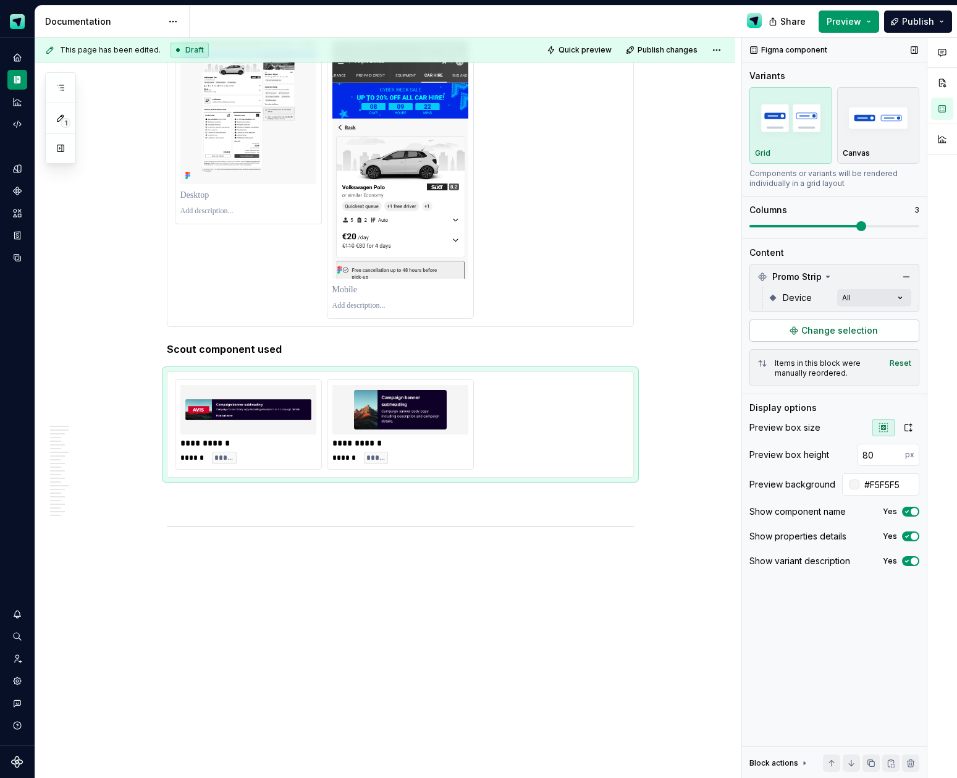
click at [907, 274] on button "button" at bounding box center [906, 276] width 17 height 17
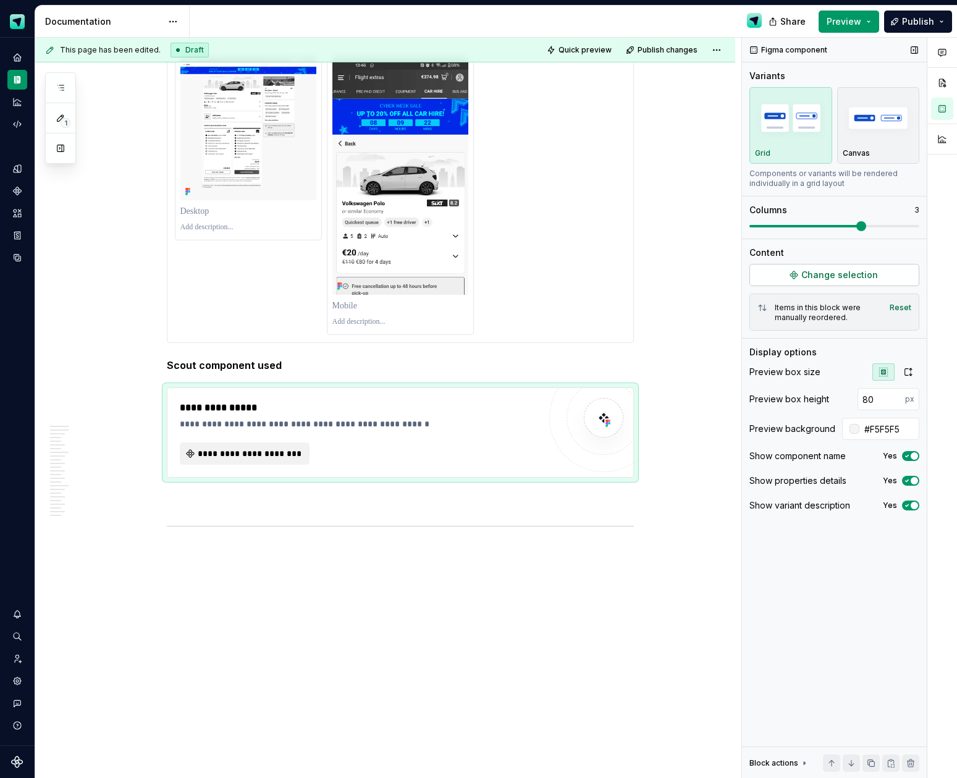
scroll to position [6788, 0]
click at [856, 280] on span "Change selection" at bounding box center [839, 275] width 77 height 12
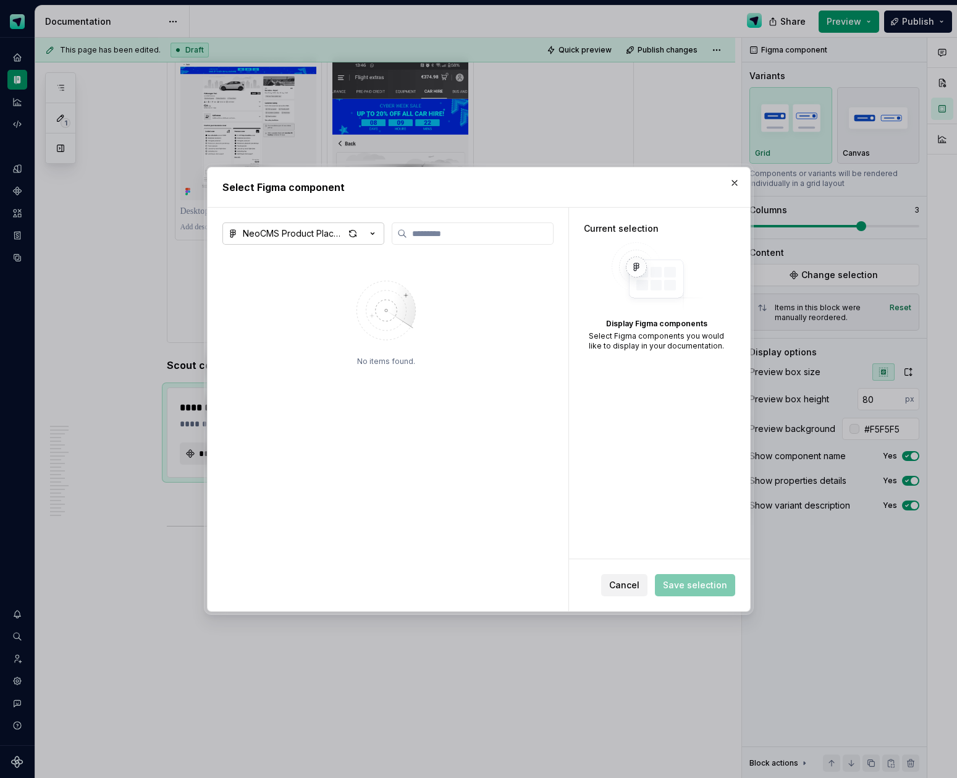
click at [376, 234] on icon "button" at bounding box center [372, 233] width 12 height 12
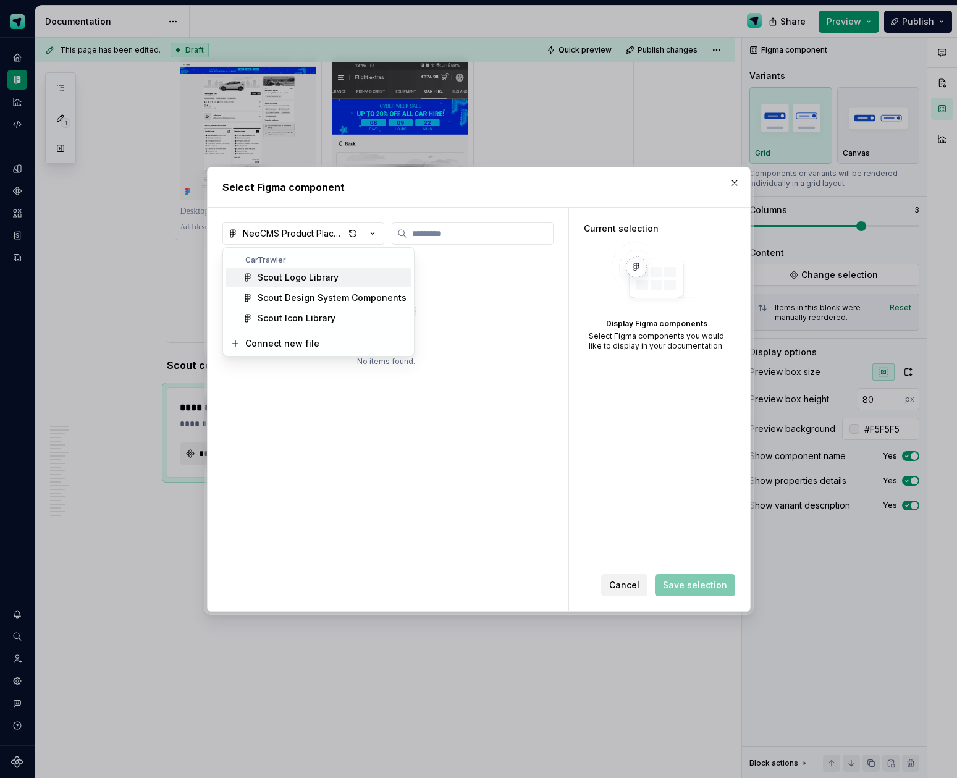
click at [337, 287] on span "Scout Logo Library" at bounding box center [318, 277] width 186 height 20
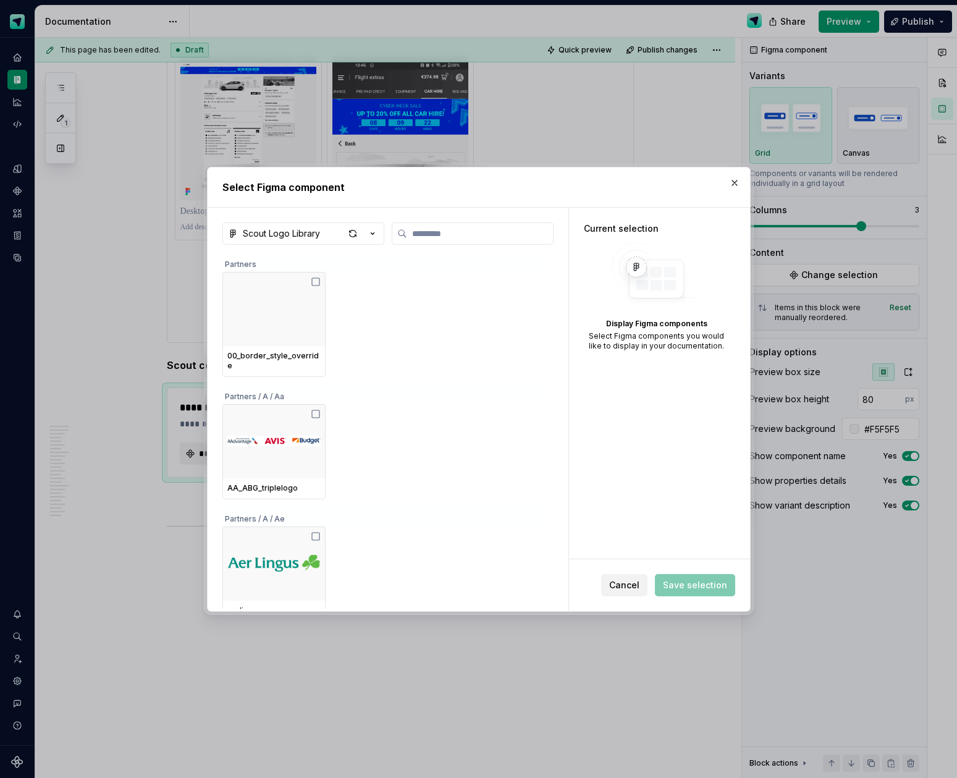
click at [374, 227] on icon "button" at bounding box center [372, 233] width 12 height 12
drag, startPoint x: 358, startPoint y: 293, endPoint x: 385, endPoint y: 282, distance: 29.0
click at [358, 293] on div "Scout Design System Components" at bounding box center [332, 298] width 149 height 12
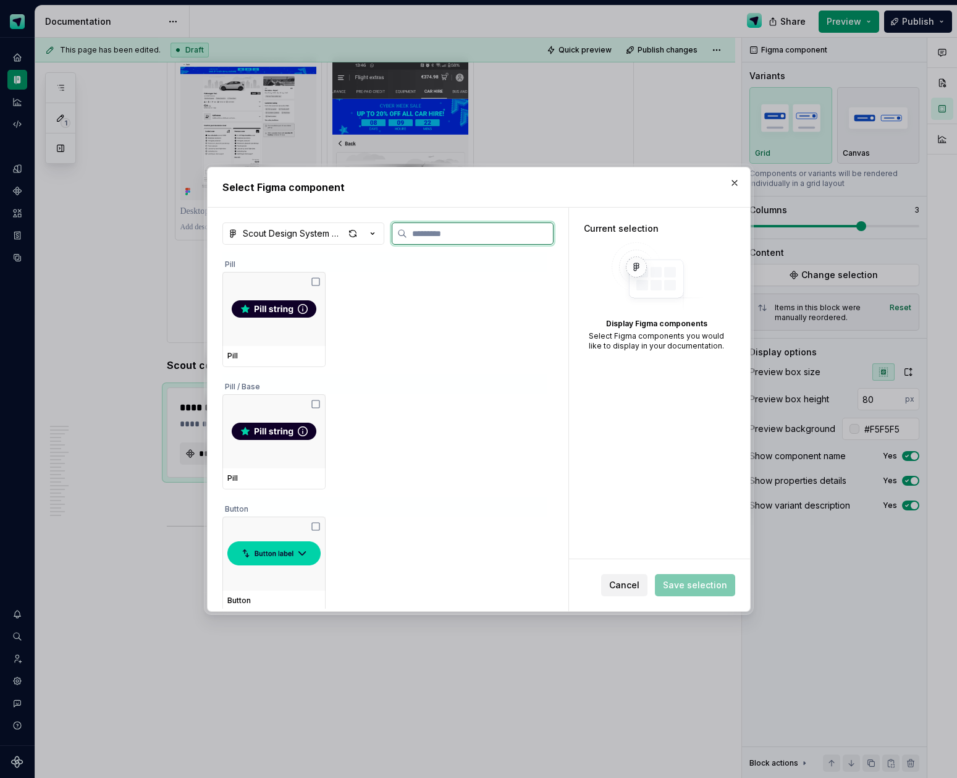
click at [450, 236] on input "search" at bounding box center [480, 233] width 146 height 12
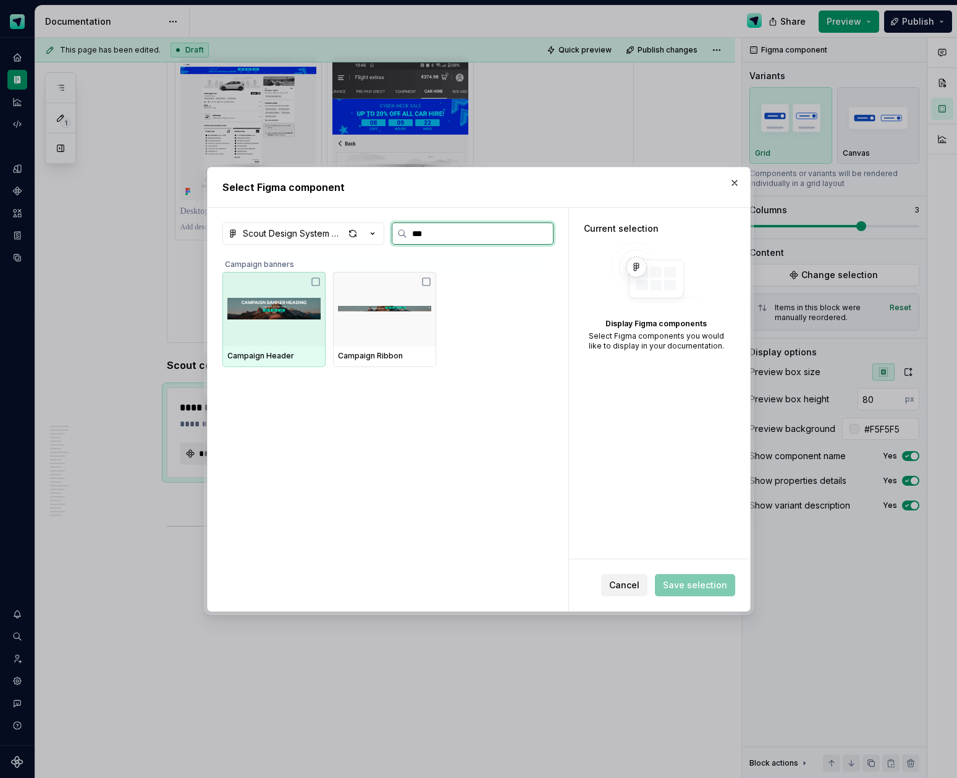
type input "****"
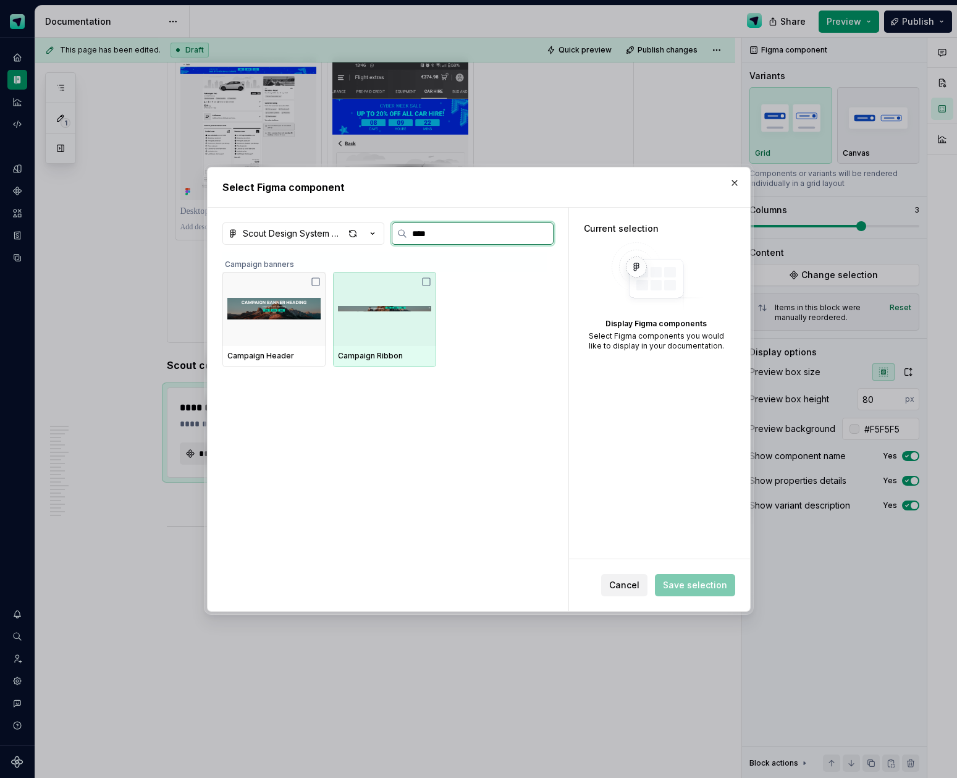
click at [405, 332] on div at bounding box center [384, 309] width 103 height 74
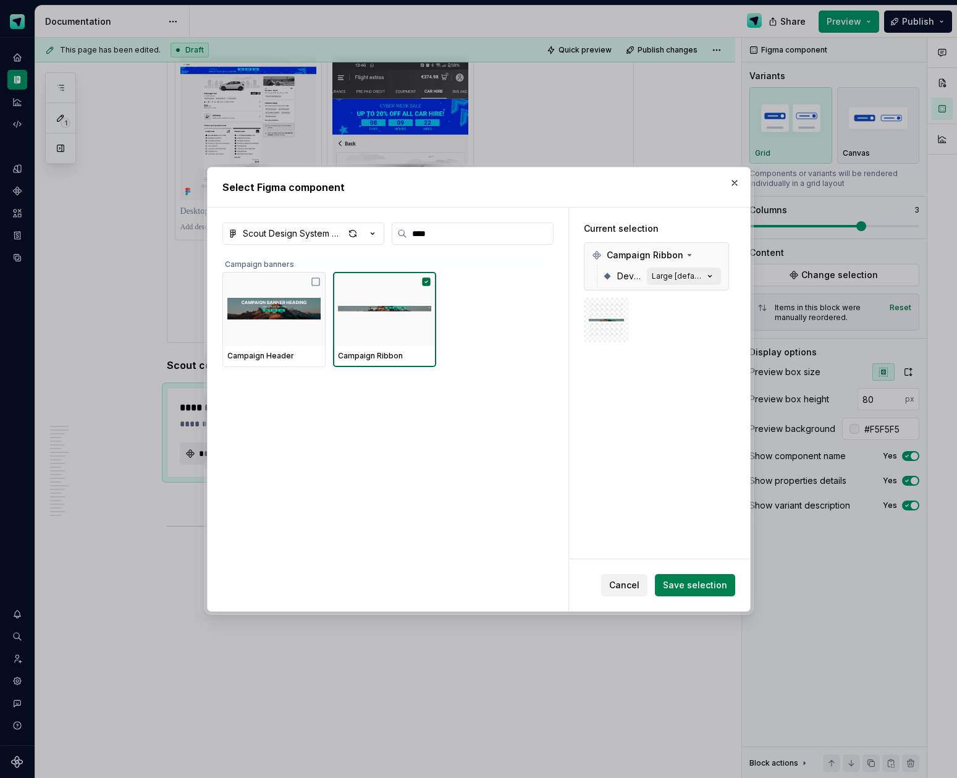
click at [696, 583] on span "Save selection" at bounding box center [695, 585] width 64 height 12
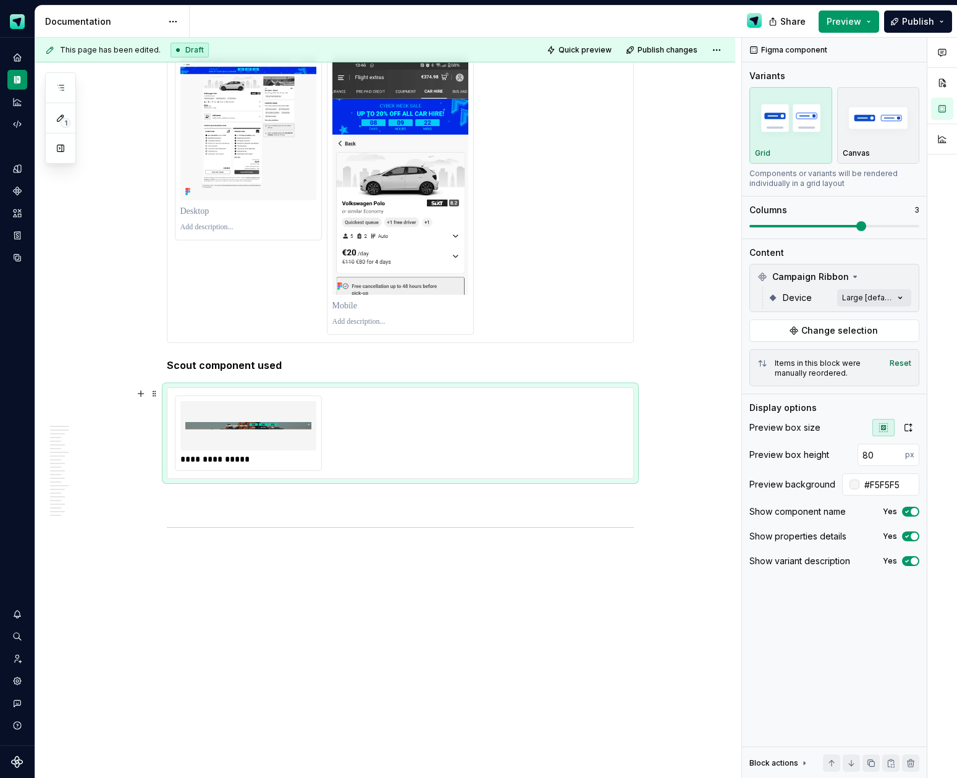
scroll to position [6789, 0]
click at [881, 299] on div "Comments Open comments No comments yet Select ‘Comment’ from the block context …" at bounding box center [849, 408] width 215 height 741
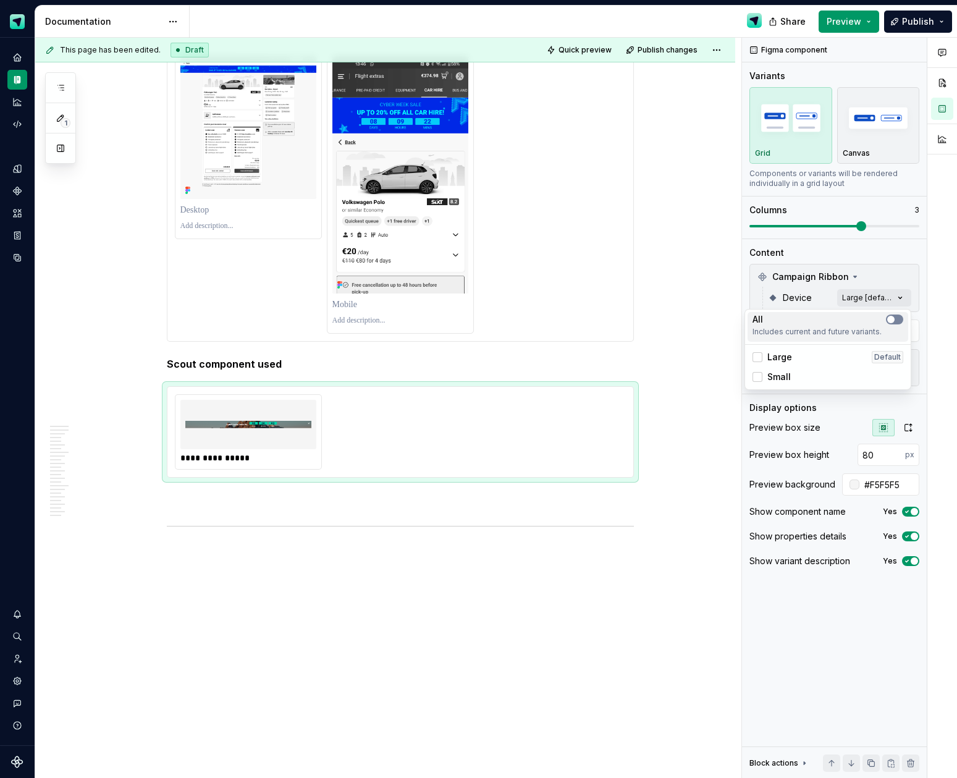
click at [892, 319] on span "button" at bounding box center [890, 319] width 7 height 7
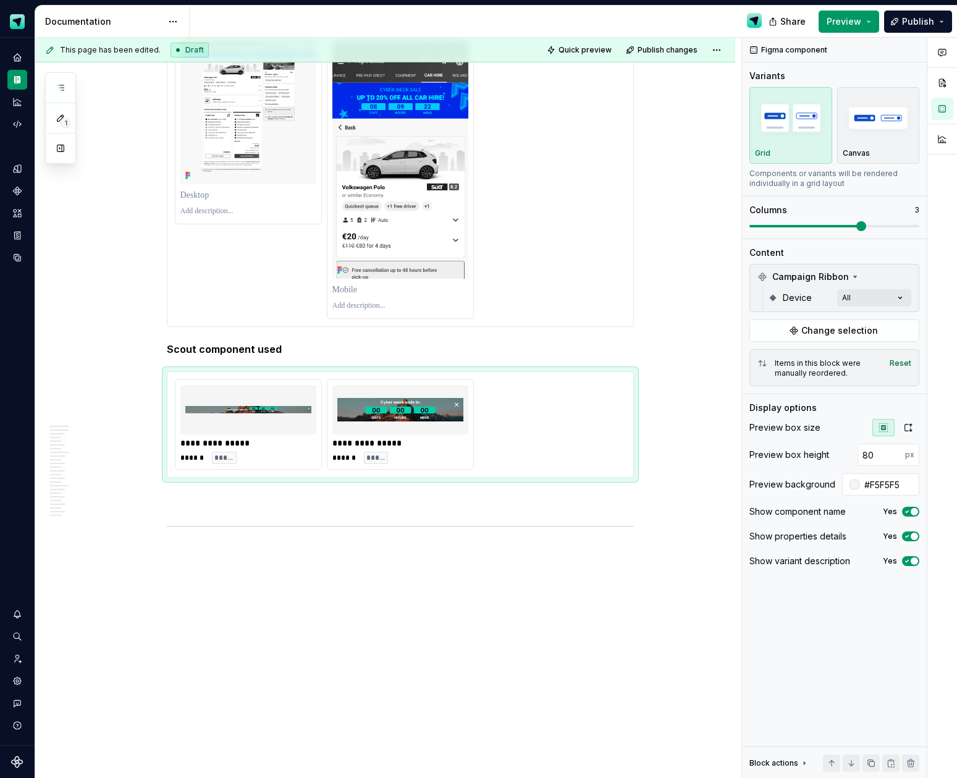
click at [568, 576] on html "Scout Design System Design system data Documentation Share Preview Publish 1 Pa…" at bounding box center [478, 389] width 957 height 778
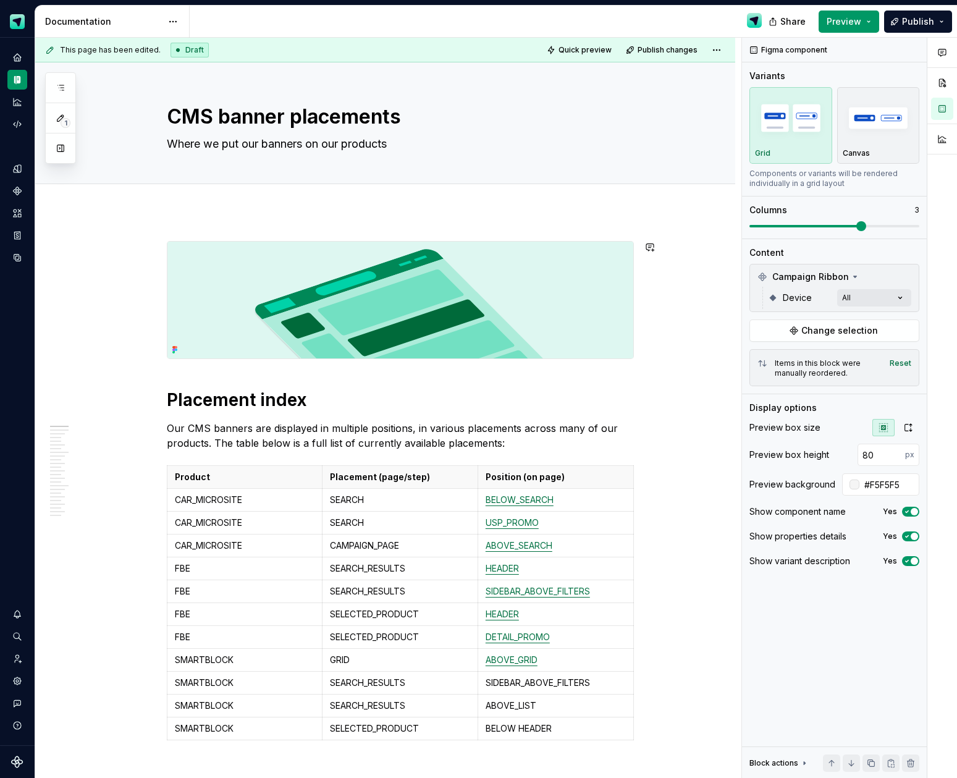
scroll to position [159, 0]
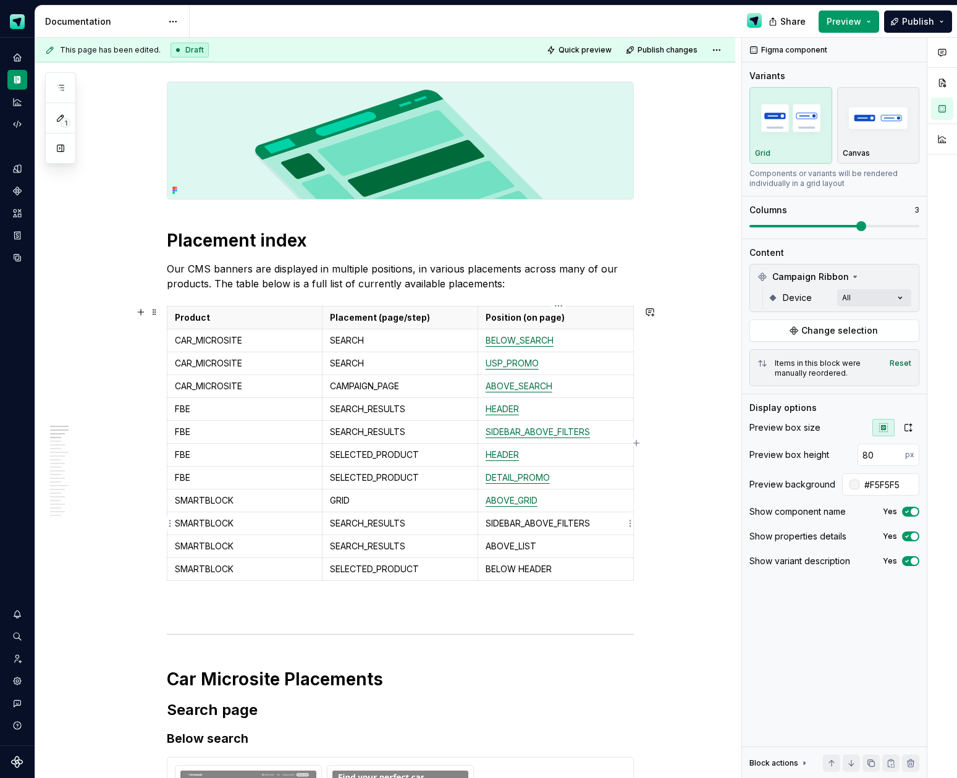
click at [591, 524] on p "SIDEBAR_ABOVE_FILTERS" at bounding box center [556, 523] width 140 height 12
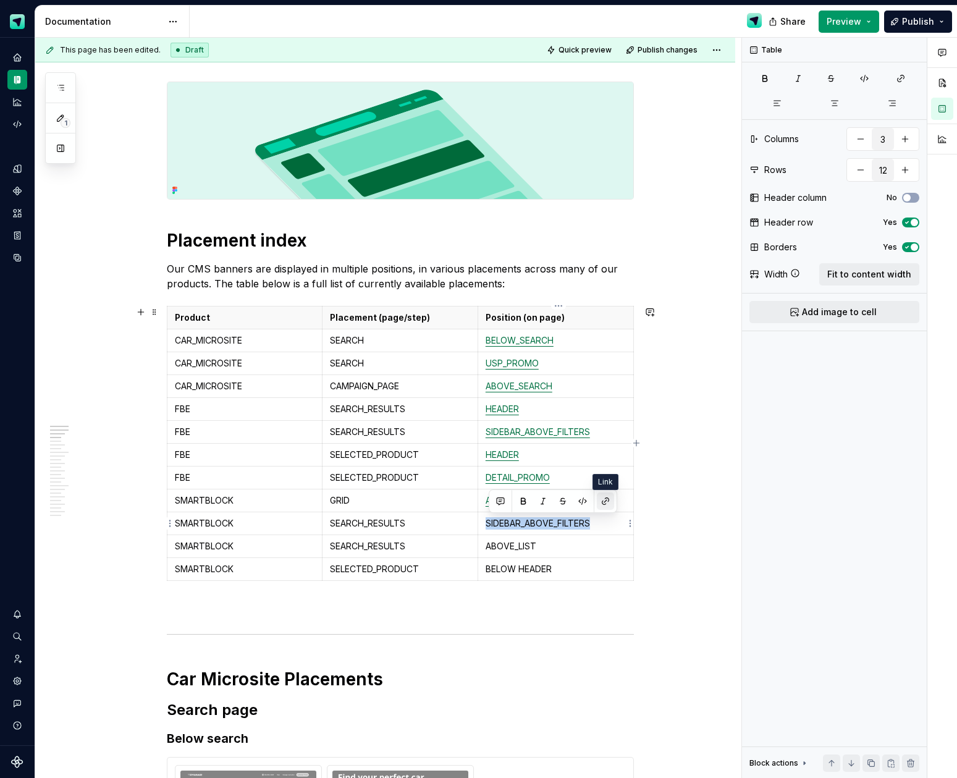
click at [600, 505] on button "button" at bounding box center [605, 500] width 17 height 17
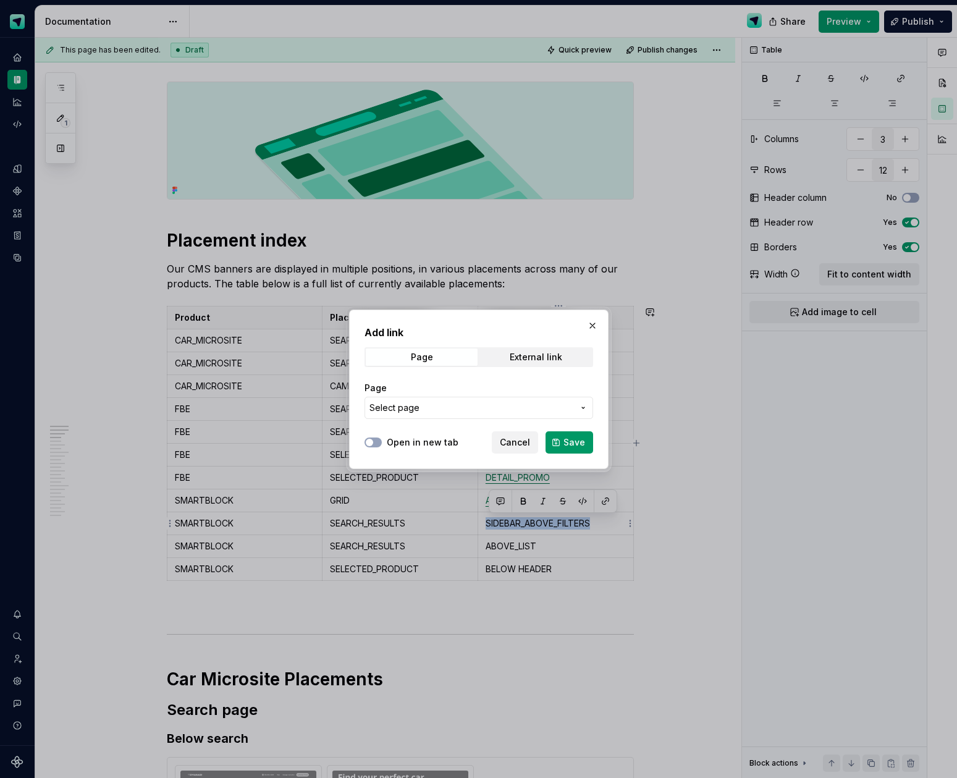
click at [584, 415] on button "Select page" at bounding box center [478, 408] width 229 height 22
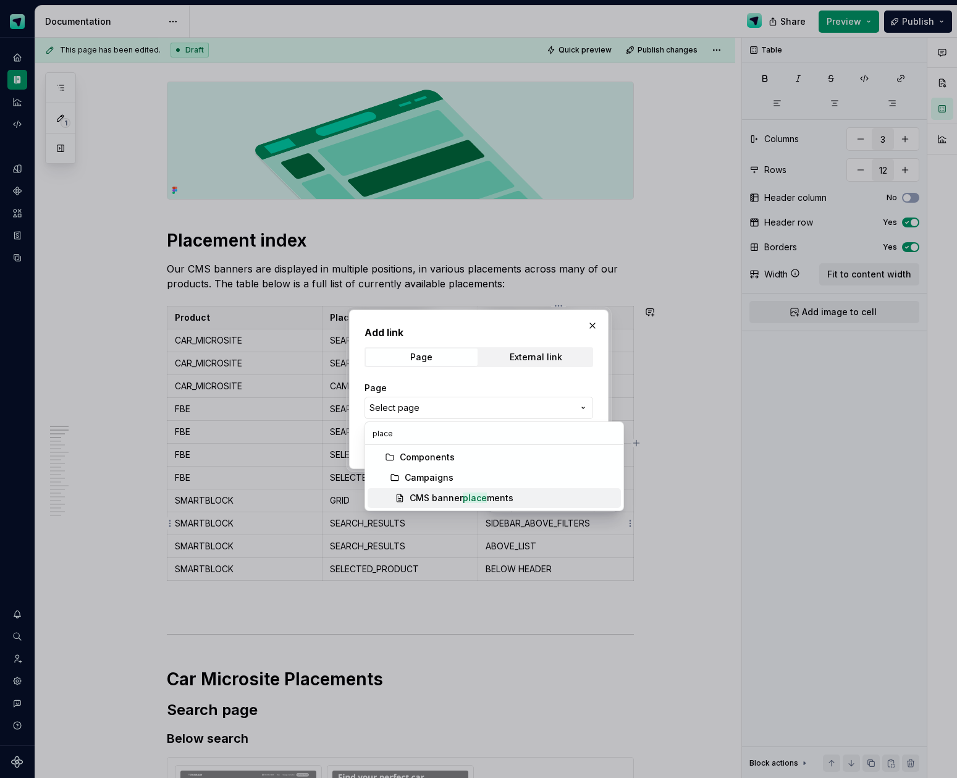
type input "place"
click at [539, 497] on div "CMS banner place ments" at bounding box center [513, 498] width 206 height 12
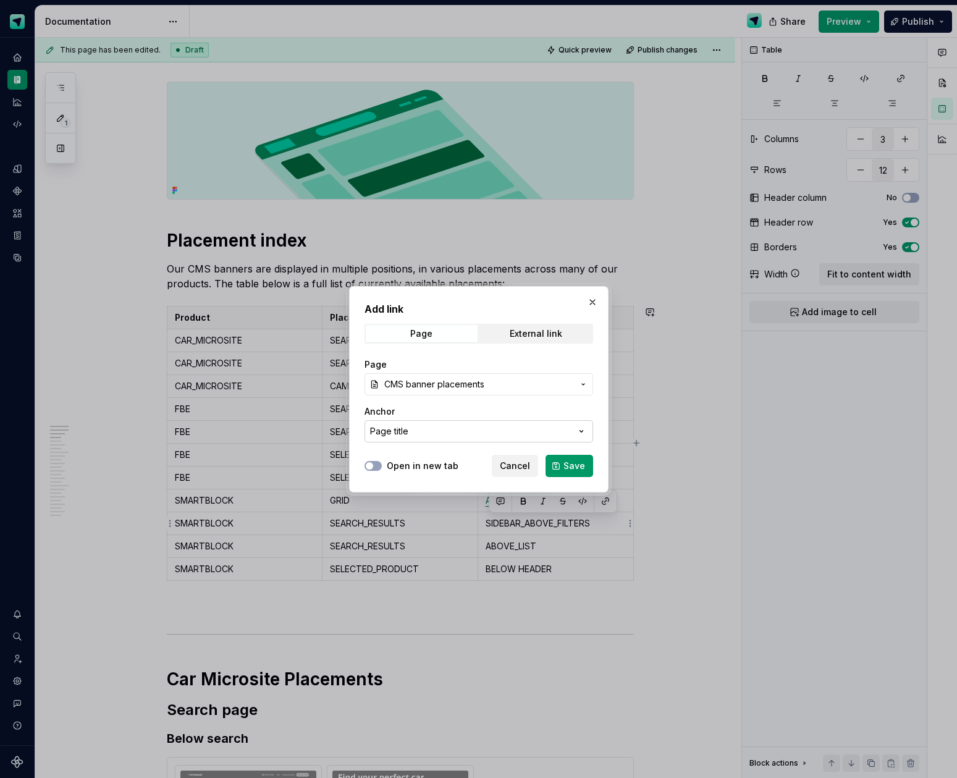
click at [589, 433] on button "Page title" at bounding box center [478, 431] width 229 height 22
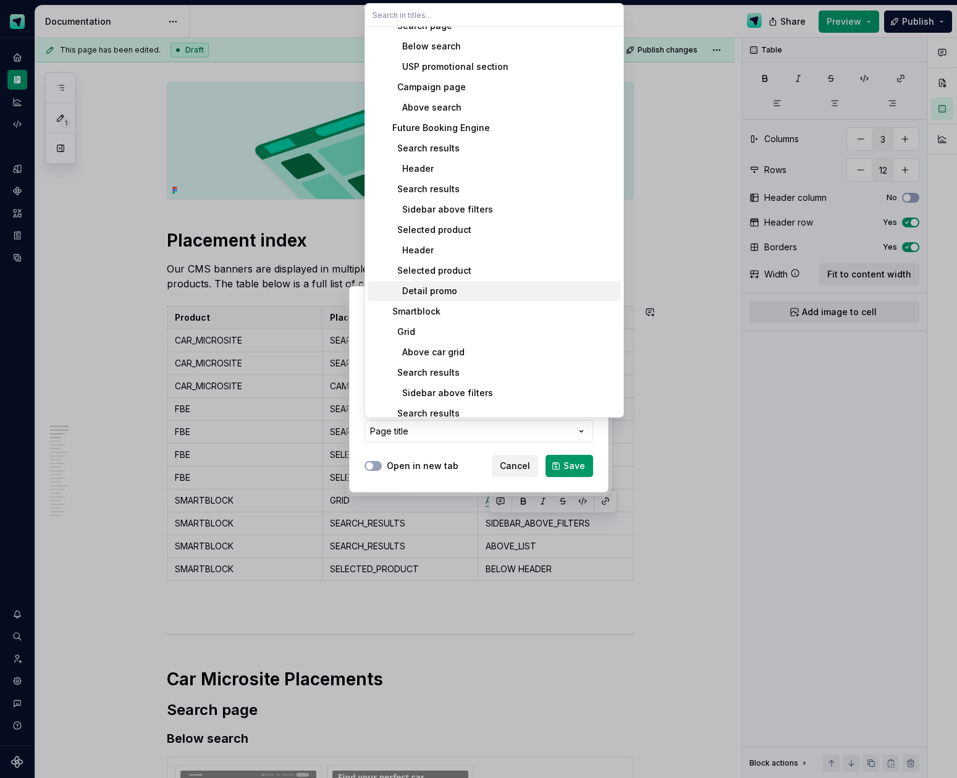
scroll to position [144, 0]
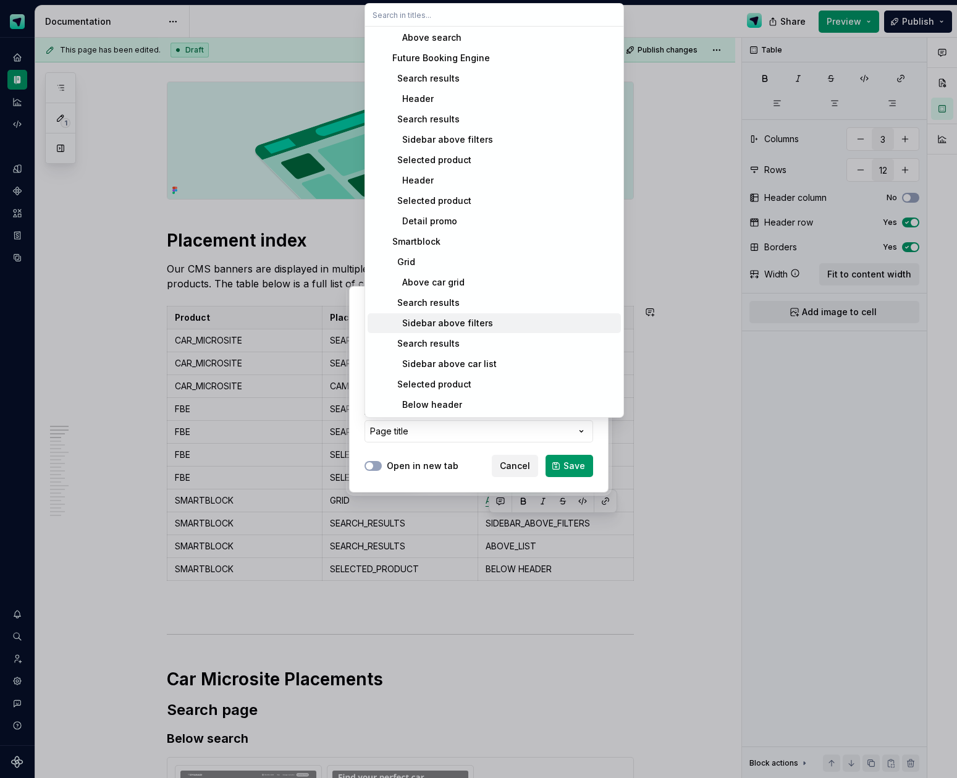
click at [441, 324] on div "Sidebar above filters" at bounding box center [440, 323] width 106 height 12
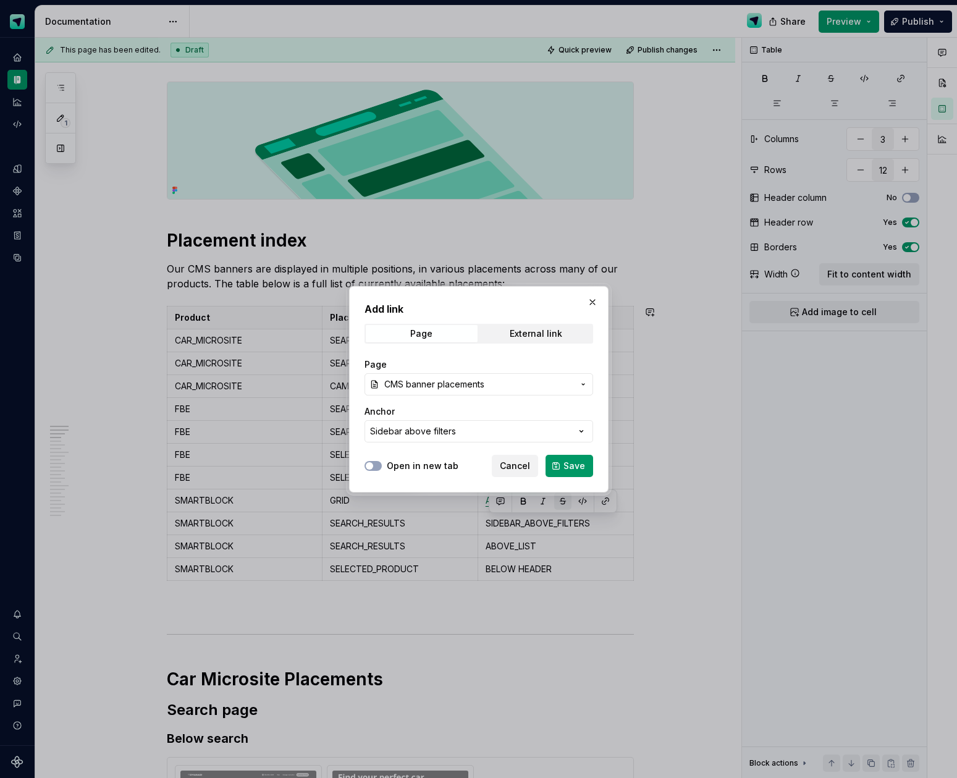
click at [570, 470] on span "Save" at bounding box center [574, 466] width 22 height 12
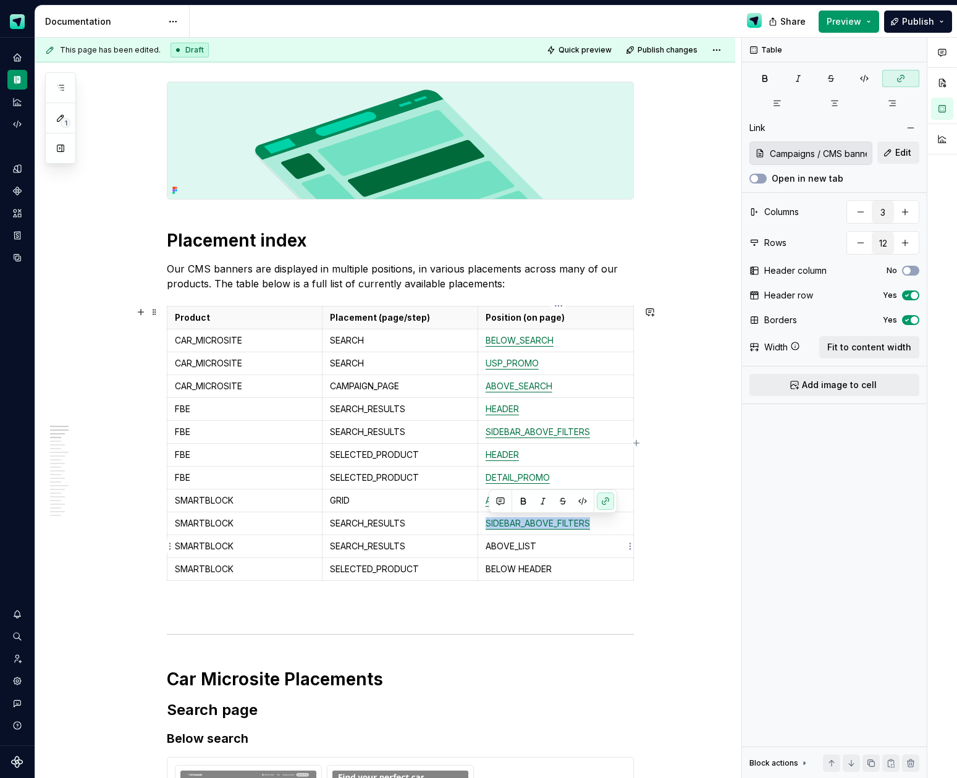
click at [537, 547] on p "ABOVE_LIST" at bounding box center [556, 546] width 140 height 12
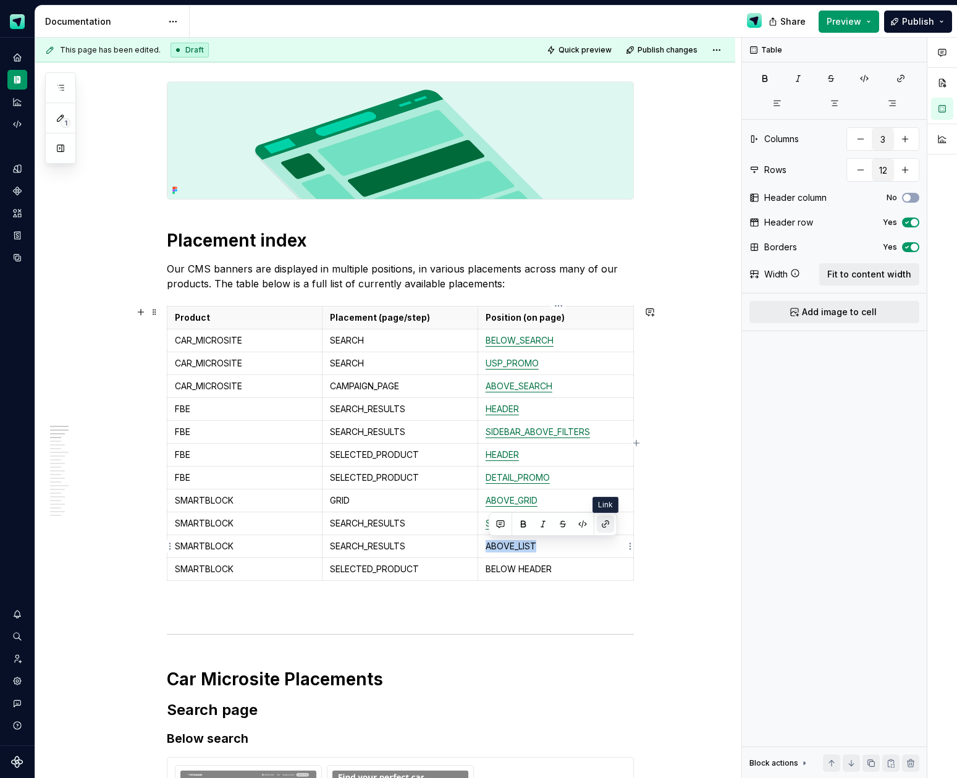
click at [607, 528] on button "button" at bounding box center [605, 523] width 17 height 17
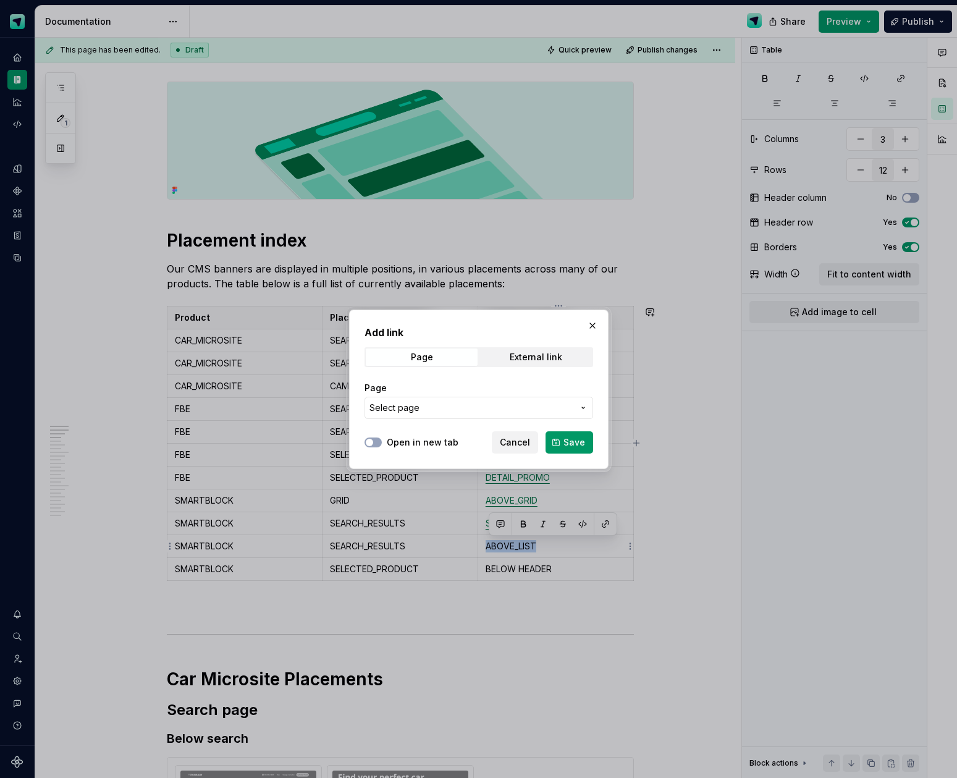
click at [559, 412] on span "Select page" at bounding box center [471, 408] width 204 height 12
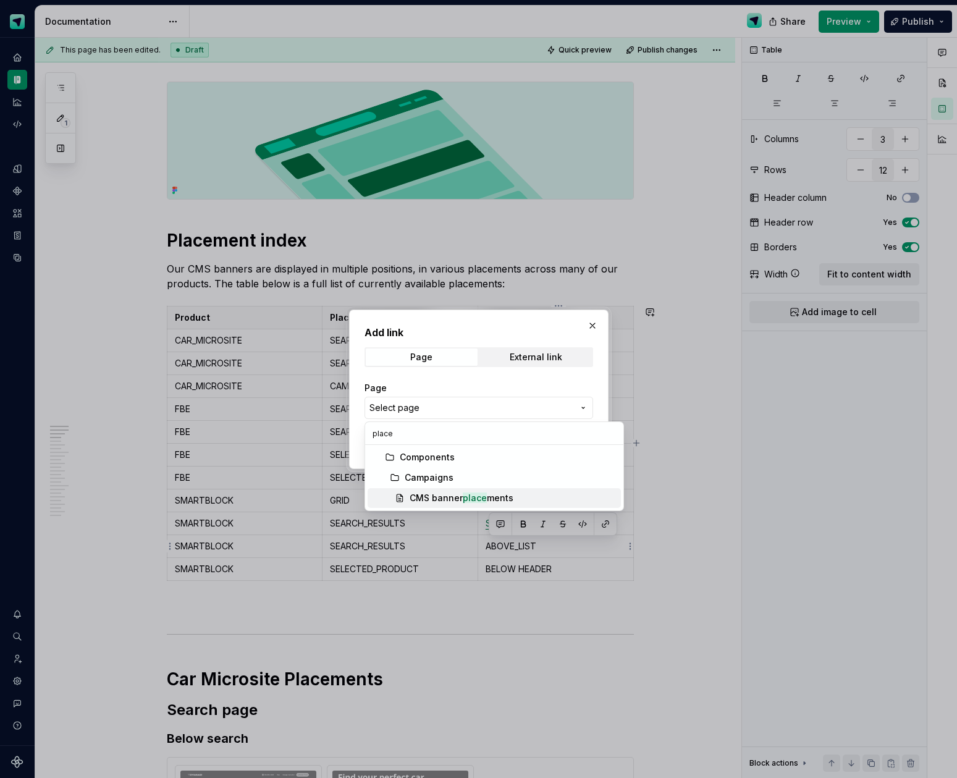
type input "place"
click at [539, 503] on div "CMS banner place ments" at bounding box center [513, 498] width 206 height 12
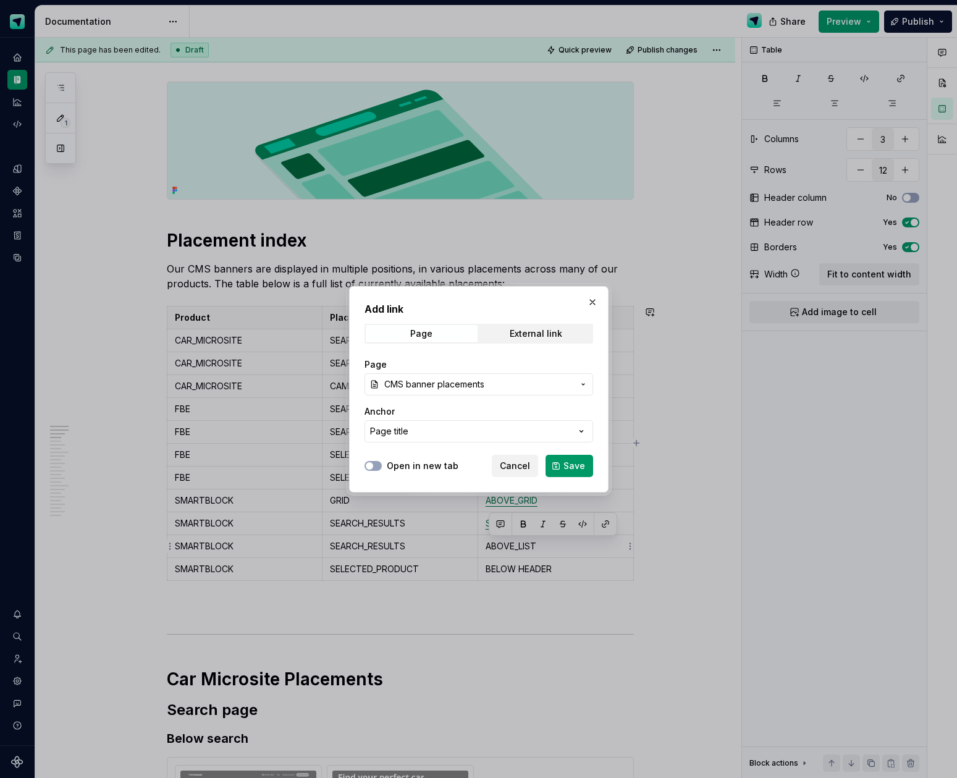
click at [584, 431] on icon "button" at bounding box center [581, 431] width 12 height 12
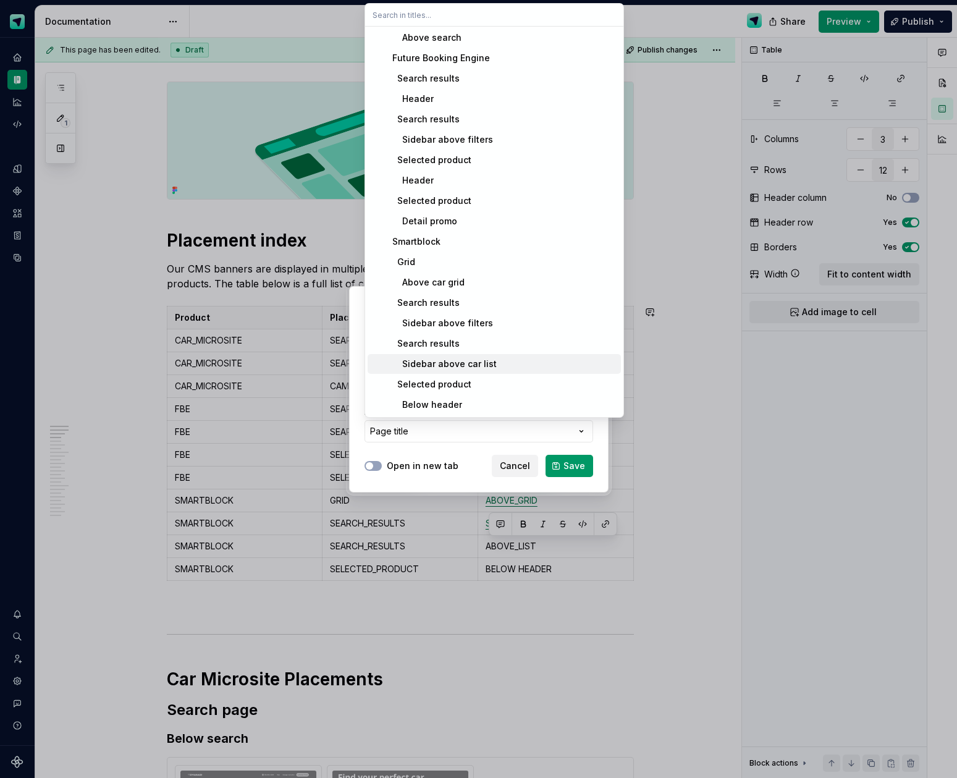
click at [474, 368] on div "Sidebar above car list" at bounding box center [441, 364] width 109 height 12
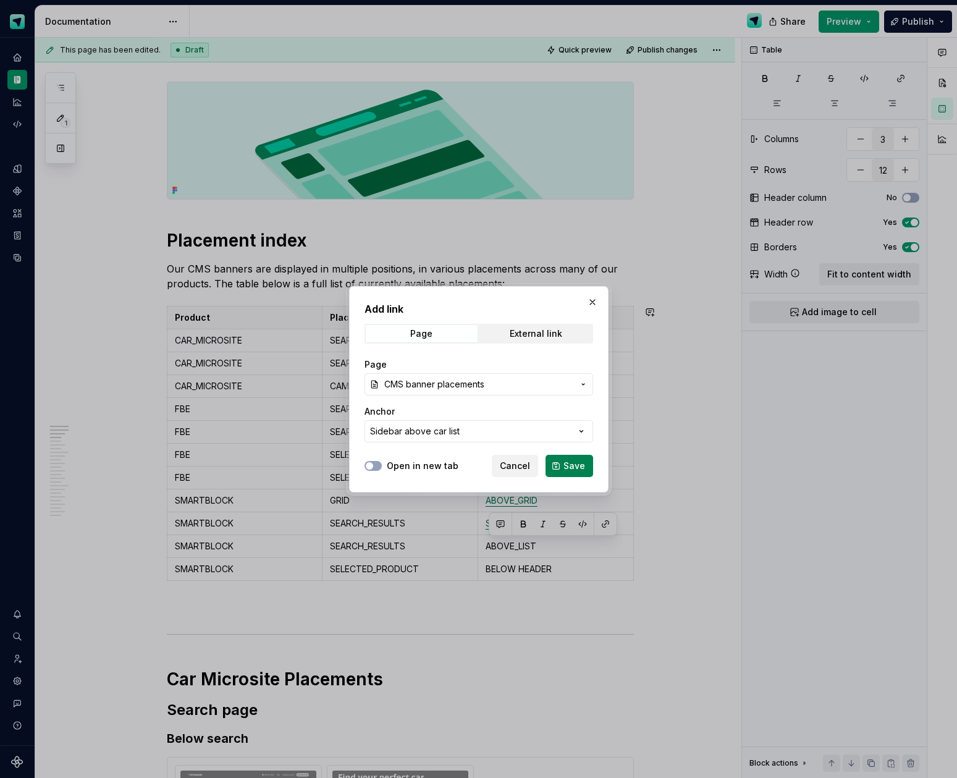
click at [553, 461] on button "Save" at bounding box center [569, 466] width 48 height 22
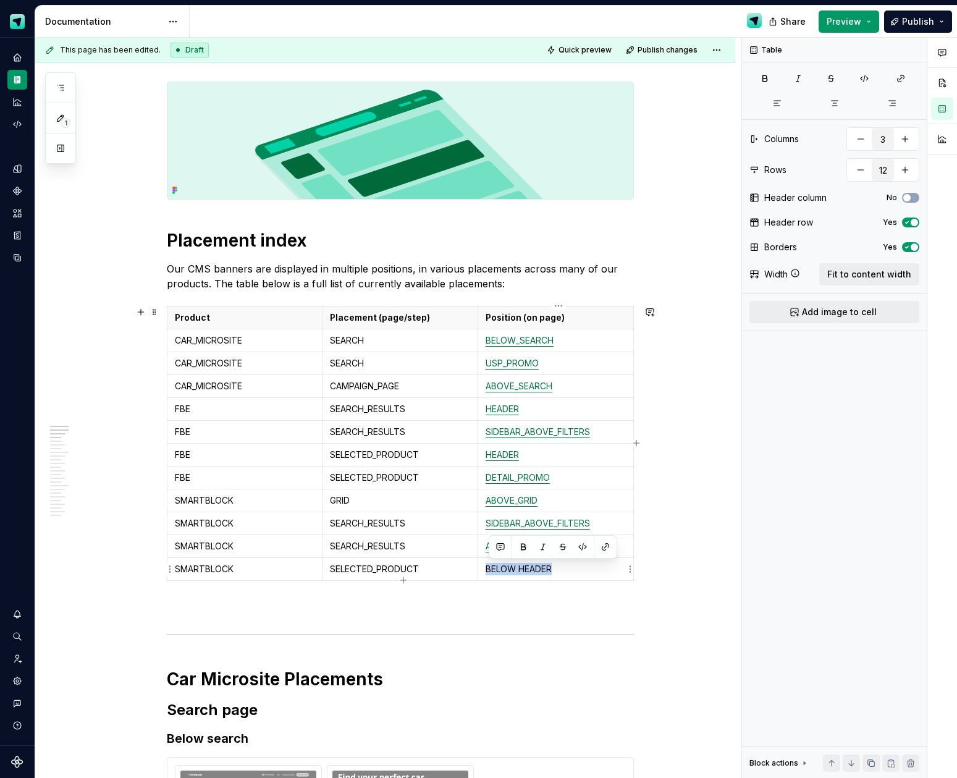
drag, startPoint x: 563, startPoint y: 574, endPoint x: 487, endPoint y: 573, distance: 75.4
click at [487, 573] on p "BELOW HEADER" at bounding box center [556, 569] width 140 height 12
click at [605, 548] on button "button" at bounding box center [605, 546] width 17 height 17
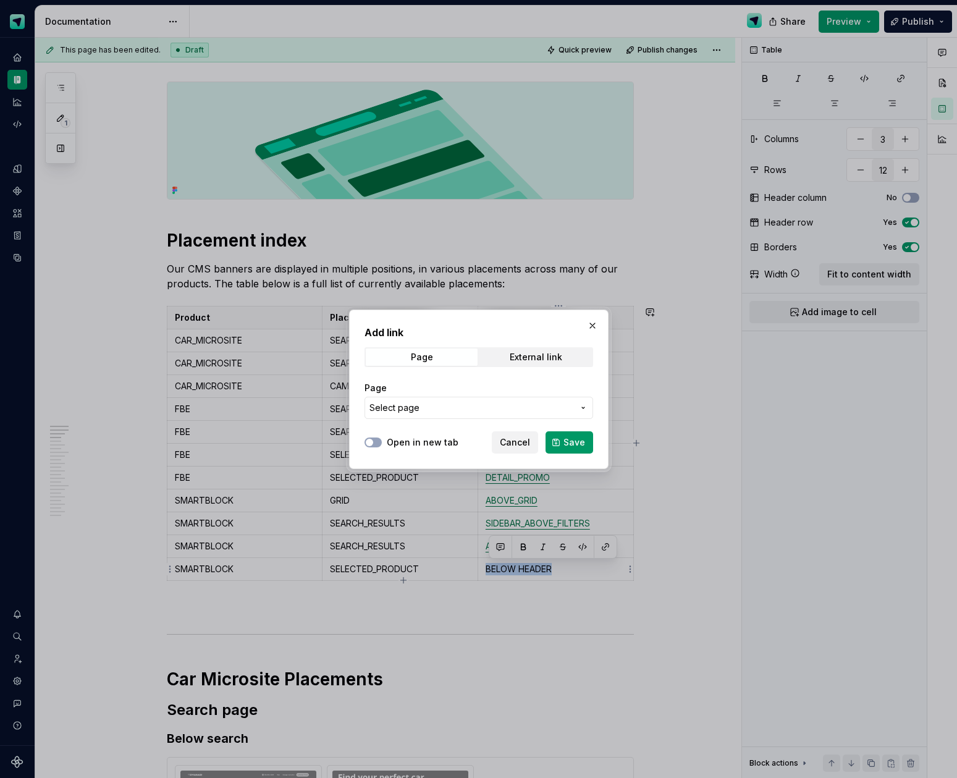
type textarea "*"
click at [515, 409] on span "Select page" at bounding box center [471, 408] width 204 height 12
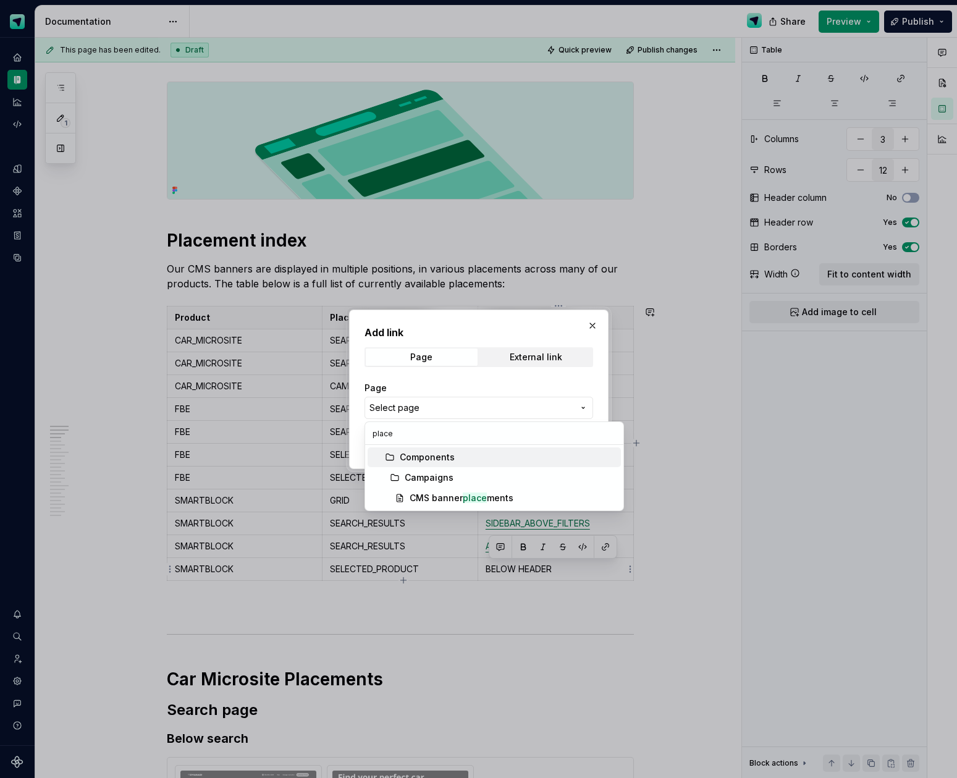
type input "placem"
click at [505, 499] on div "CMS banner placem ents" at bounding box center [462, 498] width 104 height 12
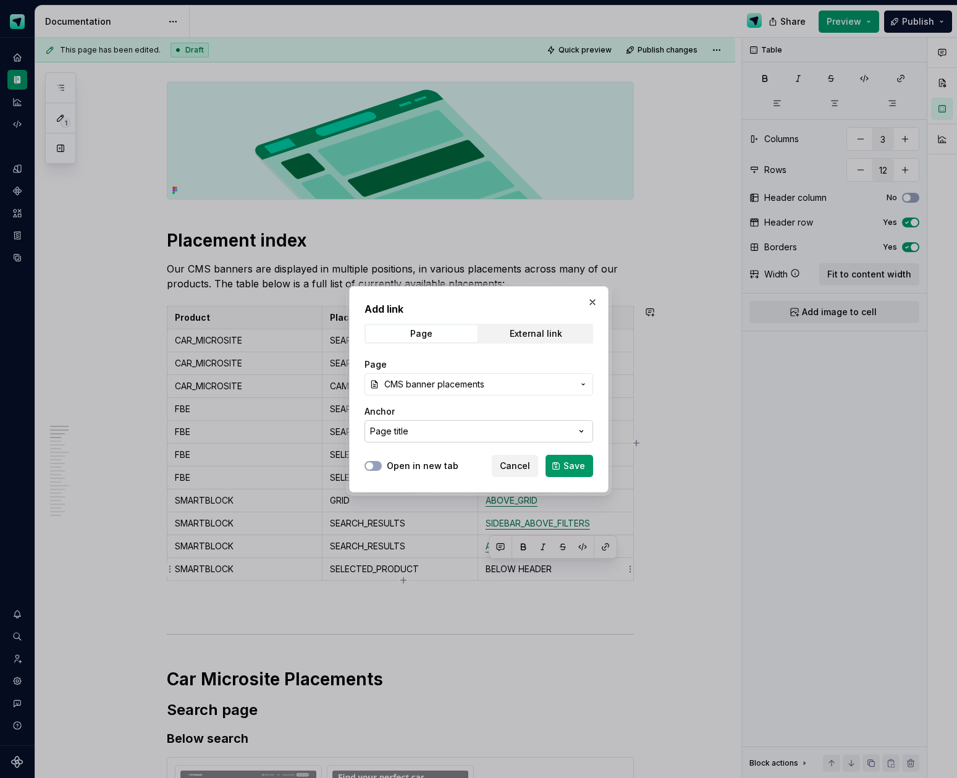
click at [469, 431] on button "Page title" at bounding box center [478, 431] width 229 height 22
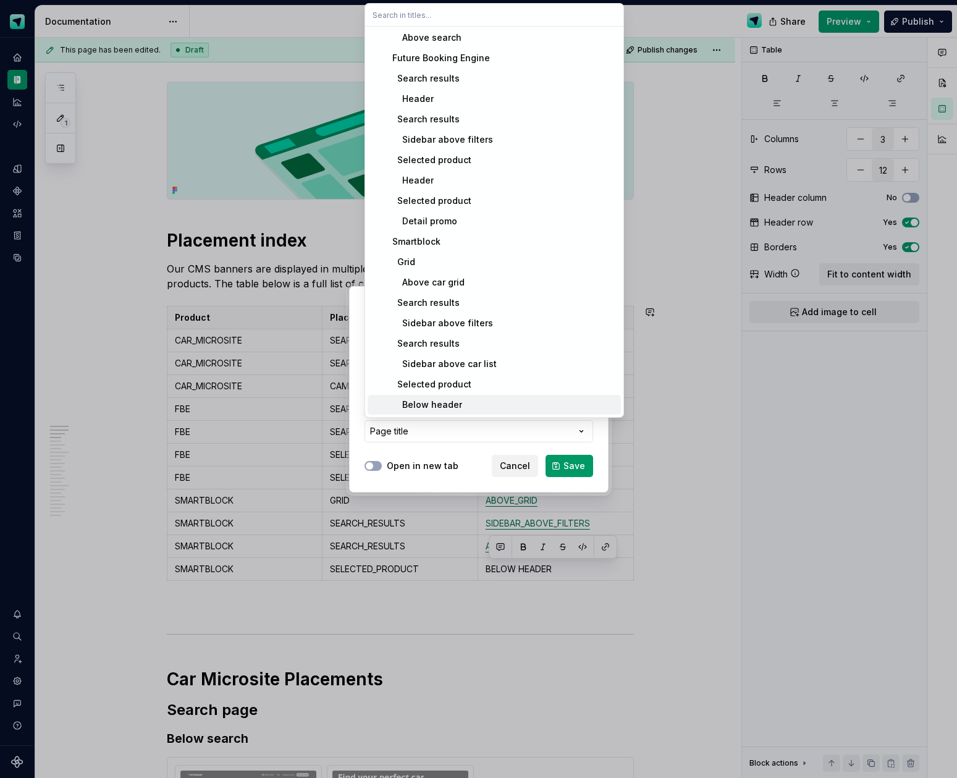
click at [436, 400] on div "Below header" at bounding box center [424, 404] width 75 height 12
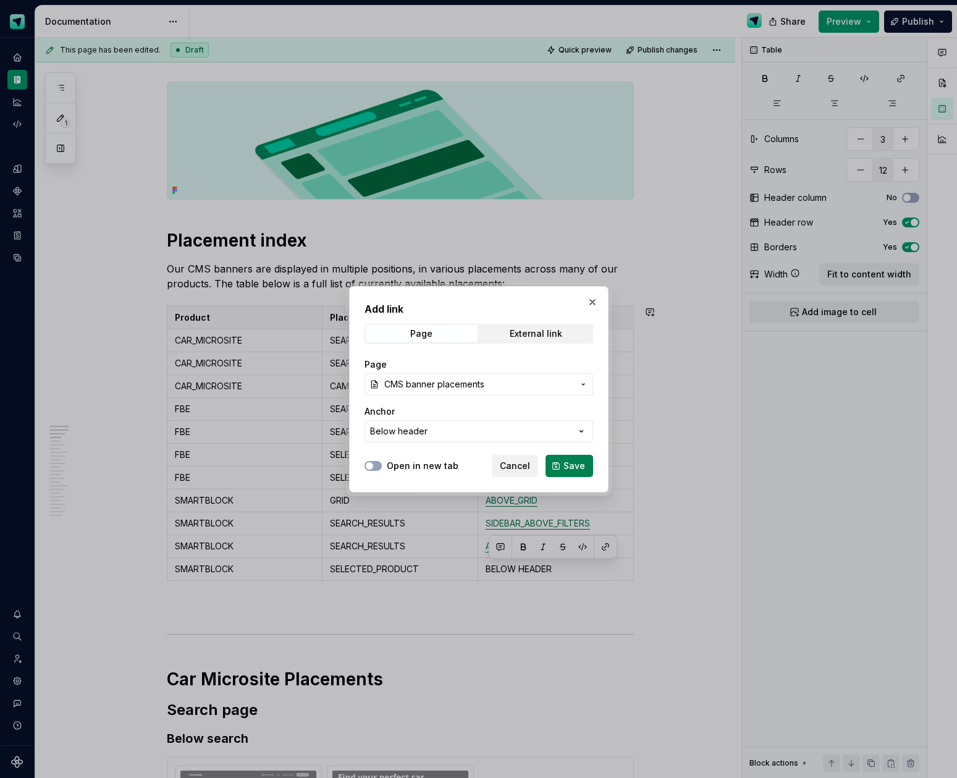
click at [568, 468] on span "Save" at bounding box center [574, 466] width 22 height 12
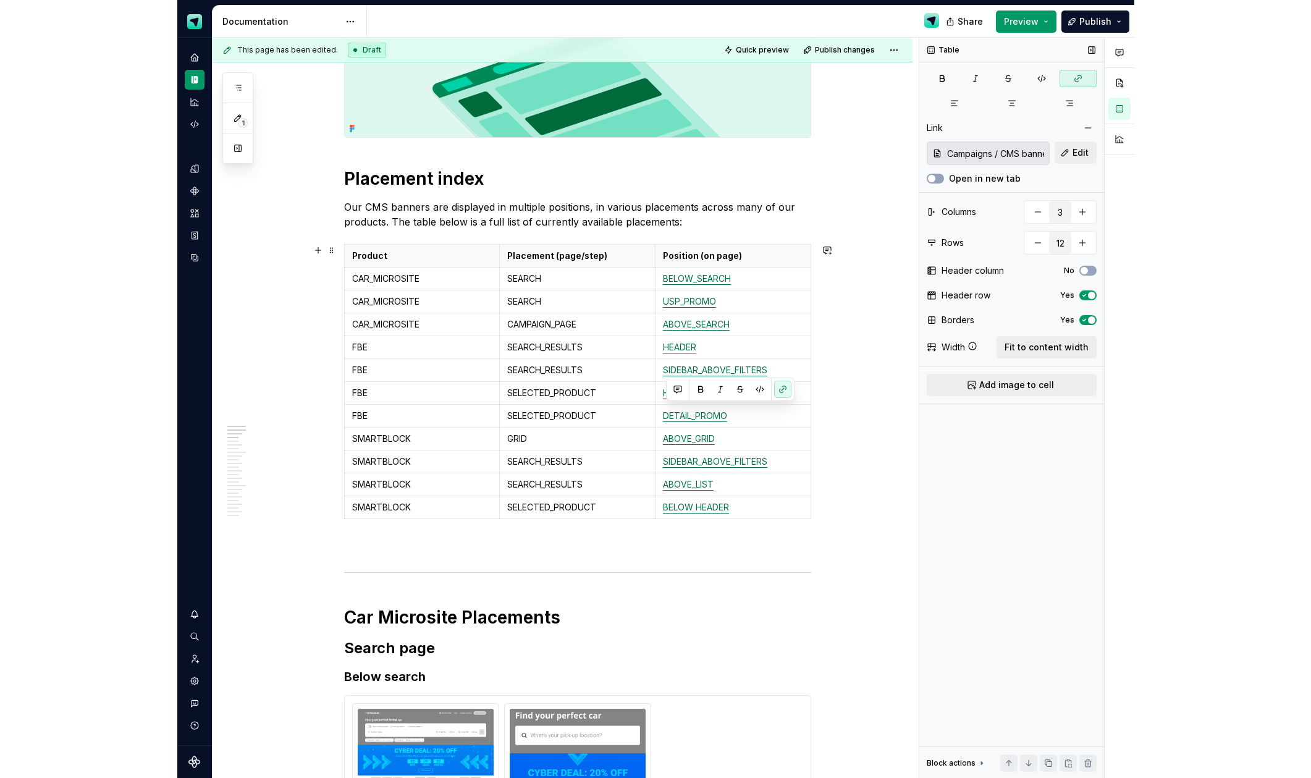
scroll to position [0, 0]
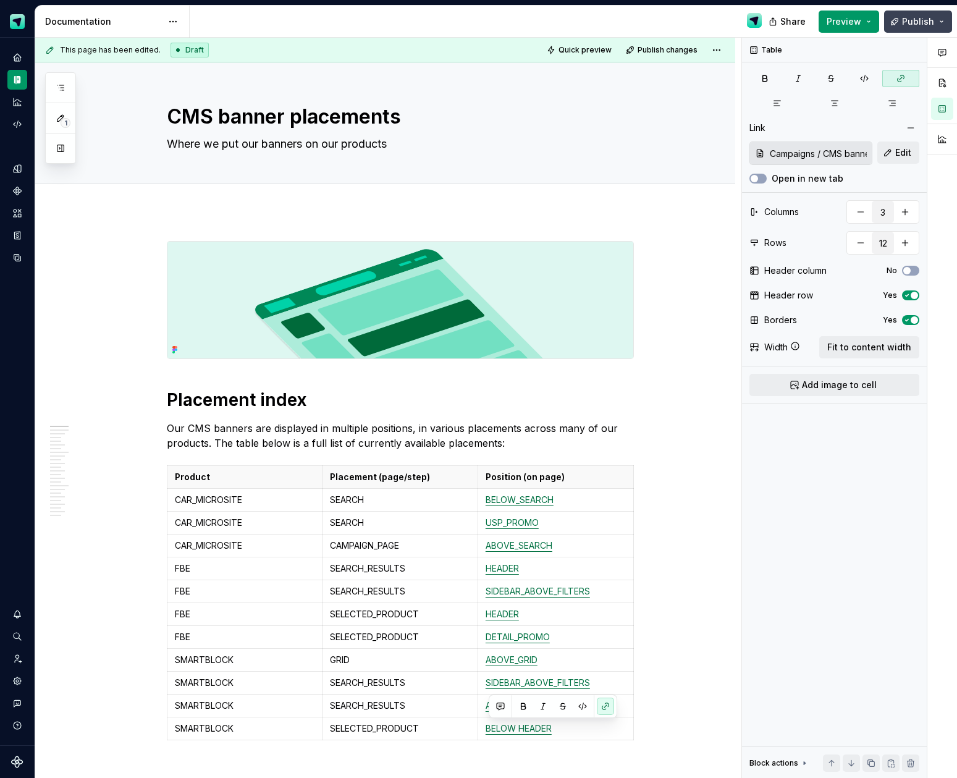
click at [911, 21] on span "Publish" at bounding box center [918, 21] width 32 height 12
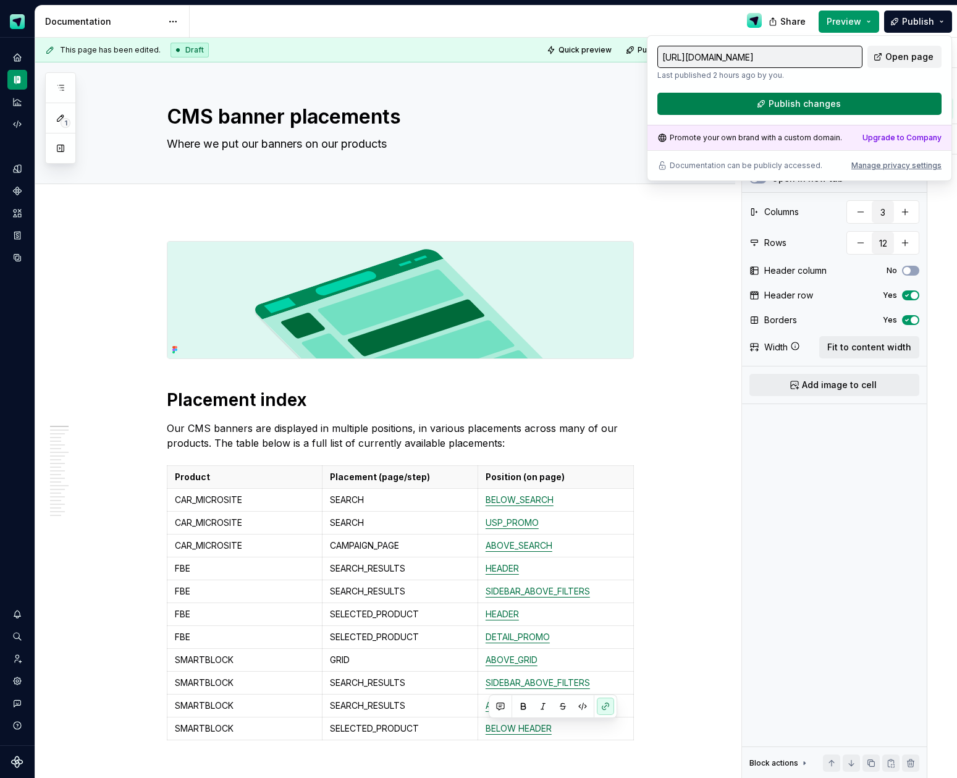
click at [846, 104] on button "Publish changes" at bounding box center [799, 104] width 284 height 22
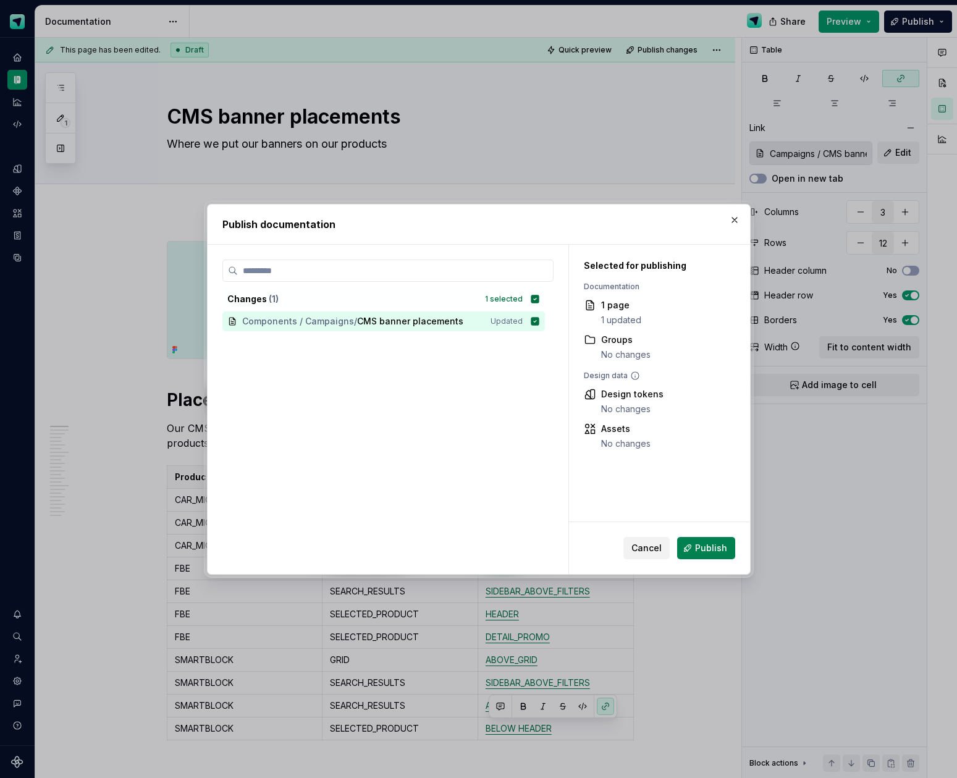
click at [707, 550] on span "Publish" at bounding box center [711, 548] width 32 height 12
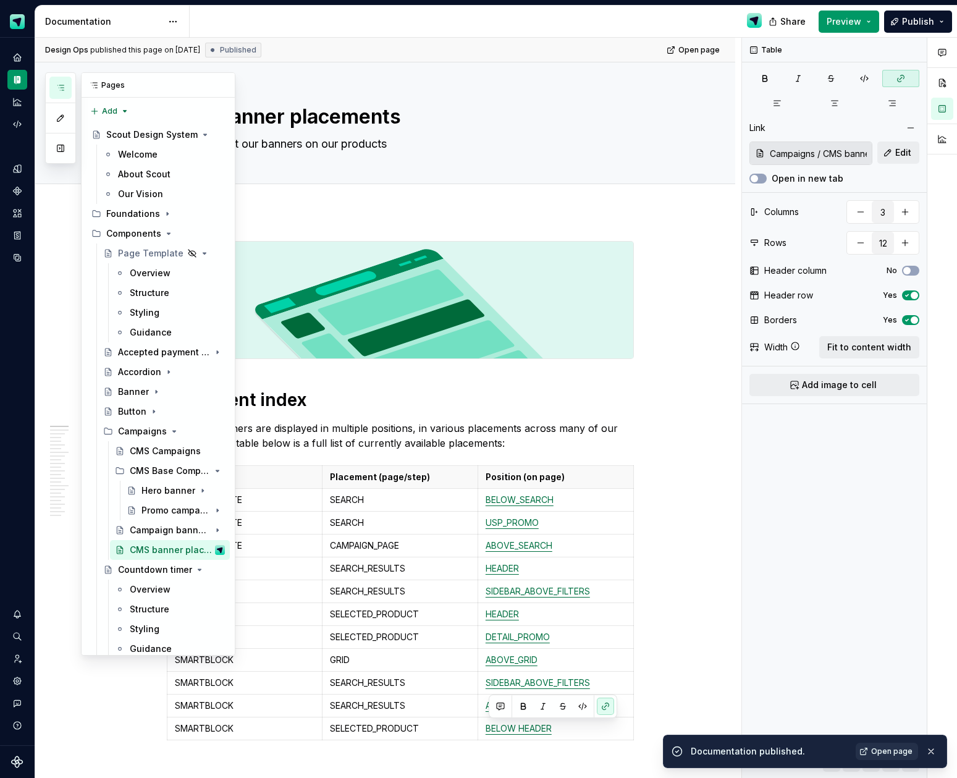
click at [62, 88] on icon "button" at bounding box center [61, 88] width 10 height 10
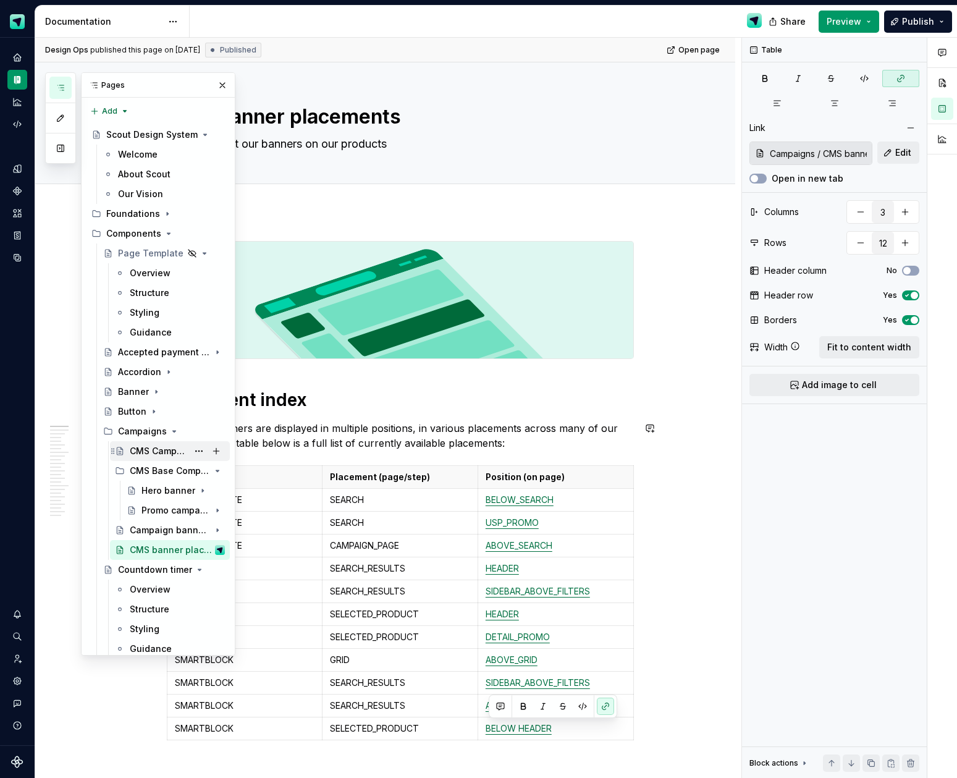
click at [163, 448] on div "CMS Campaigns" at bounding box center [159, 451] width 58 height 12
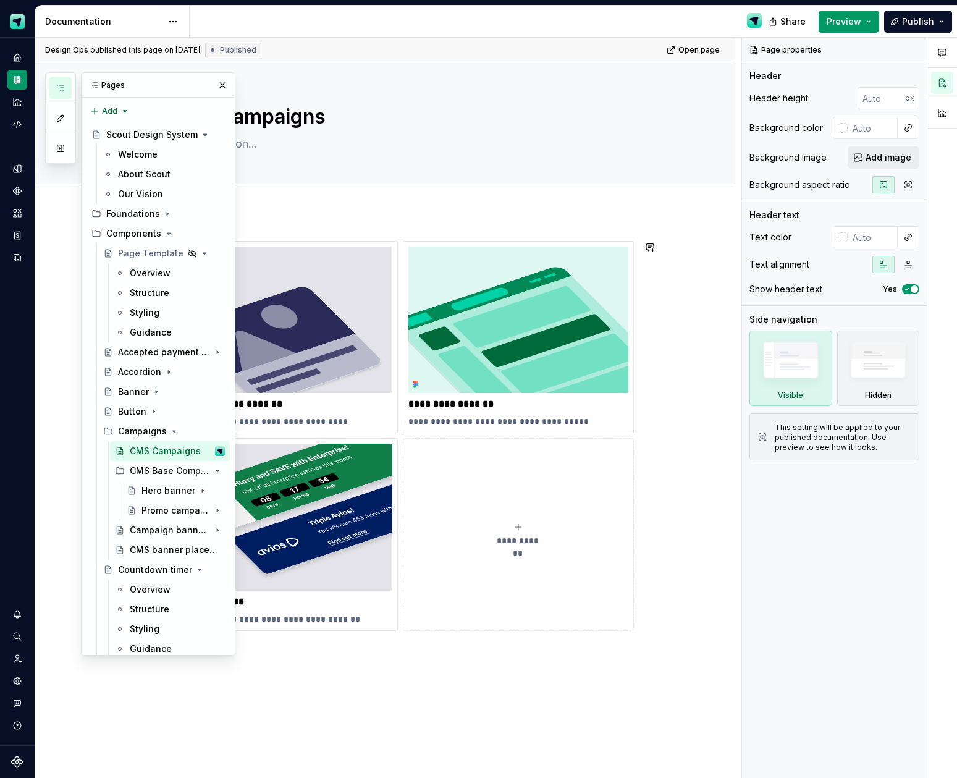
click at [660, 529] on div "**********" at bounding box center [385, 559] width 700 height 697
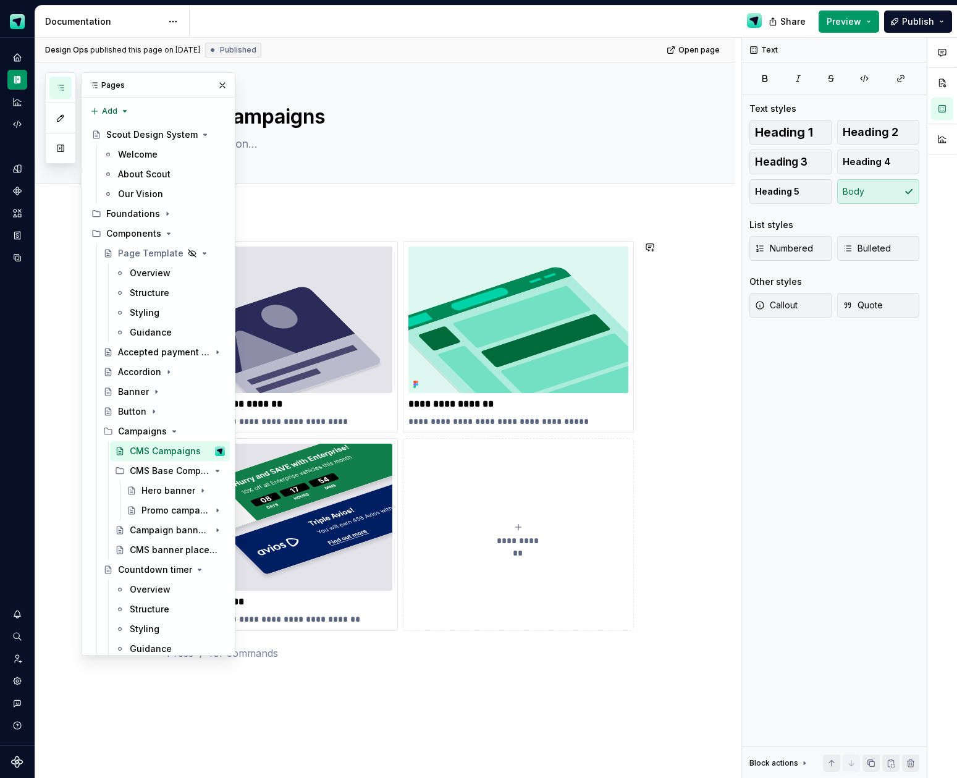
click at [505, 701] on div "**********" at bounding box center [385, 559] width 700 height 697
click at [225, 90] on button "button" at bounding box center [222, 85] width 17 height 17
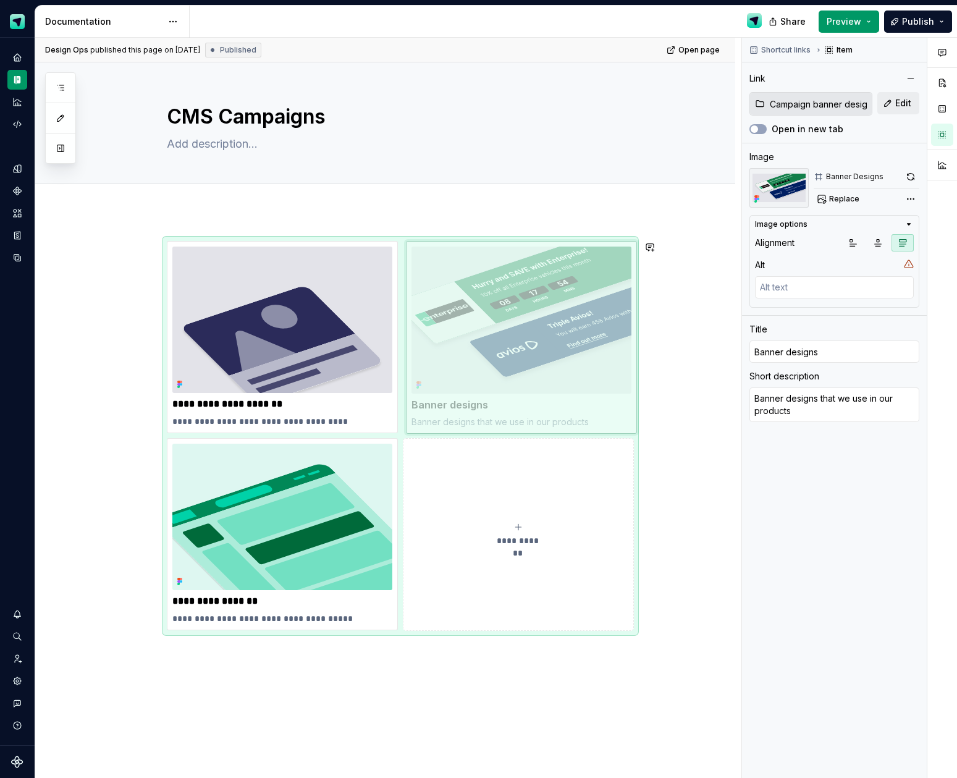
drag, startPoint x: 311, startPoint y: 528, endPoint x: 544, endPoint y: 331, distance: 305.5
click at [544, 331] on body "Scout Design System Design system data Documentation Share Preview Publish Page…" at bounding box center [478, 389] width 957 height 778
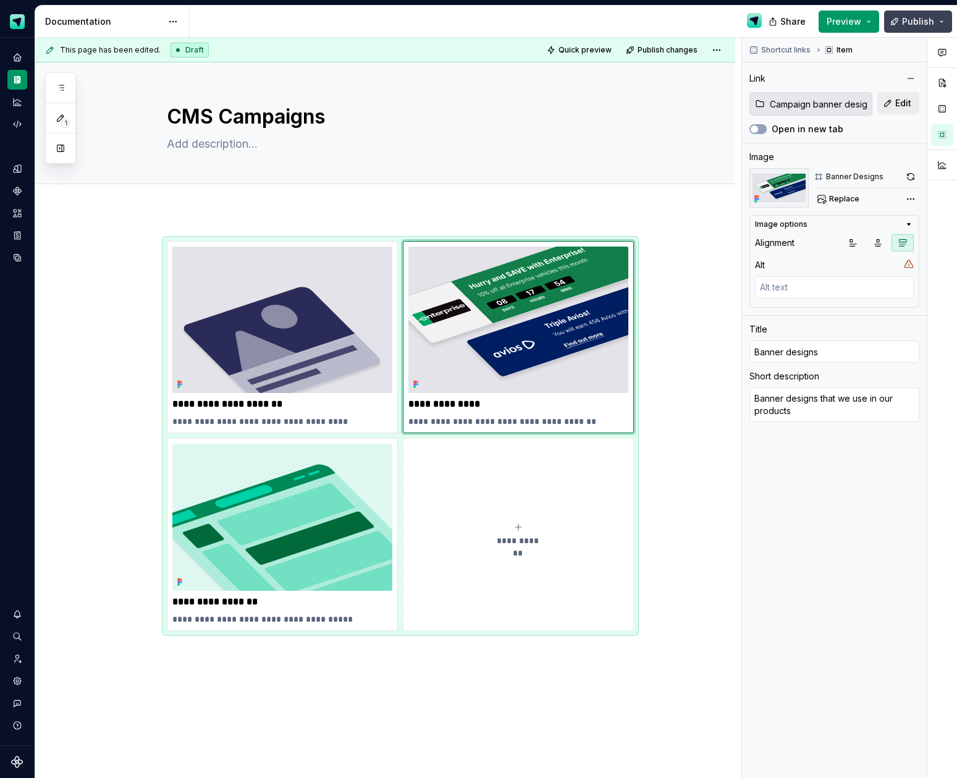
click at [916, 25] on span "Publish" at bounding box center [918, 21] width 32 height 12
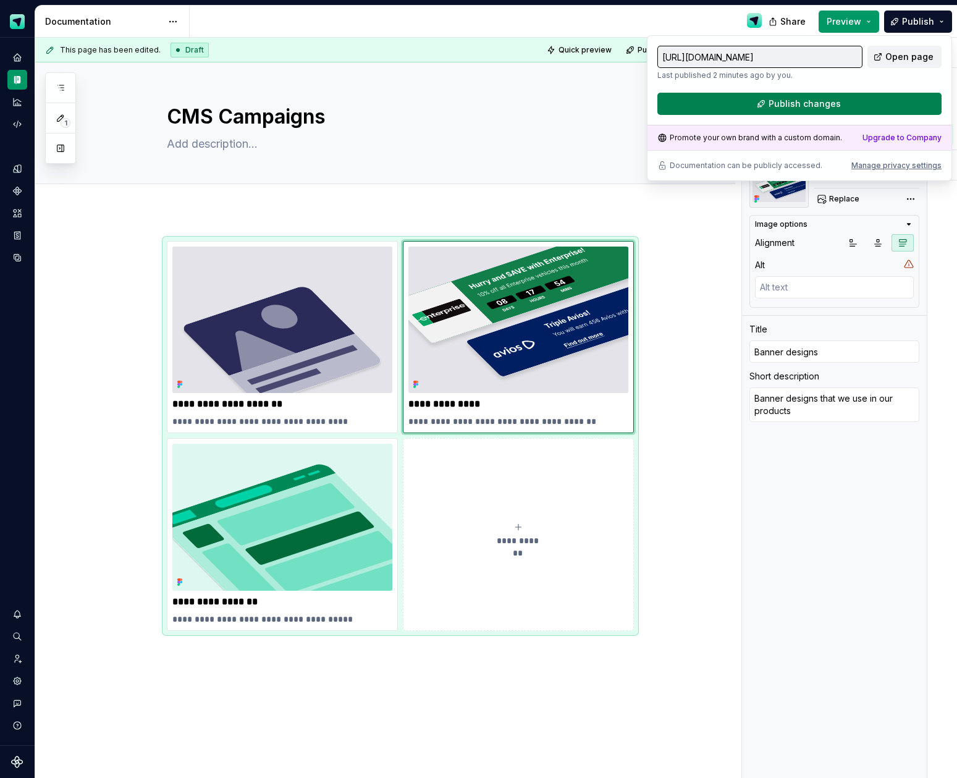
click at [865, 101] on button "Publish changes" at bounding box center [799, 104] width 284 height 22
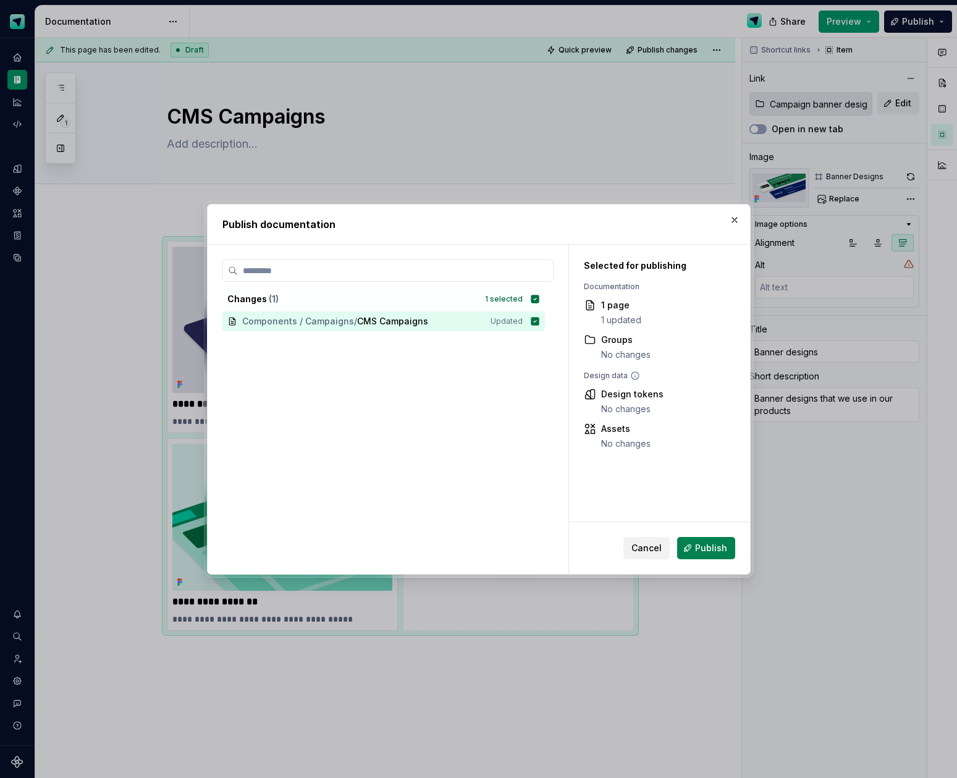
click at [726, 550] on button "Publish" at bounding box center [706, 548] width 58 height 22
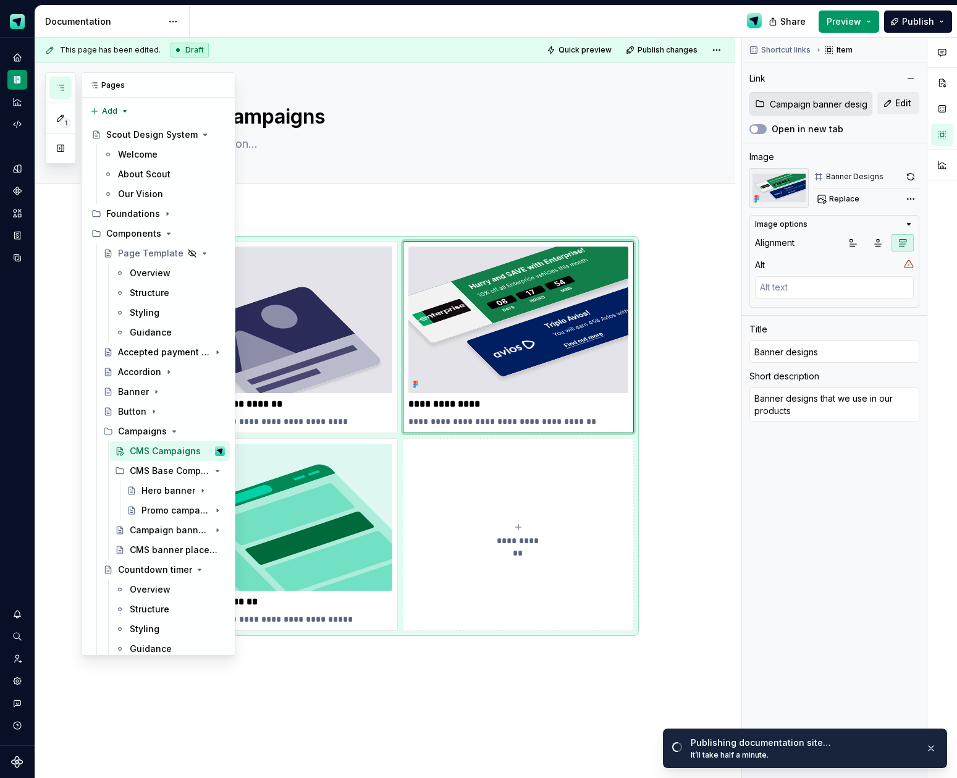
click at [69, 91] on button "button" at bounding box center [60, 88] width 22 height 22
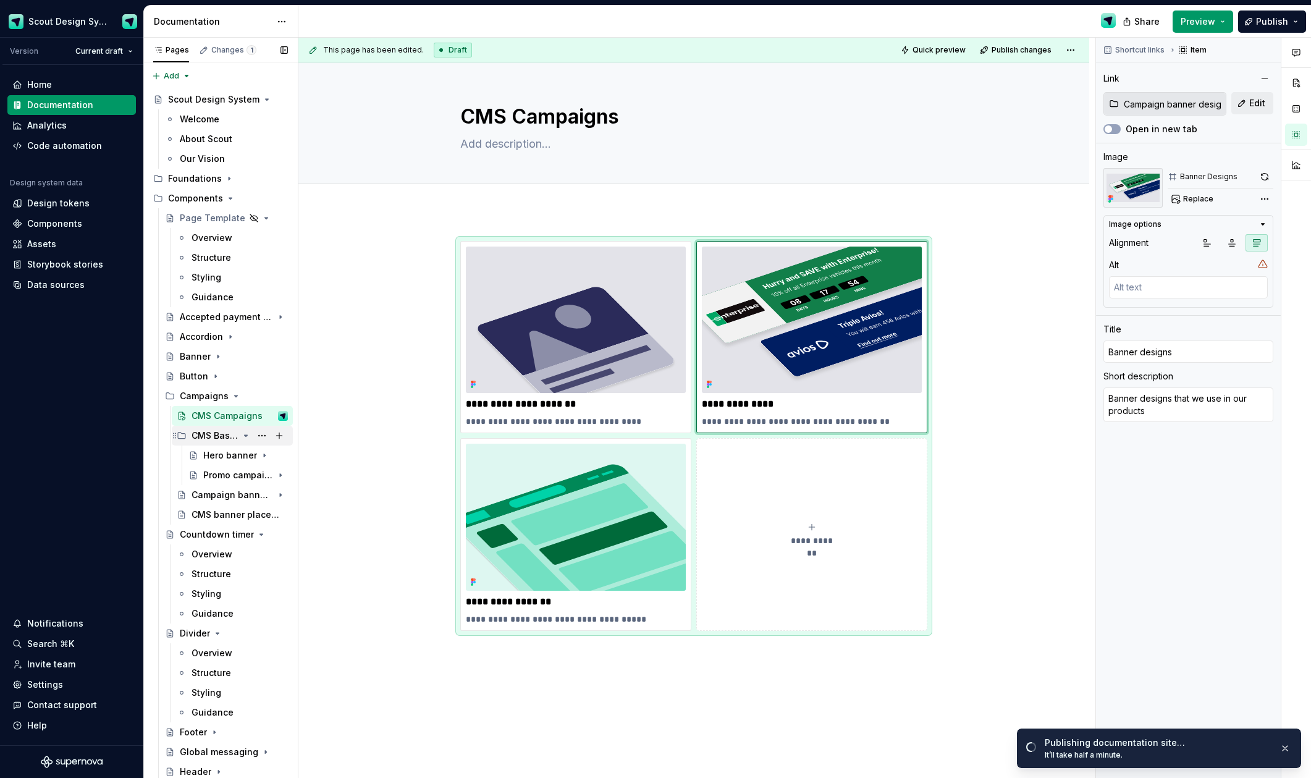
click at [246, 437] on icon "Page tree" at bounding box center [246, 436] width 10 height 10
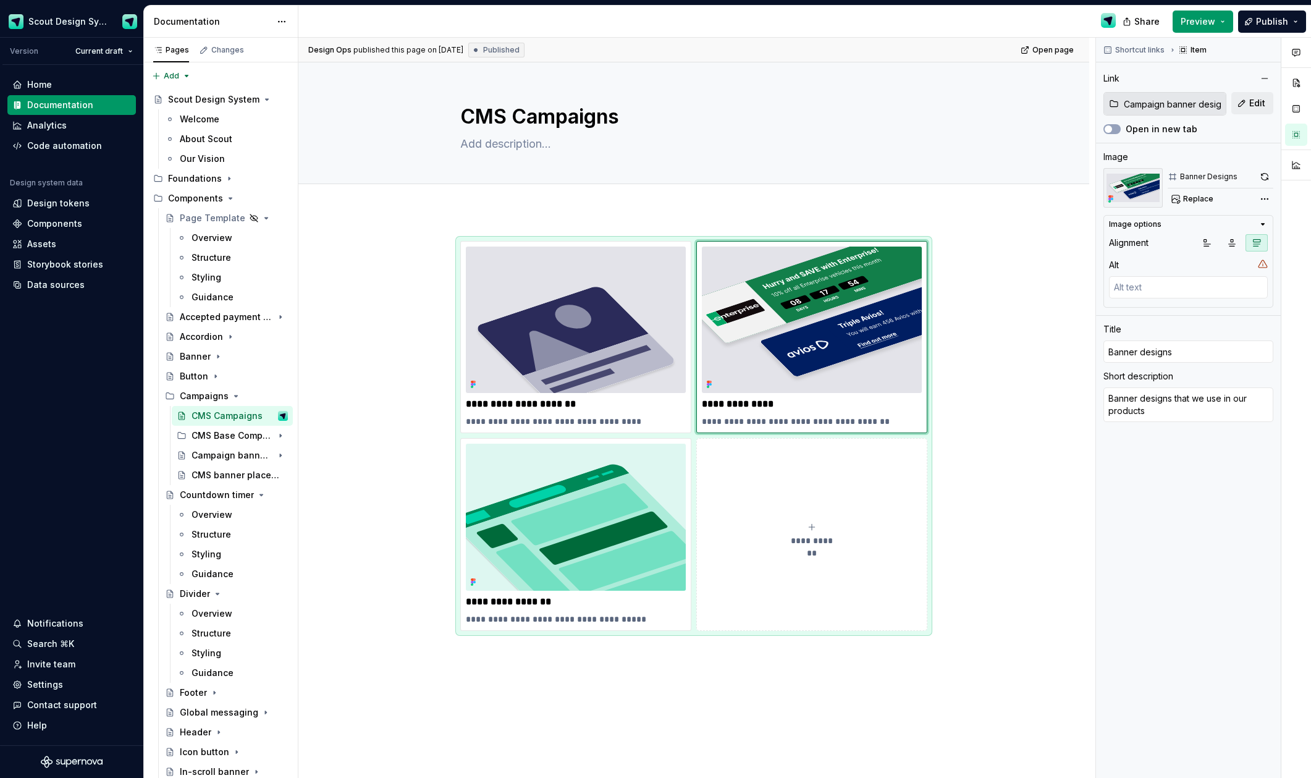
type textarea "*"
